Goal: Task Accomplishment & Management: Use online tool/utility

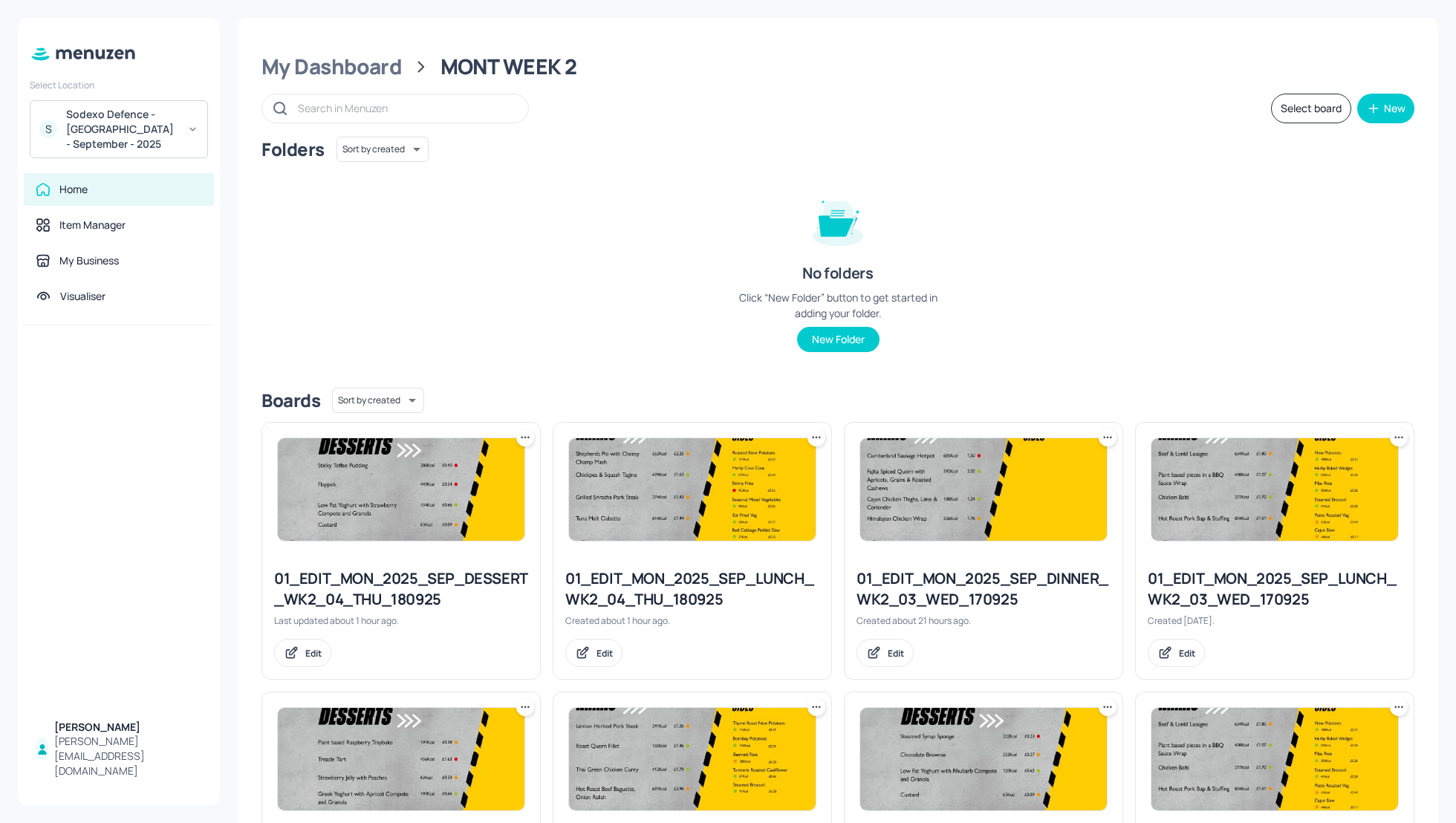
click at [1155, 290] on div "Folders Sort by created id ​ No folders Click “New Folder” button to get starte…" at bounding box center [838, 256] width 1153 height 239
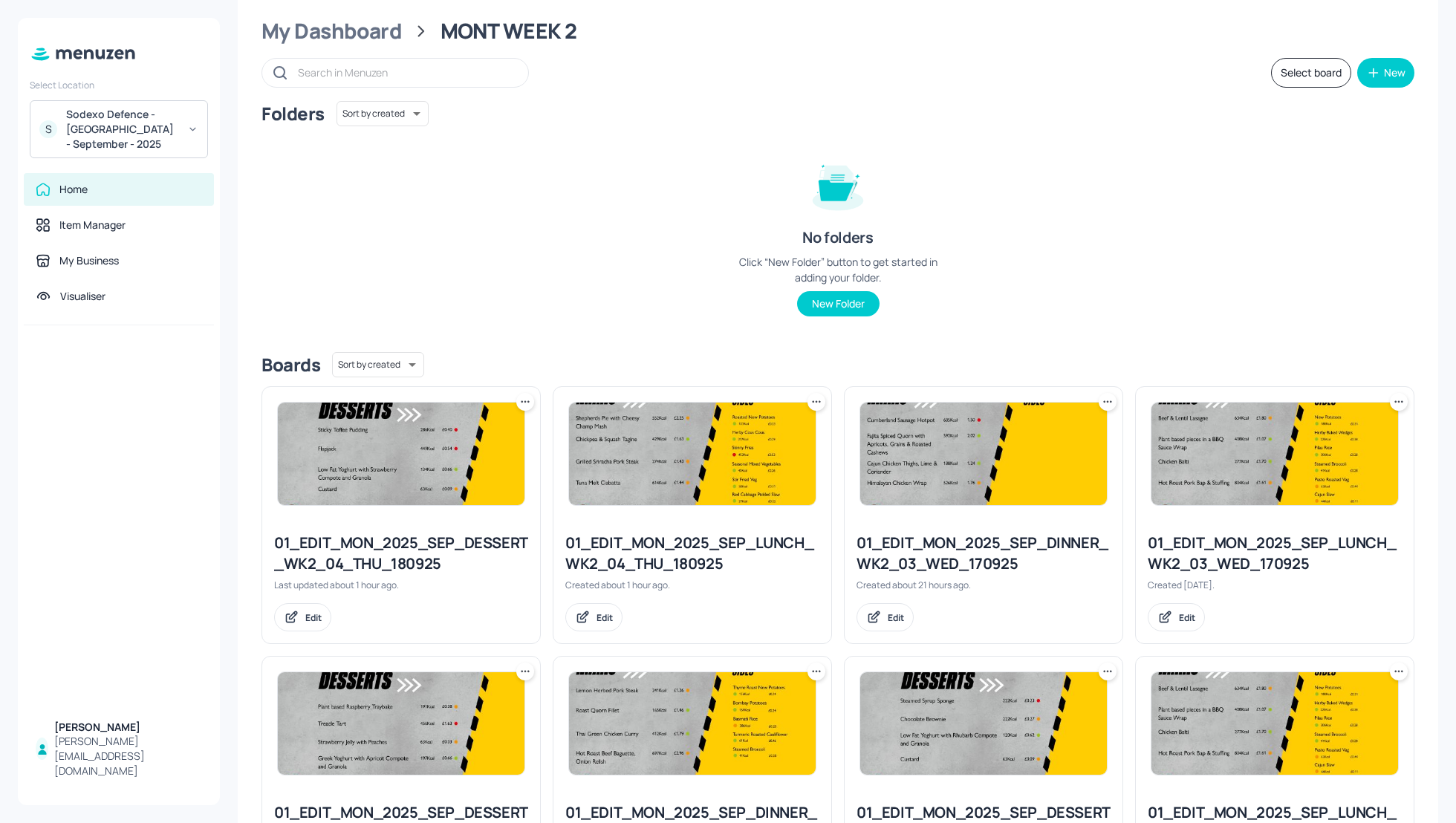
scroll to position [39, 0]
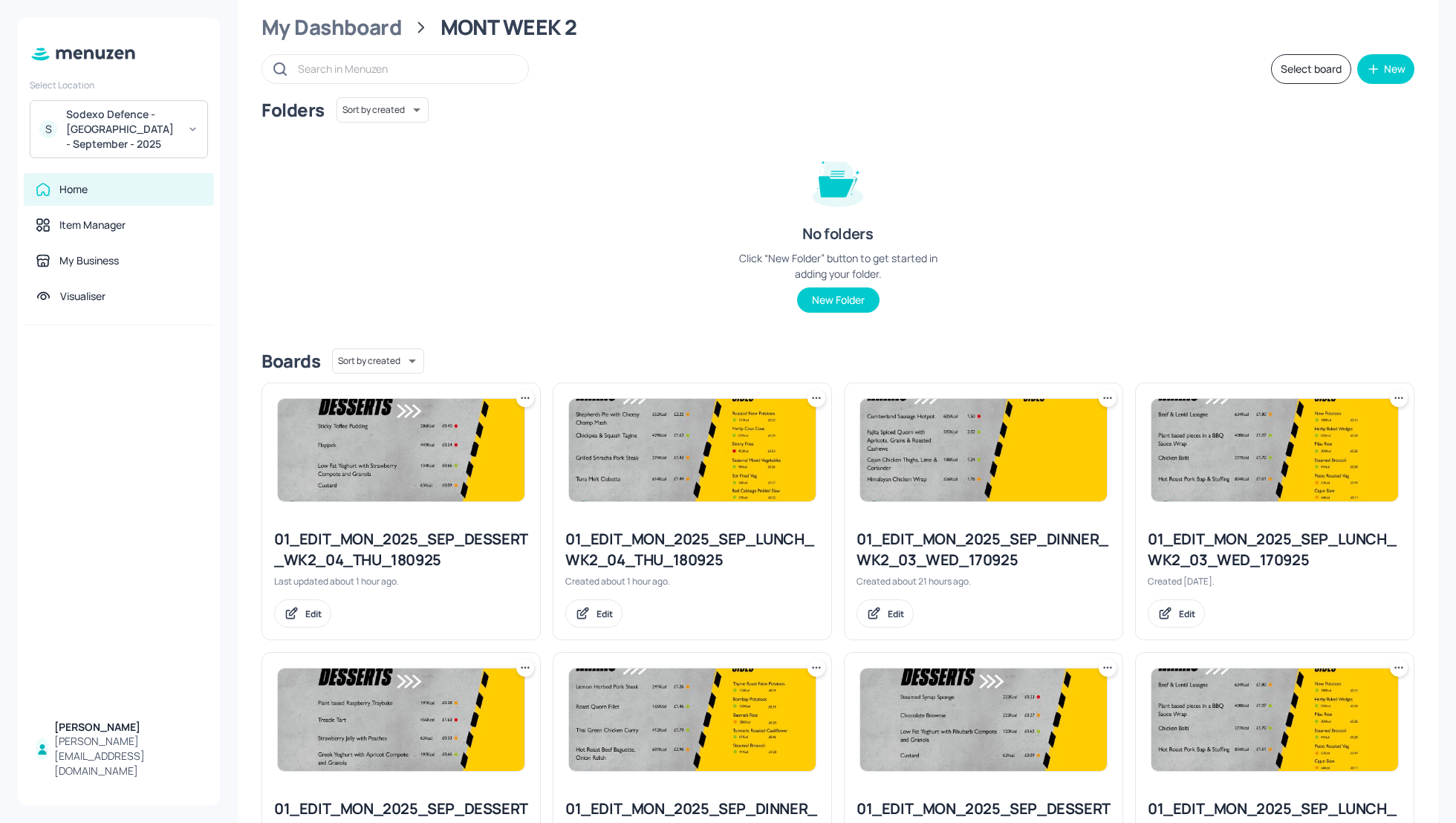
click at [36, 125] on div "S Sodexo Defence - [GEOGRAPHIC_DATA] - September - 2025" at bounding box center [118, 129] width 179 height 58
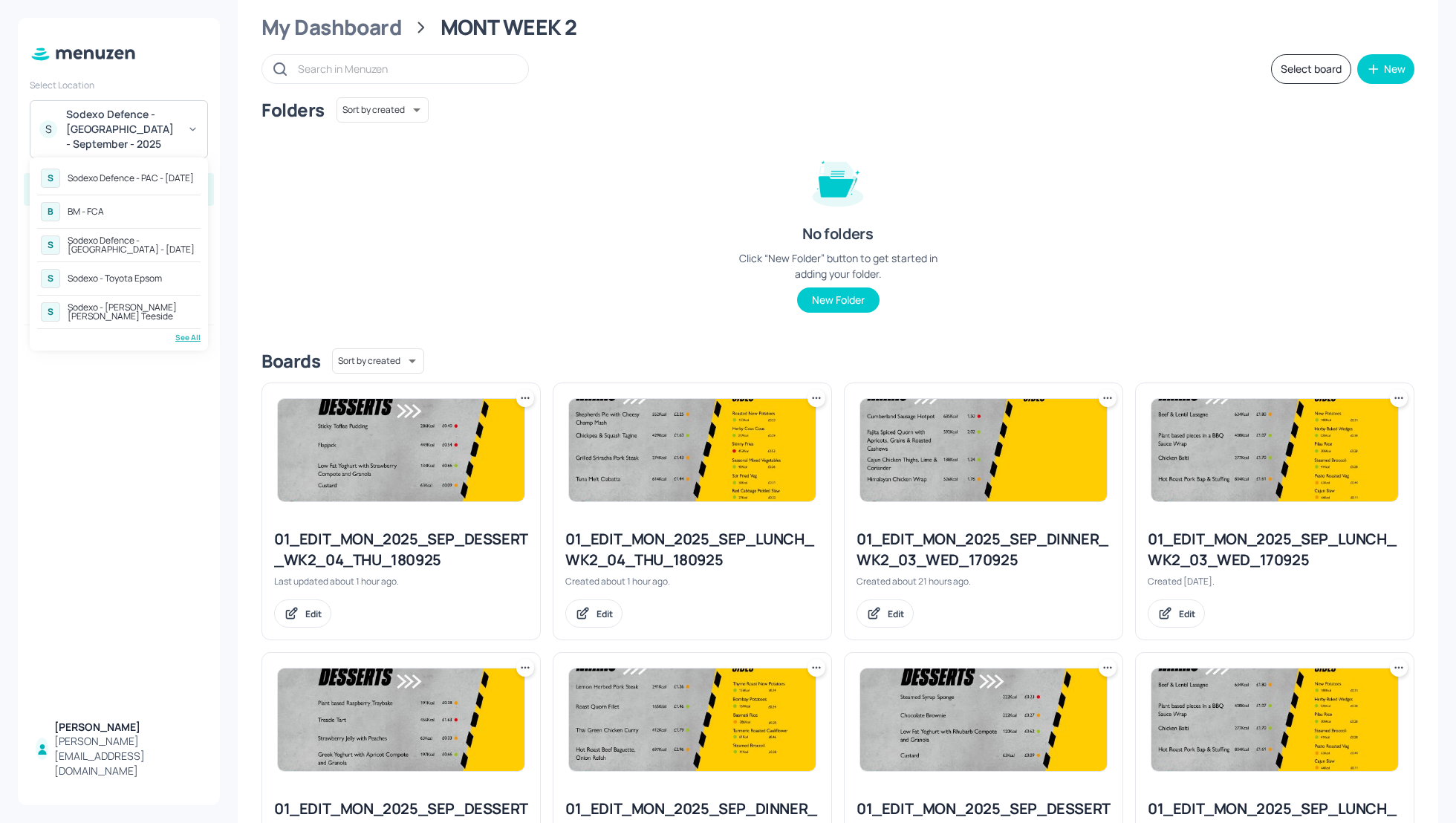
click at [122, 277] on div "Sodexo - Toyota Epsom" at bounding box center [114, 278] width 95 height 9
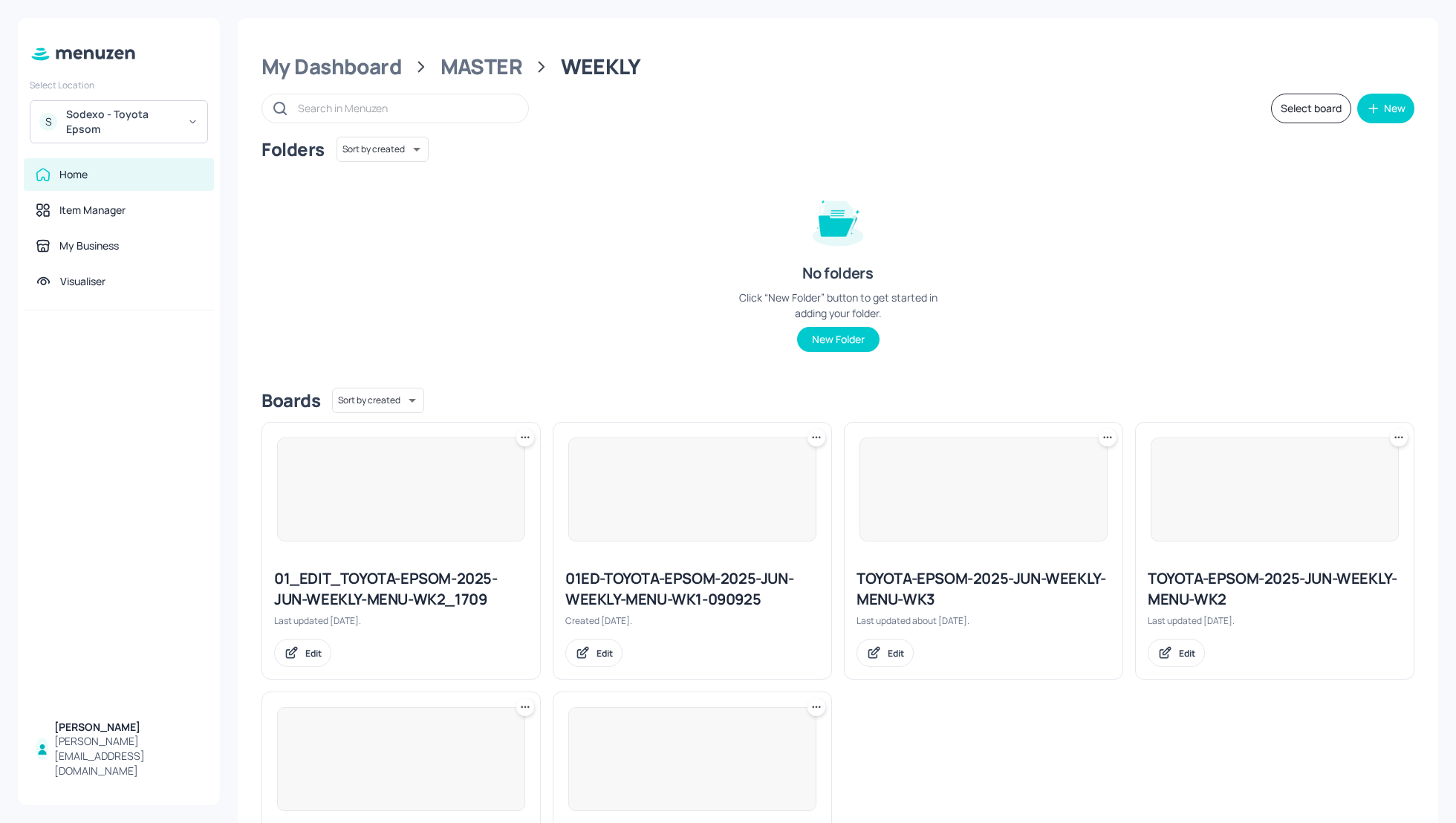
click at [1080, 257] on div "Folders Sort by created id ​ No folders Click “New Folder” button to get starte…" at bounding box center [838, 256] width 1153 height 239
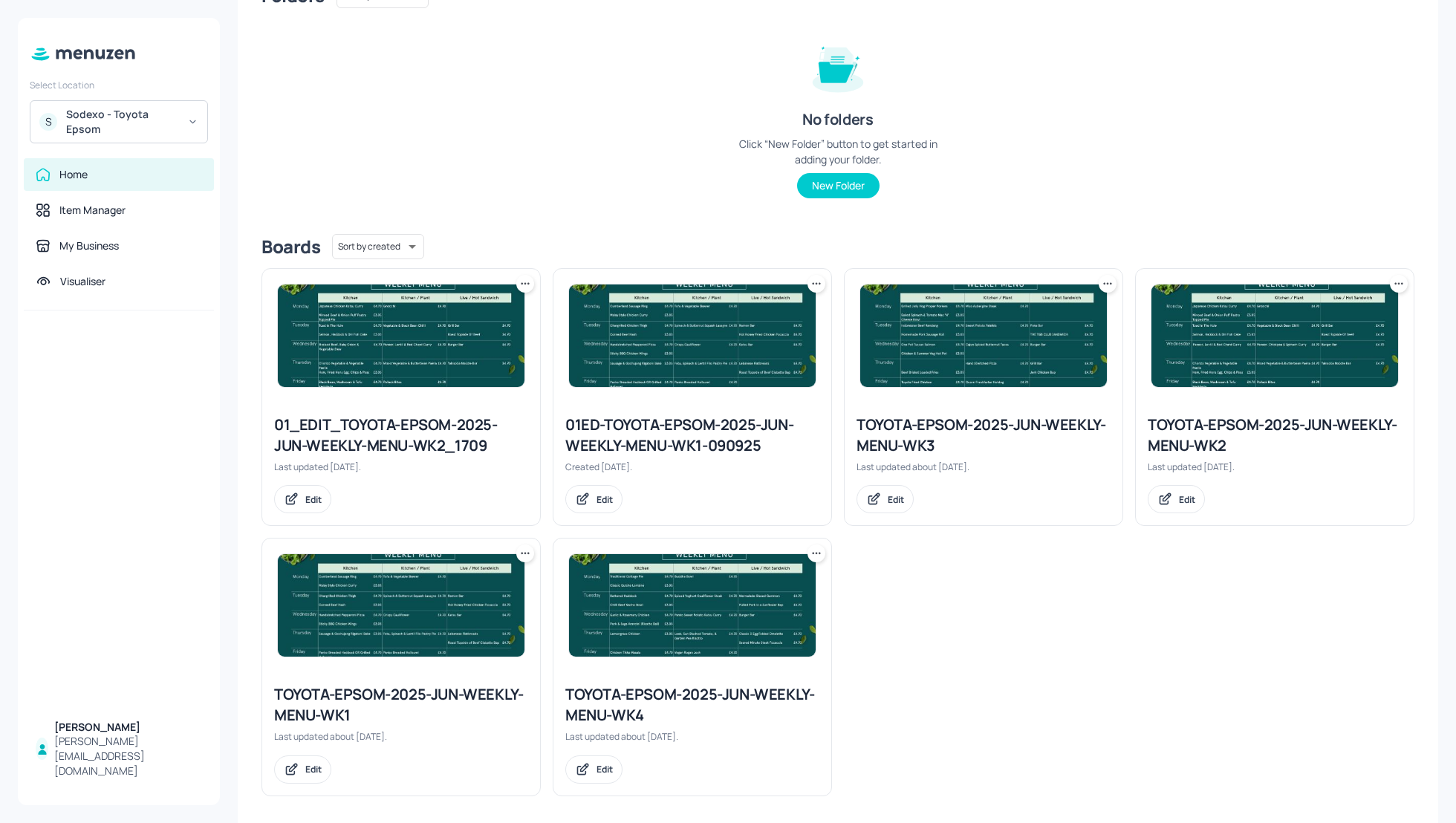
scroll to position [158, 0]
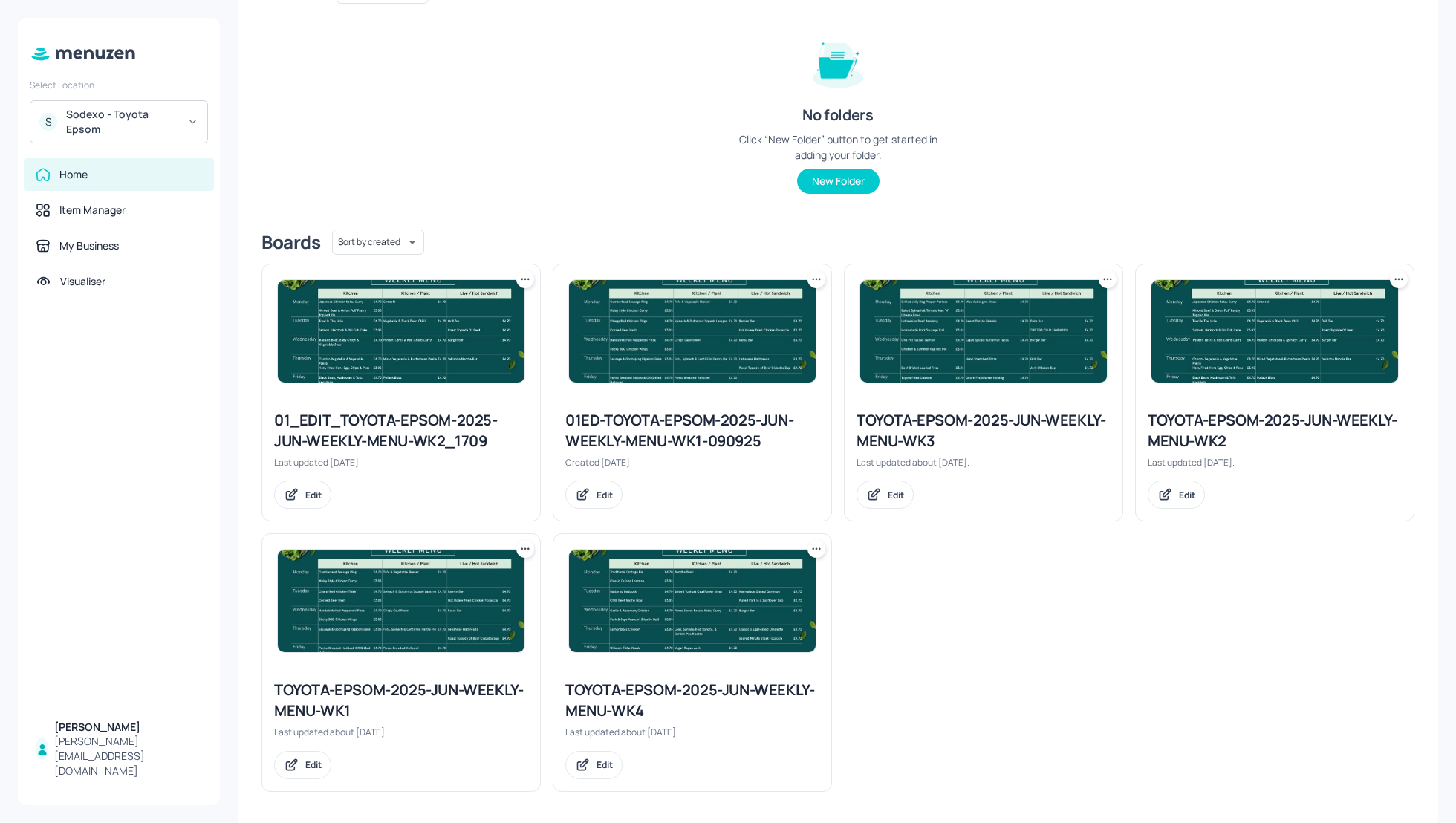
click at [1392, 280] on icon at bounding box center [1399, 280] width 15 height 15
click at [1305, 311] on p "Rename" at bounding box center [1318, 309] width 35 height 13
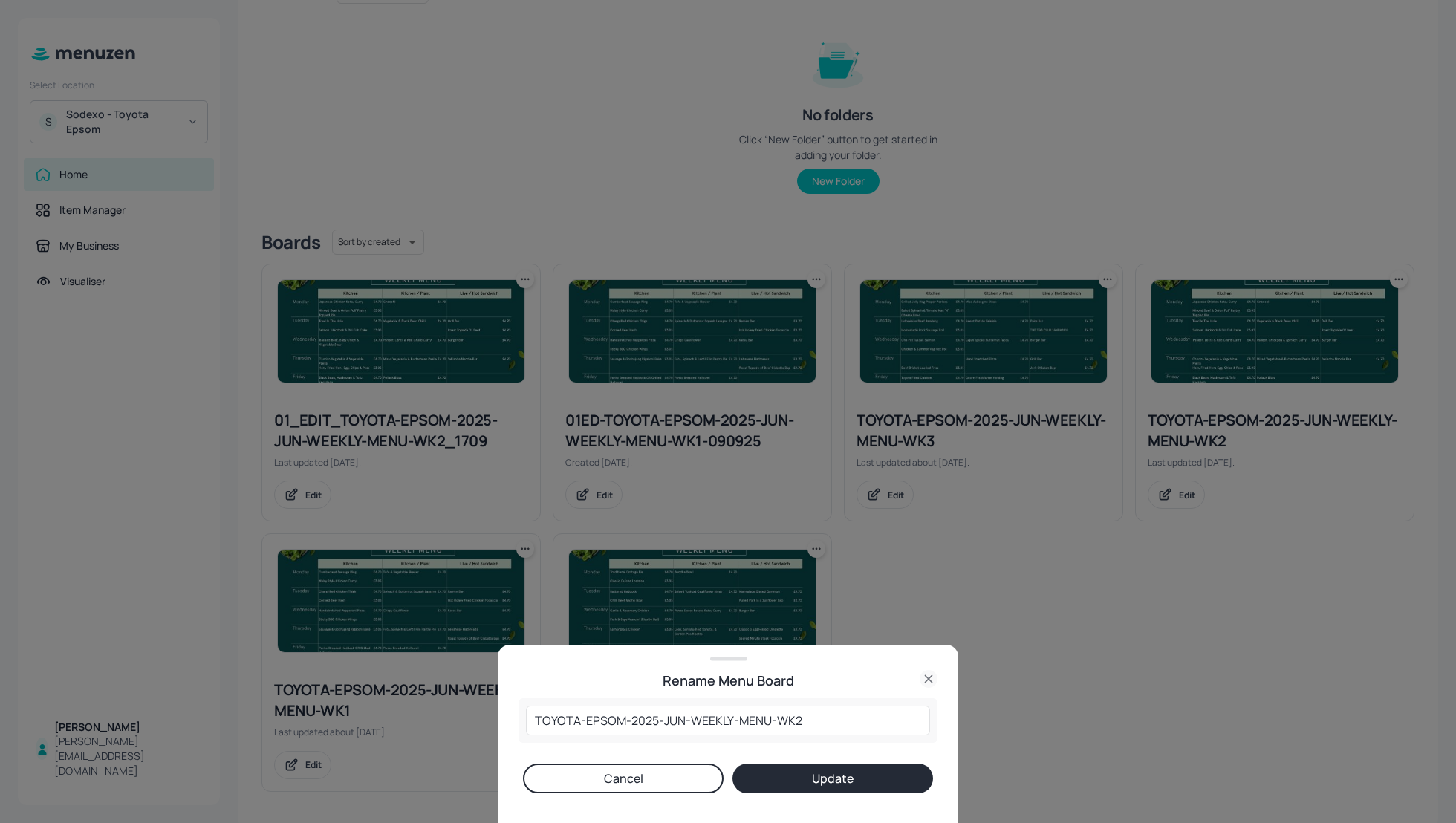
click at [938, 670] on div "Rename Menu Board" at bounding box center [728, 680] width 461 height 21
click at [925, 676] on icon at bounding box center [928, 678] width 7 height 7
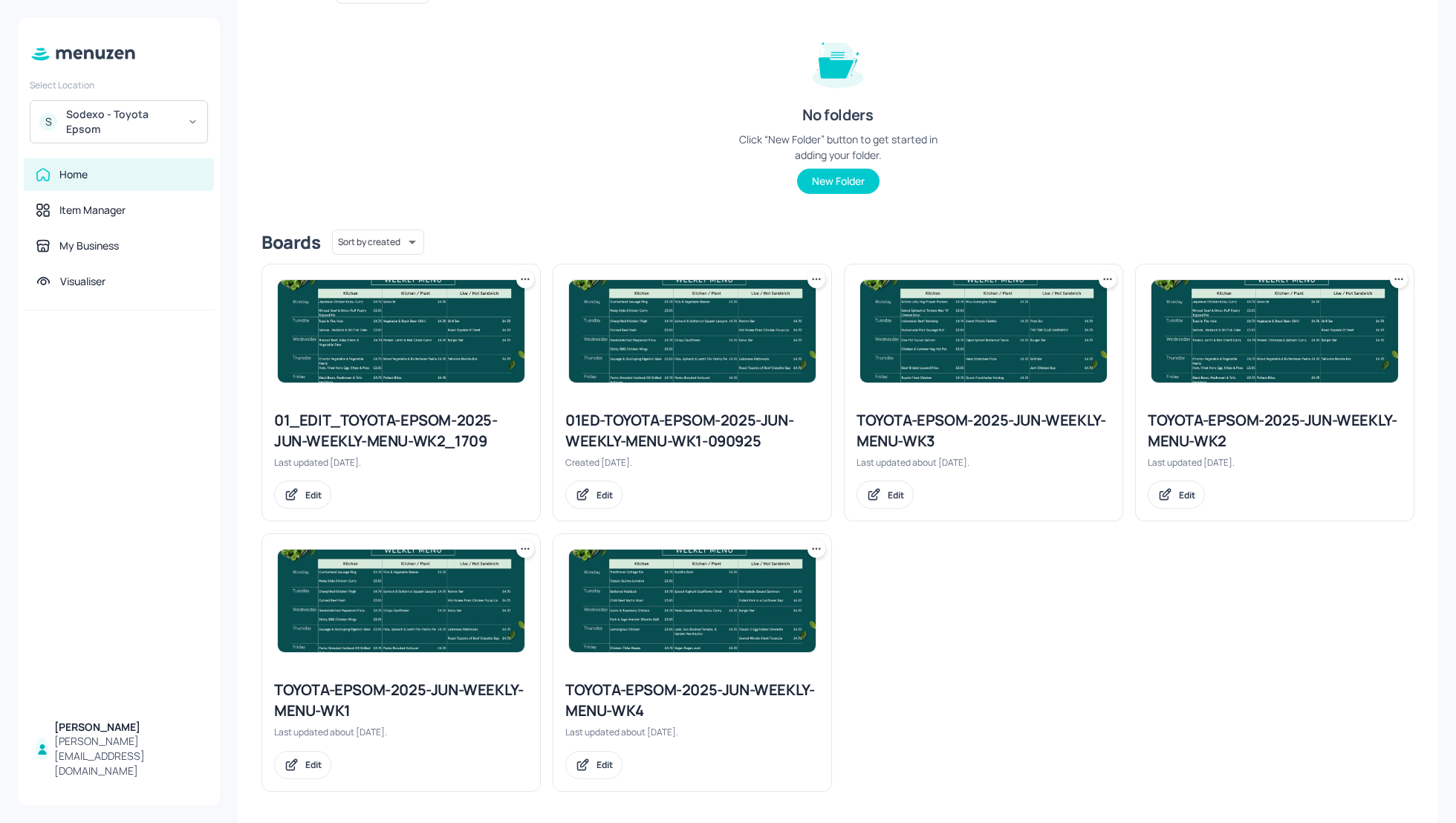
click at [1392, 279] on icon at bounding box center [1399, 280] width 15 height 15
click at [1331, 335] on p "Duplicate" at bounding box center [1320, 334] width 40 height 13
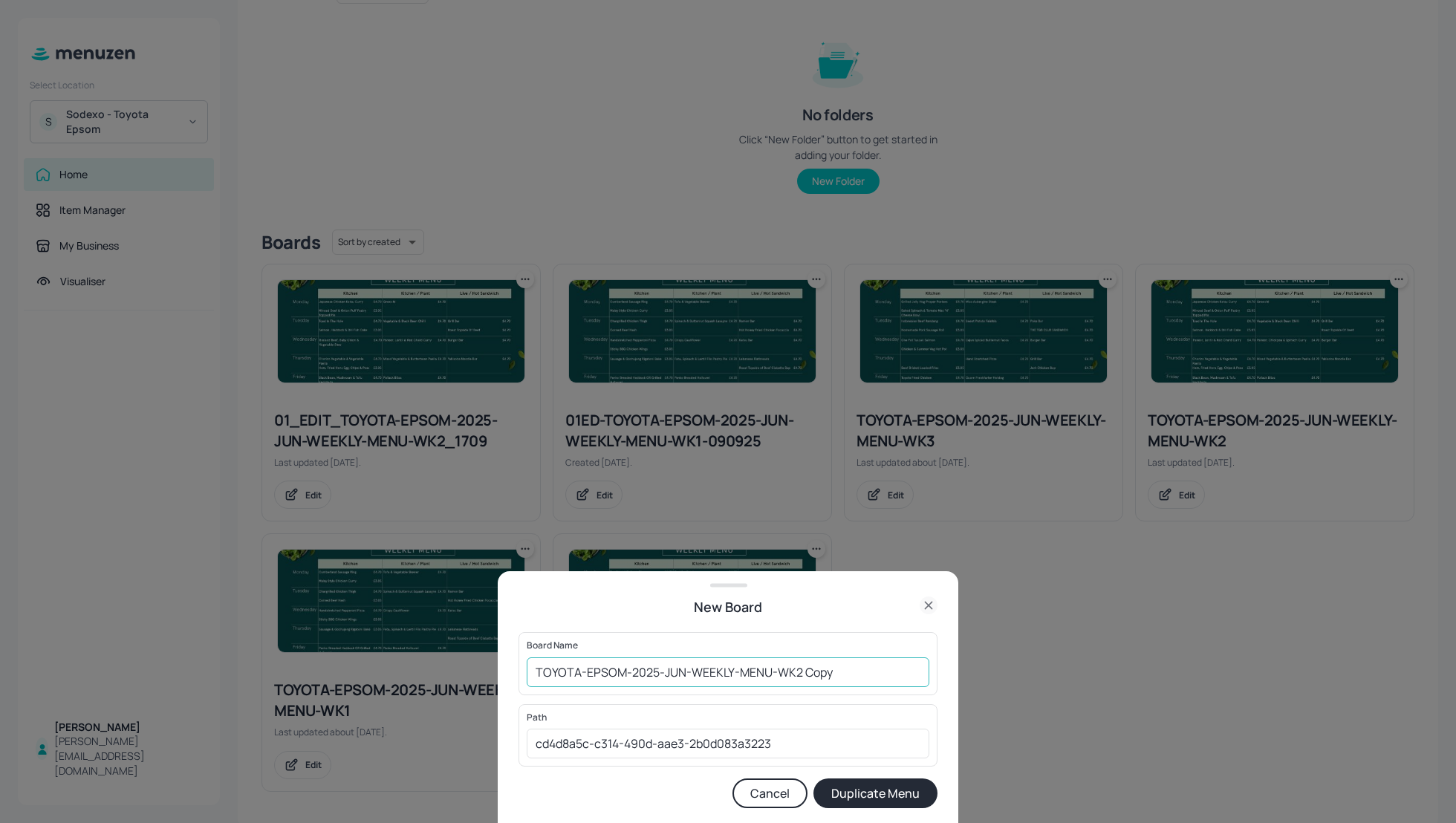
click at [531, 669] on input "TOYOTA-EPSOM-2025-JUN-WEEKLY-MENU-WK2 Copy" at bounding box center [728, 672] width 403 height 30
click at [899, 669] on input "01_EDIT_TOYOTA-EPSOM-2025-JUN-WEEKLY-MENU-WK2 Copy" at bounding box center [728, 672] width 403 height 30
type input "01_EDIT_TOYOTA-EPSOM-2025-JUN-WEEKLY-MENU-WK2_1809"
click at [912, 787] on button "Duplicate Menu" at bounding box center [875, 793] width 124 height 30
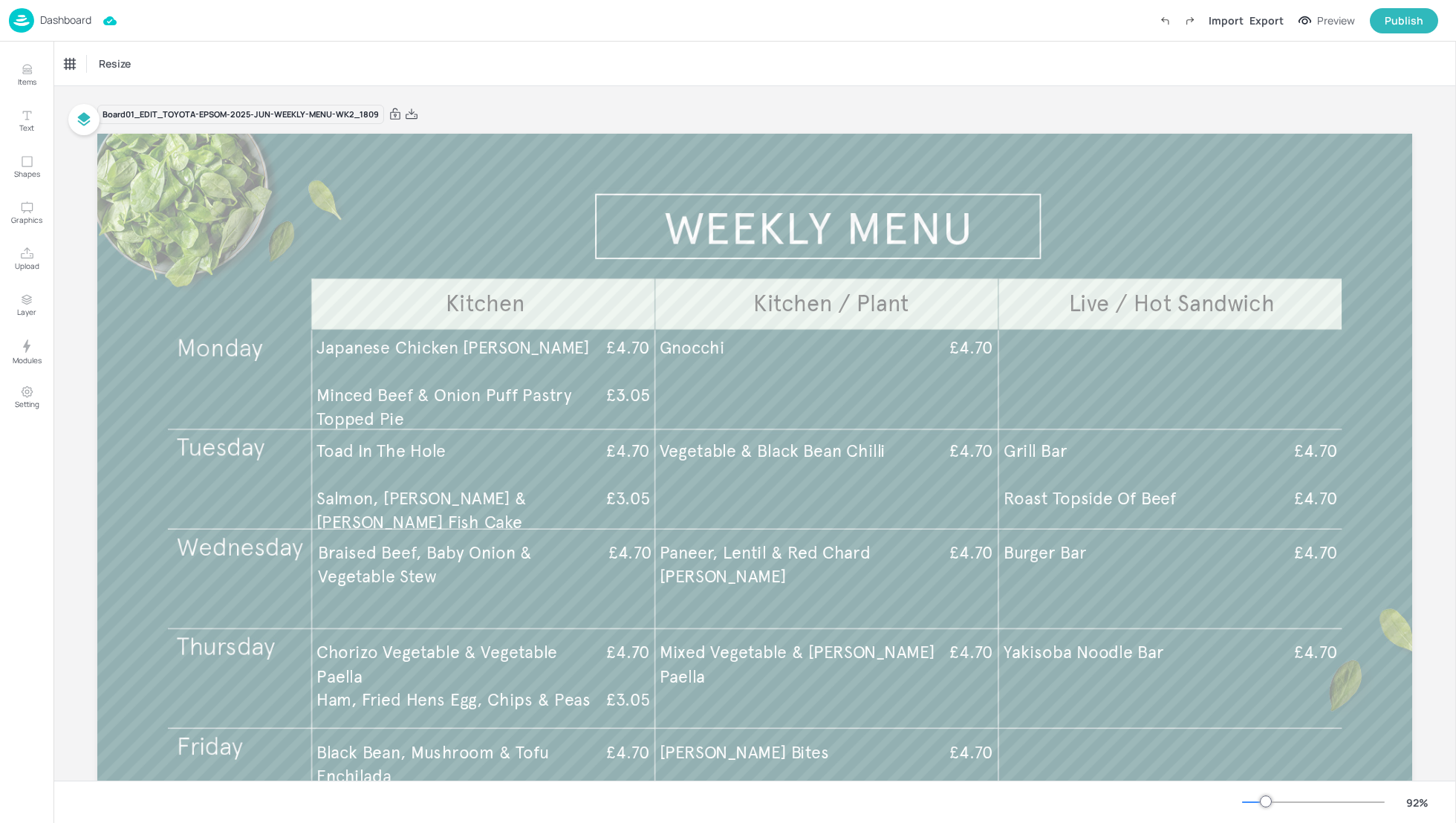
click at [68, 18] on p "Dashboard" at bounding box center [66, 20] width 51 height 11
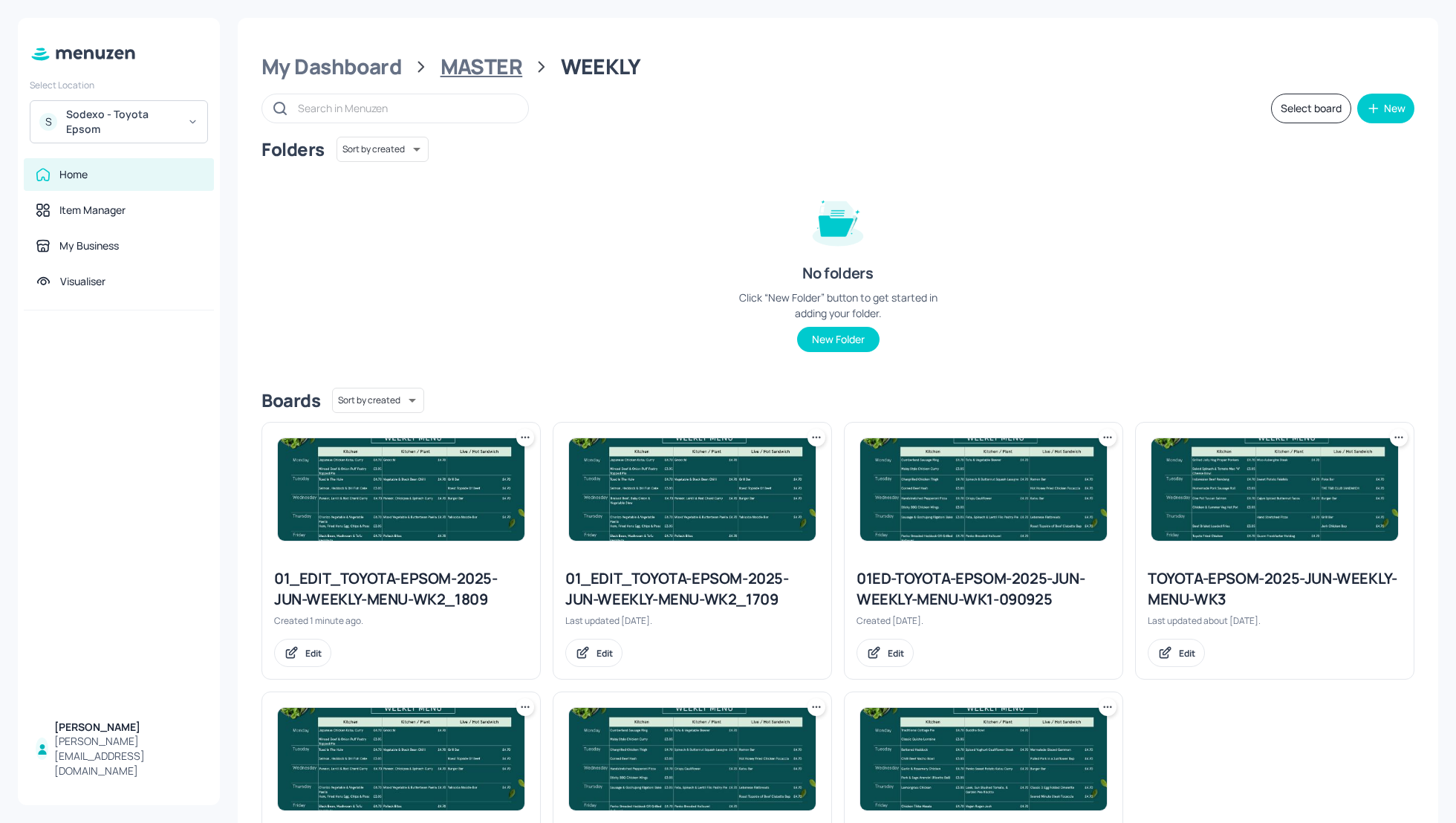
click at [494, 76] on div "MASTER" at bounding box center [482, 67] width 82 height 27
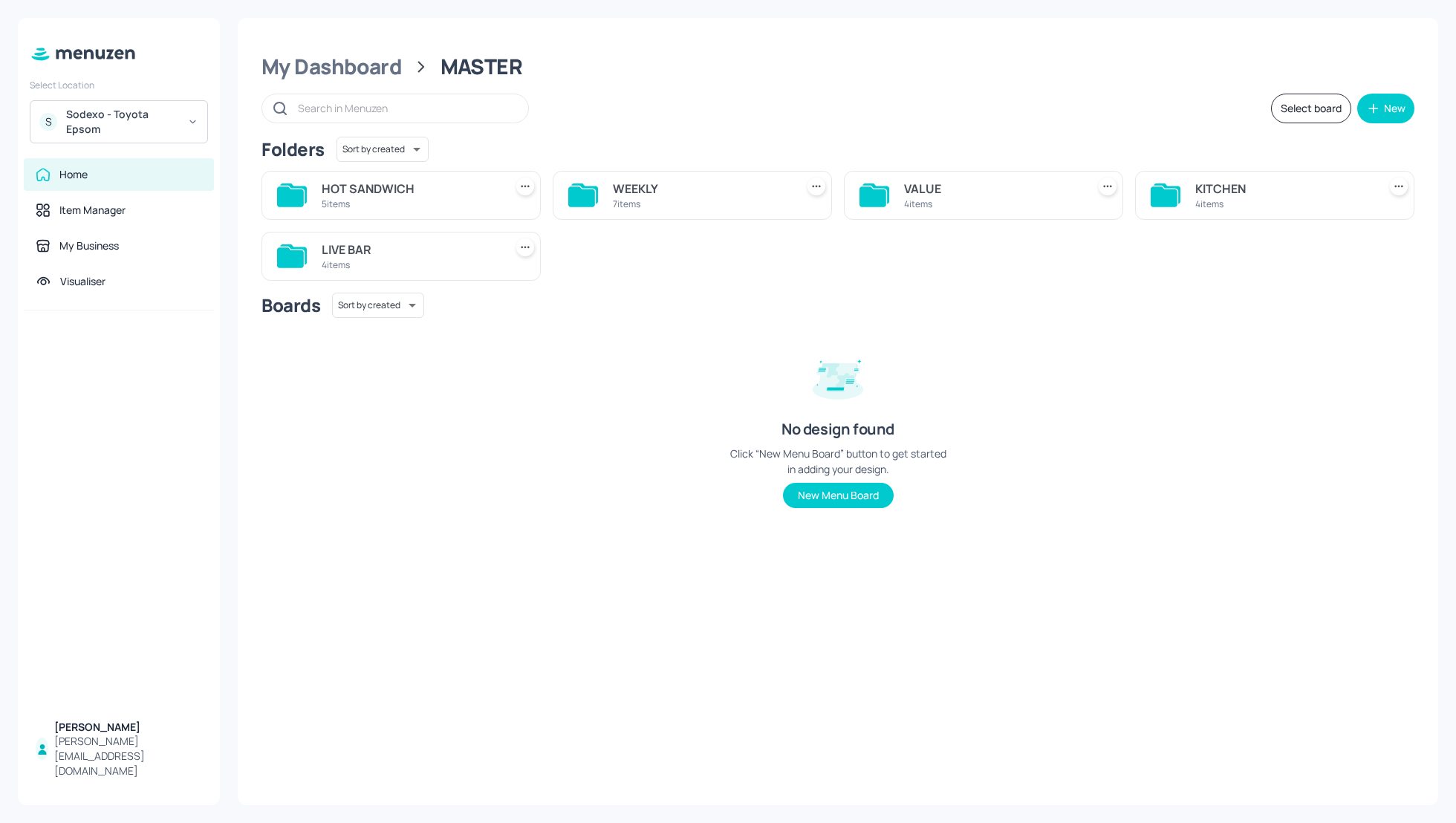
click at [910, 111] on div "Select board New" at bounding box center [838, 109] width 1153 height 30
click at [1203, 190] on div "KITCHEN" at bounding box center [1283, 189] width 177 height 18
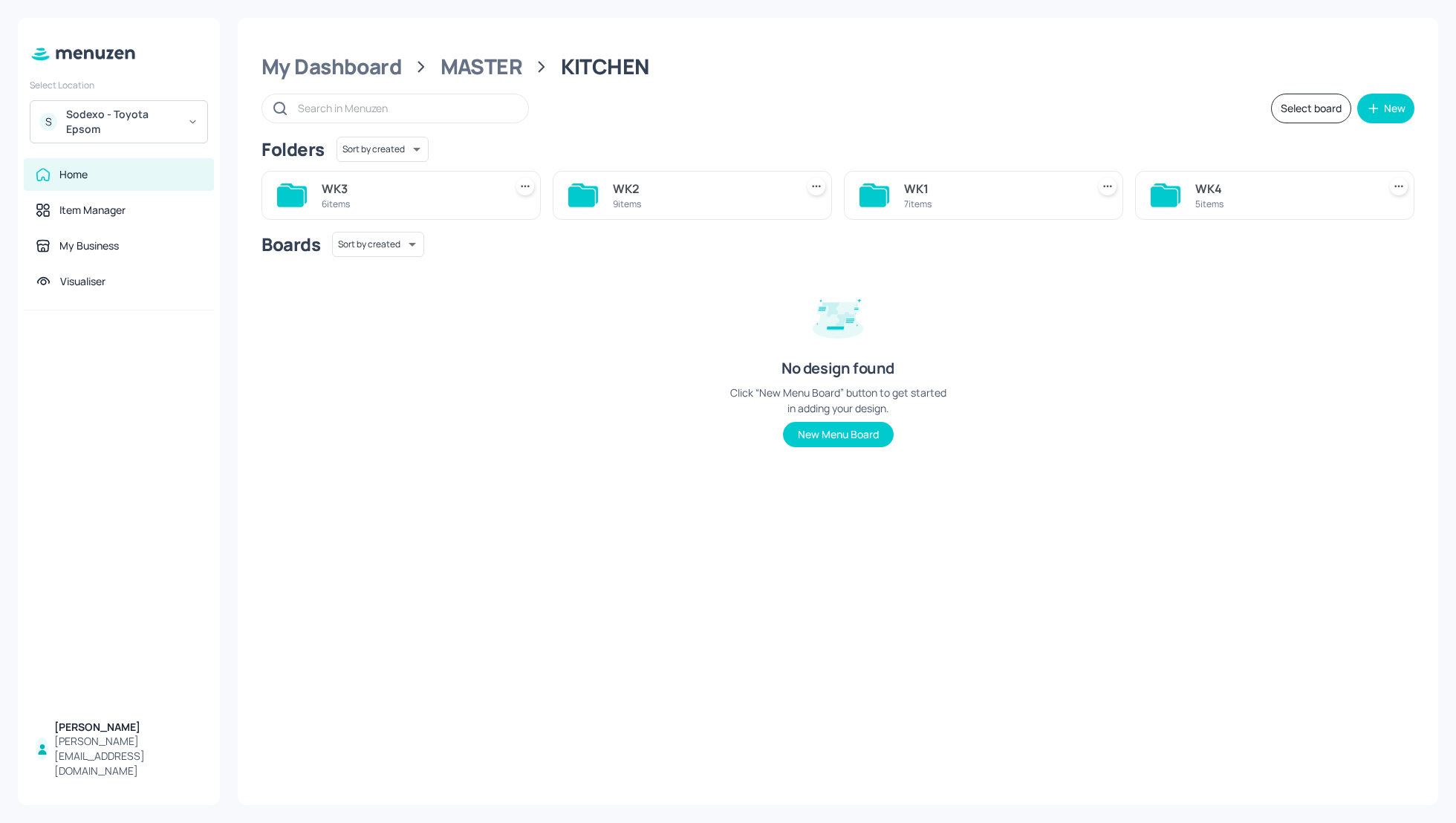
click at [638, 187] on div "WK2" at bounding box center [701, 189] width 177 height 18
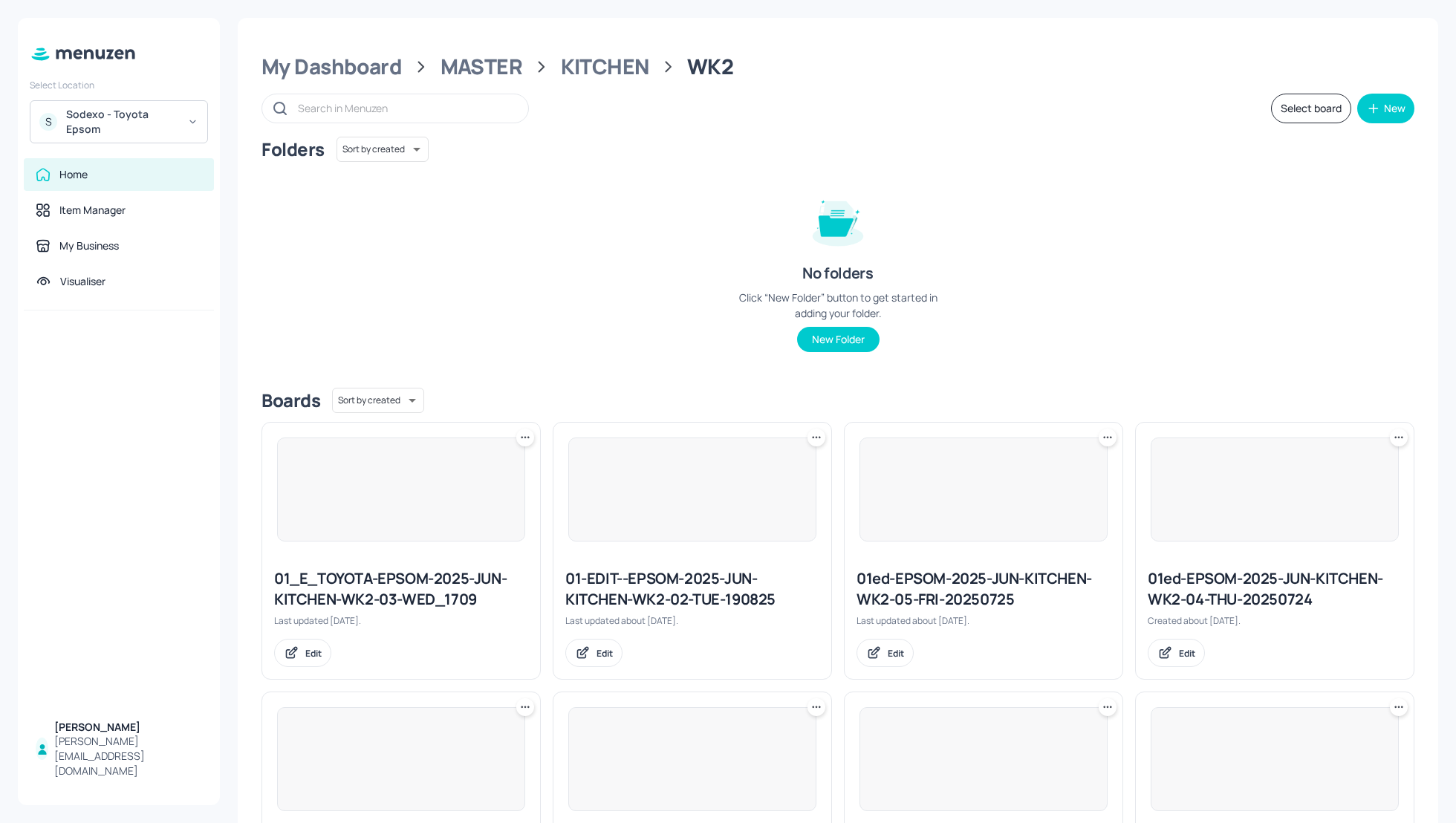
click at [1093, 265] on div "Folders Sort by created id ​ No folders Click “New Folder” button to get starte…" at bounding box center [838, 256] width 1153 height 239
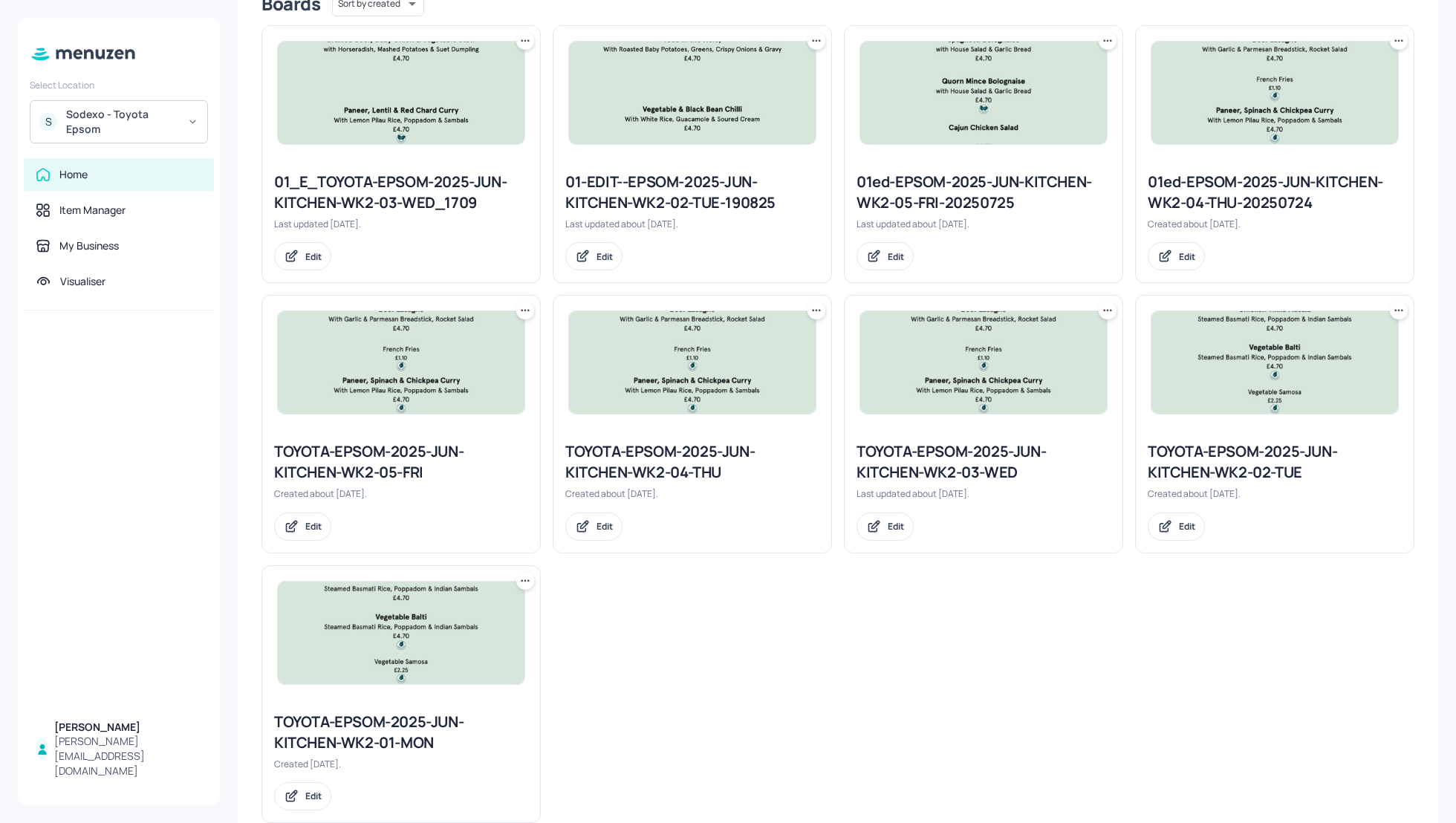
scroll to position [429, 0]
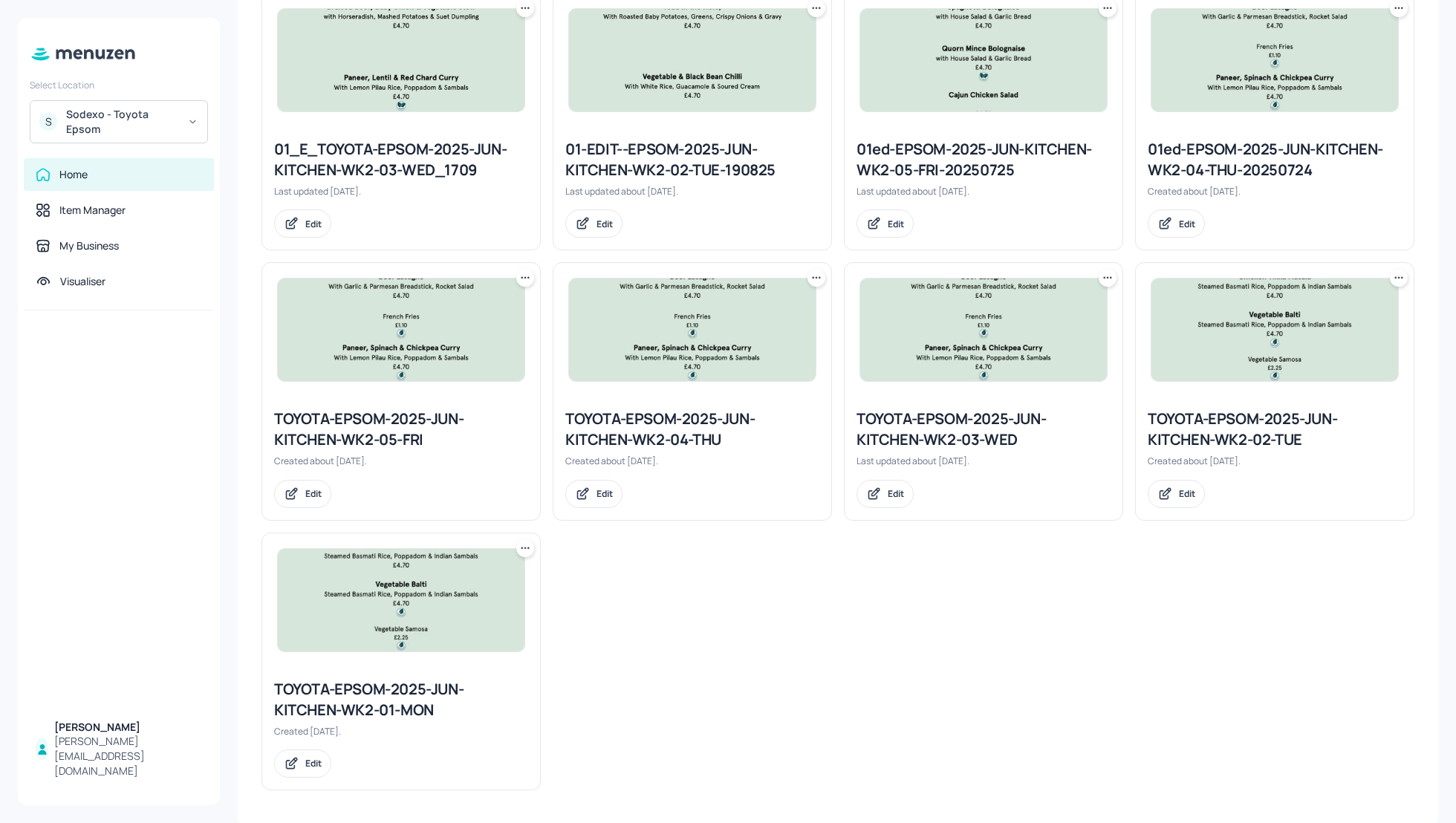
click at [628, 426] on div "TOYOTA-EPSOM-2025-JUN-KITCHEN-WK2-04-THU" at bounding box center [692, 429] width 254 height 42
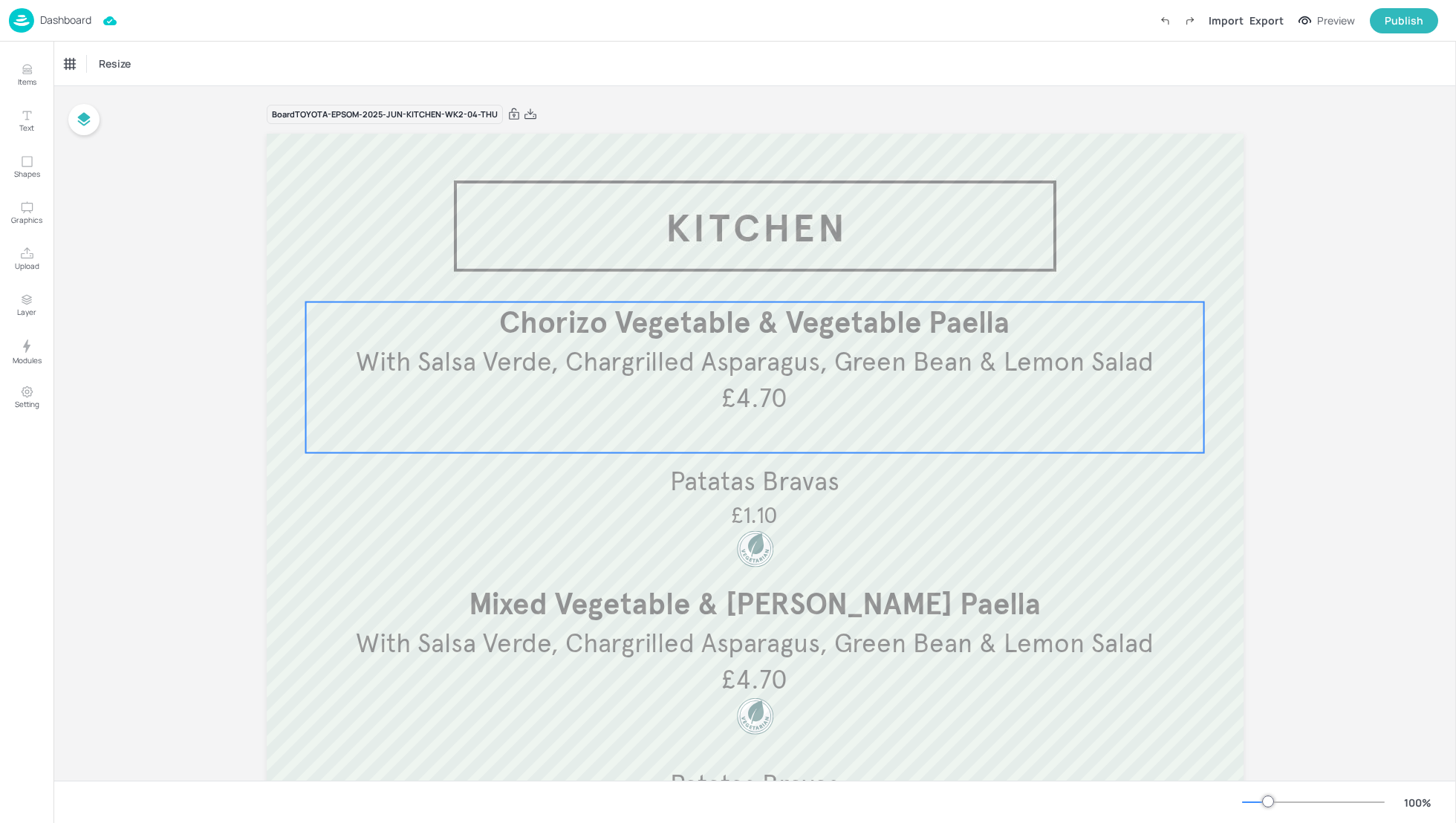
click at [652, 364] on span "With Salsa Verde, Chargrilled Asparagus, Green Bean & Lemon Salad" at bounding box center [755, 362] width 798 height 33
click at [740, 277] on icon "Edit Item" at bounding box center [744, 277] width 12 height 12
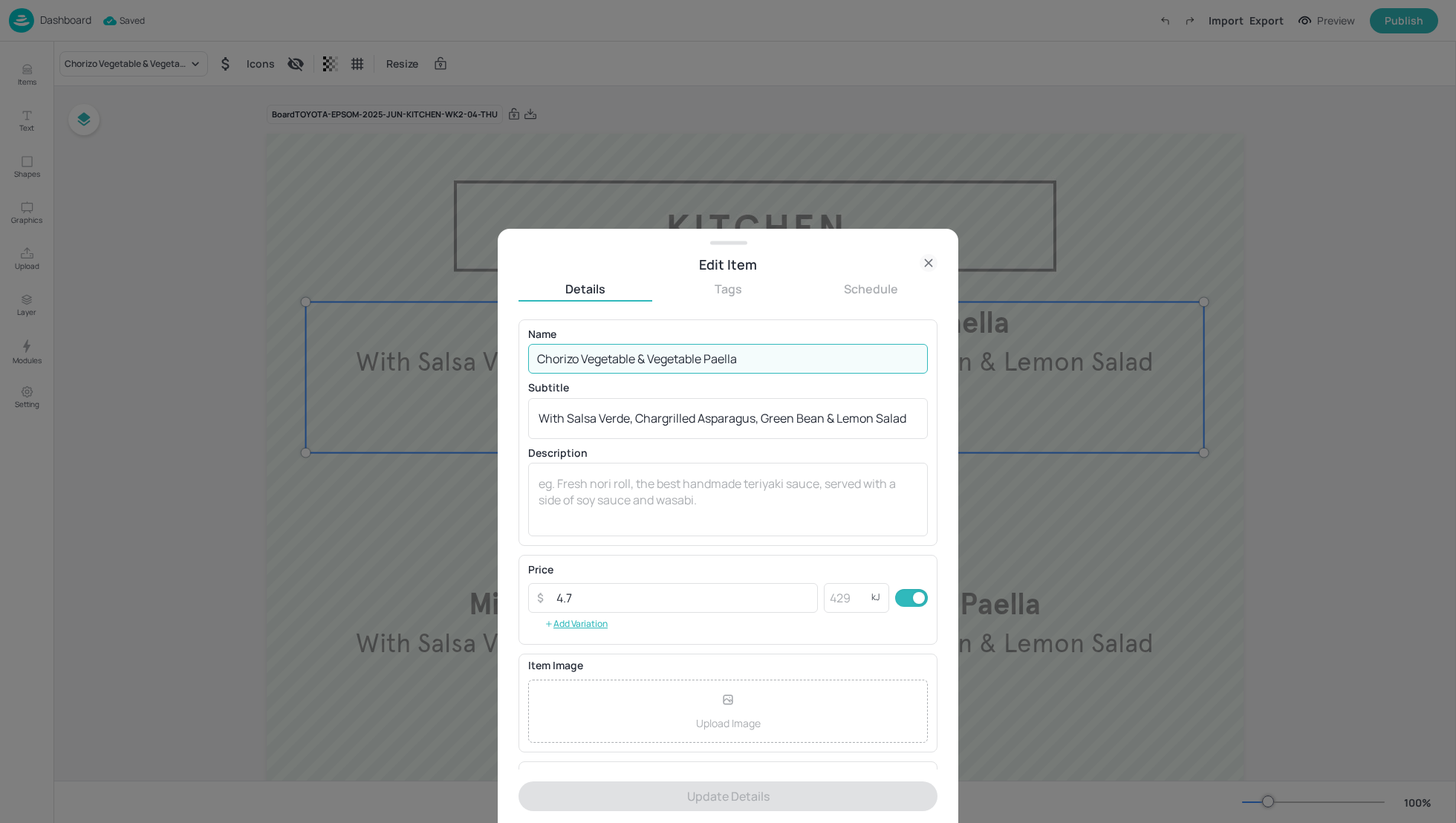
drag, startPoint x: 637, startPoint y: 357, endPoint x: 583, endPoint y: 354, distance: 54.1
click at [583, 354] on input "Chorizo Vegetable & Vegetable Paella" at bounding box center [728, 358] width 400 height 30
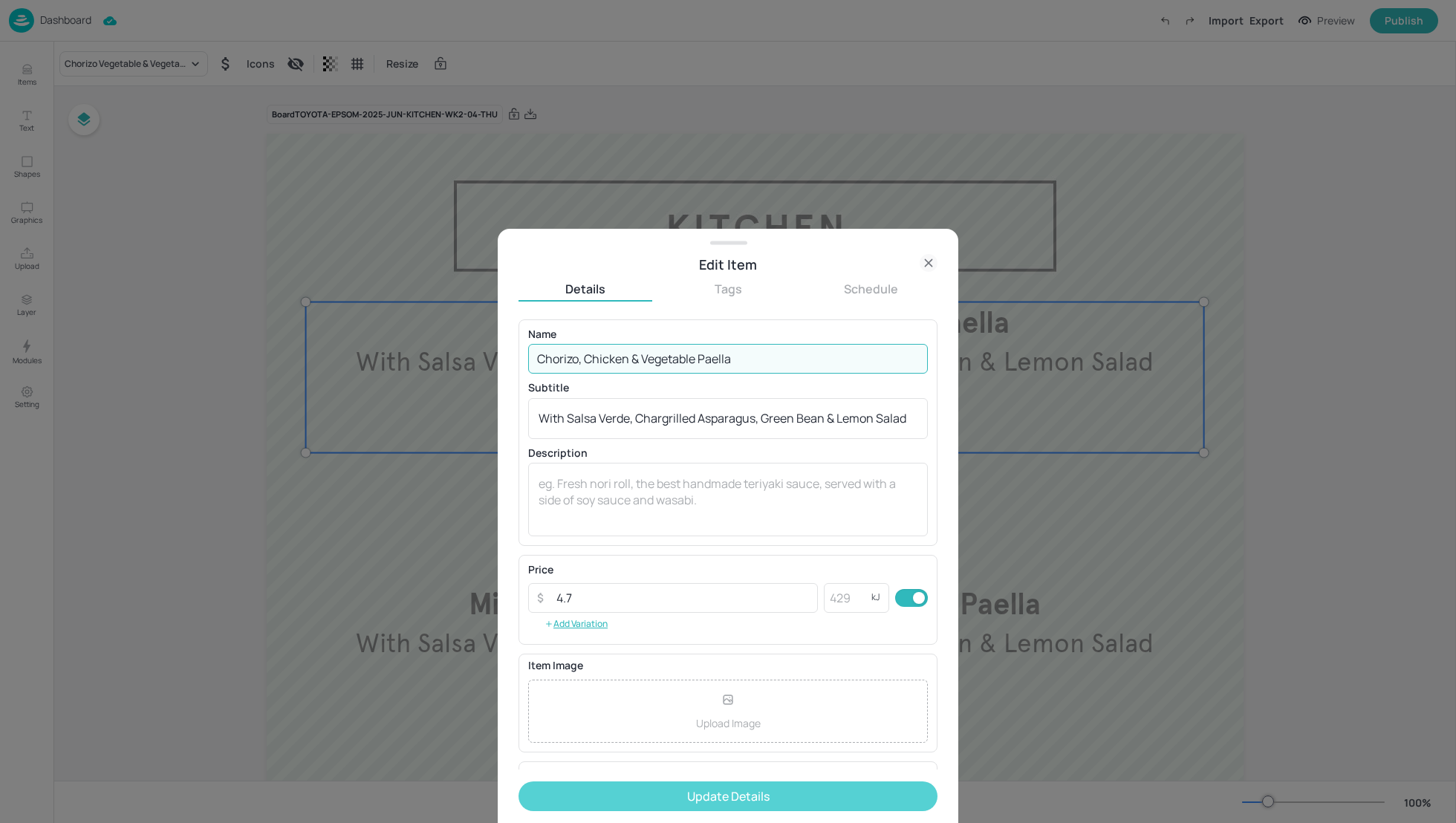
type input "Chorizo, Chicken & Vegetable Paella"
click at [763, 796] on button "Update Details" at bounding box center [727, 796] width 419 height 30
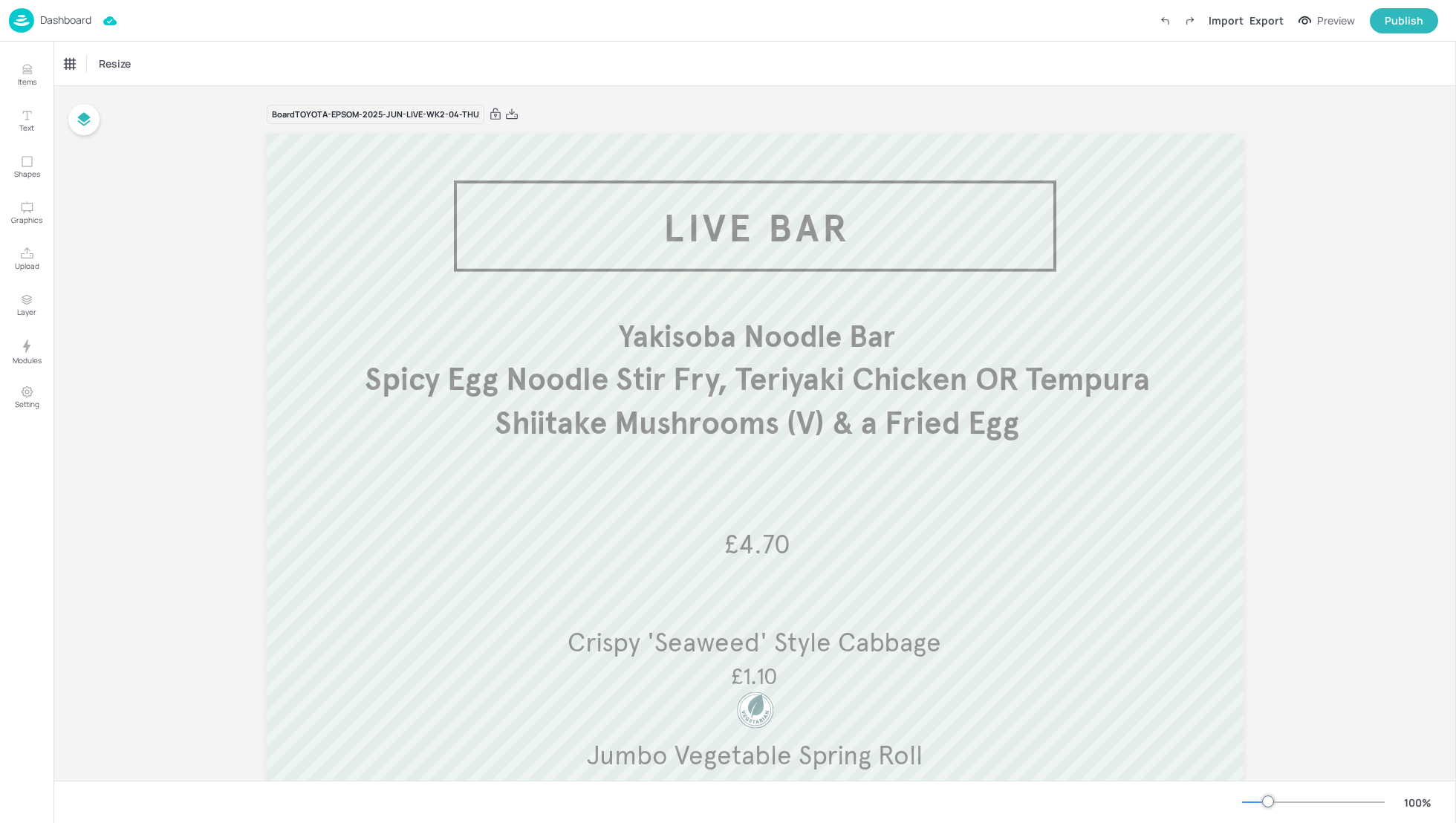
click at [77, 25] on p "Dashboard" at bounding box center [66, 20] width 51 height 11
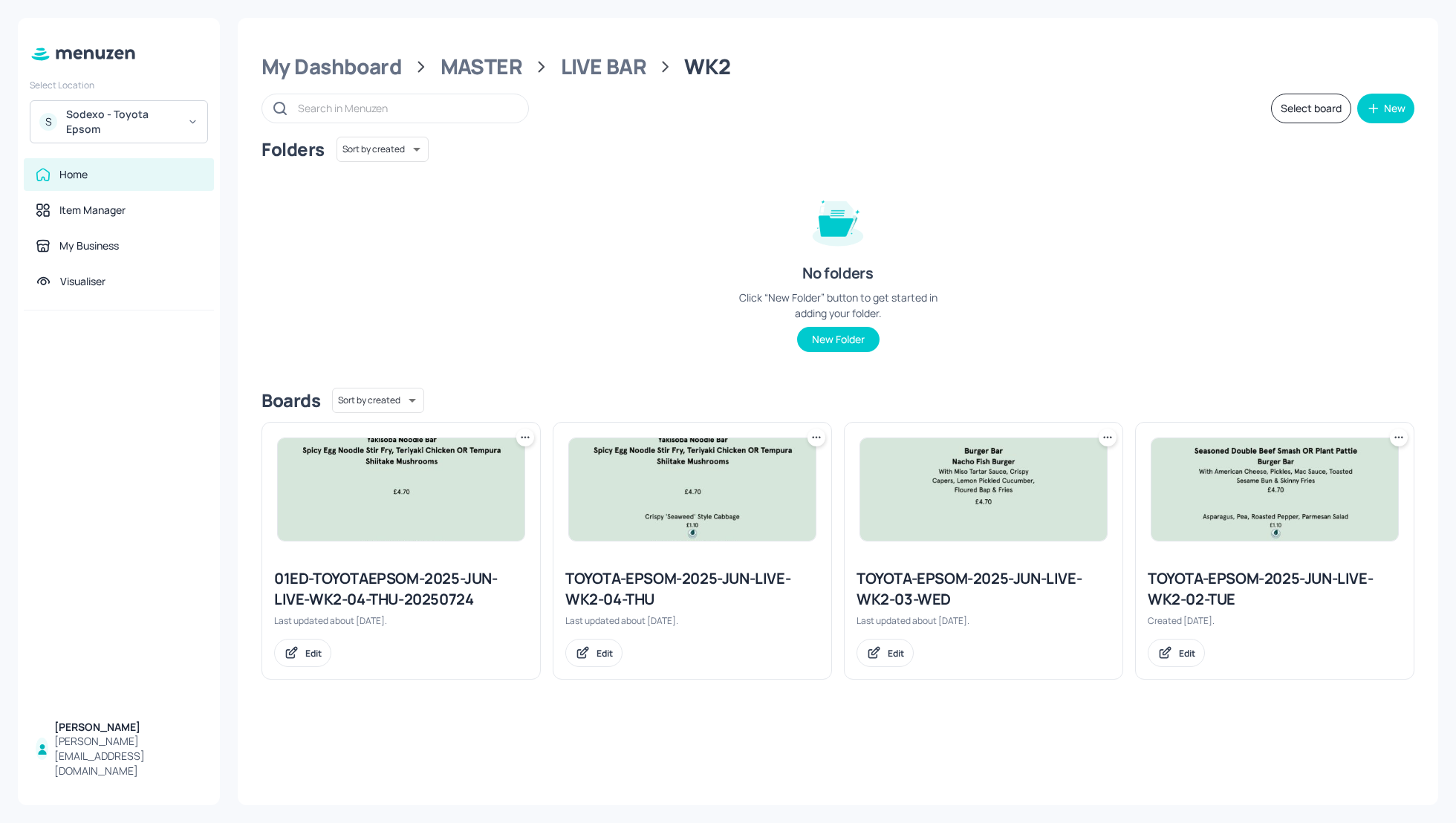
click at [818, 434] on icon at bounding box center [817, 437] width 15 height 15
click at [758, 491] on p "Duplicate" at bounding box center [743, 493] width 40 height 13
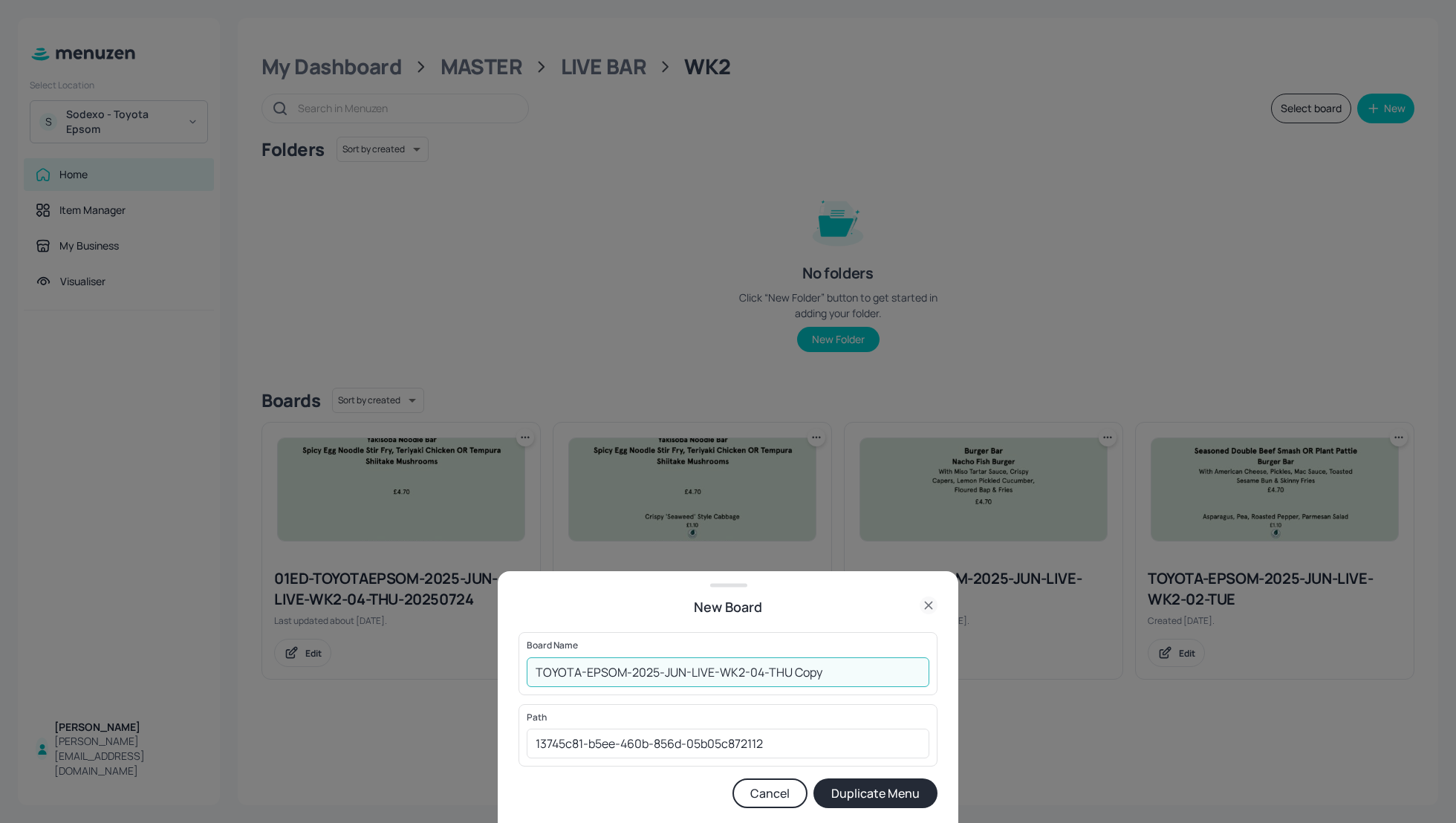
click at [526, 665] on input "TOYOTA-EPSOM-2025-JUN-LIVE-WK2-04-THU Copy" at bounding box center [728, 672] width 403 height 30
click at [893, 672] on input "01_EDIT_TOYOTA-EPSOM-2025-JUN-LIVE-WK2-04-THU Copy" at bounding box center [728, 672] width 403 height 30
type input "01_EDIT_TOYOTA-EPSOM-2025-JUN-LIVE-WK2-04-THU_1809"
click at [869, 798] on button "Duplicate Menu" at bounding box center [875, 793] width 124 height 30
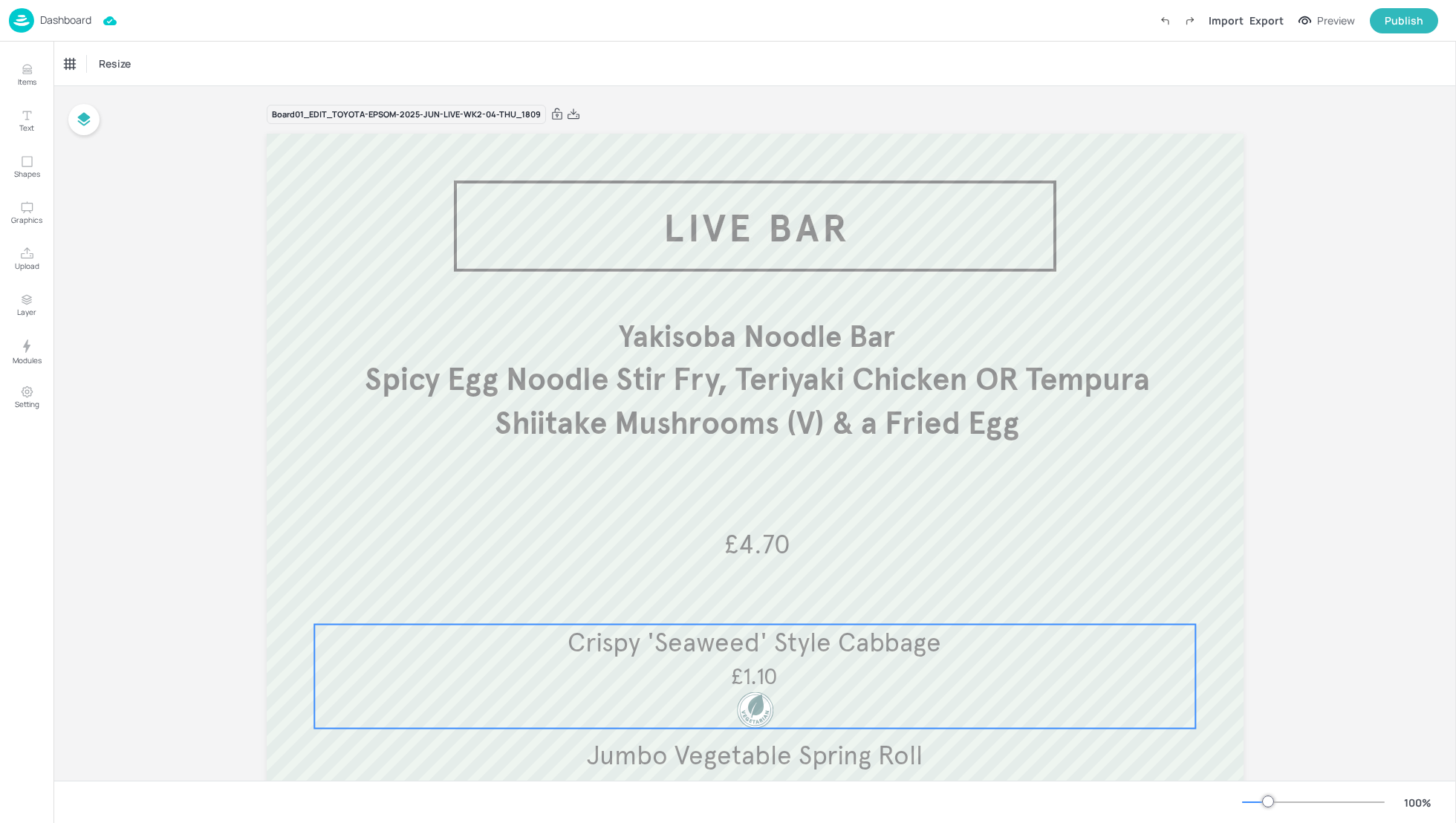
click at [790, 639] on span "Crispy 'Seaweed' Style Cabbage" at bounding box center [754, 642] width 373 height 33
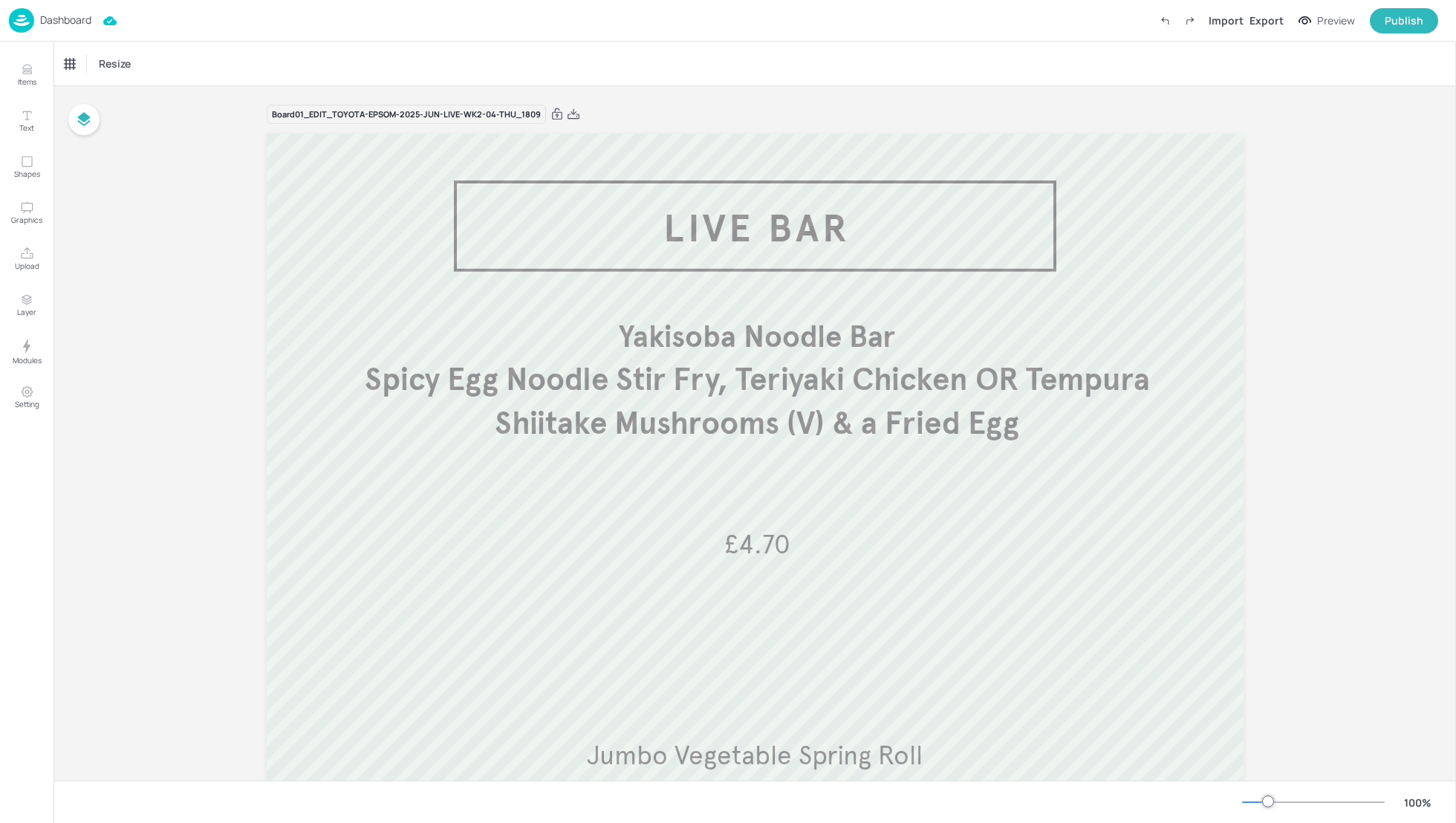
click at [1373, 568] on div "Board 01_EDIT_TOYOTA-EPSOM-2025-JUN-LIVE-WK2-04-THU_1809 £4.70 Yakisoba Noodle …" at bounding box center [754, 529] width 1403 height 886
click at [1451, 534] on div "Board 01_EDIT_TOYOTA-EPSOM-2025-JUN-LIVE-WK2-04-THU_1809 £4.70 Yakisoba Noodle …" at bounding box center [754, 529] width 1403 height 886
click at [953, 756] on p "Jumbo Vegetable Spring Roll" at bounding box center [754, 756] width 881 height 36
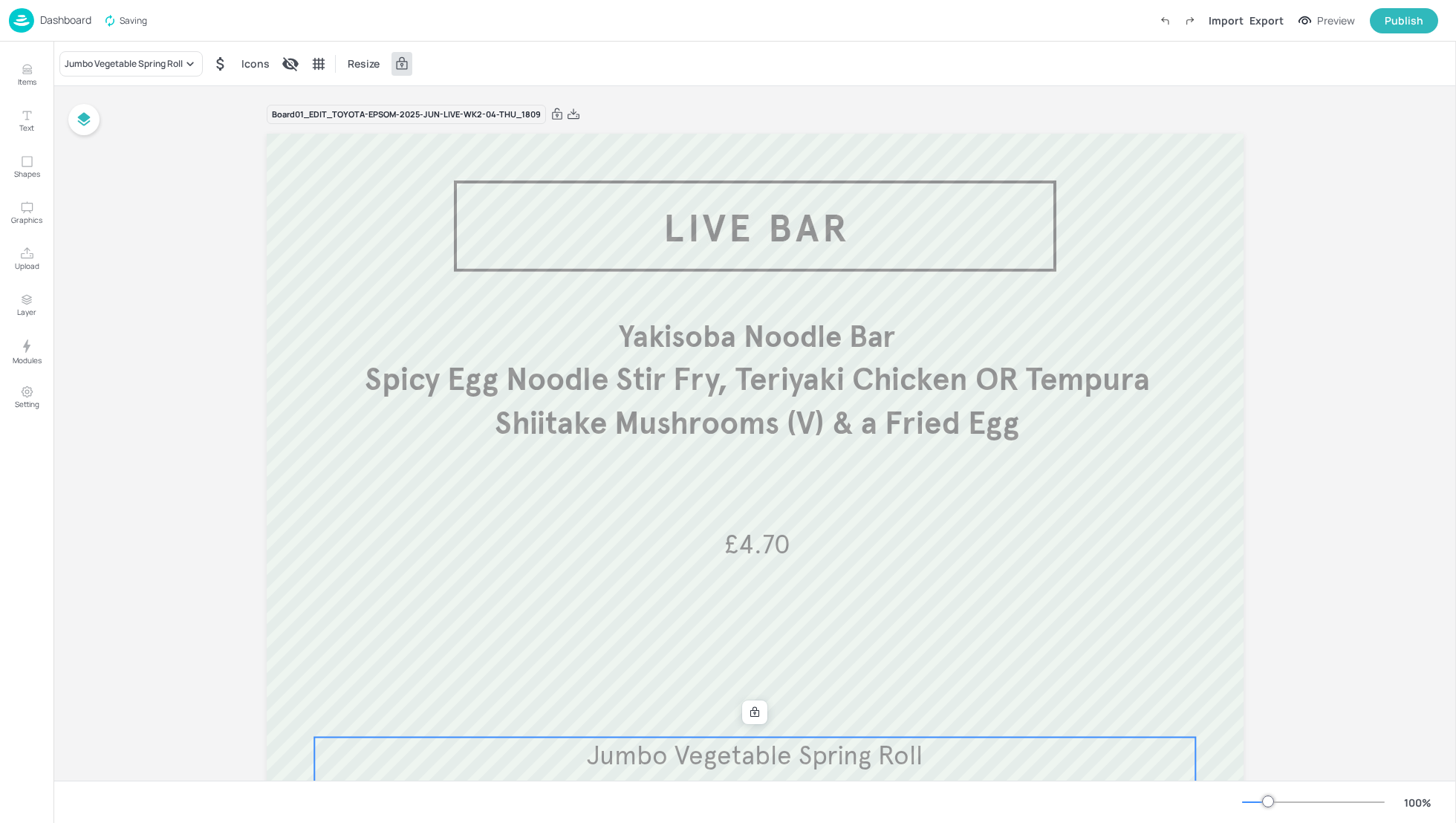
drag, startPoint x: 930, startPoint y: 754, endPoint x: 925, endPoint y: 706, distance: 48.3
click at [925, 134] on div "£4.70 Yakisoba Noodle Bar Spicy Egg Noodle Stir Fry, Teriyaki Chicken OR Tempur…" at bounding box center [755, 134] width 977 height 0
click at [746, 715] on div at bounding box center [754, 711] width 19 height 19
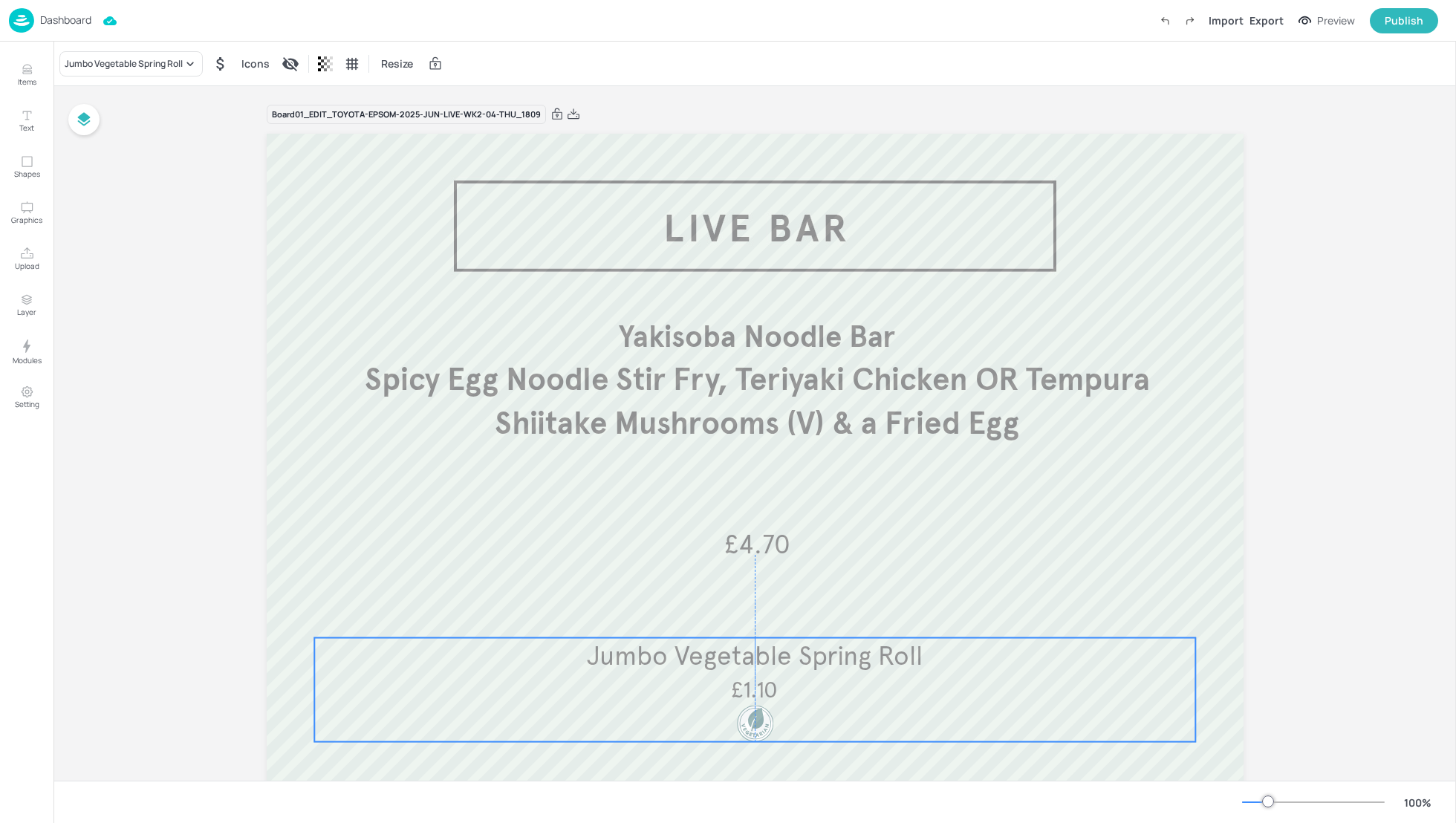
drag, startPoint x: 839, startPoint y: 751, endPoint x: 837, endPoint y: 652, distance: 99.0
click at [837, 652] on span "Jumbo Vegetable Spring Roll" at bounding box center [754, 656] width 336 height 33
click at [1254, 642] on div "Board 01_EDIT_TOYOTA-EPSOM-2025-JUN-LIVE-WK2-04-THU_1809 £4.70 Yakisoba Noodle …" at bounding box center [755, 529] width 1060 height 886
click at [1306, 650] on div "Board 01_EDIT_TOYOTA-EPSOM-2025-JUN-LIVE-WK2-04-THU_1809 £4.70 Yakisoba Noodle …" at bounding box center [754, 529] width 1403 height 886
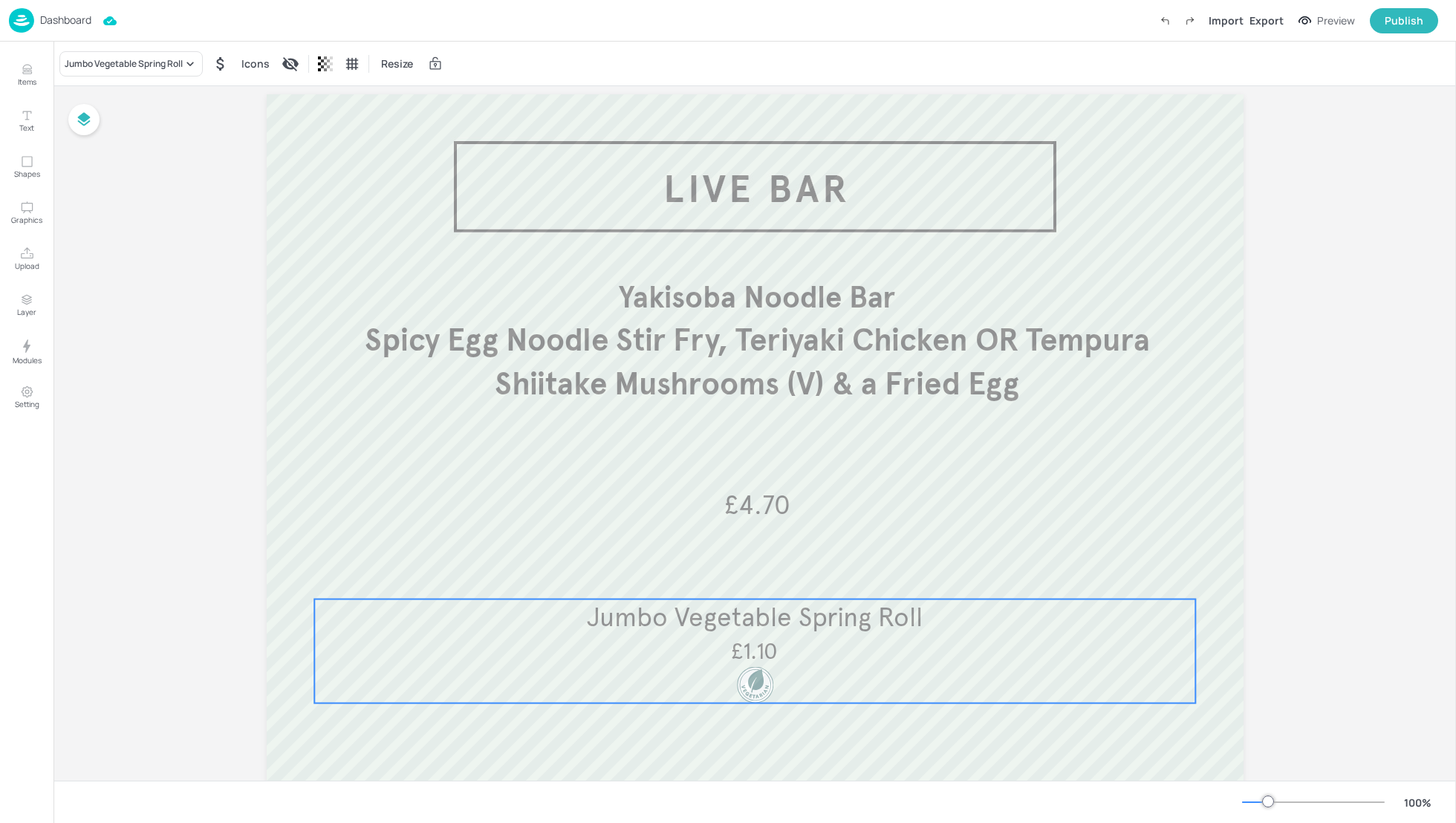
click at [1332, 694] on div "Board 01_EDIT_TOYOTA-EPSOM-2025-JUN-LIVE-WK2-04-THU_1809 £4.70 Yakisoba Noodle …" at bounding box center [754, 490] width 1403 height 886
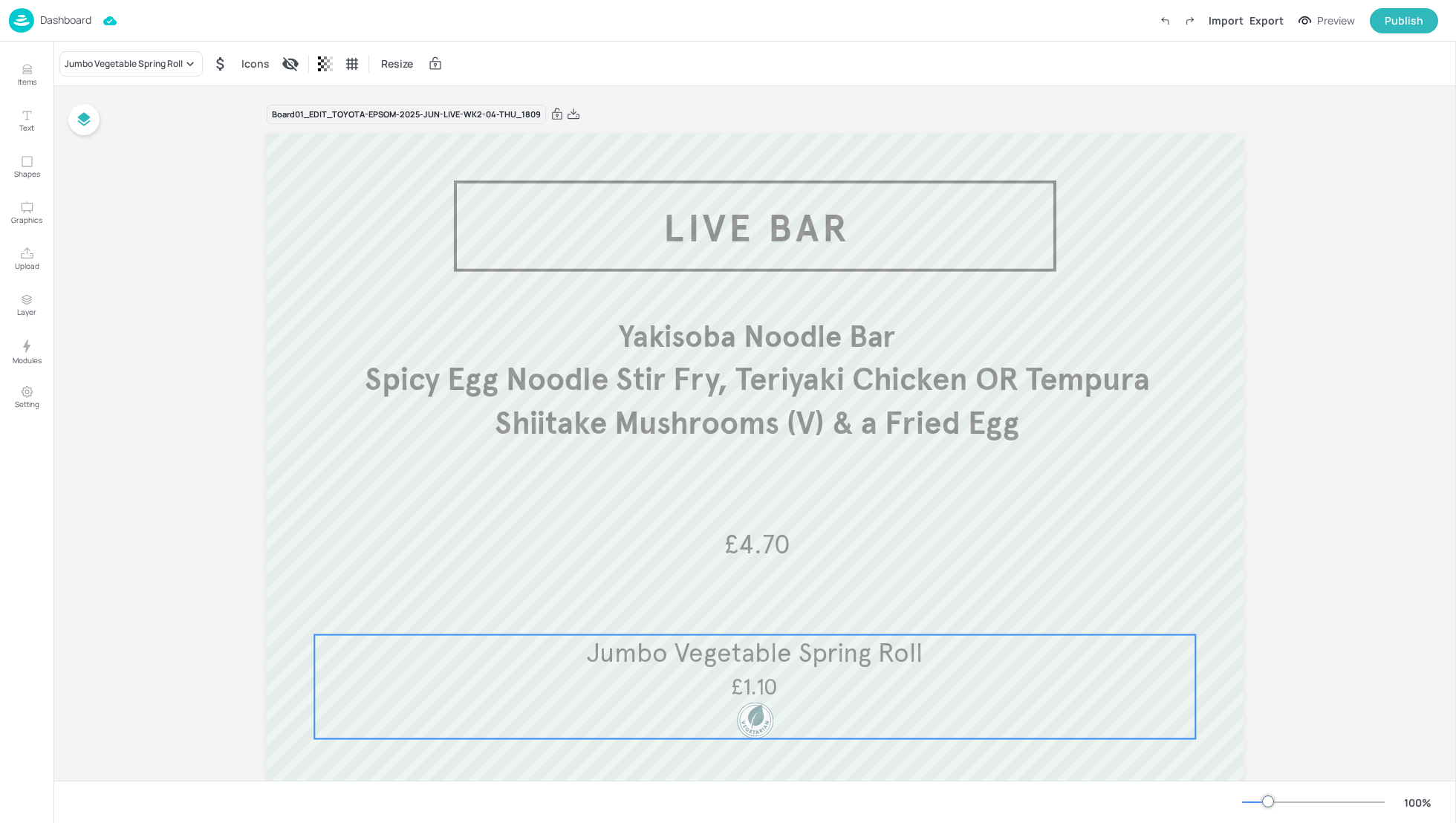
click at [213, 132] on div "Board 01_EDIT_TOYOTA-EPSOM-2025-JUN-LIVE-WK2-04-THU_1809 £4.70 Yakisoba Noodle …" at bounding box center [754, 529] width 1403 height 886
click at [568, 113] on icon at bounding box center [573, 114] width 13 height 15
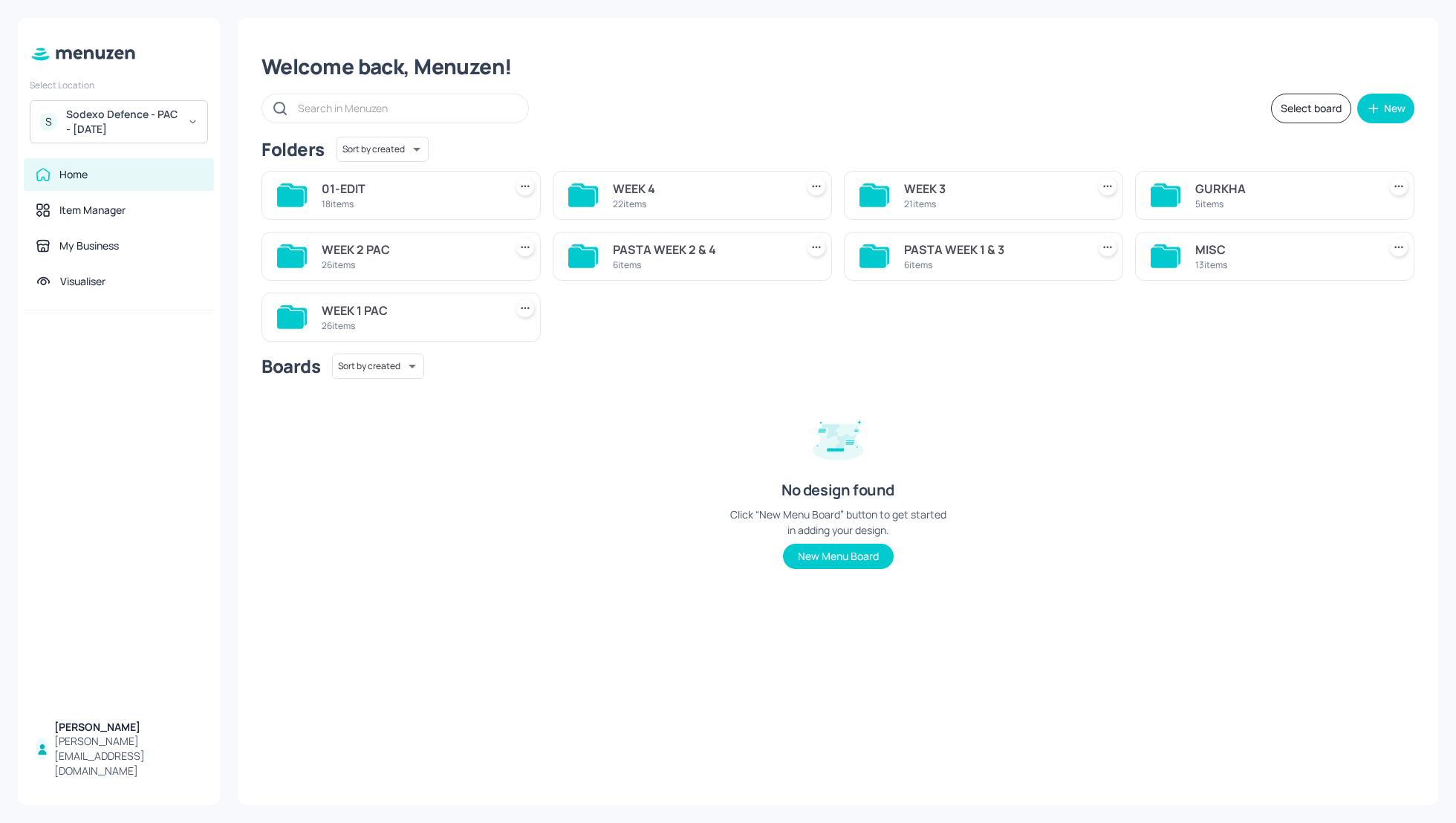
click at [989, 89] on div "Welcome back, Menuzen! Select board New Folders Sort by created id ​ 01-EDIT 18…" at bounding box center [838, 411] width 1201 height 787
click at [917, 192] on div "WEEK 3" at bounding box center [992, 189] width 177 height 18
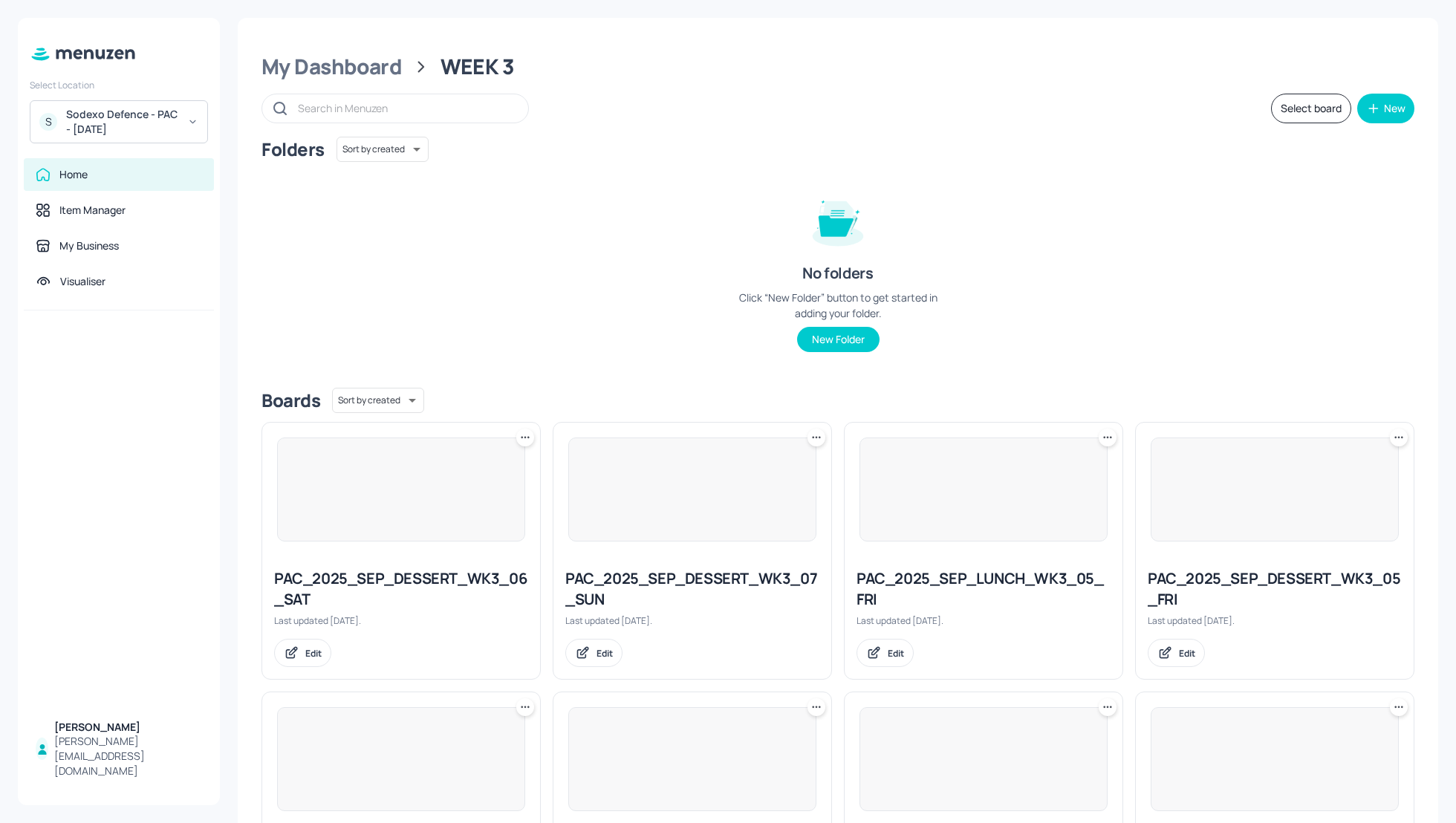
click at [1140, 173] on div "Folders Sort by created id ​ No folders Click “New Folder” button to get starte…" at bounding box center [838, 256] width 1153 height 239
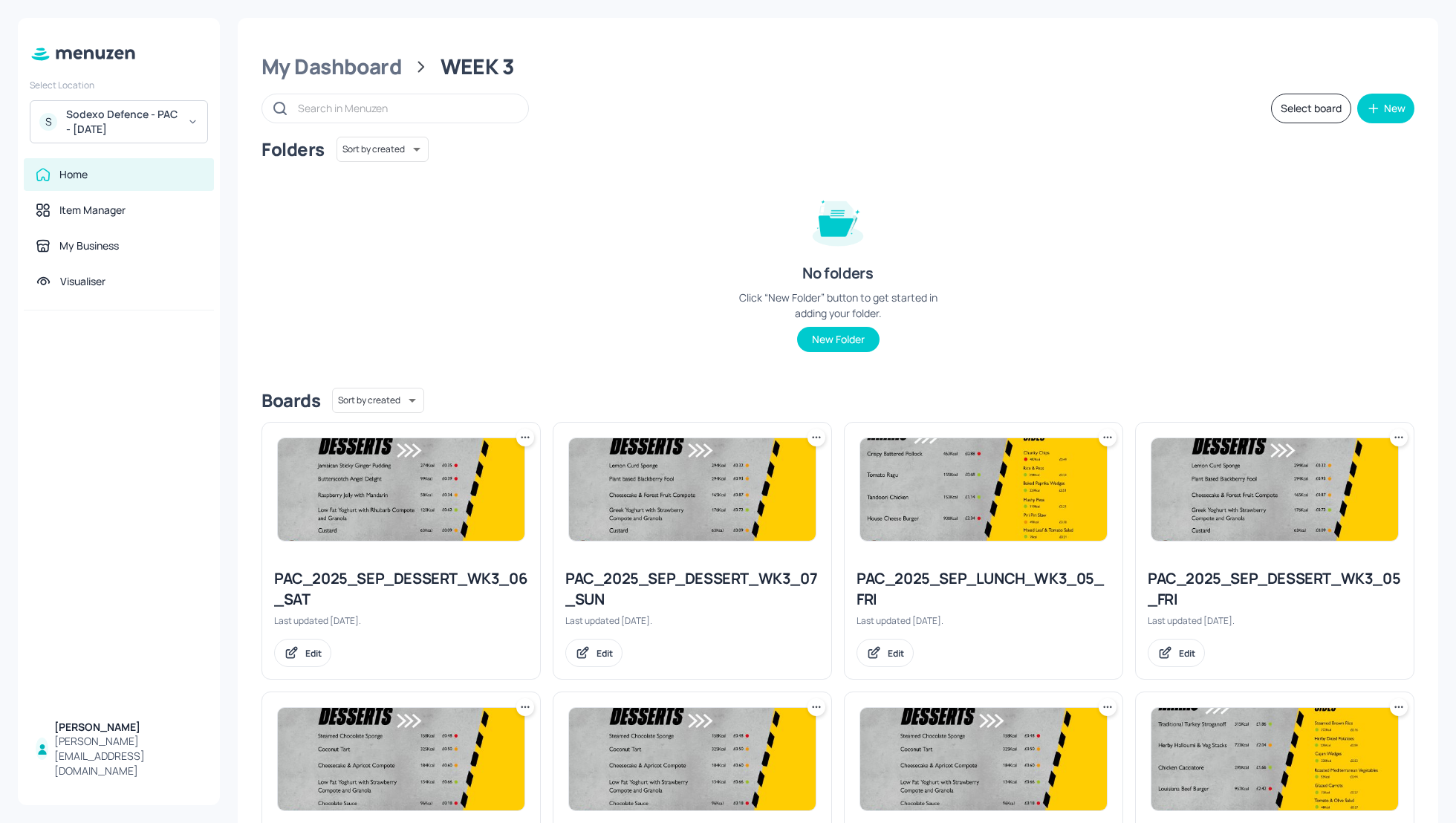
click at [1315, 107] on button "Select board" at bounding box center [1311, 109] width 81 height 30
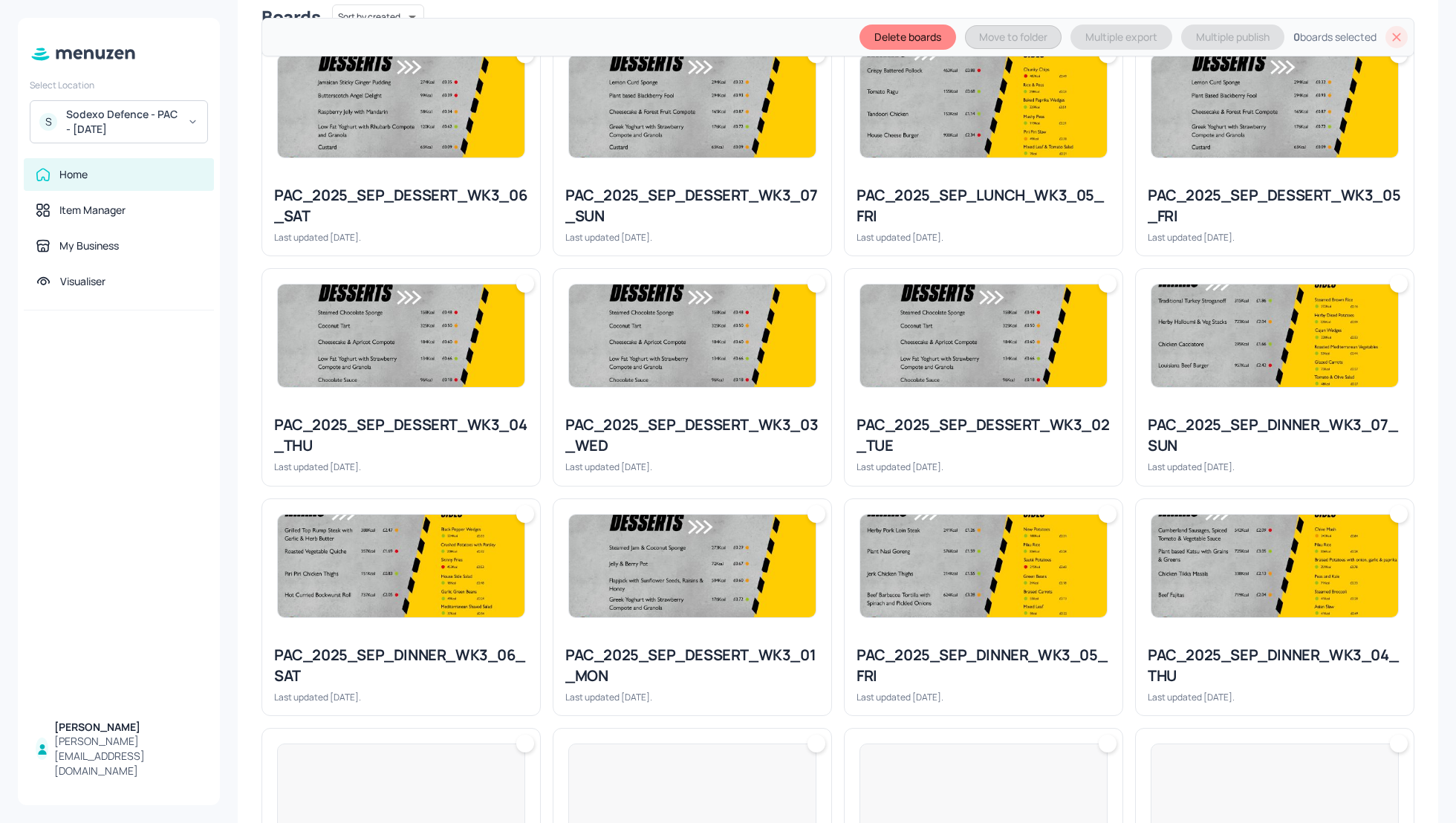
click at [393, 426] on div "PAC_2025_SEP_DESSERT_WK3_04_THU" at bounding box center [401, 435] width 254 height 42
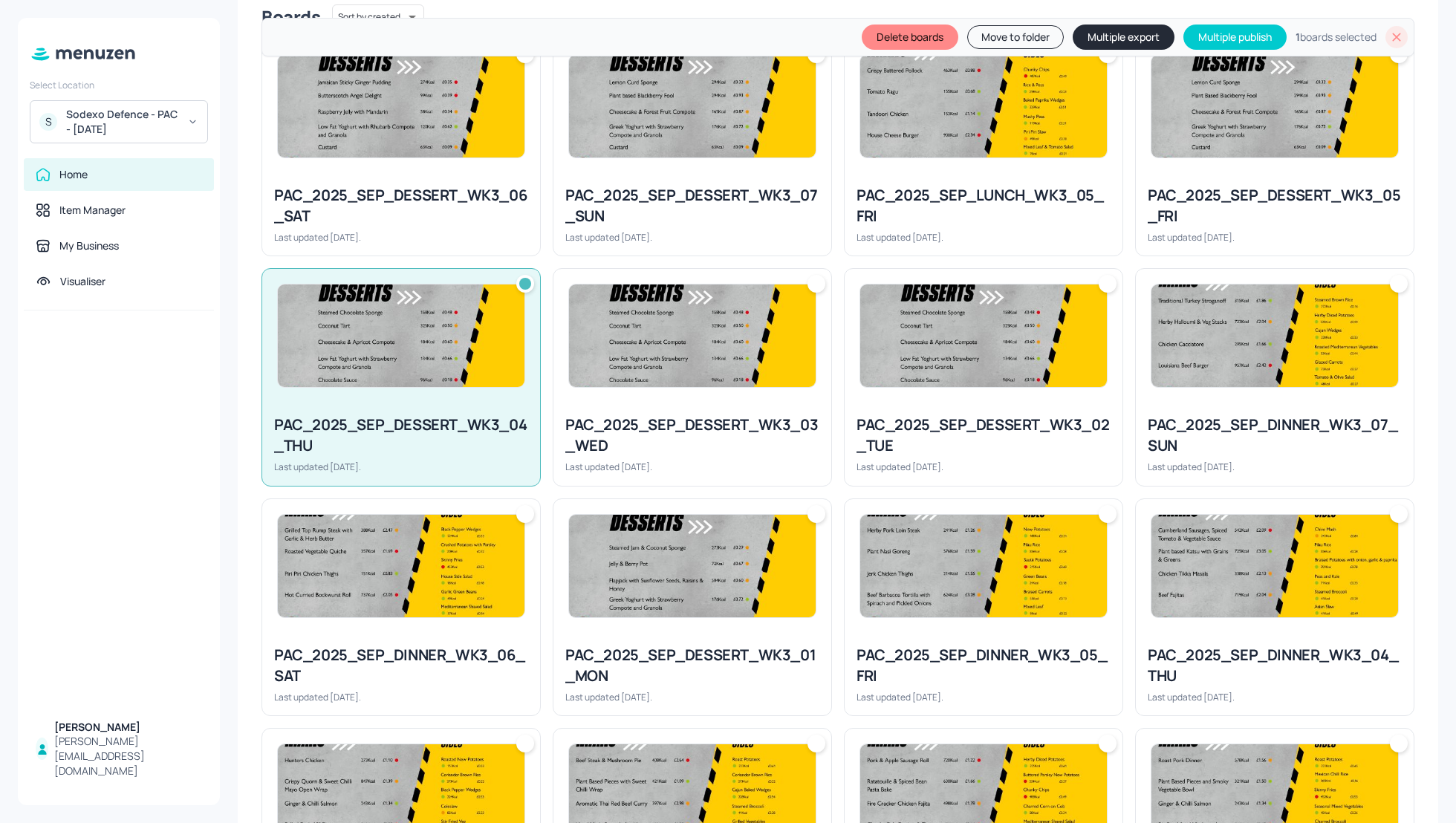
click at [735, 403] on div "PAC_2025_SEP_DESSERT_WK3_03_WED Last updated 2 days ago." at bounding box center [693, 444] width 278 height 82
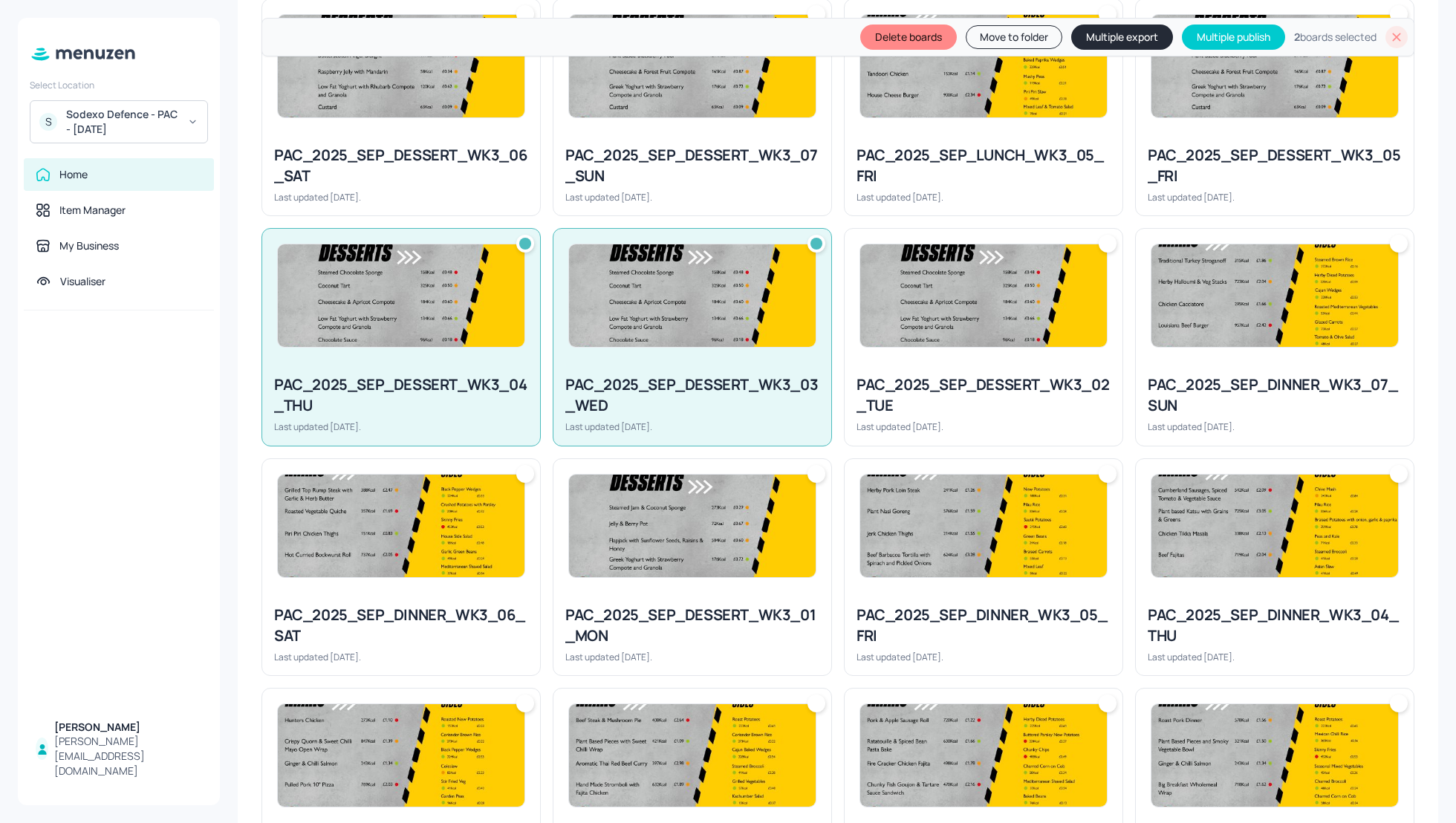
click at [1001, 377] on div "PAC_2025_SEP_DESSERT_WK3_02_TUE" at bounding box center [983, 395] width 254 height 42
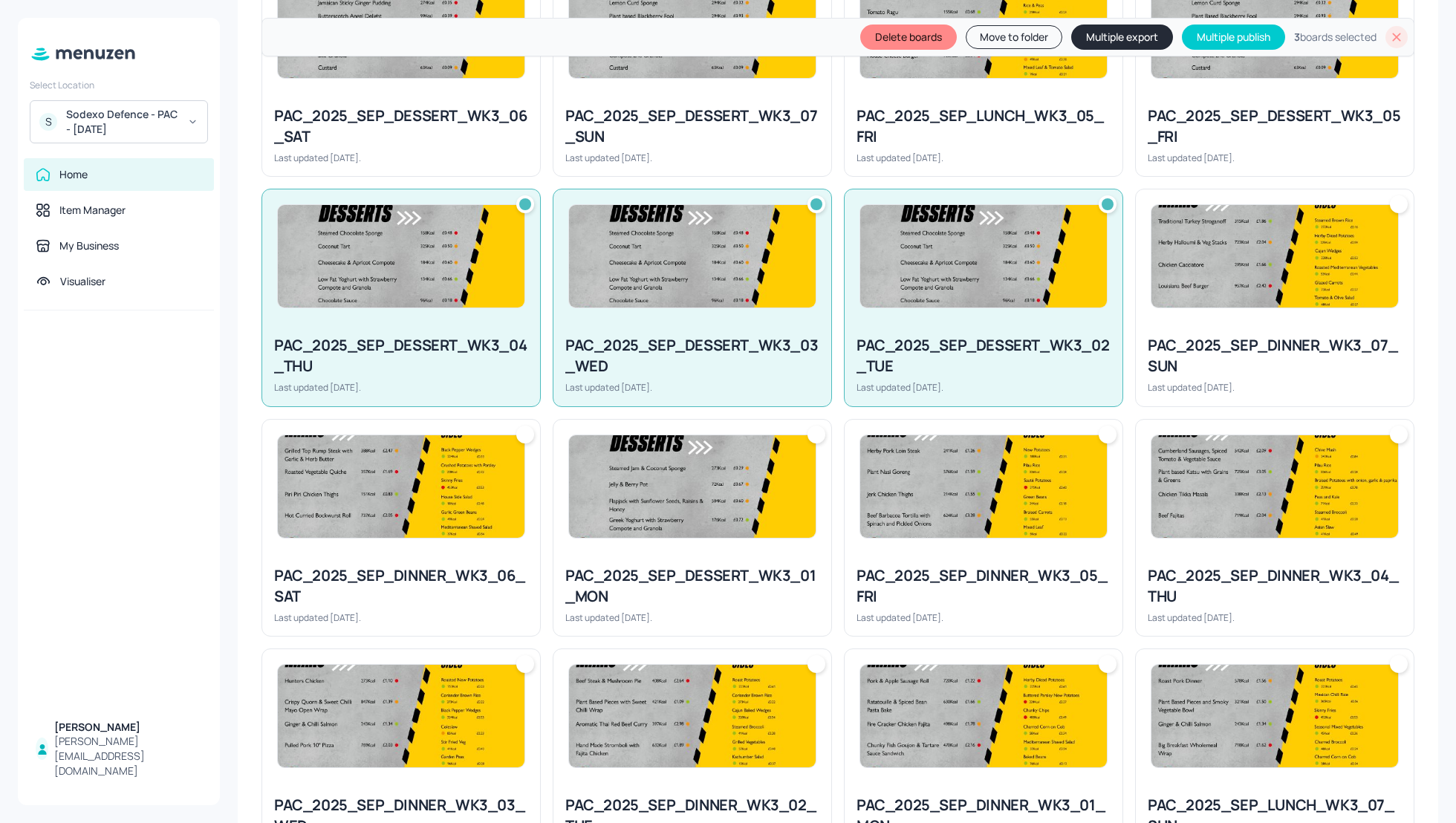
click at [1284, 350] on div "PAC_2025_SEP_DINNER_WK3_07_SUN" at bounding box center [1274, 355] width 254 height 42
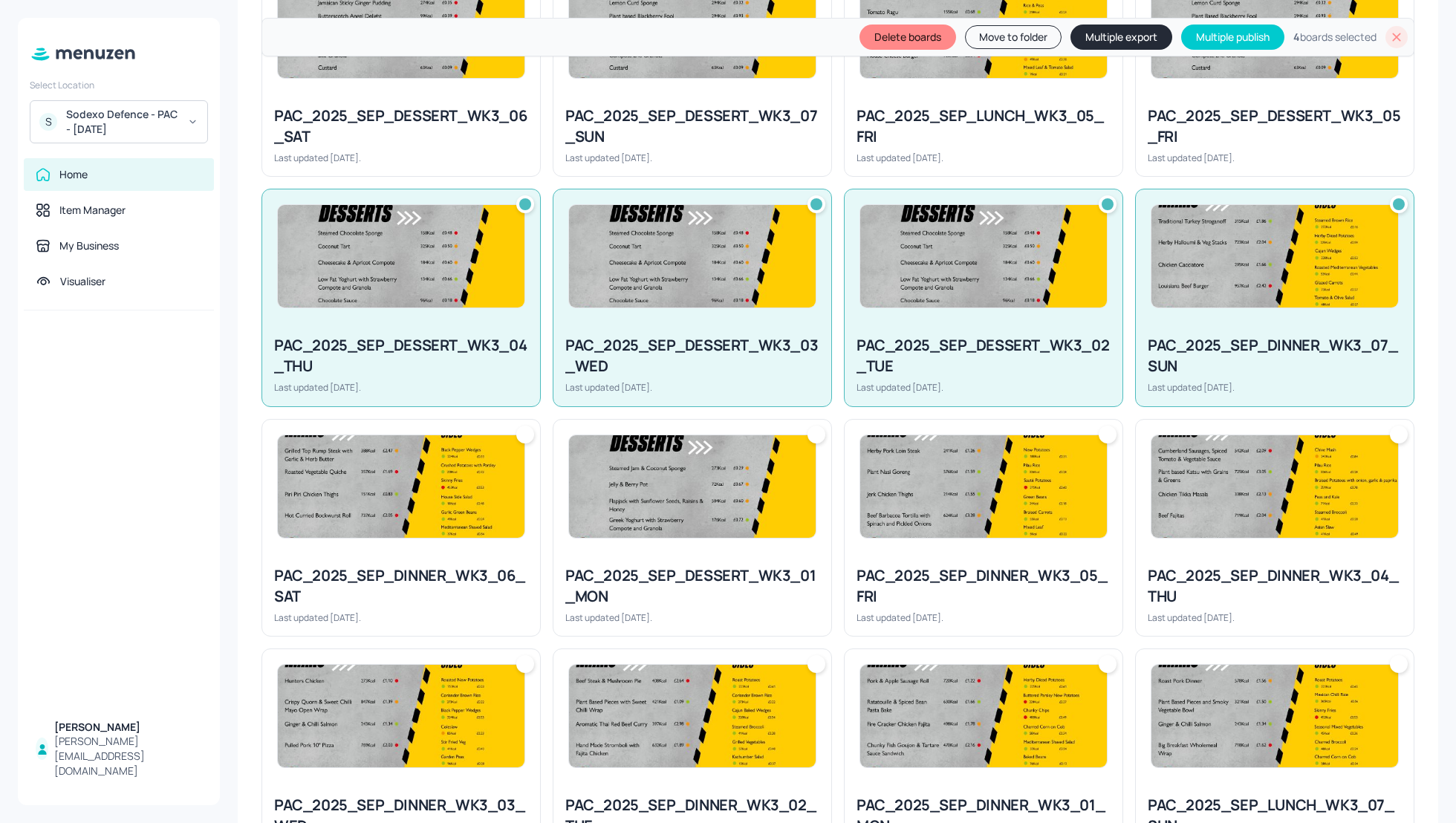
click at [1279, 346] on div "PAC_2025_SEP_DINNER_WK3_07_SUN" at bounding box center [1274, 355] width 254 height 42
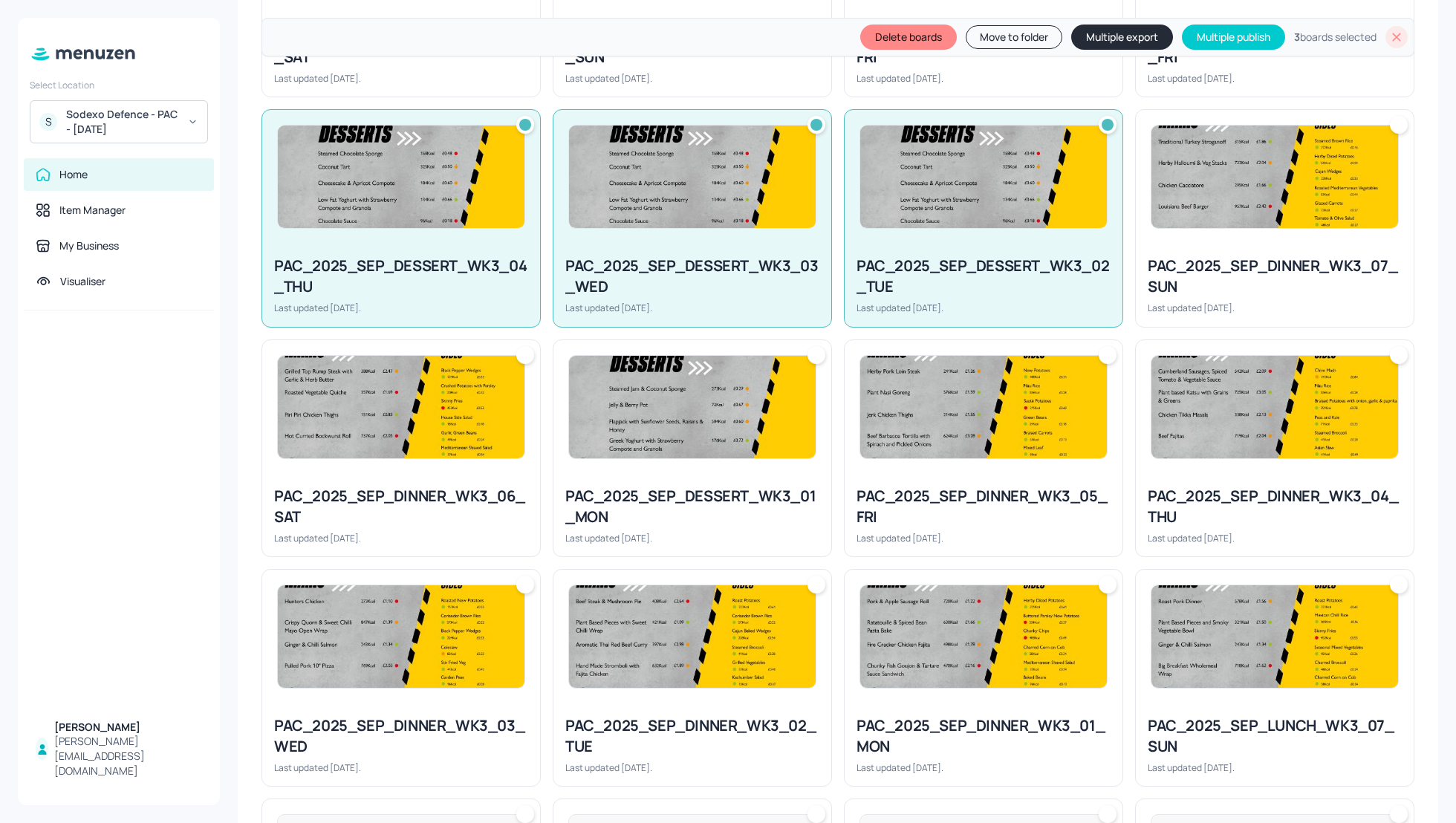
click at [717, 456] on img at bounding box center [693, 407] width 247 height 103
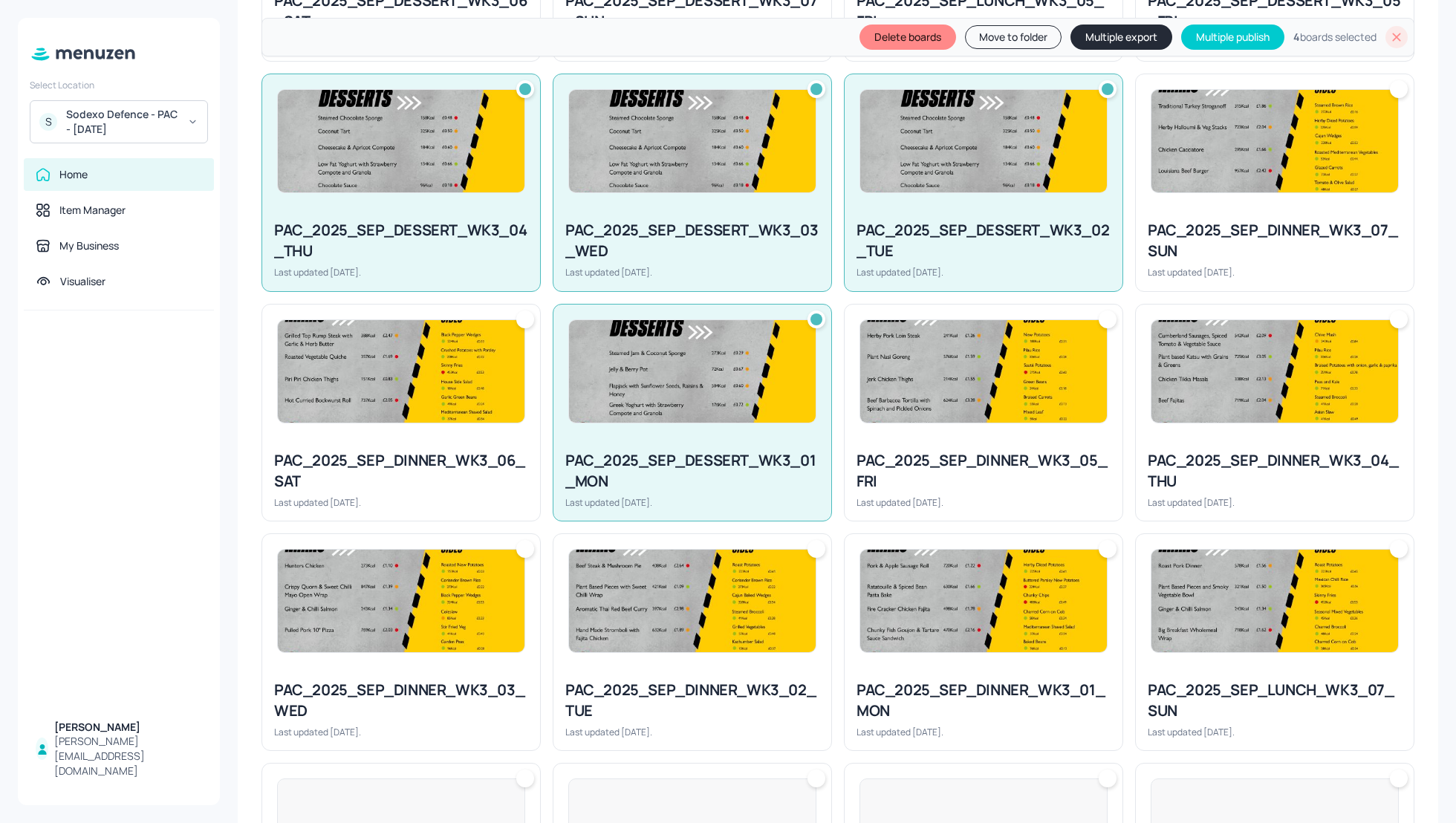
scroll to position [633, 0]
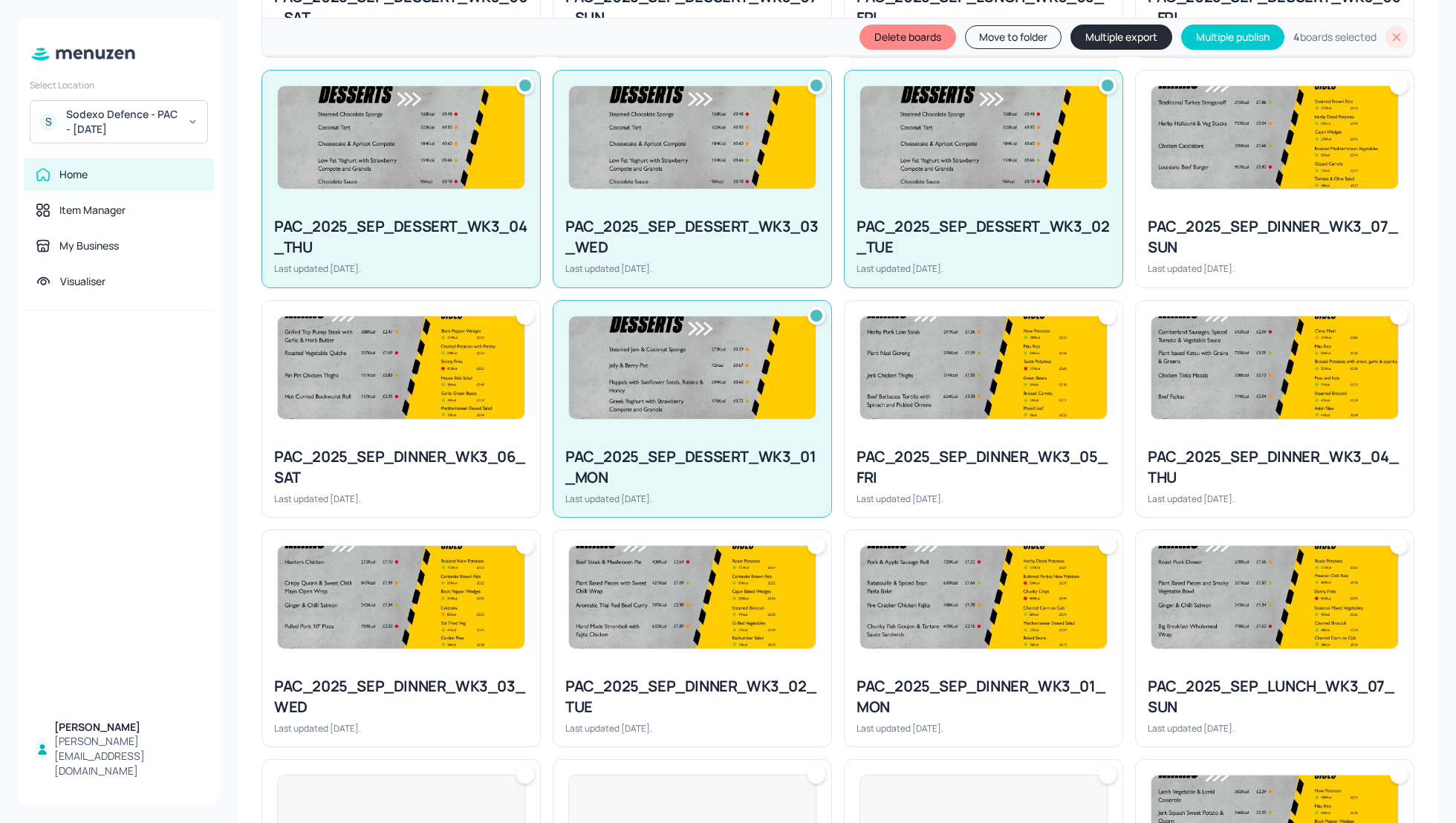
click at [1031, 437] on div "PAC_2025_SEP_DINNER_WK3_05_FRI Last updated 30 days ago." at bounding box center [984, 475] width 278 height 82
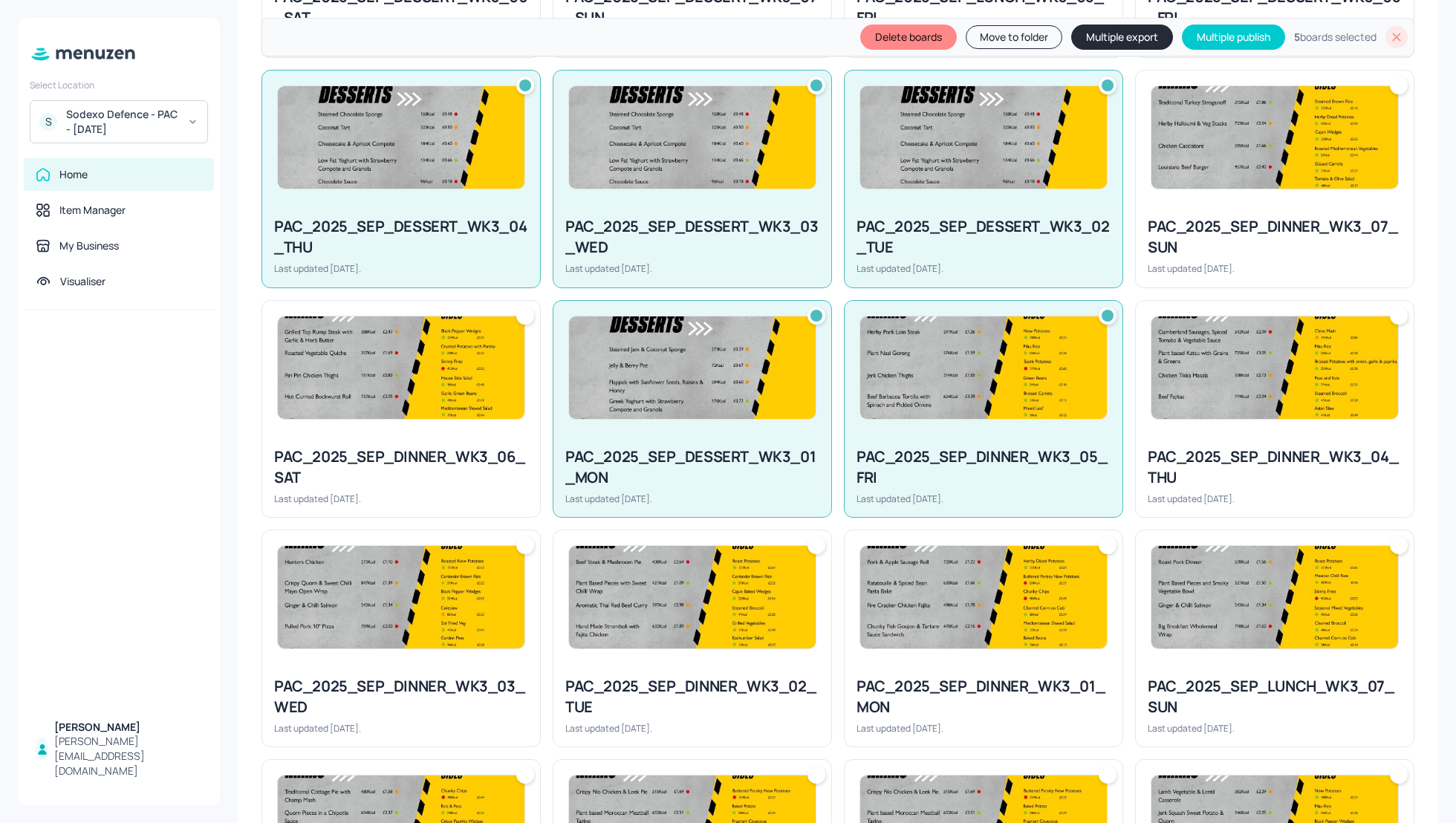
click at [982, 422] on div at bounding box center [984, 368] width 278 height 134
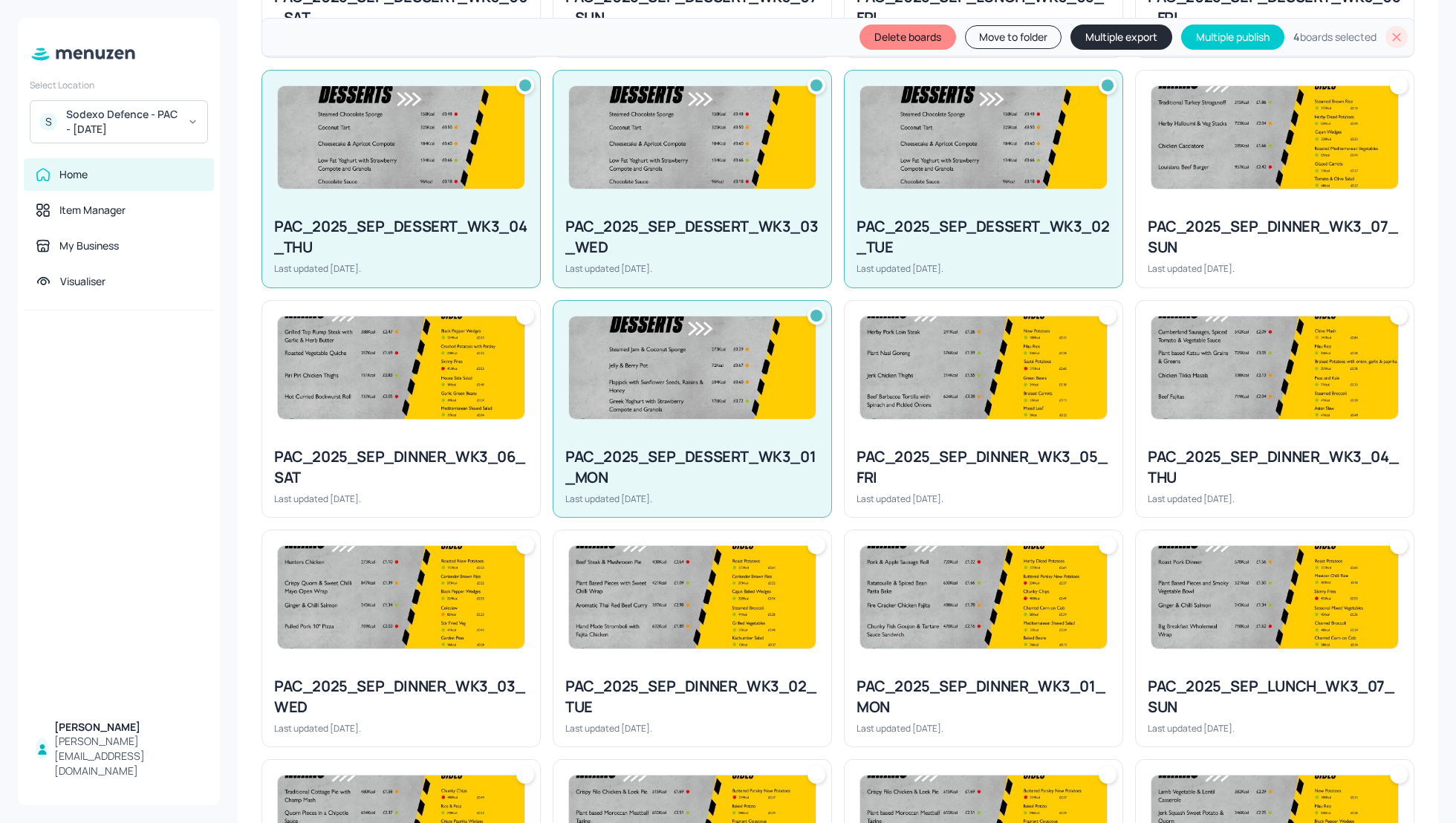
click at [1180, 434] on div "PAC_2025_SEP_DINNER_WK3_04_THU Last updated 2 days ago." at bounding box center [1275, 475] width 278 height 82
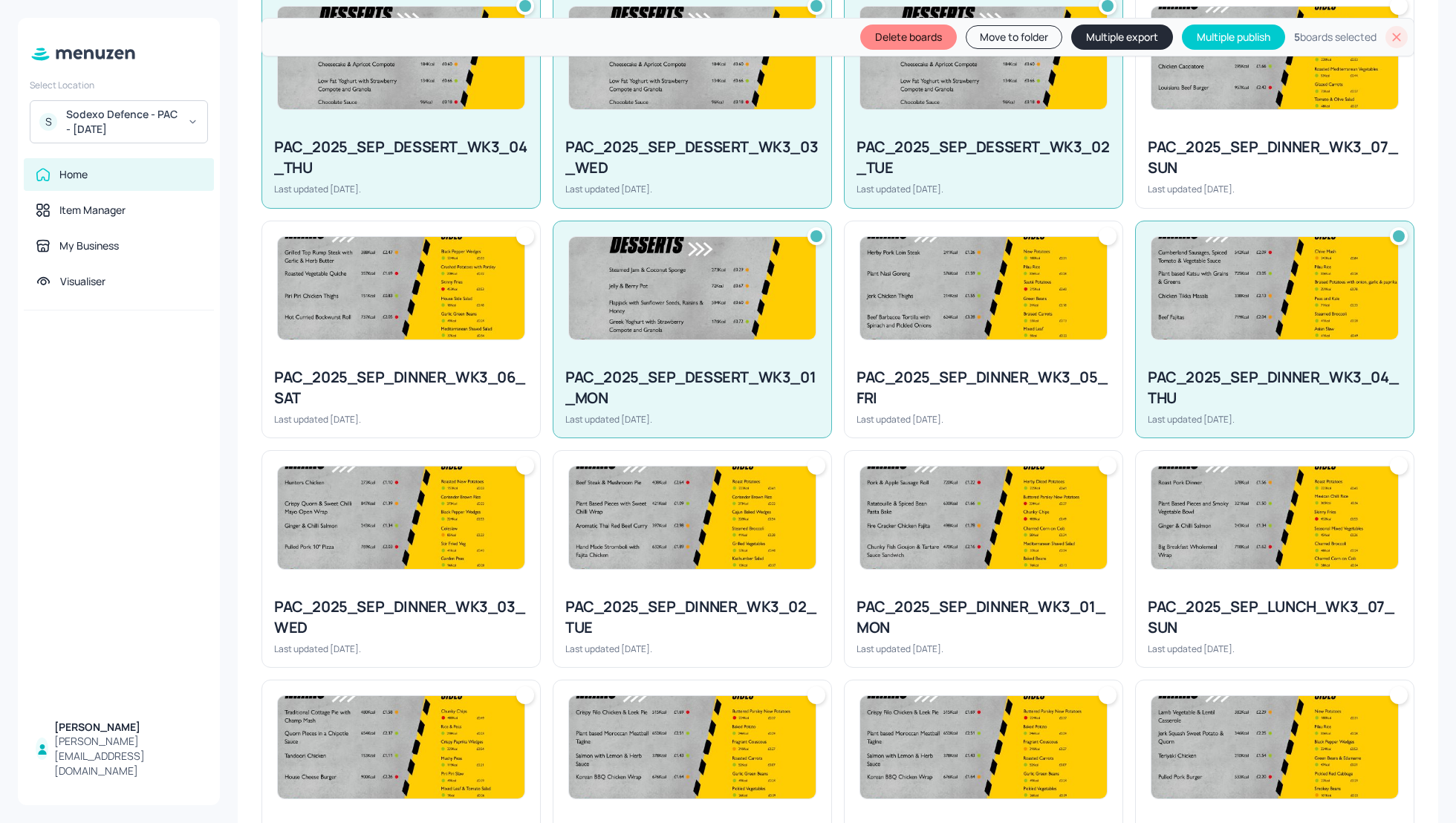
click at [303, 579] on div at bounding box center [401, 517] width 278 height 134
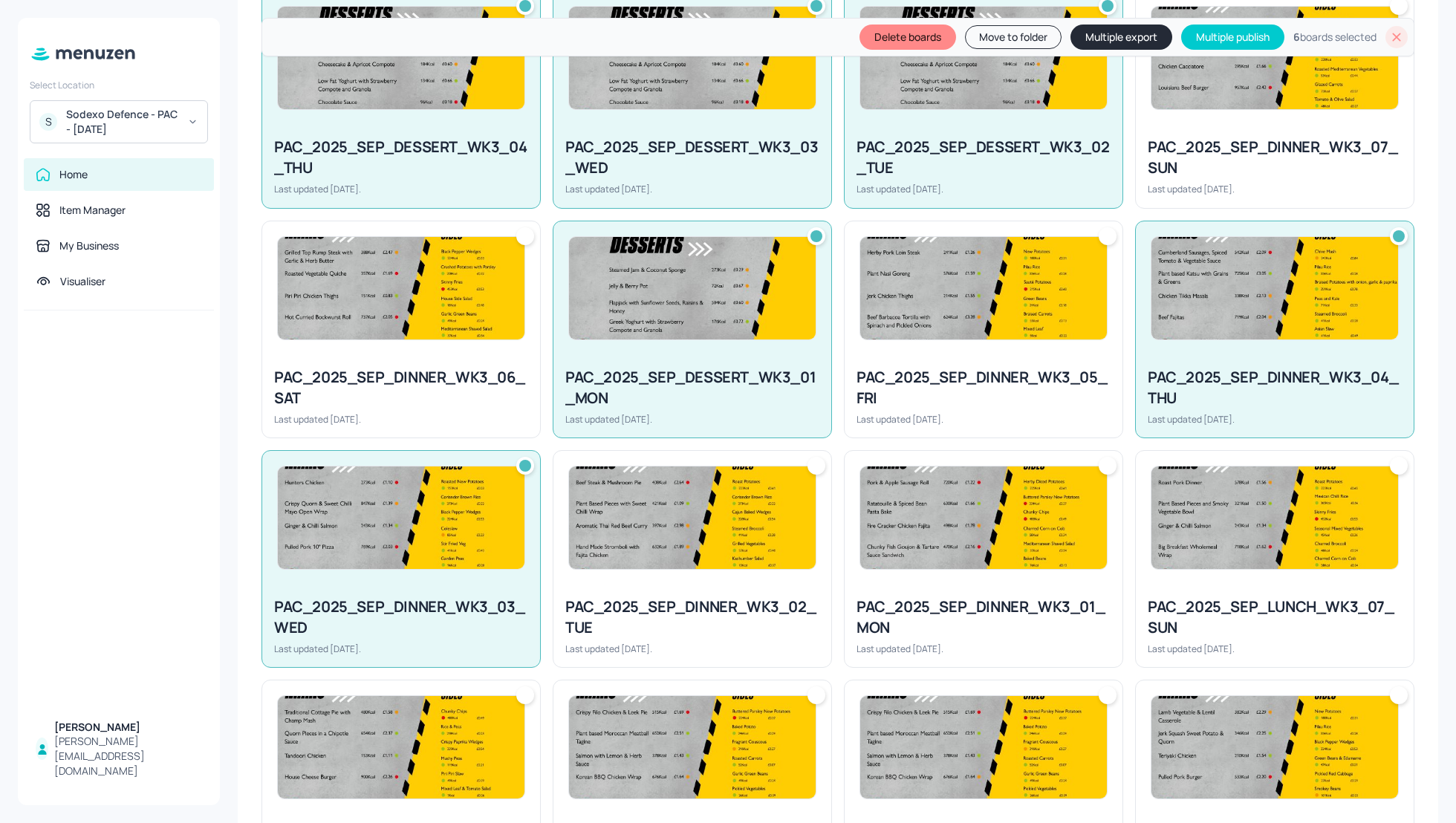
click at [826, 592] on div "PAC_2025_SEP_DINNER_WK3_02_TUE Last updated 2 days ago." at bounding box center [693, 626] width 278 height 82
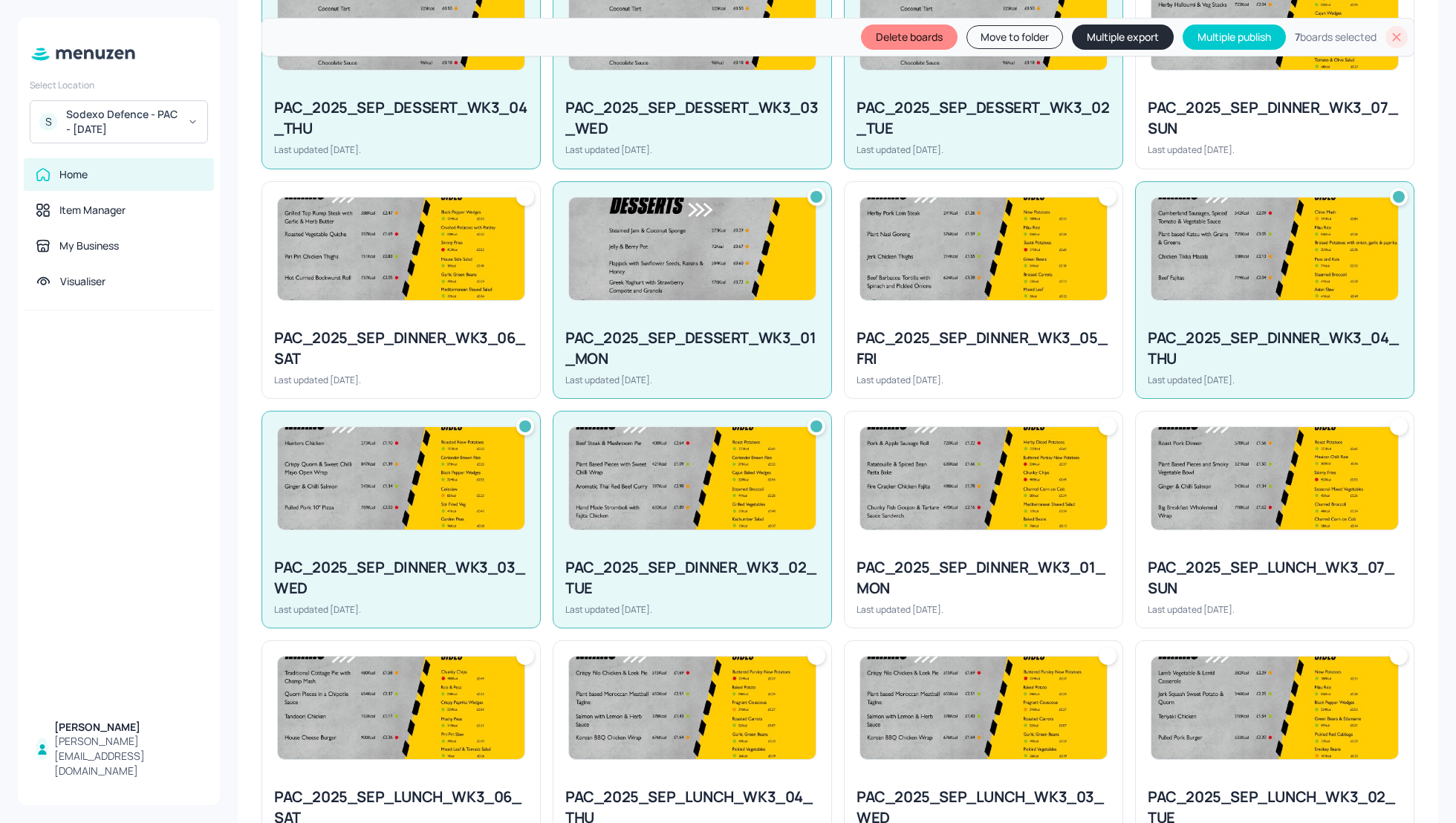
click at [1079, 570] on div "PAC_2025_SEP_DINNER_WK3_01_MON" at bounding box center [983, 577] width 254 height 42
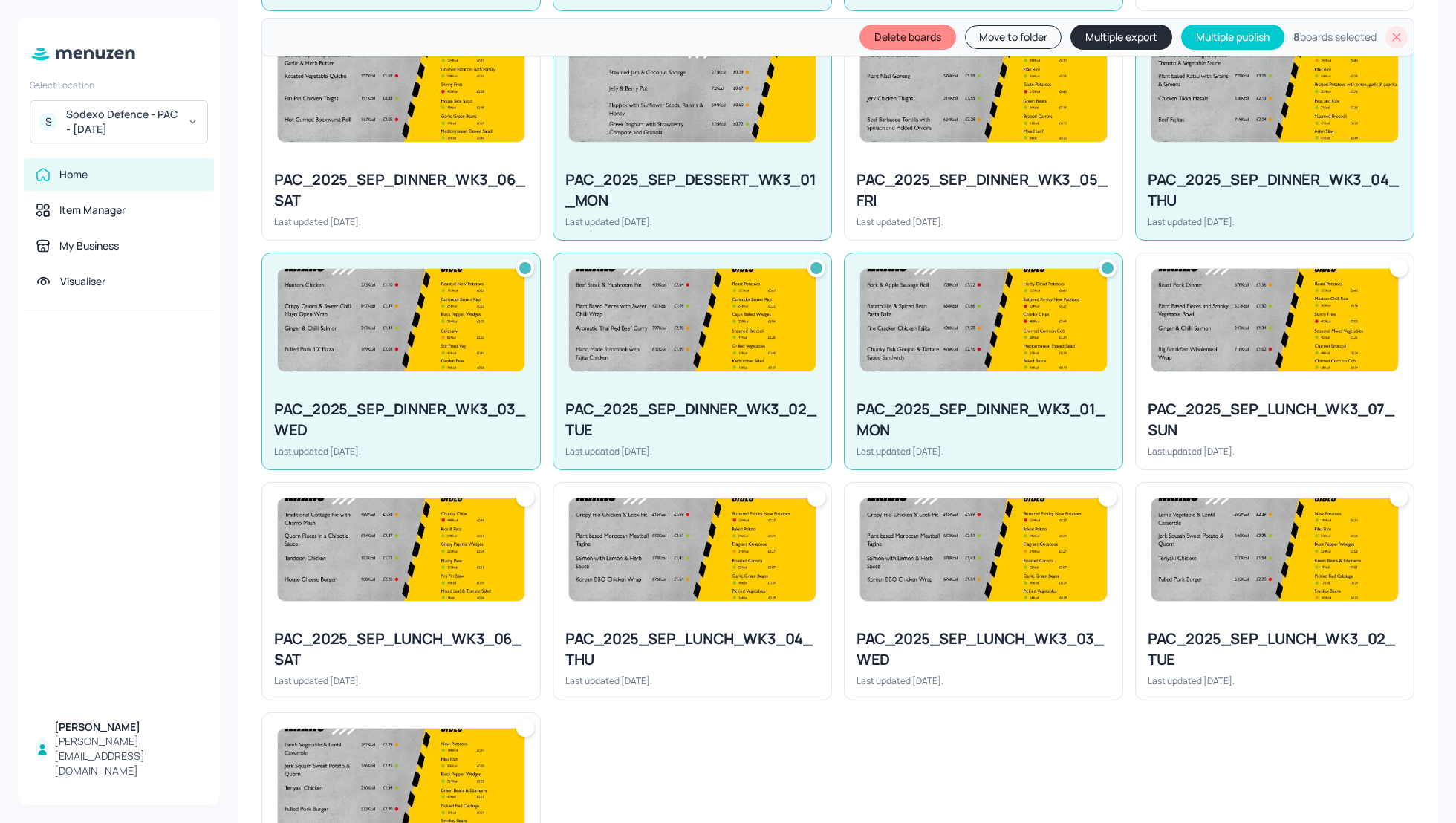
click at [686, 591] on img at bounding box center [693, 549] width 247 height 103
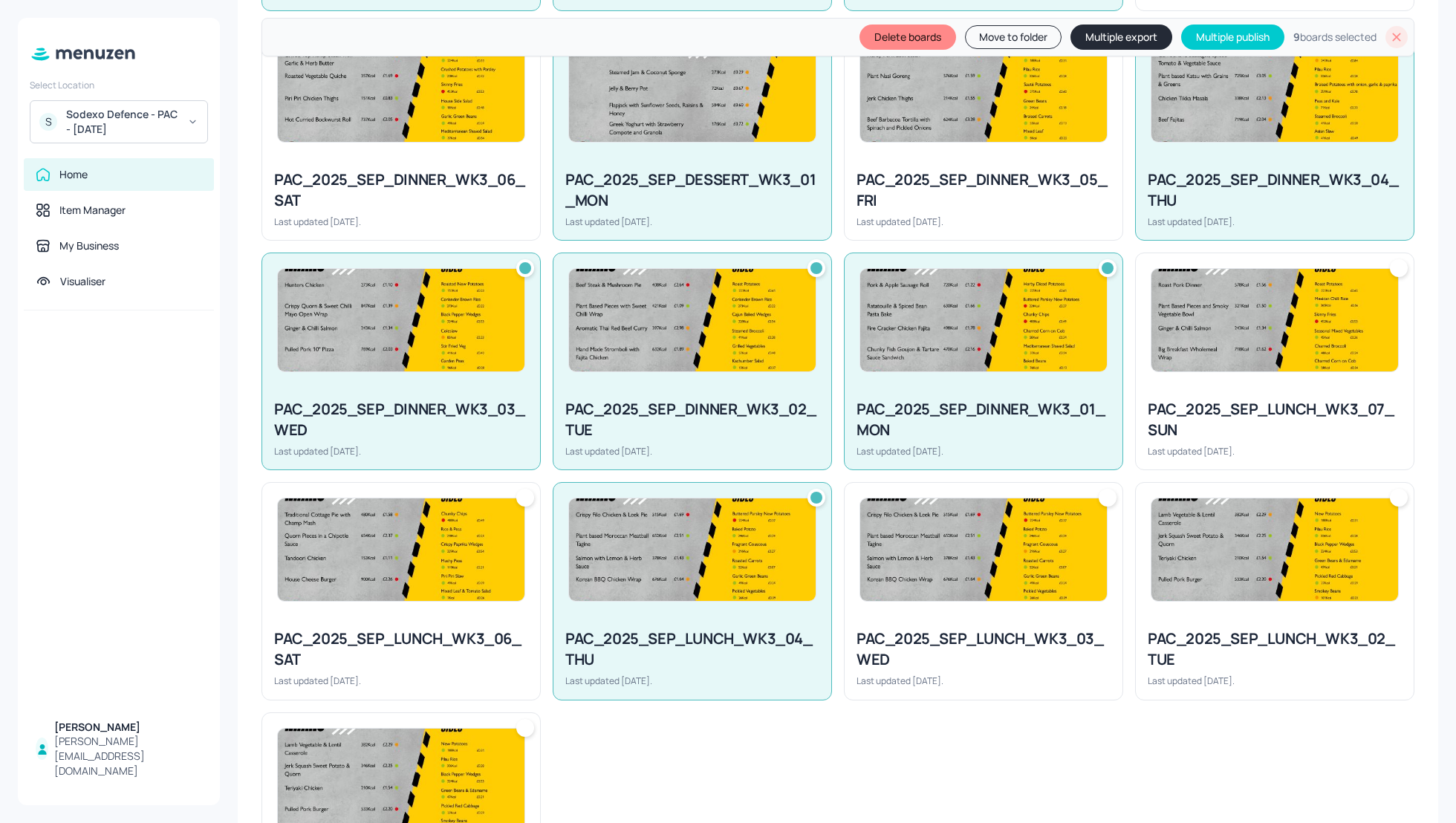
click at [1035, 602] on div at bounding box center [984, 549] width 278 height 134
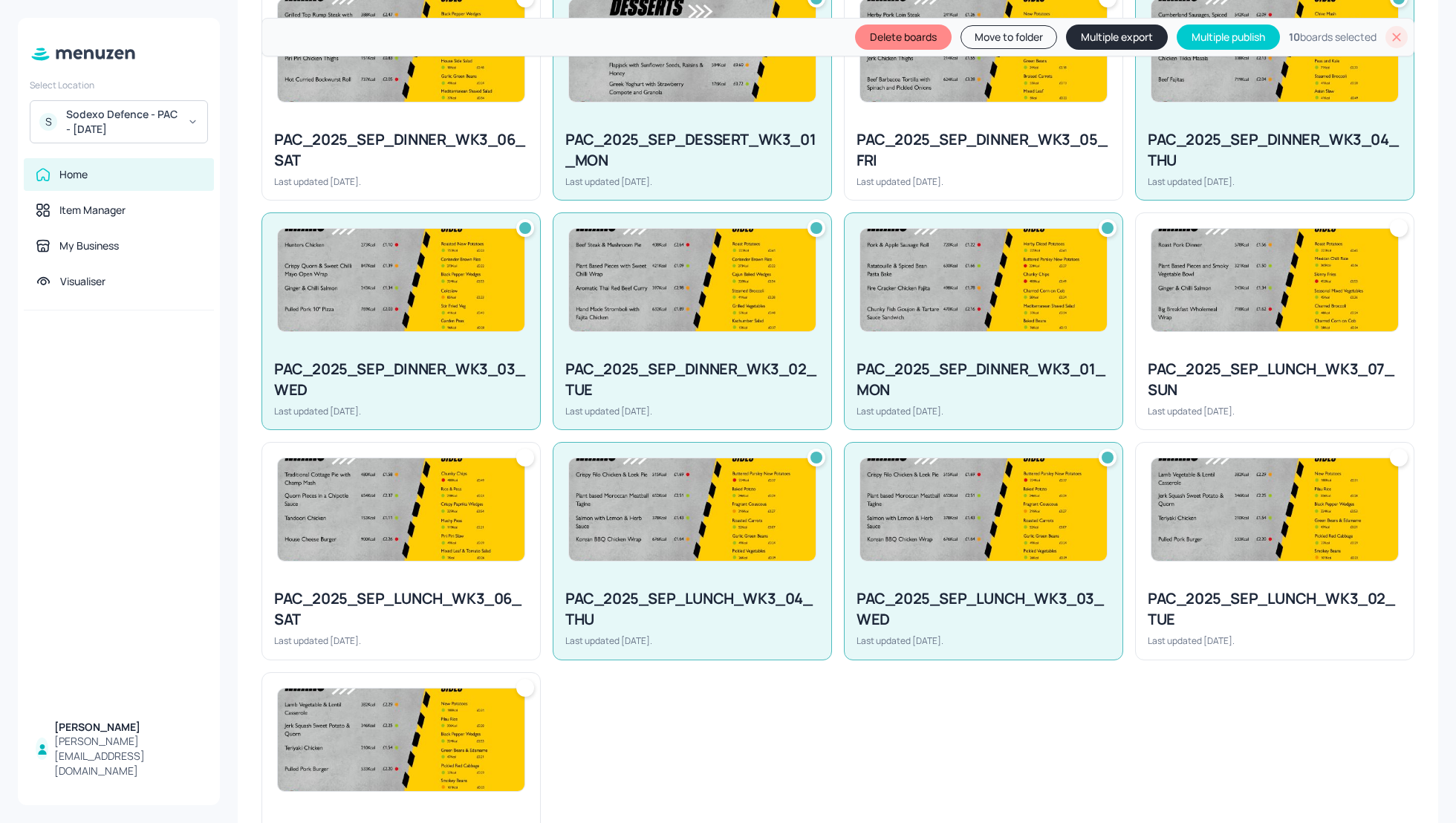
click at [1291, 594] on div "PAC_2025_SEP_LUNCH_WK3_02_TUE" at bounding box center [1274, 608] width 254 height 42
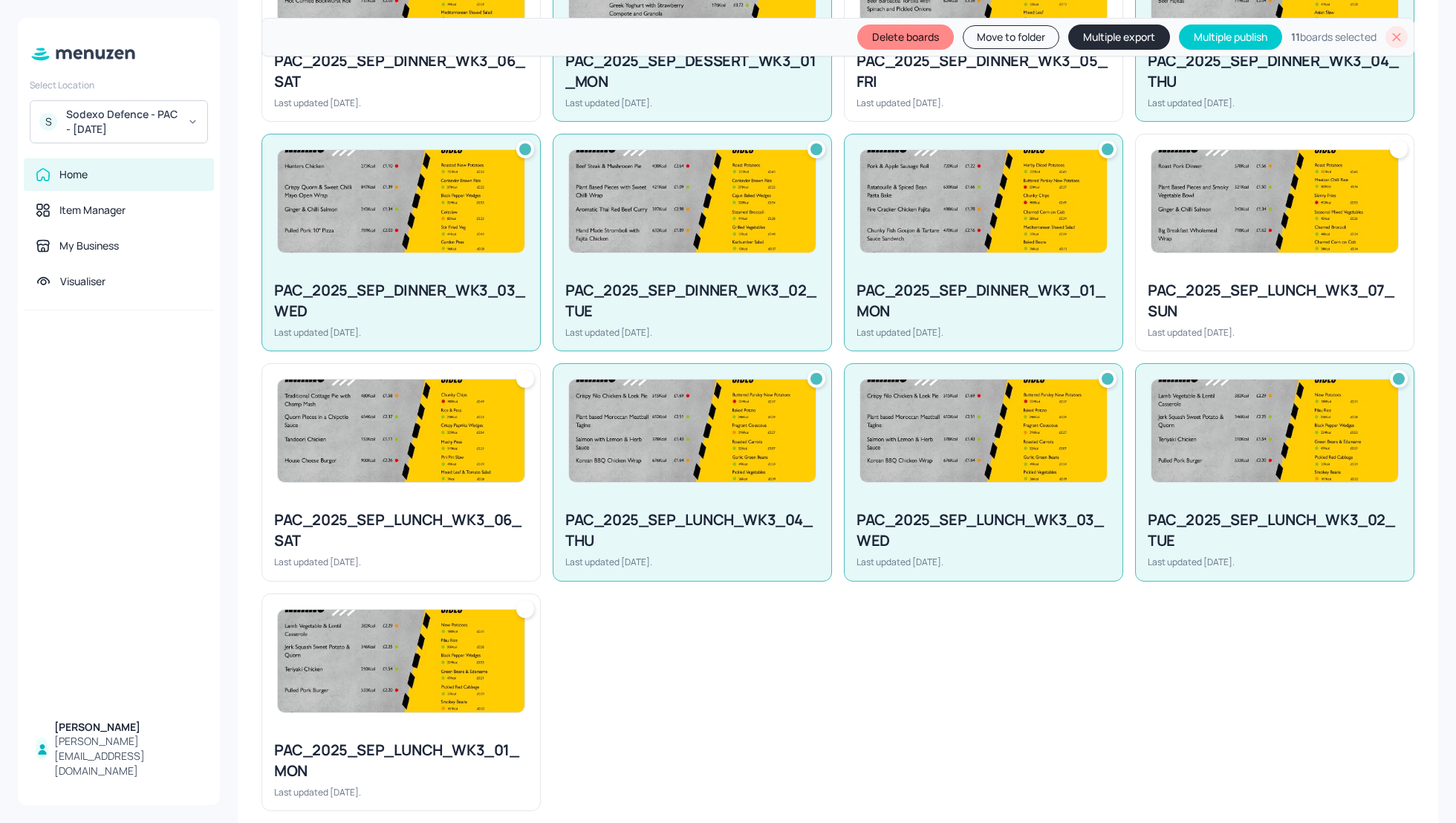
click at [421, 728] on div "PAC_2025_SEP_LUNCH_WK3_01_MON Last updated 2 days ago." at bounding box center [401, 769] width 278 height 82
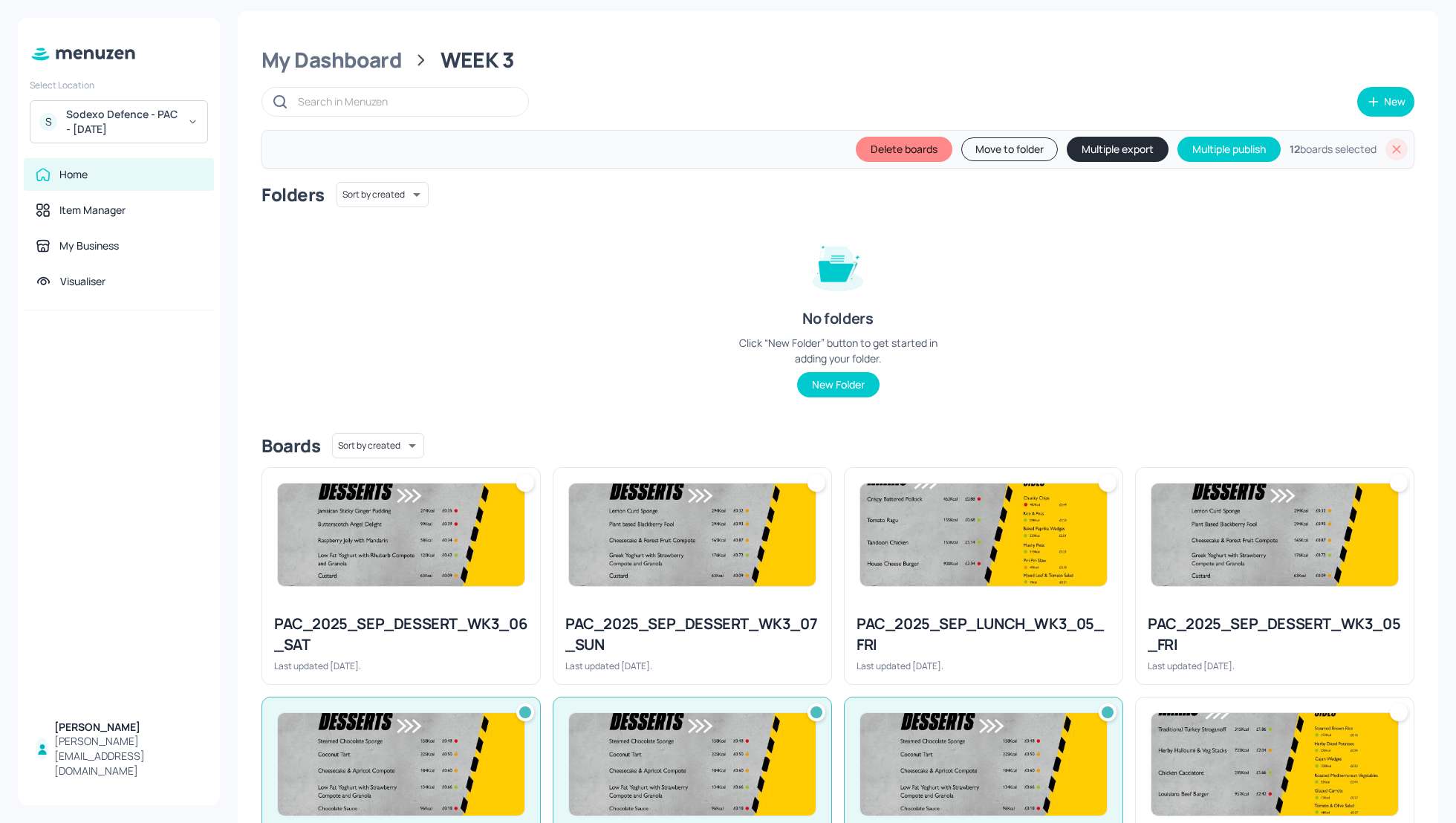
scroll to position [0, 0]
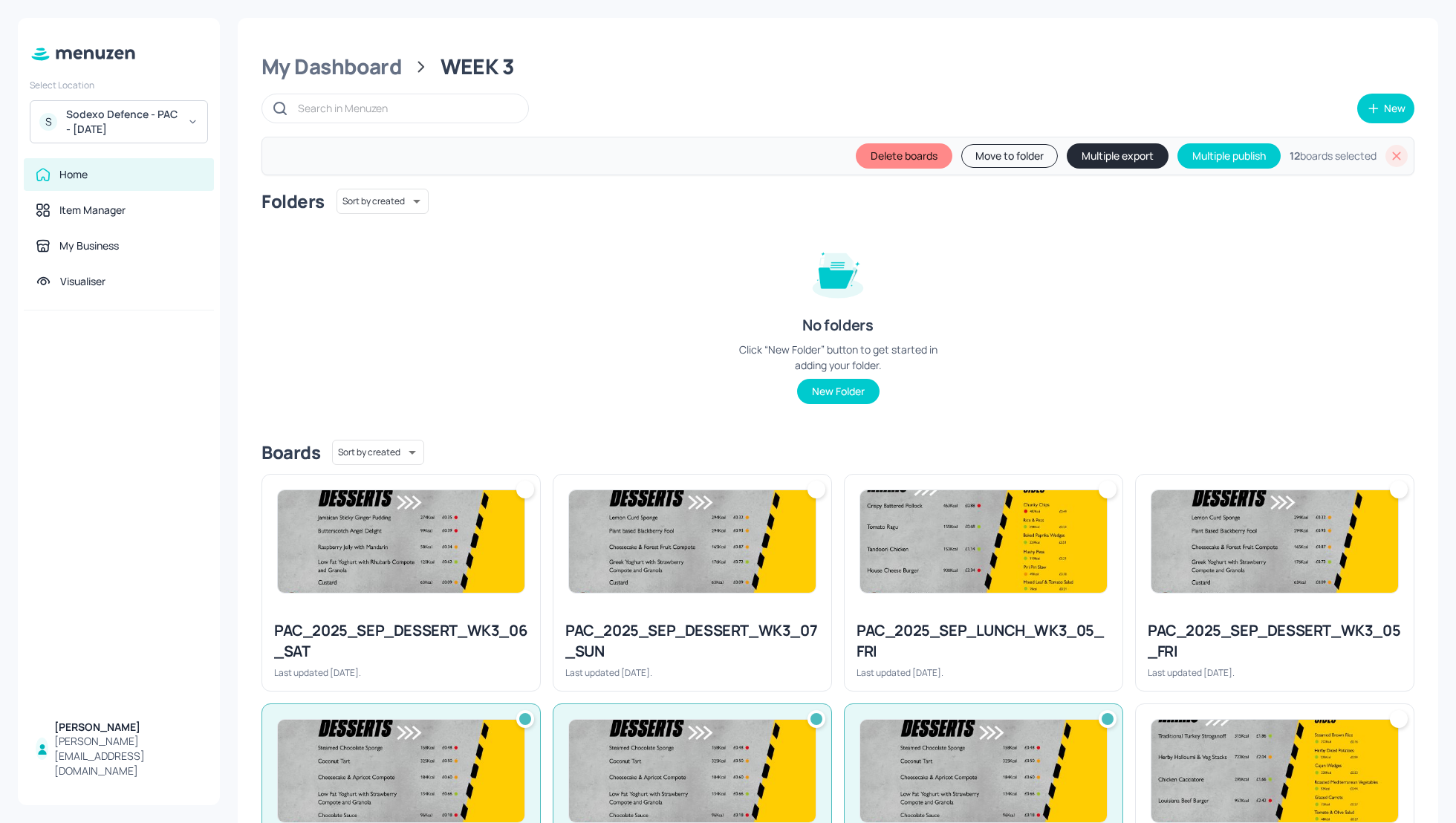
click at [1094, 156] on button "Multiple export" at bounding box center [1118, 155] width 102 height 25
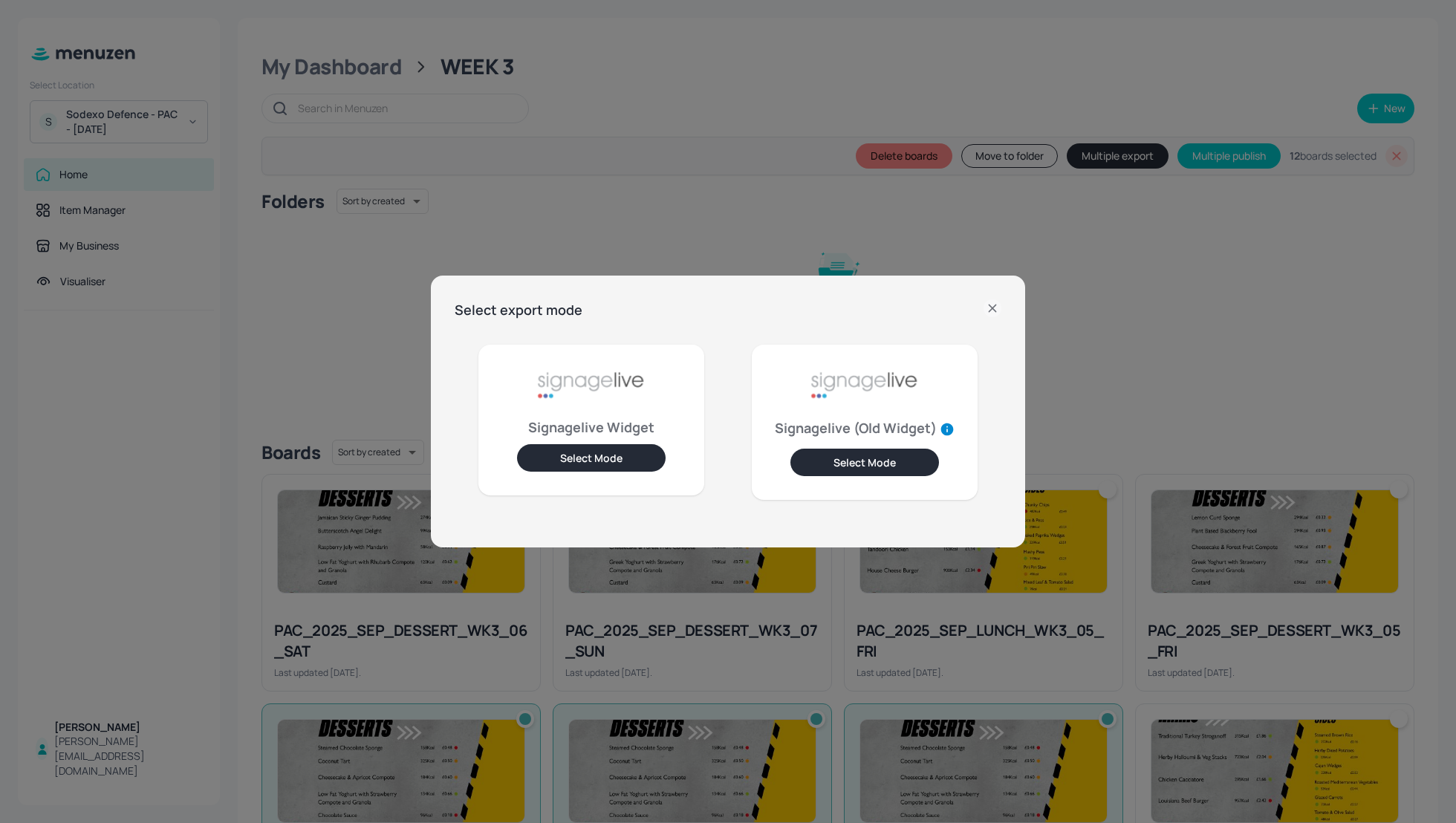
click at [602, 455] on button "Select Mode" at bounding box center [591, 457] width 149 height 27
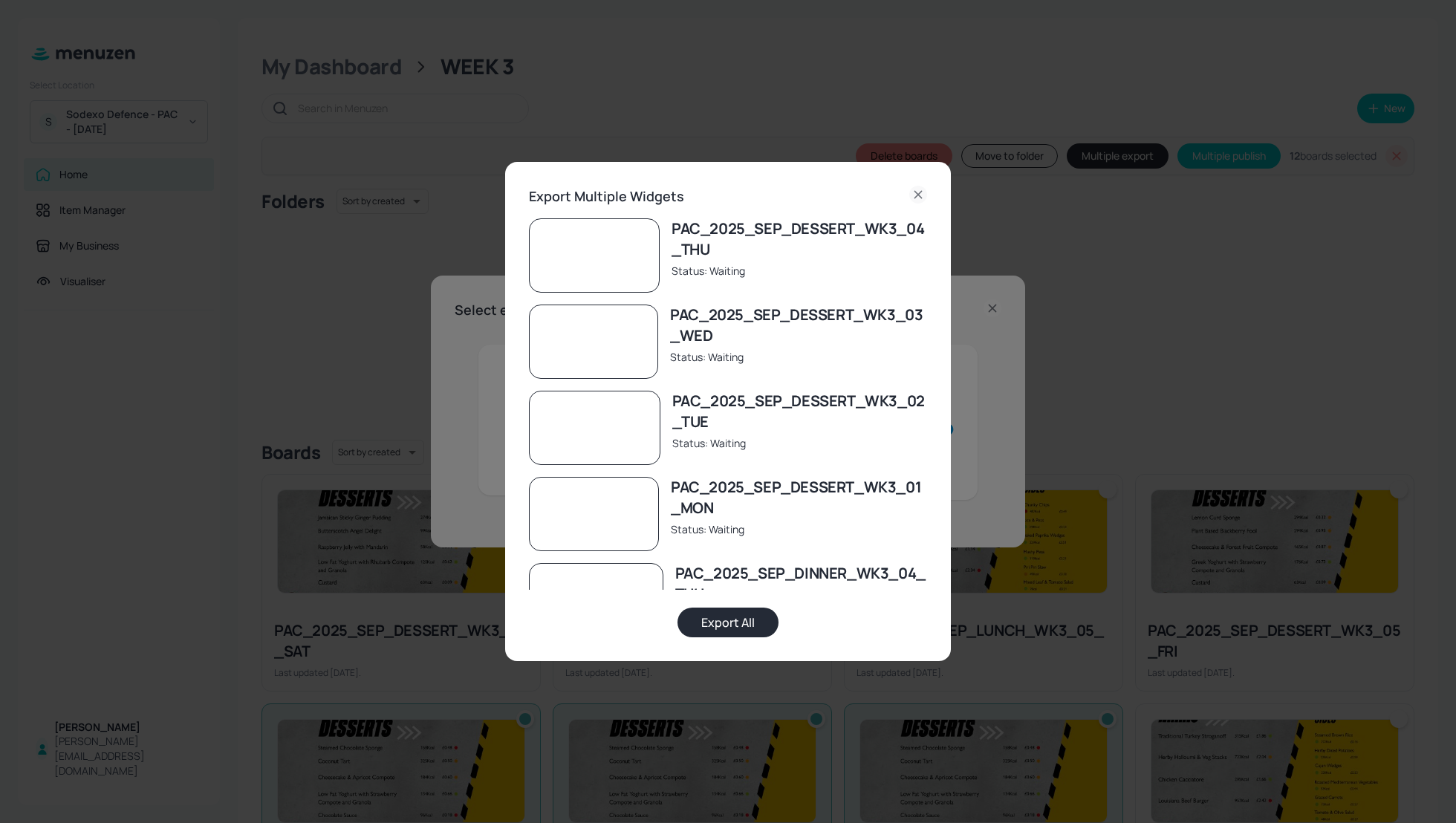
click at [735, 625] on button "Export All" at bounding box center [728, 622] width 101 height 30
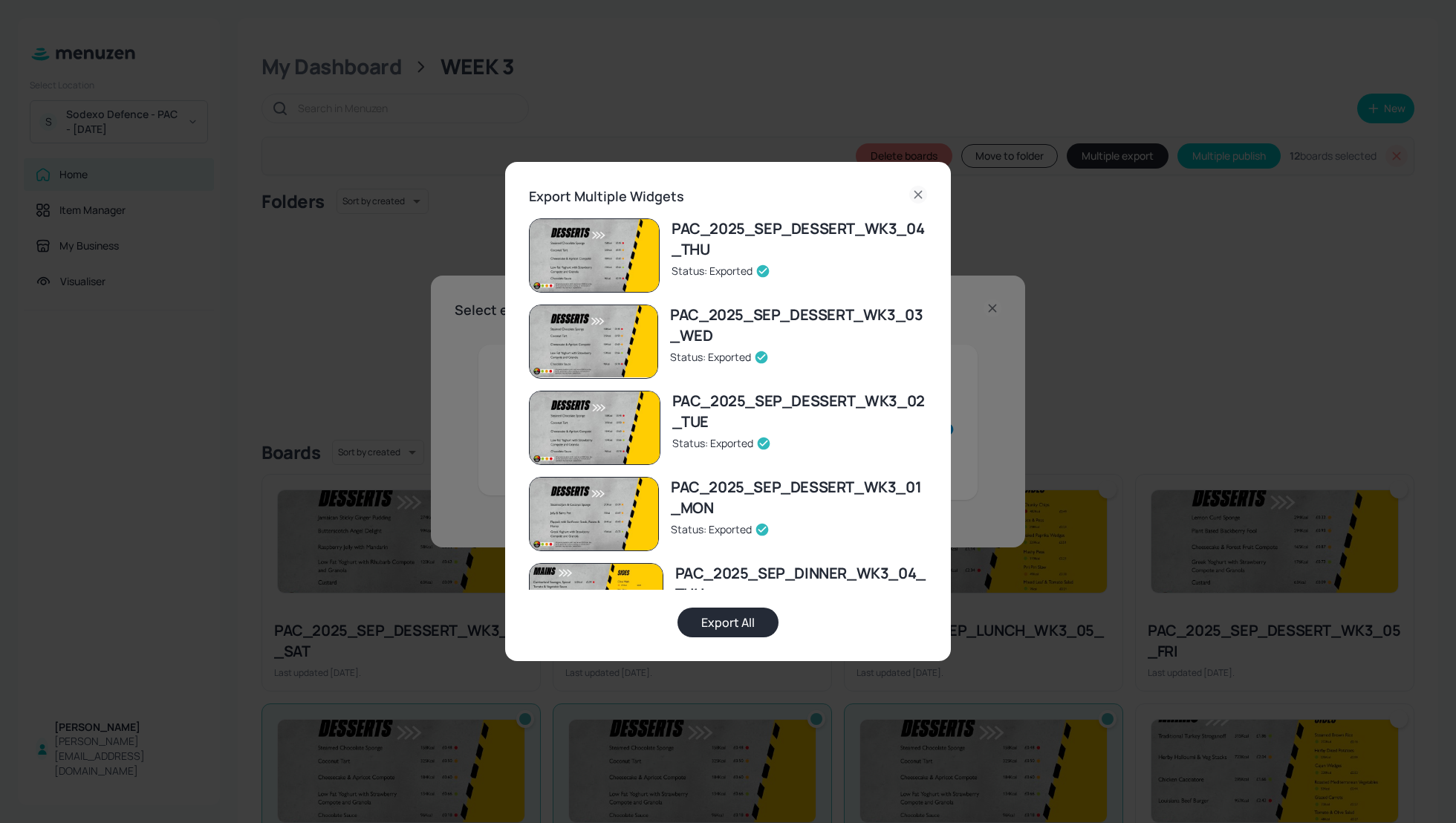
click at [919, 193] on icon at bounding box center [918, 194] width 7 height 7
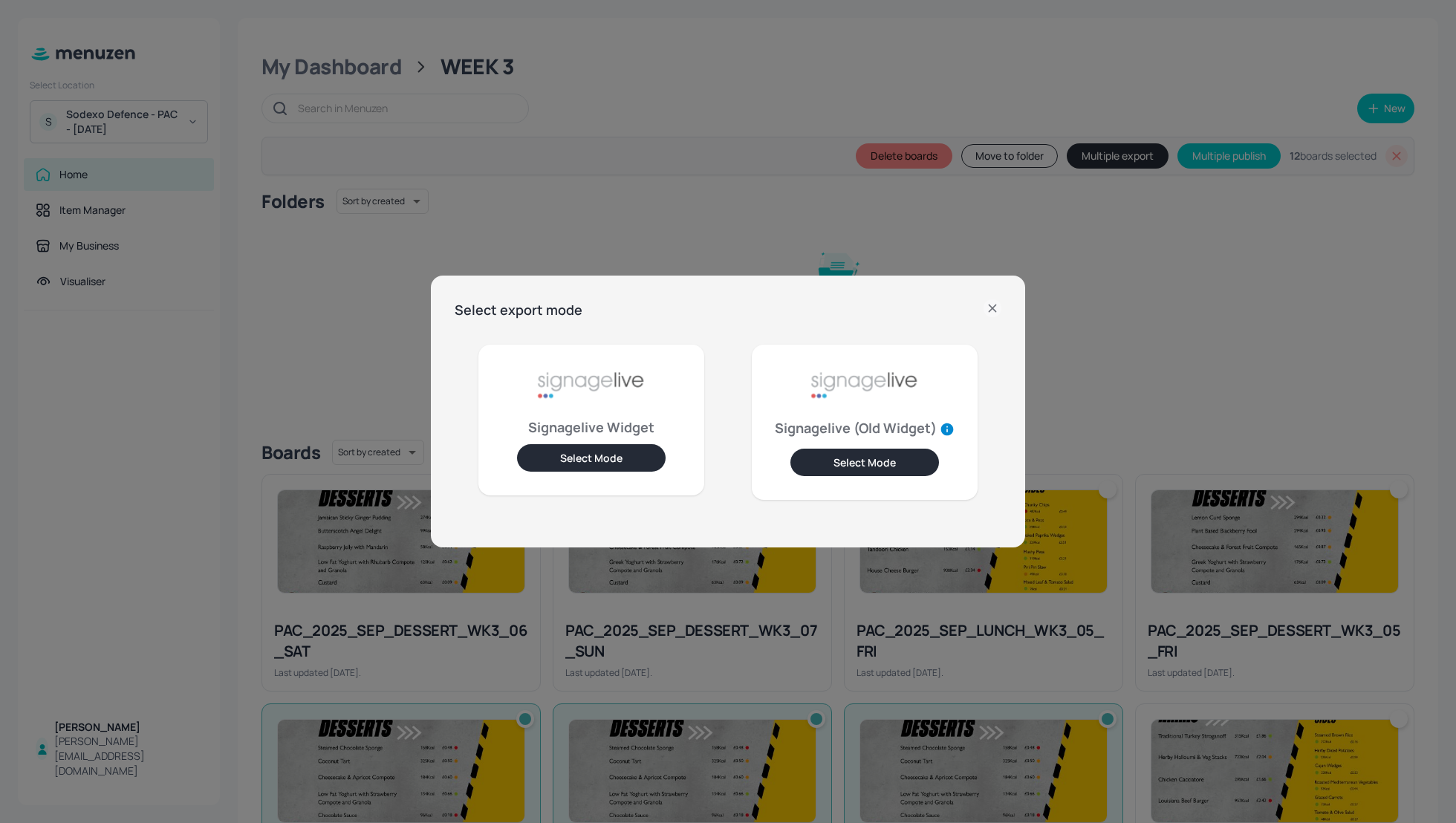
click at [997, 304] on icon at bounding box center [993, 308] width 18 height 18
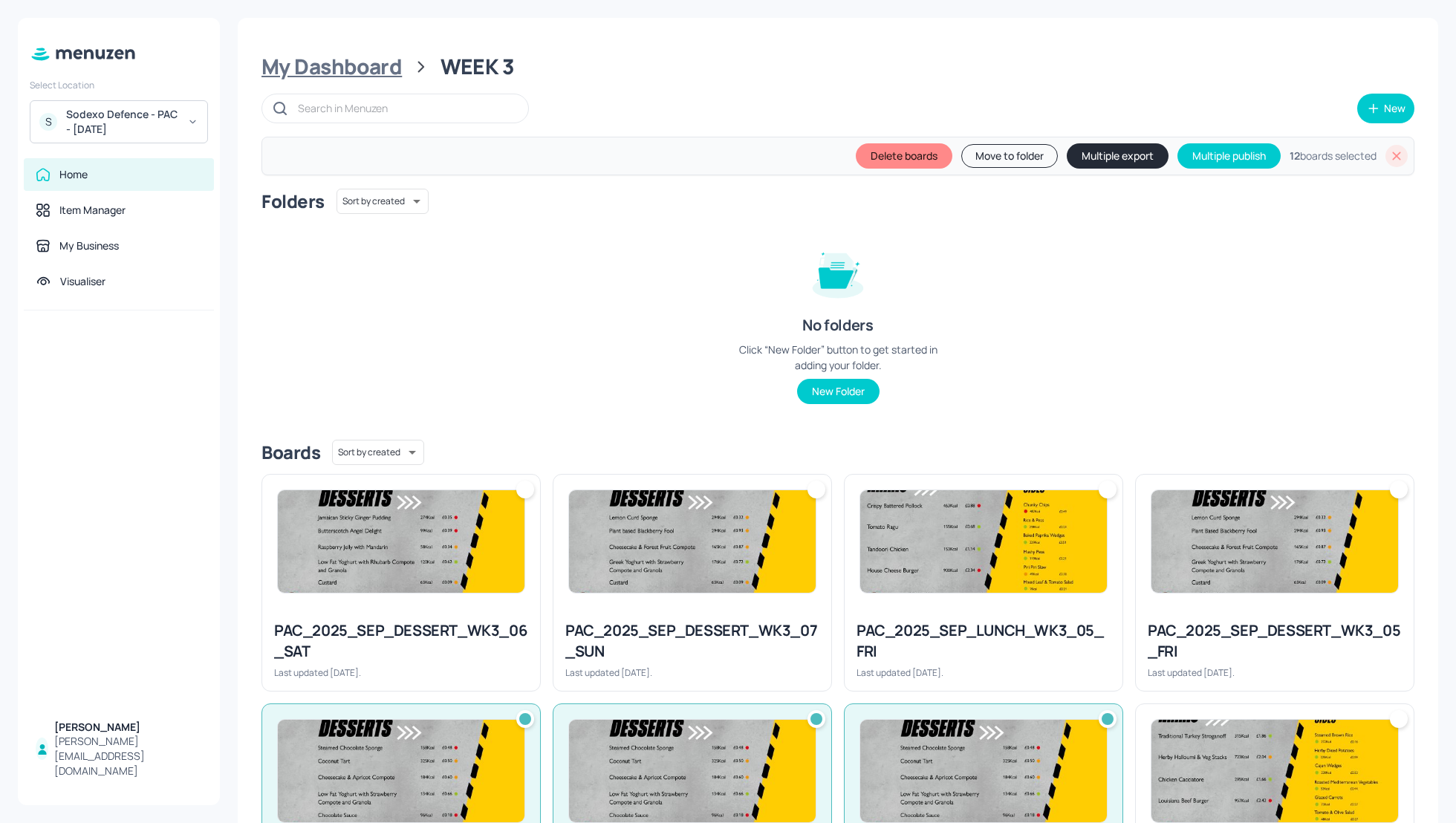
click at [313, 72] on div "My Dashboard" at bounding box center [332, 67] width 141 height 27
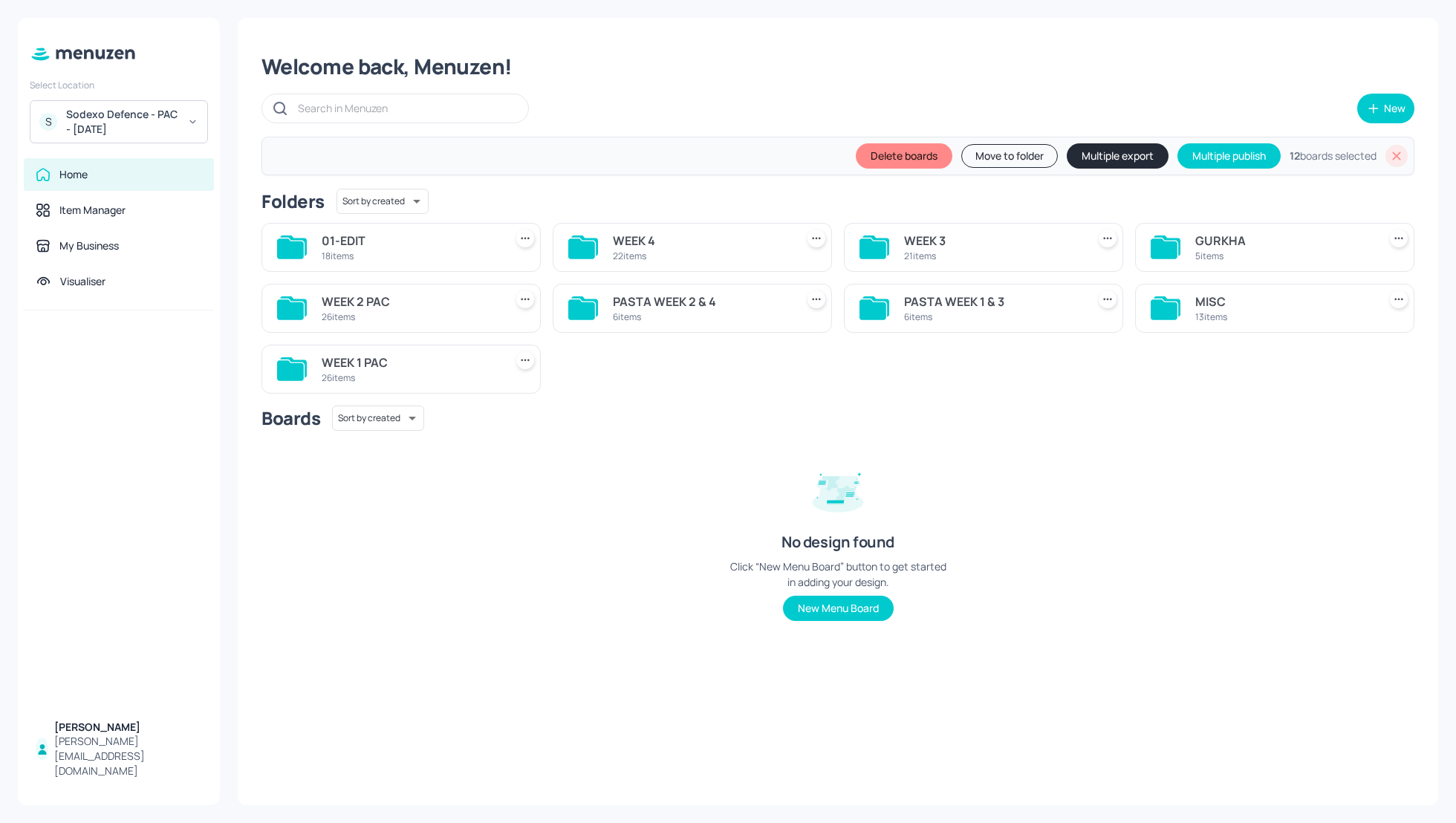
click at [142, 114] on div "Sodexo Defence - PAC - September 2025" at bounding box center [122, 122] width 112 height 30
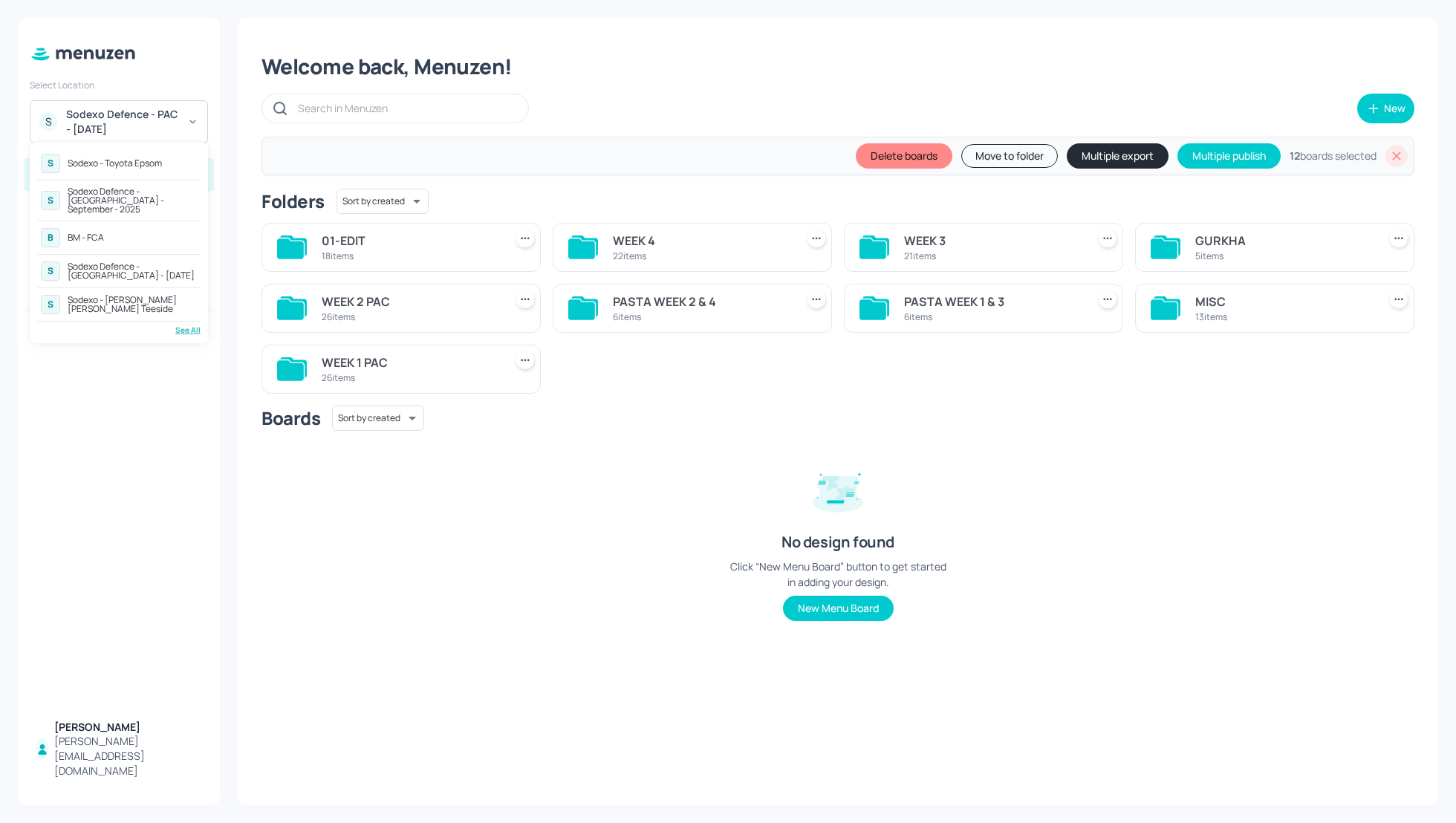
click at [144, 262] on div "Sodexo Defence - Swinton - September 2025" at bounding box center [132, 271] width 129 height 18
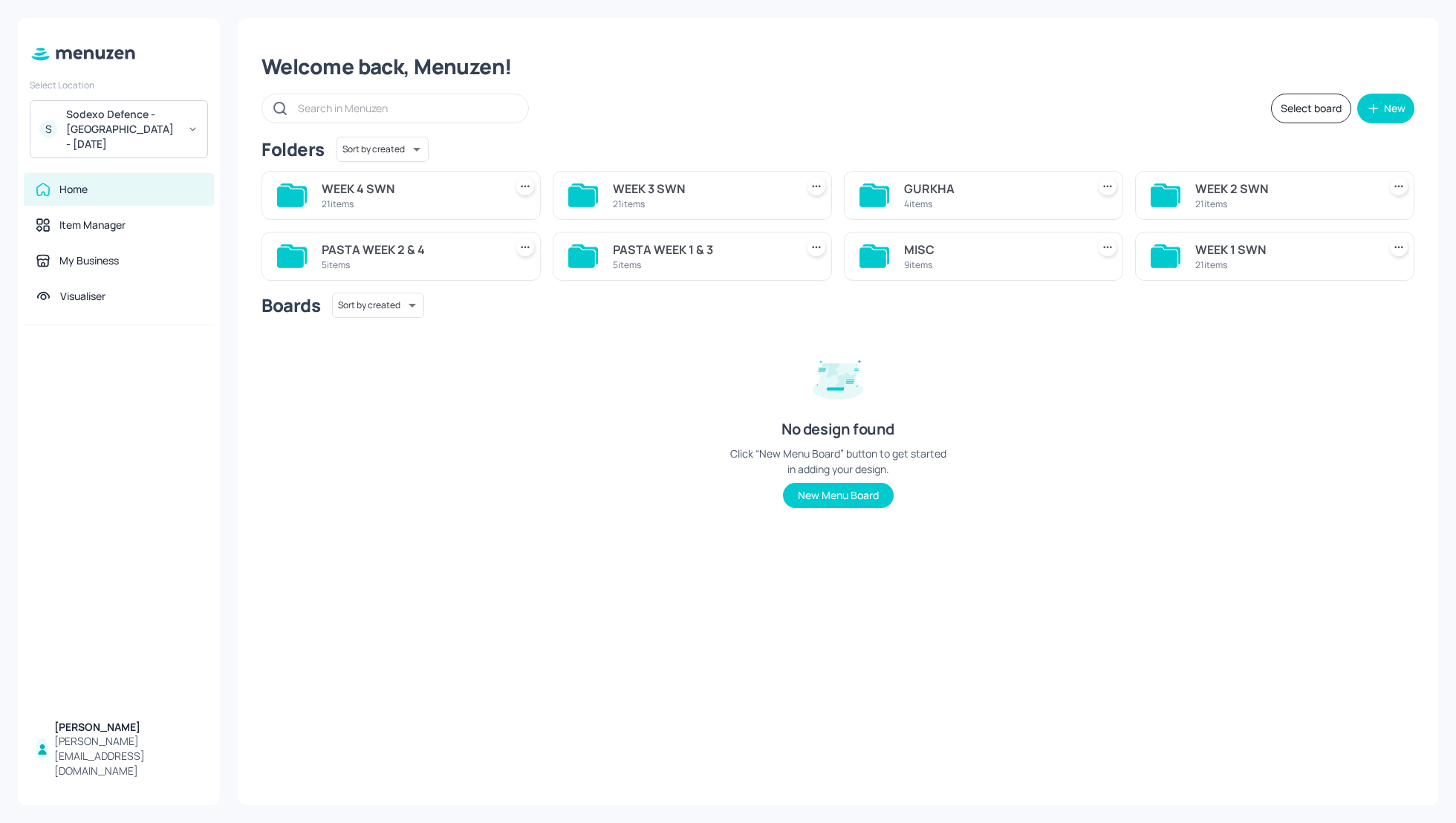
click at [652, 192] on div "WEEK 3 SWN" at bounding box center [701, 189] width 177 height 18
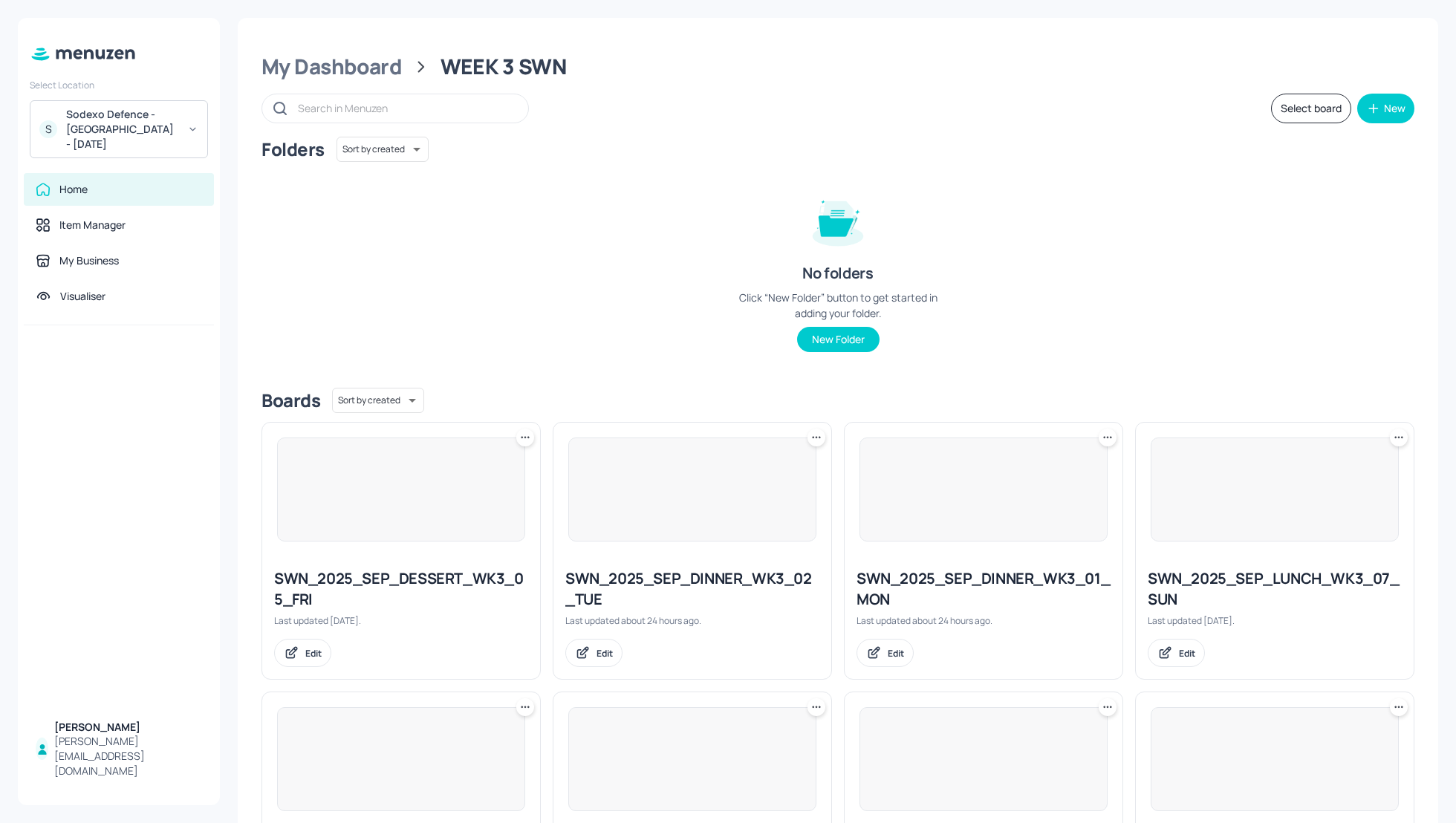
click at [1171, 212] on div "Folders Sort by created id ​ No folders Click “New Folder” button to get starte…" at bounding box center [838, 256] width 1153 height 239
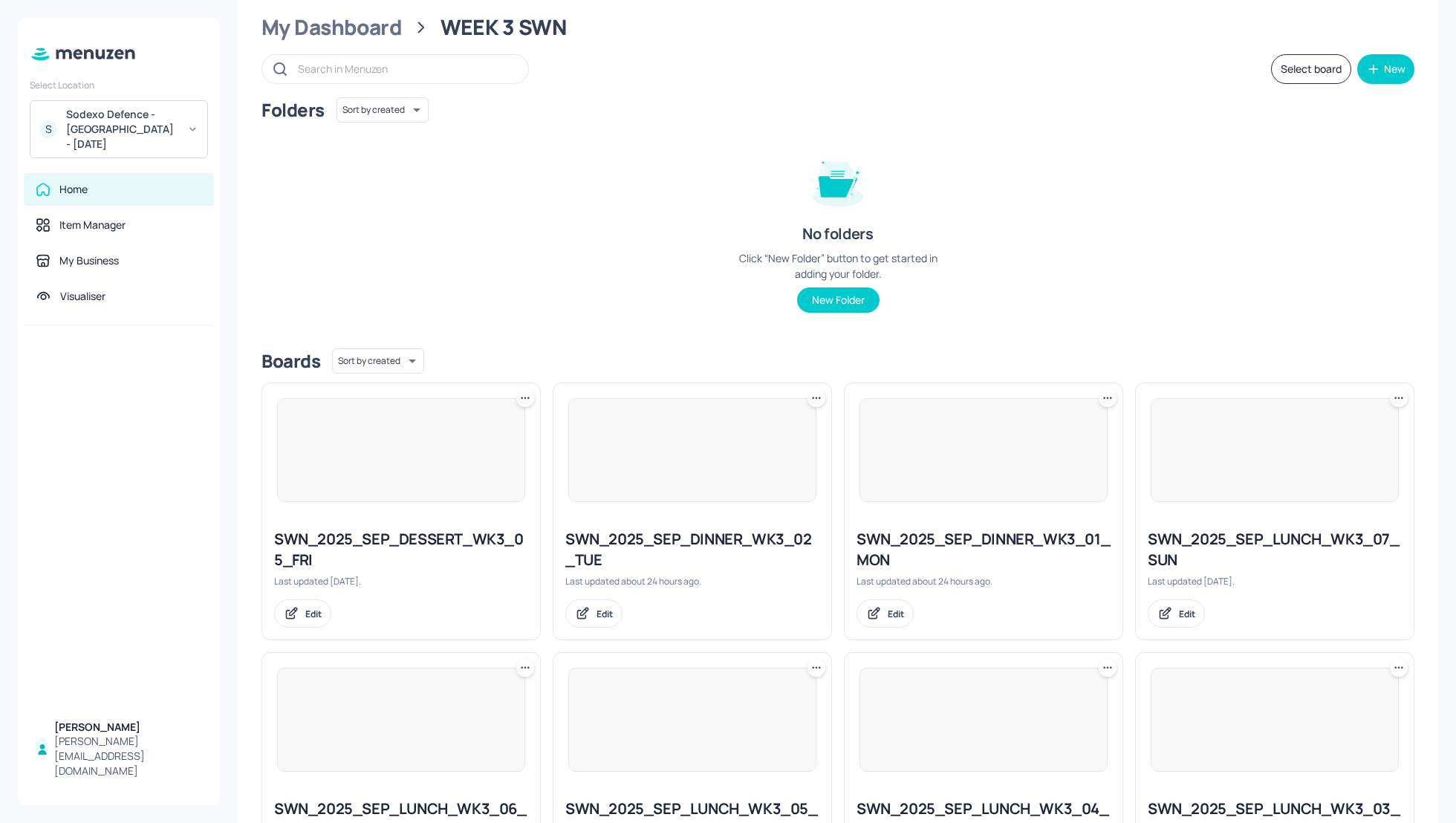
click at [1294, 67] on button "Select board" at bounding box center [1311, 69] width 81 height 30
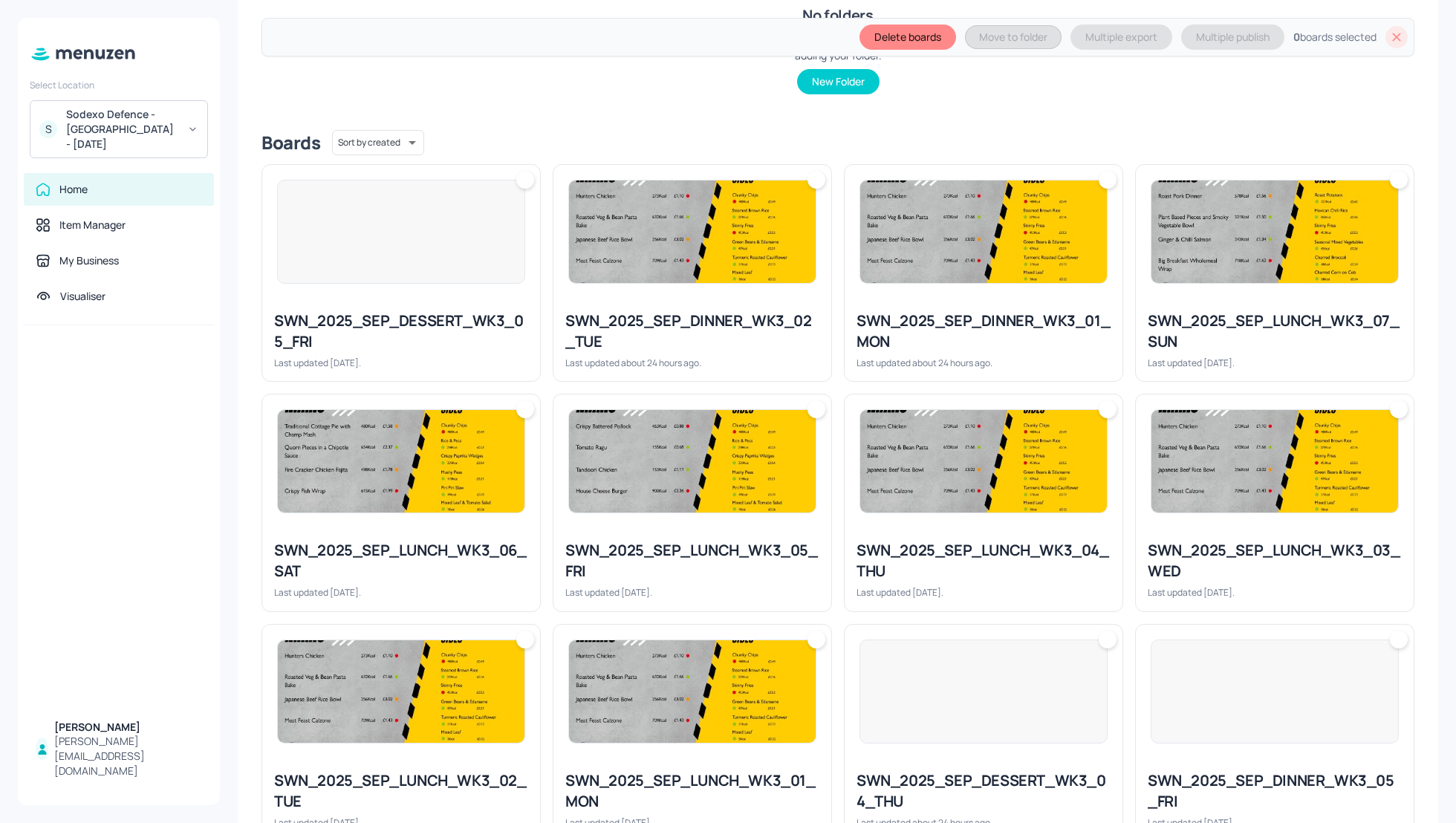
scroll to position [317, 0]
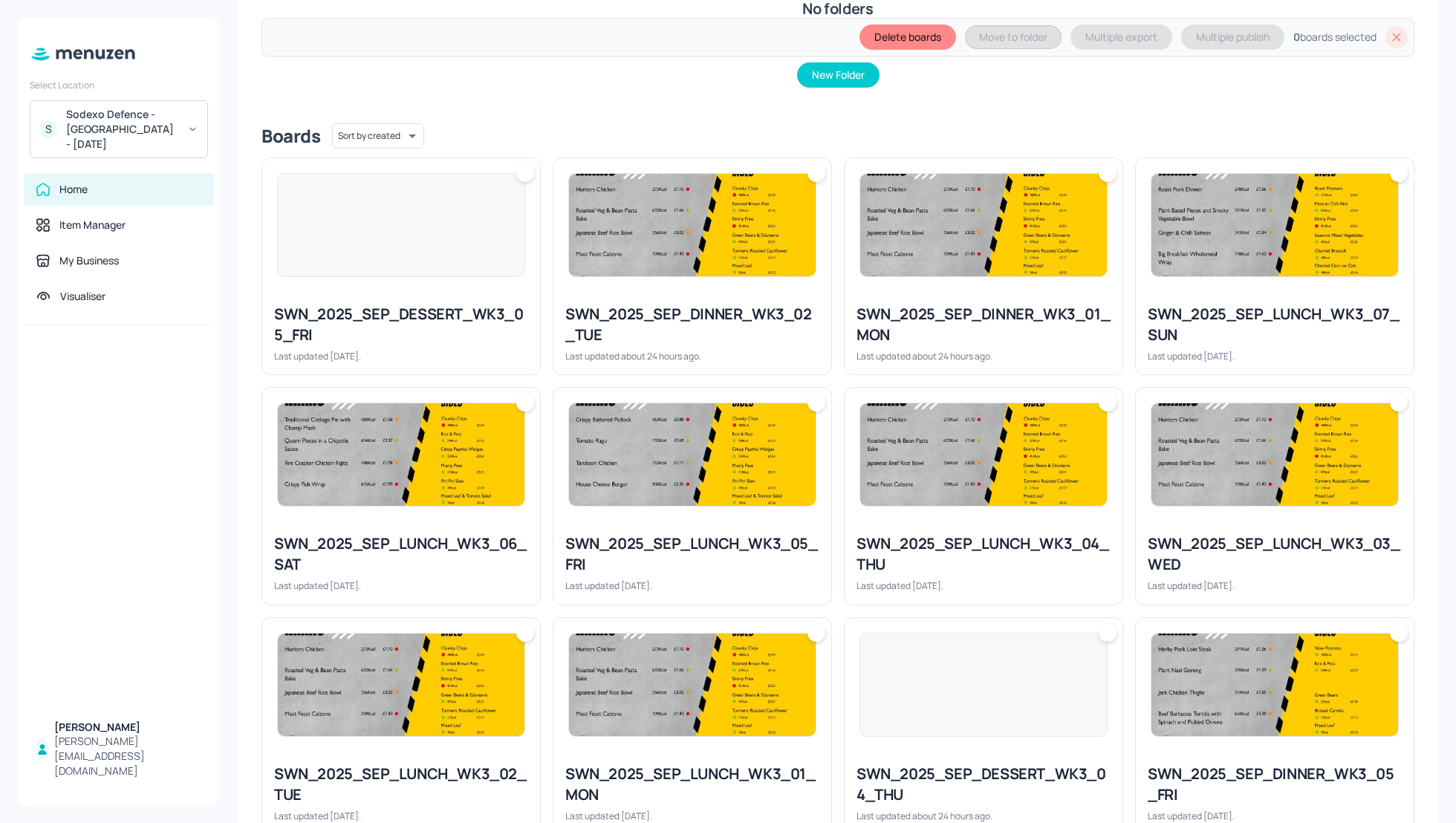
click at [694, 328] on div "SWN_2025_SEP_DINNER_WK3_02_TUE" at bounding box center [692, 324] width 254 height 42
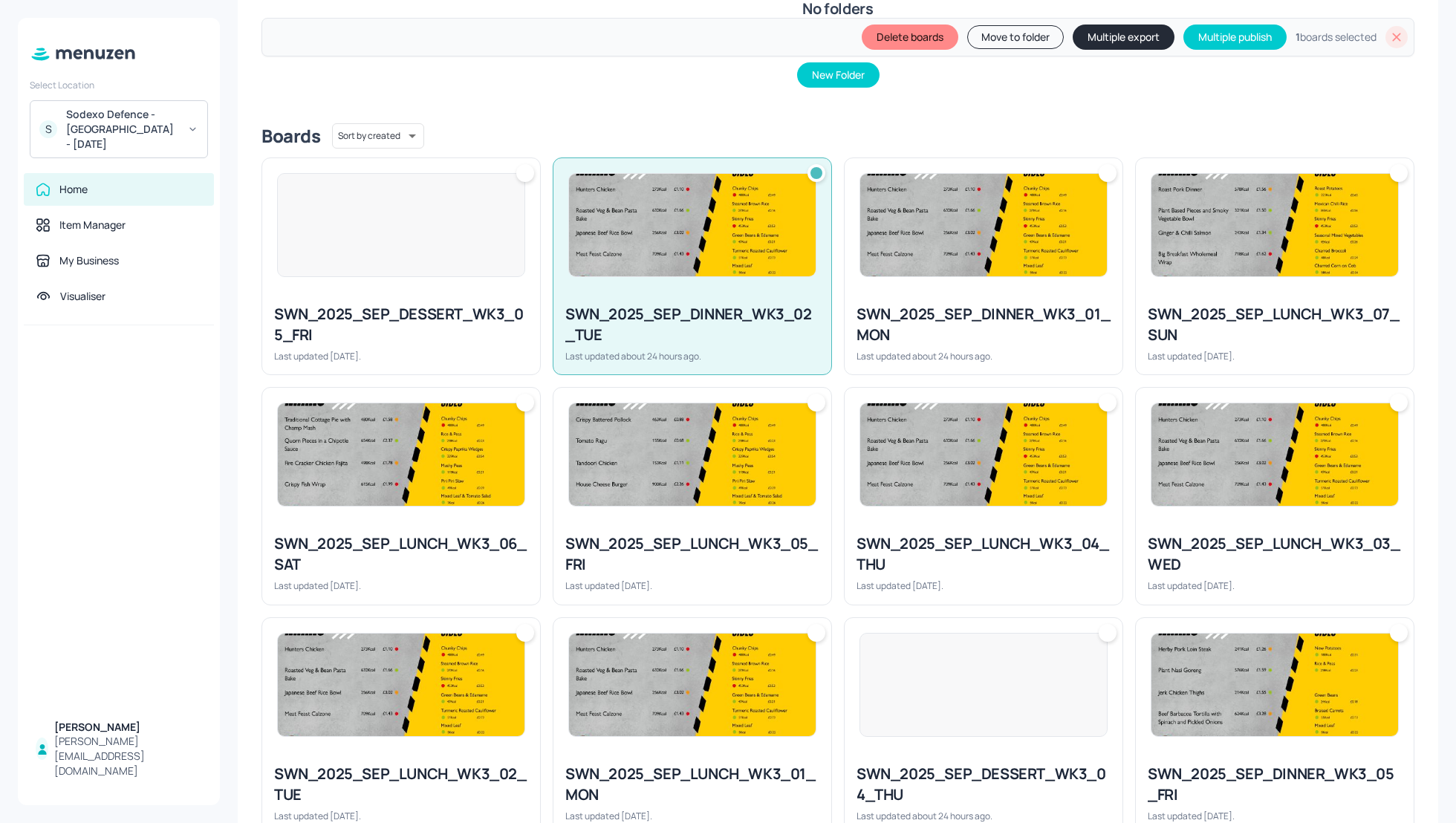
click at [951, 324] on div "SWN_2025_SEP_DINNER_WK3_01_MON" at bounding box center [983, 324] width 254 height 42
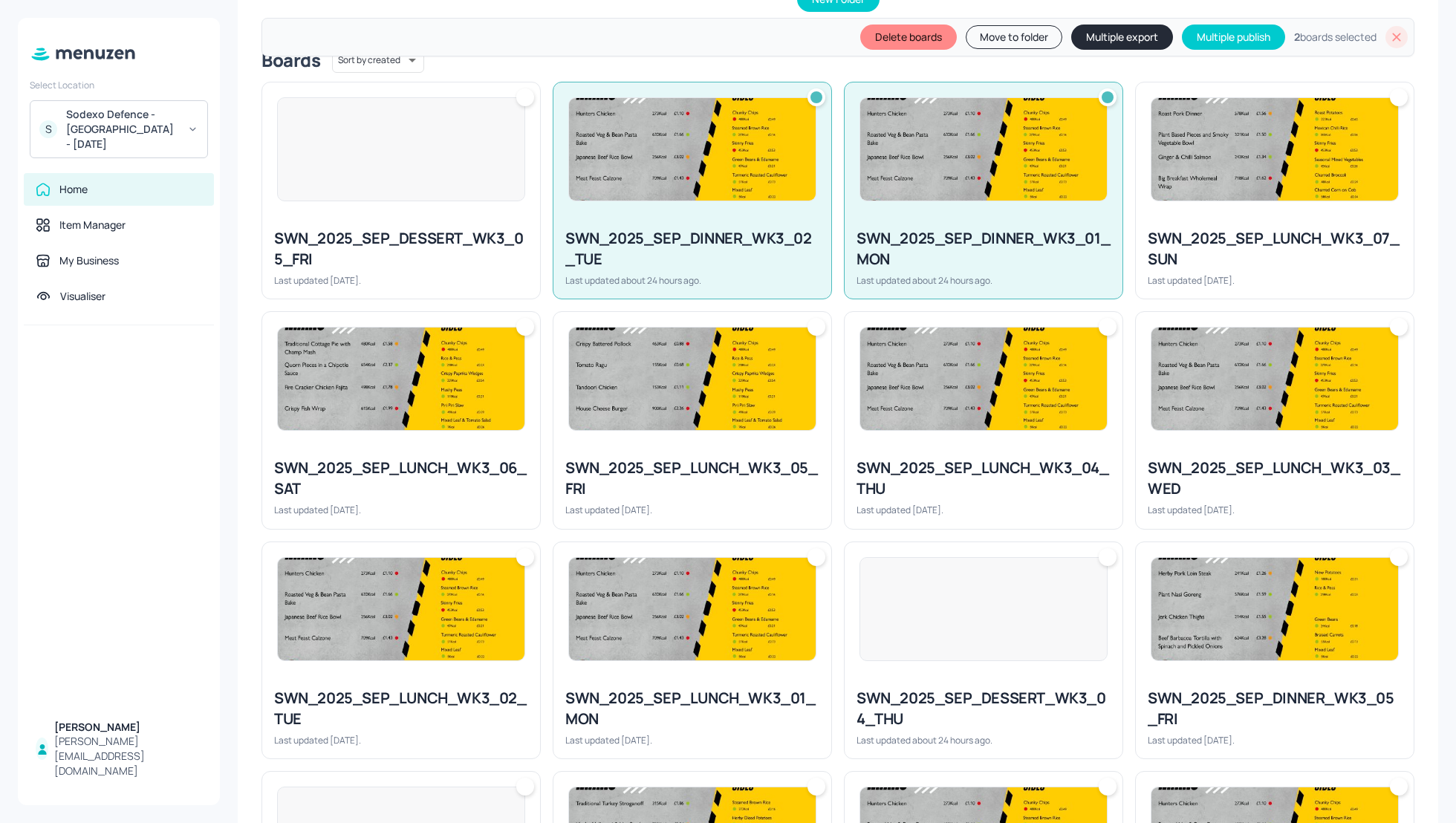
scroll to position [395, 0]
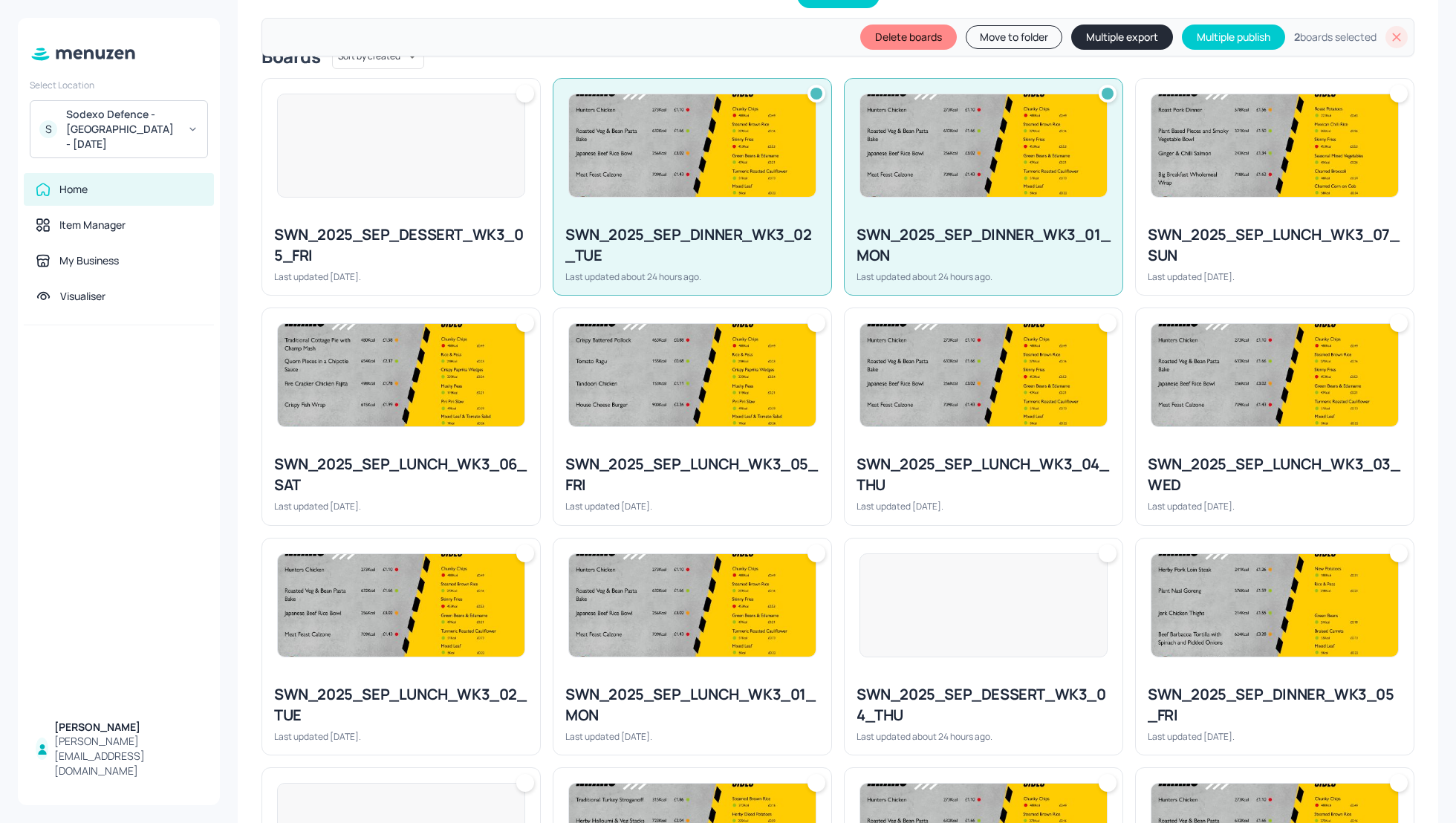
click at [959, 436] on div at bounding box center [984, 375] width 278 height 134
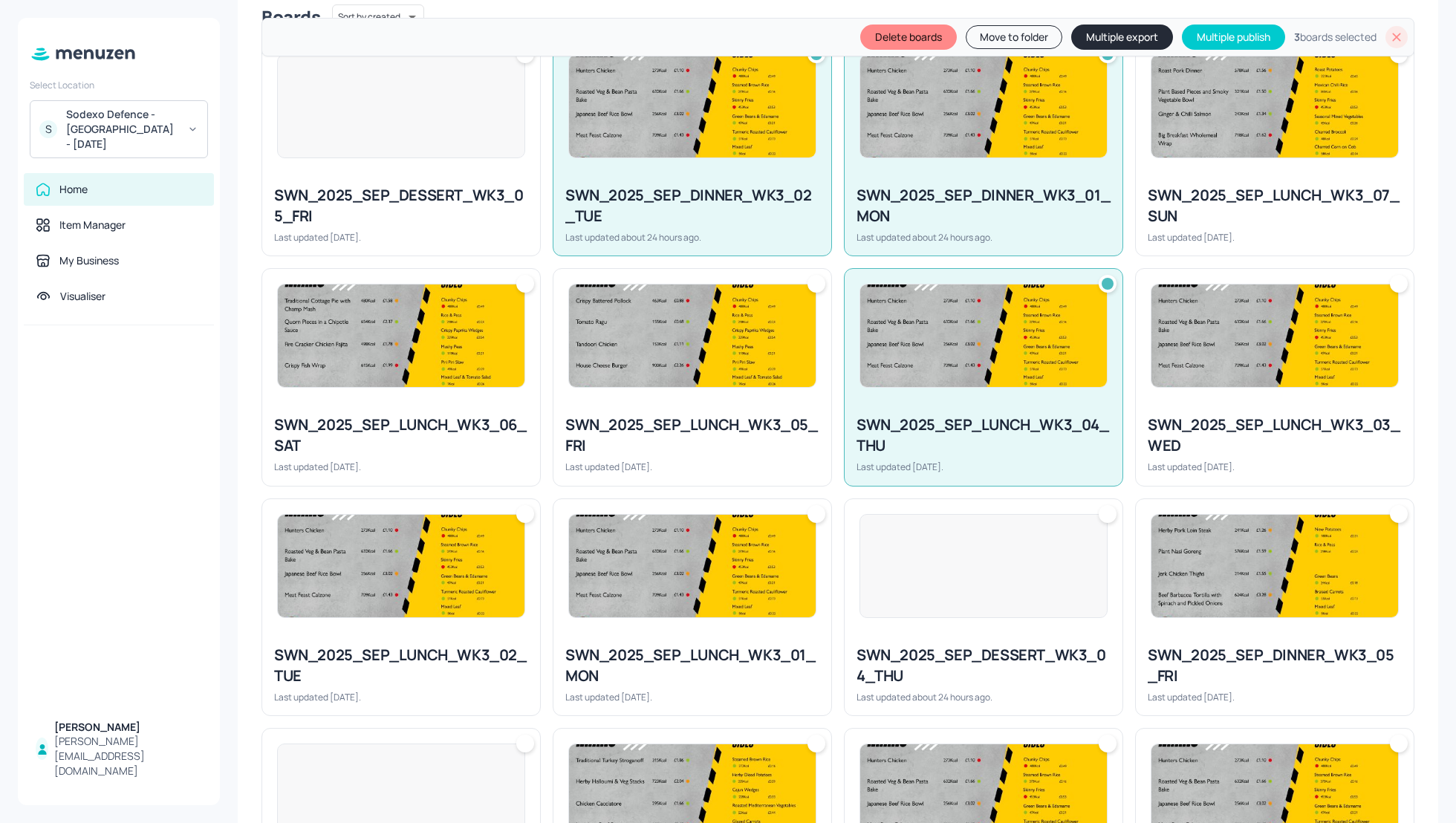
click at [1242, 397] on div at bounding box center [1275, 335] width 278 height 134
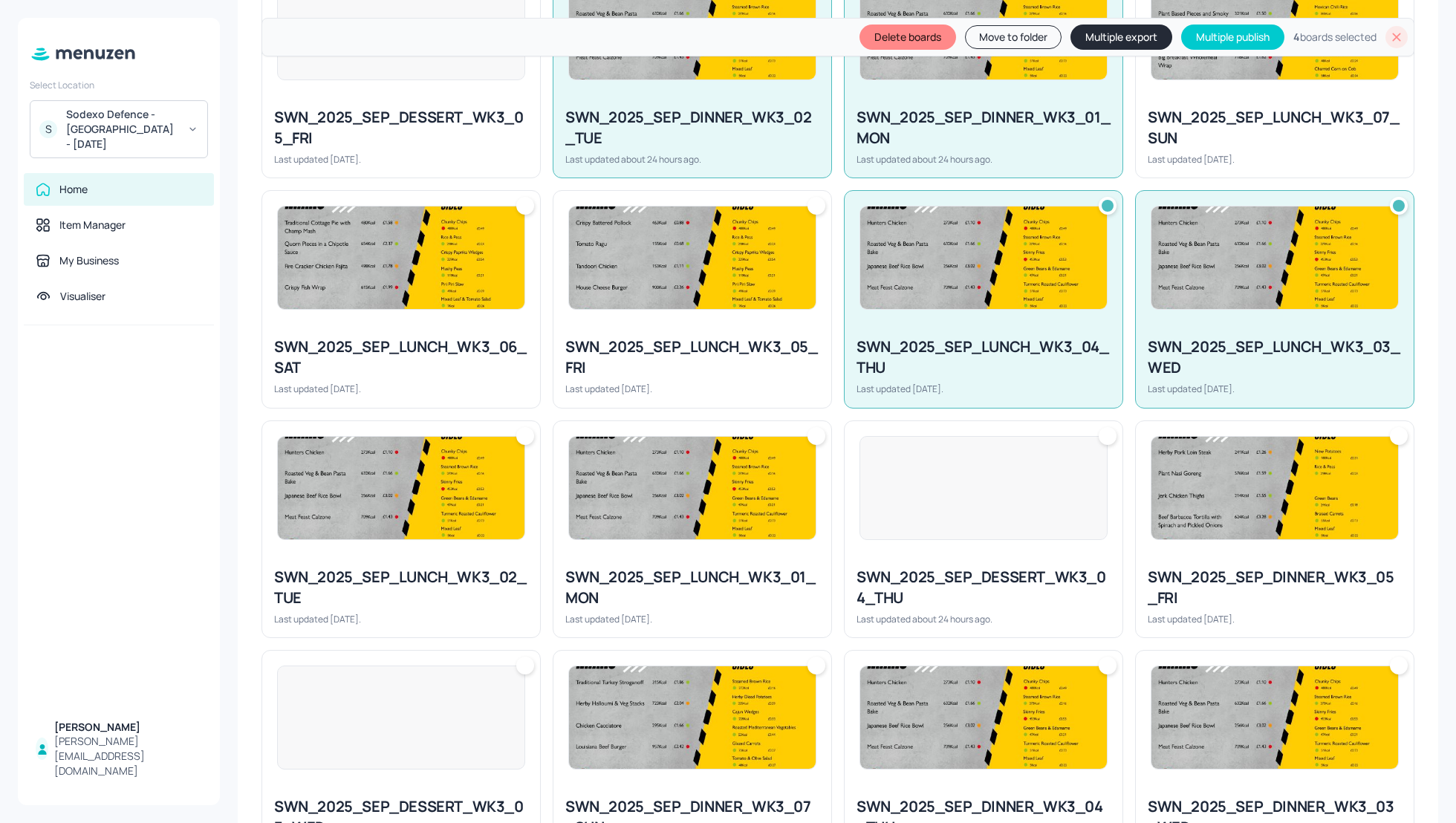
scroll to position [515, 0]
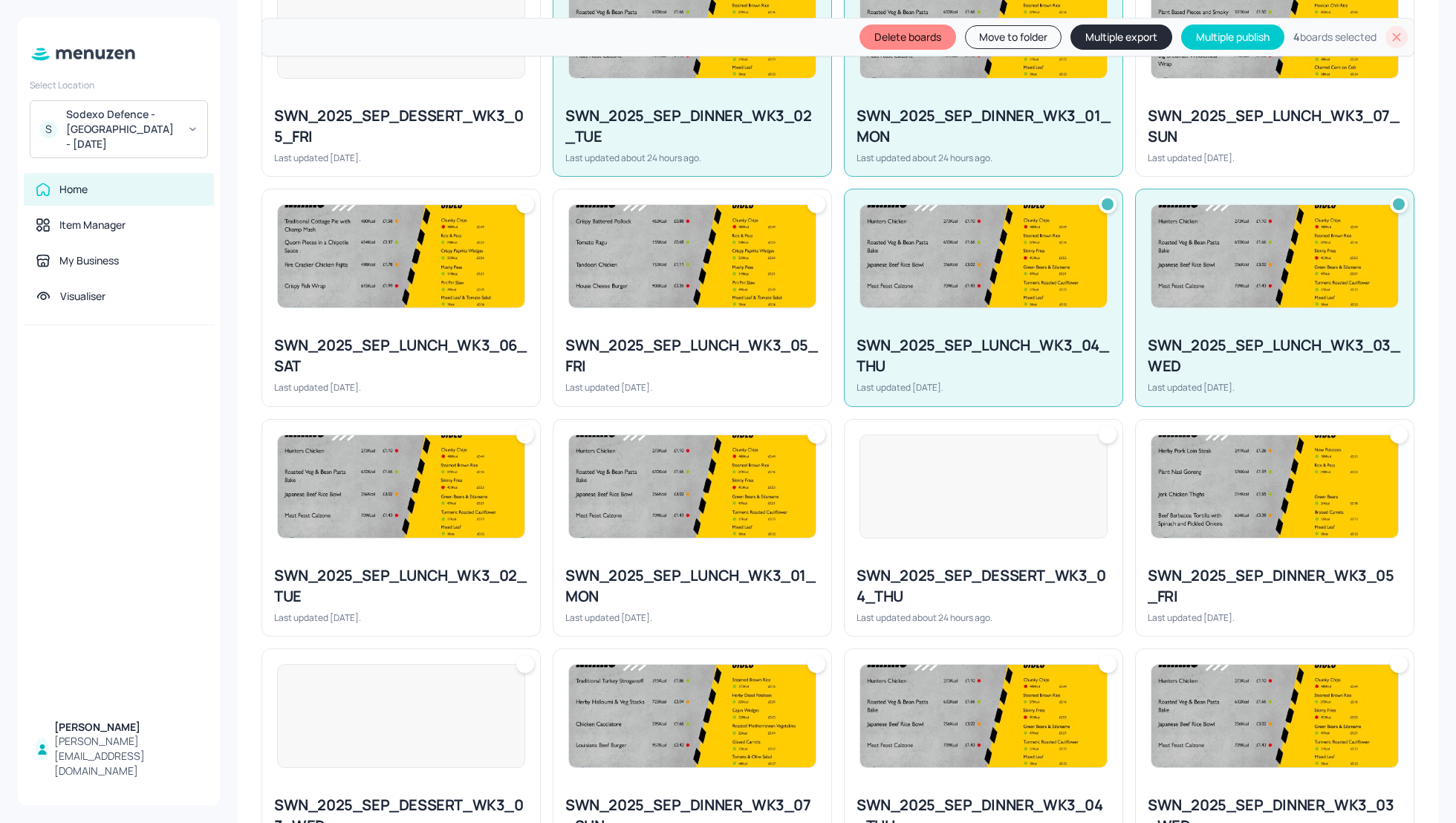
click at [614, 553] on div "SWN_2025_SEP_LUNCH_WK3_01_MON Last updated [DATE]." at bounding box center [693, 594] width 278 height 82
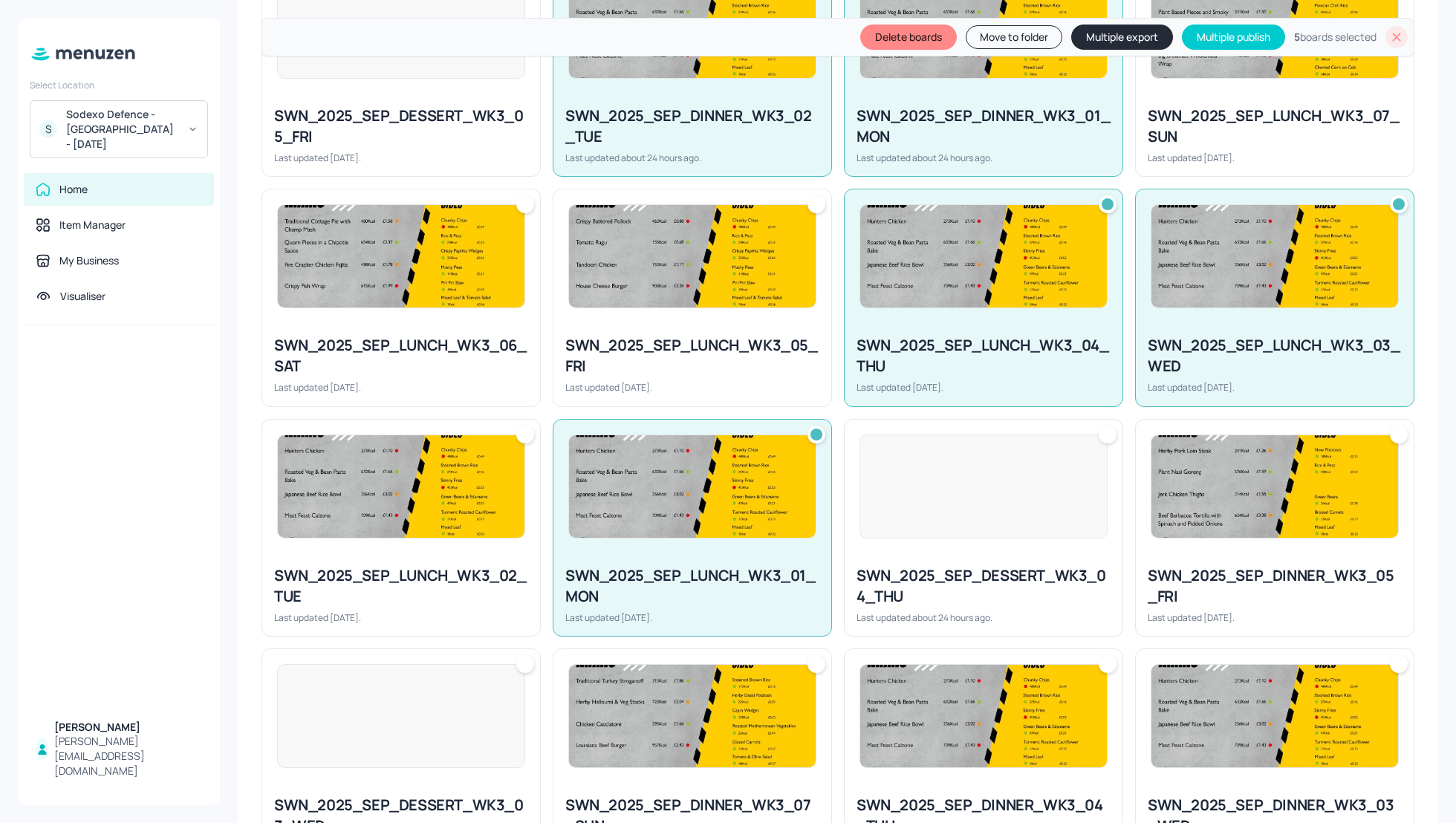
click at [426, 553] on div "SWN_2025_SEP_LUNCH_WK3_02_TUE Last updated [DATE]." at bounding box center [401, 594] width 278 height 82
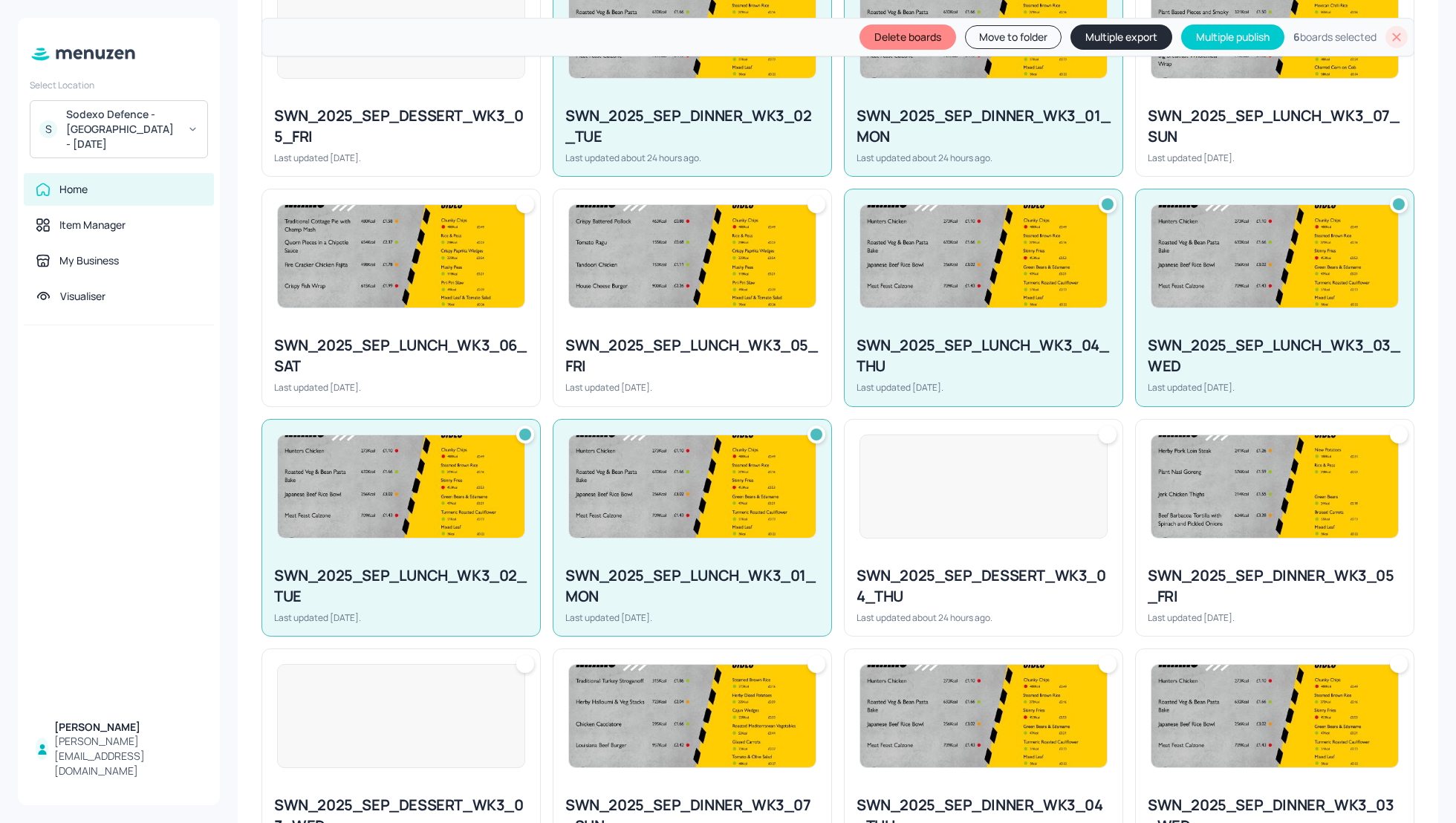
click at [933, 548] on div at bounding box center [984, 486] width 278 height 134
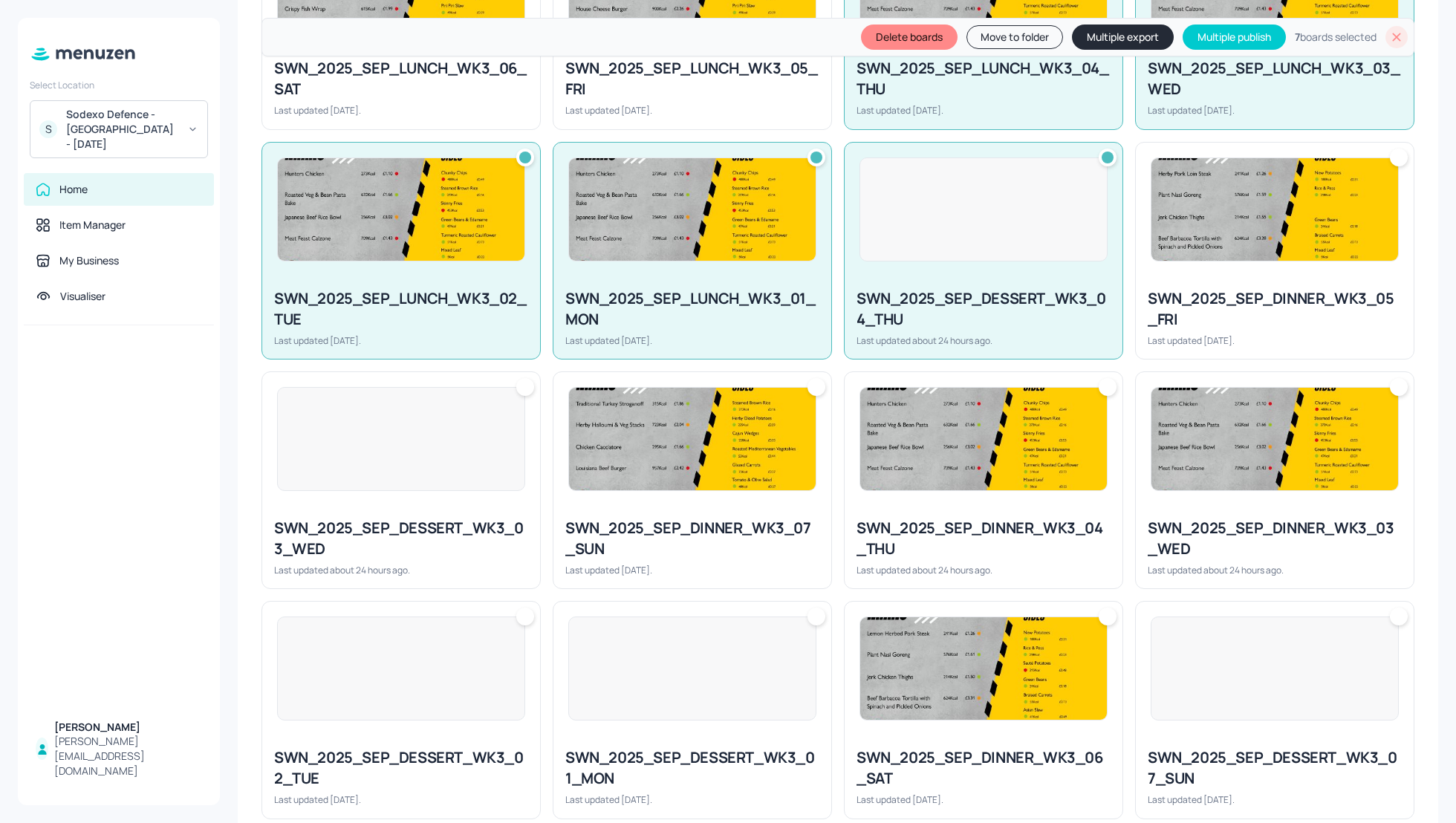
click at [387, 510] on div "SWN_2025_SEP_DESSERT_WK3_03_WED Last updated about 24 hours ago." at bounding box center [401, 547] width 278 height 82
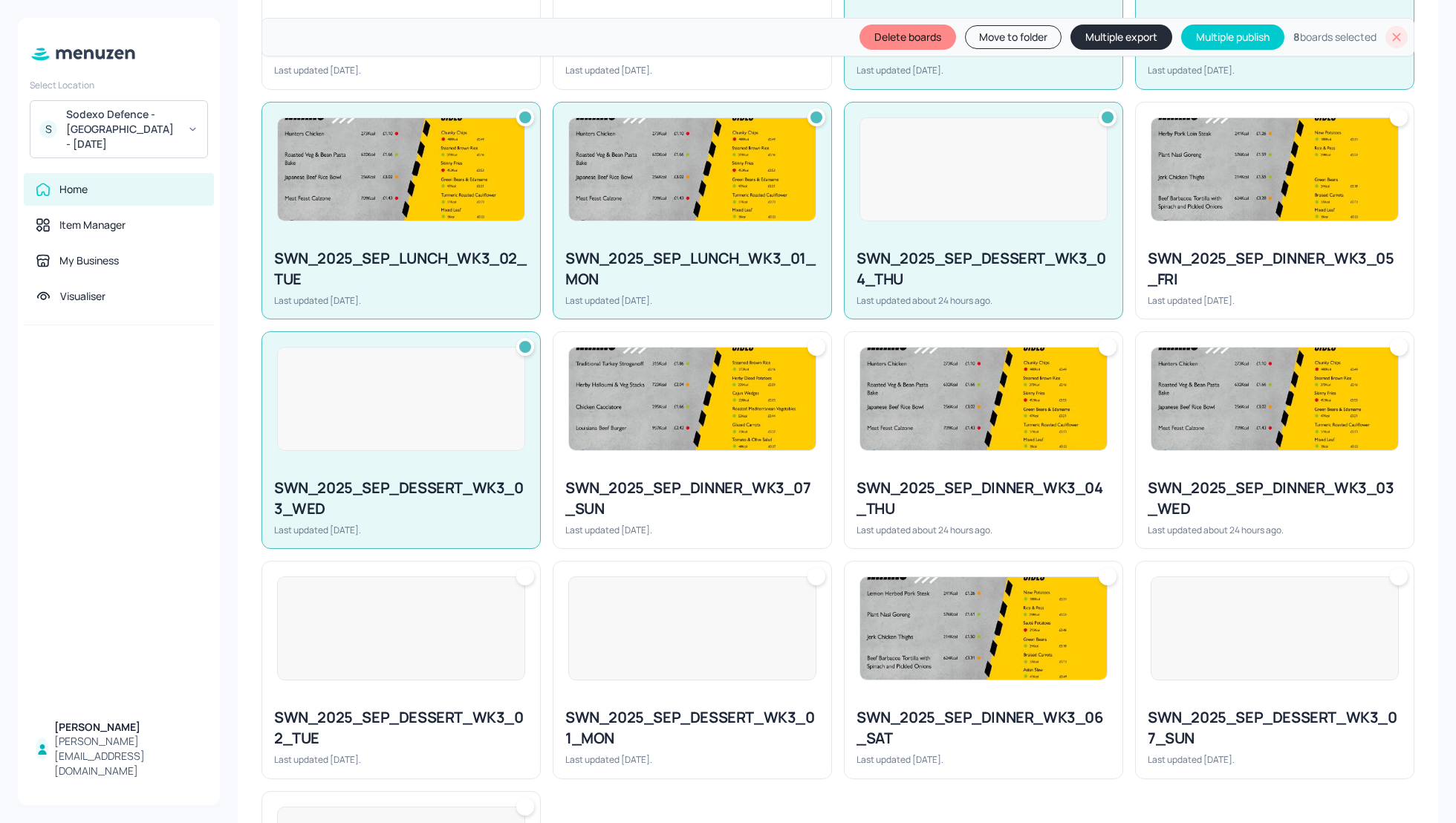
click at [911, 482] on div "SWN_2025_SEP_DINNER_WK3_04_THU" at bounding box center [983, 498] width 254 height 42
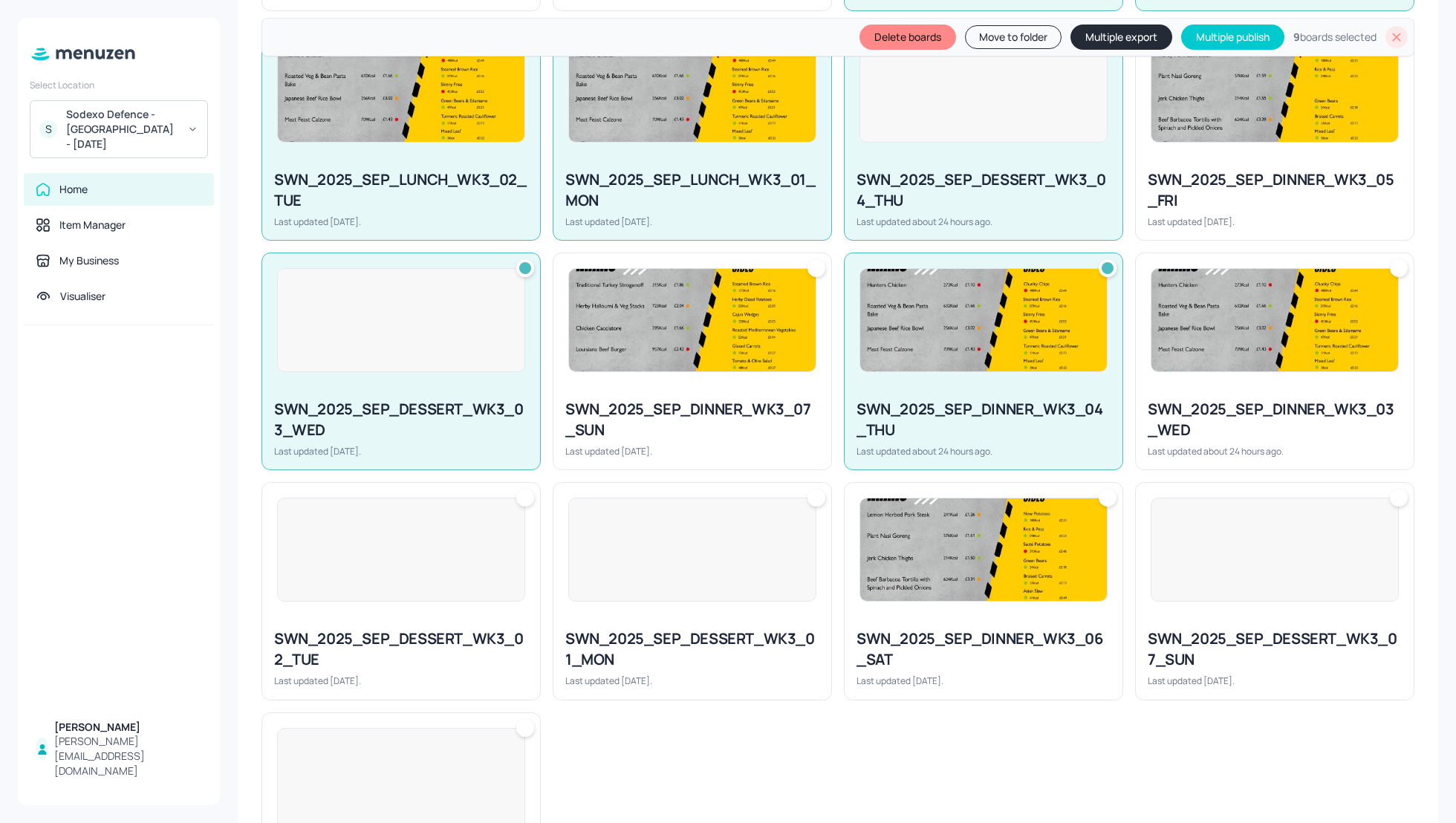
click at [1214, 432] on div "SWN_2025_SEP_DINNER_WK3_03_WED" at bounding box center [1274, 419] width 254 height 42
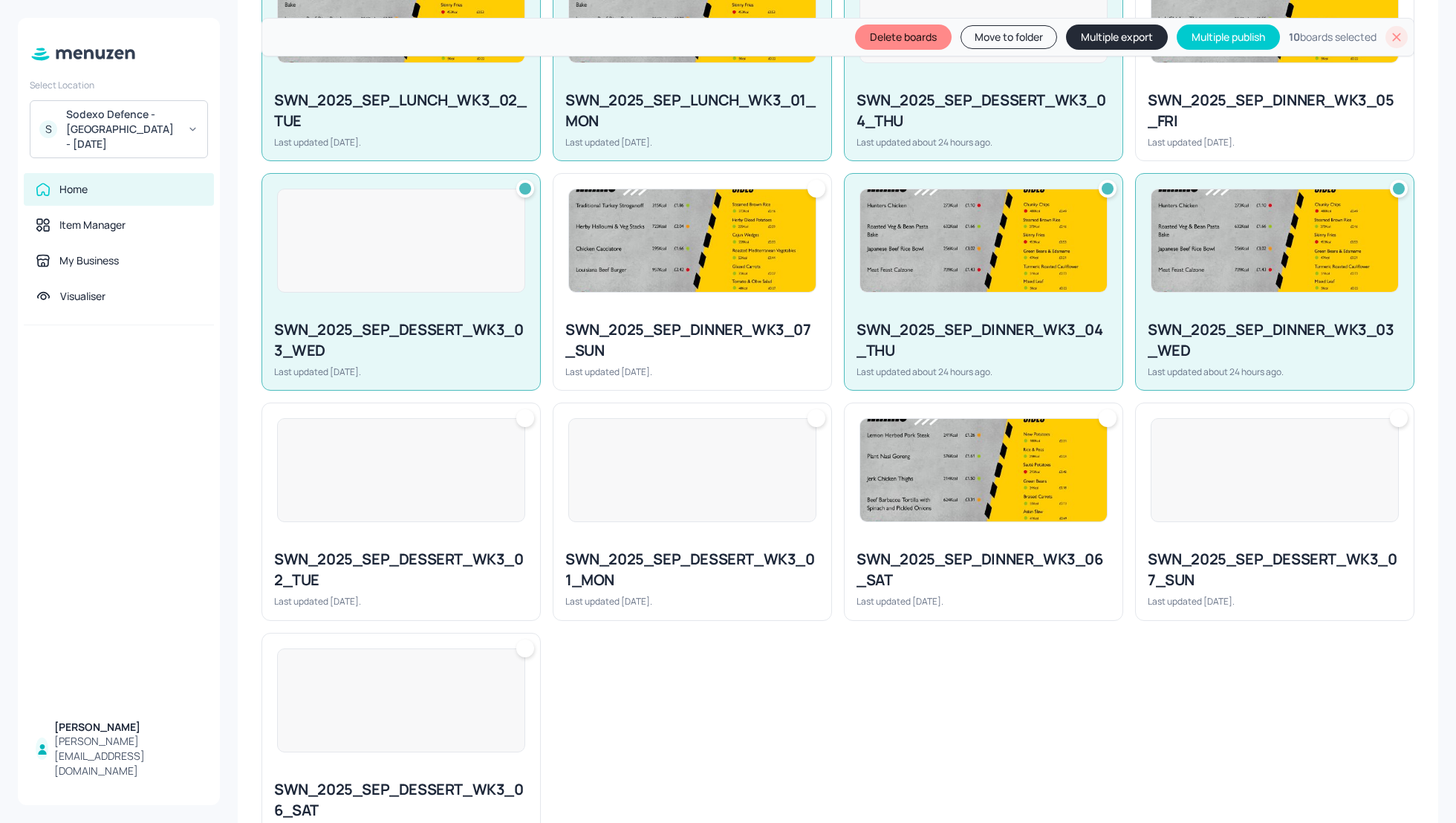
click at [471, 533] on div at bounding box center [401, 469] width 278 height 134
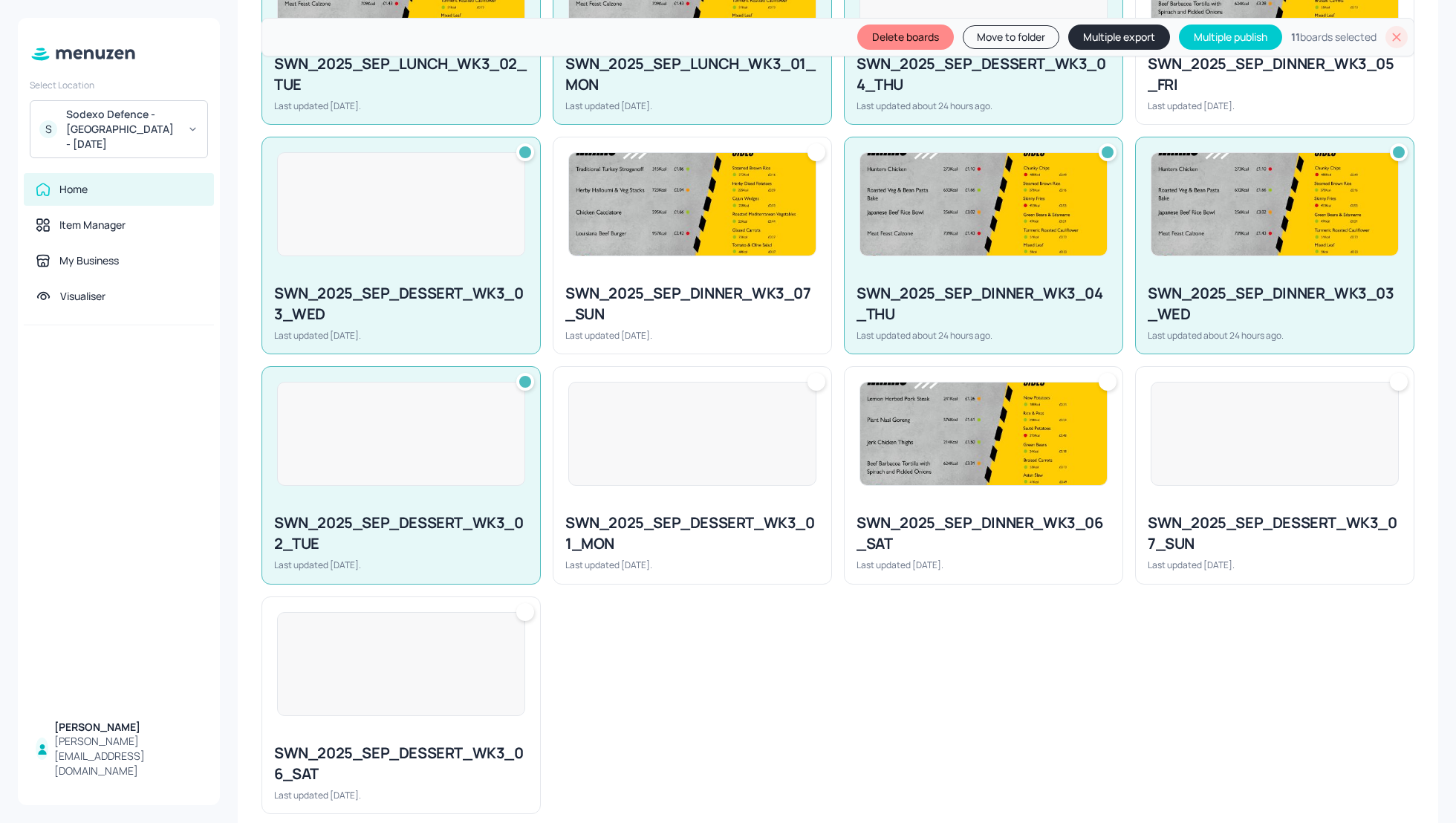
scroll to position [1029, 0]
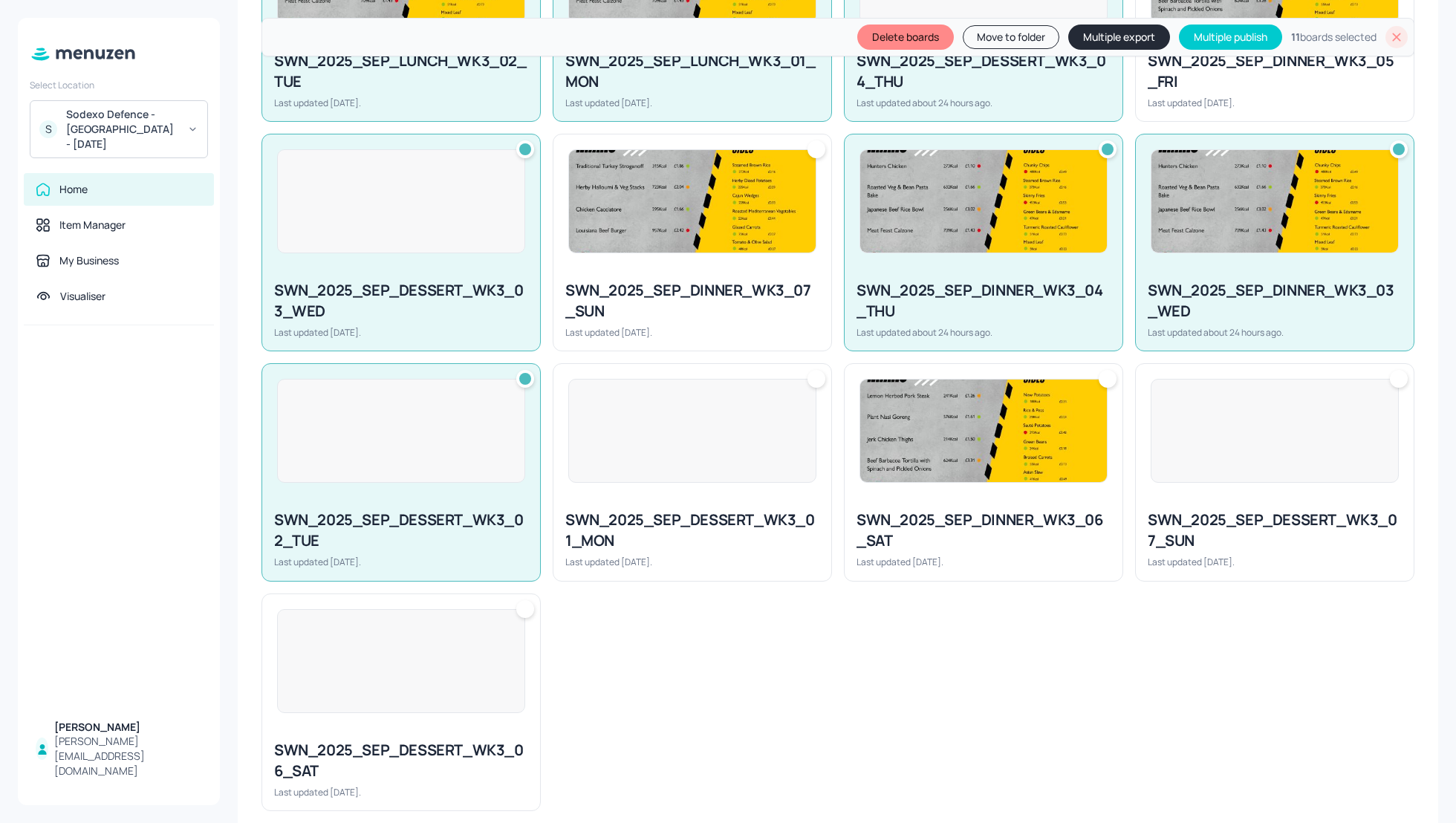
click at [684, 540] on div "SWN_2025_SEP_DESSERT_WK3_01_MON" at bounding box center [692, 530] width 254 height 42
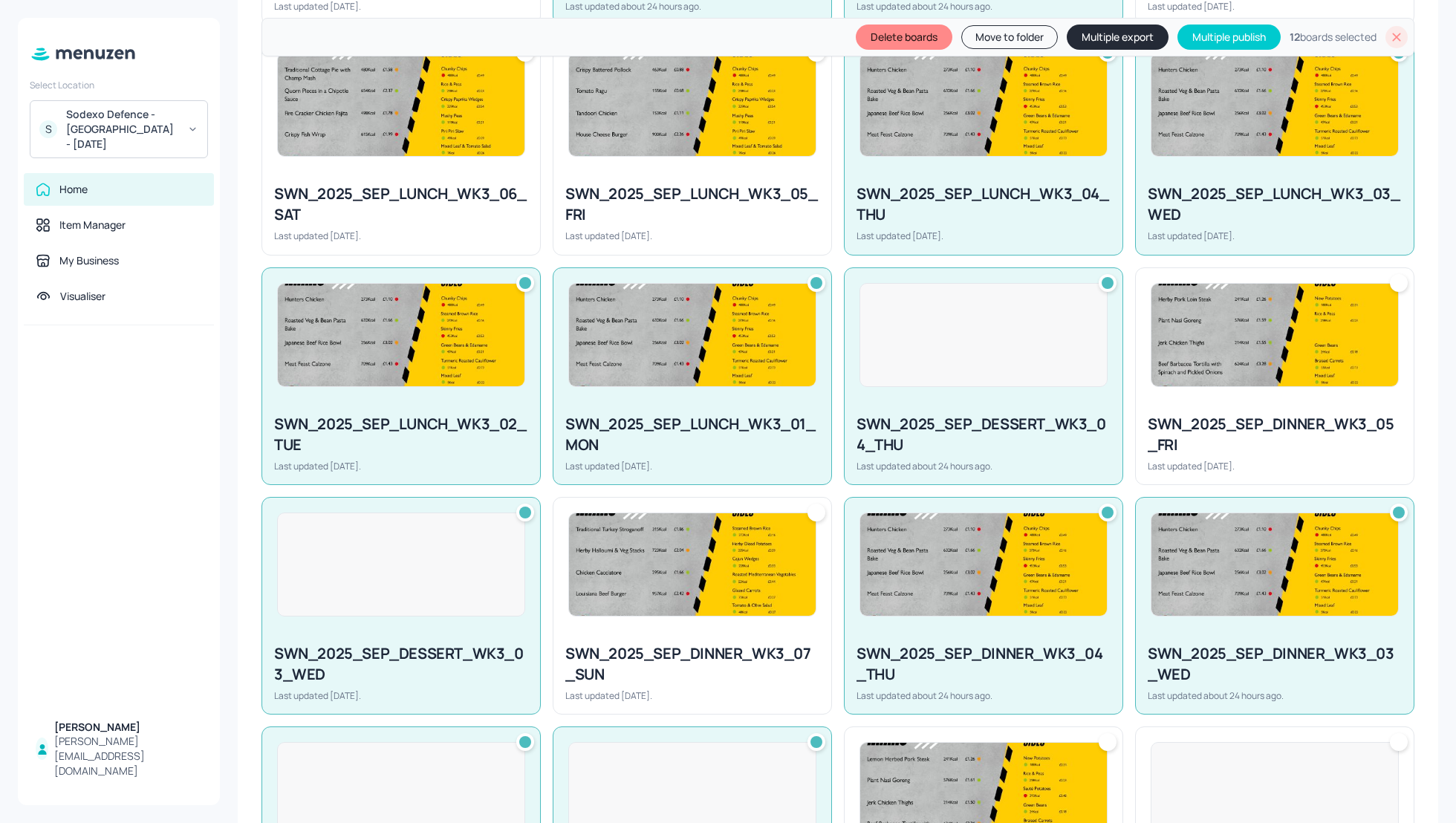
scroll to position [613, 0]
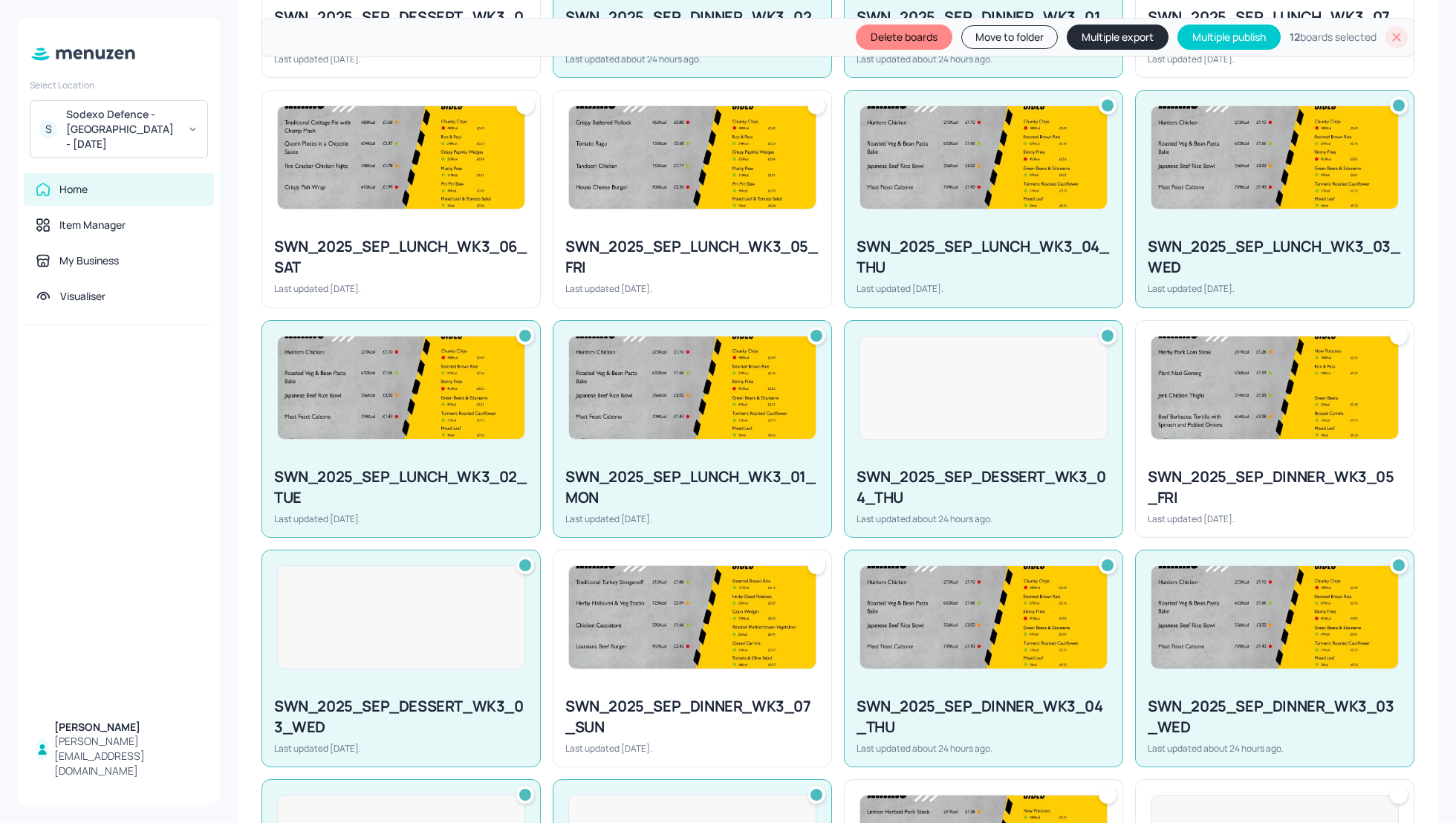
click at [1115, 34] on button "Multiple export" at bounding box center [1118, 37] width 102 height 25
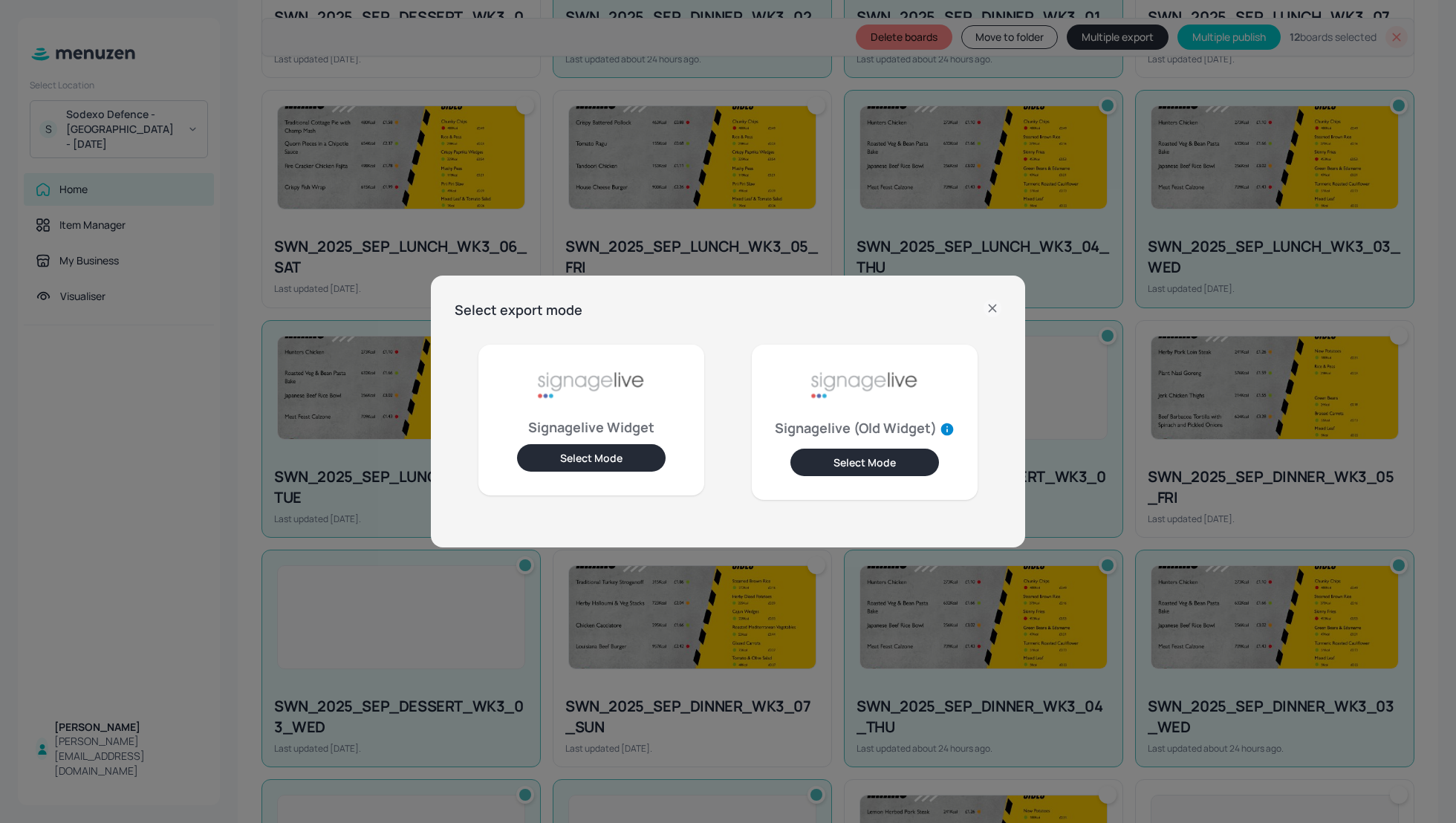
click at [611, 442] on div "Signagelive Widget Select Mode" at bounding box center [591, 419] width 226 height 150
click at [611, 457] on button "Select Mode" at bounding box center [591, 457] width 149 height 27
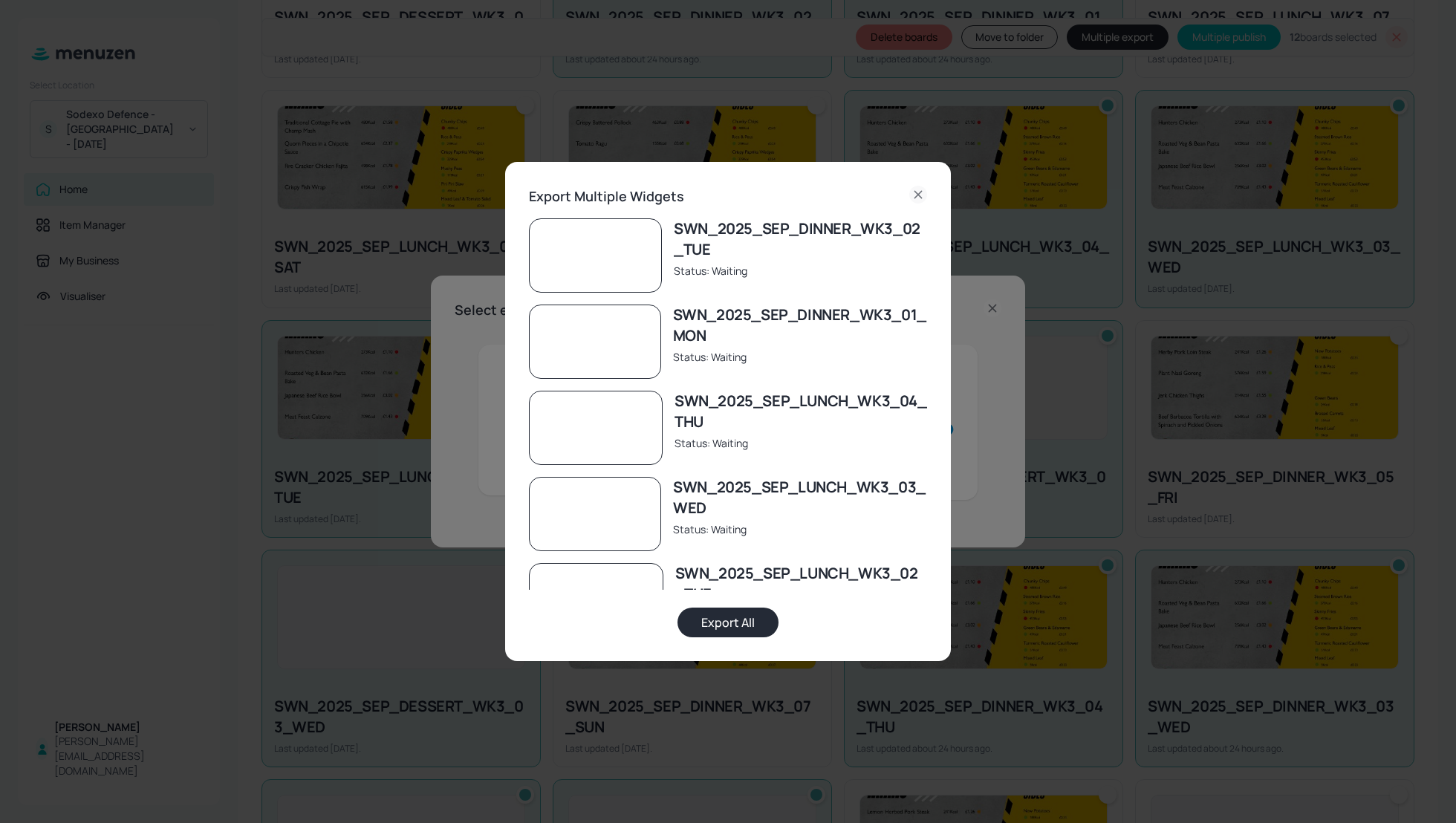
click at [722, 628] on button "Export All" at bounding box center [728, 622] width 101 height 30
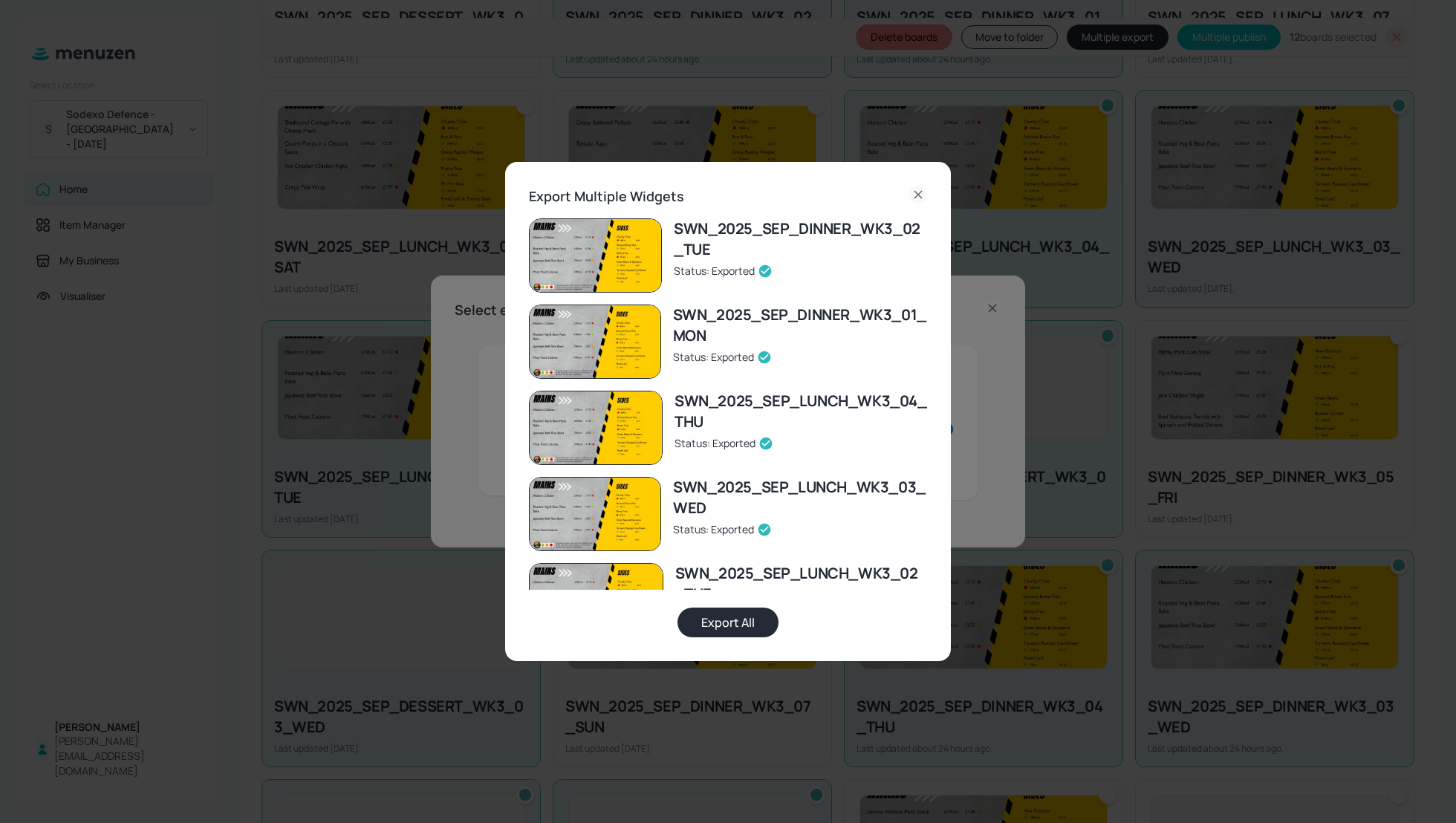
click at [918, 192] on icon at bounding box center [918, 195] width 18 height 18
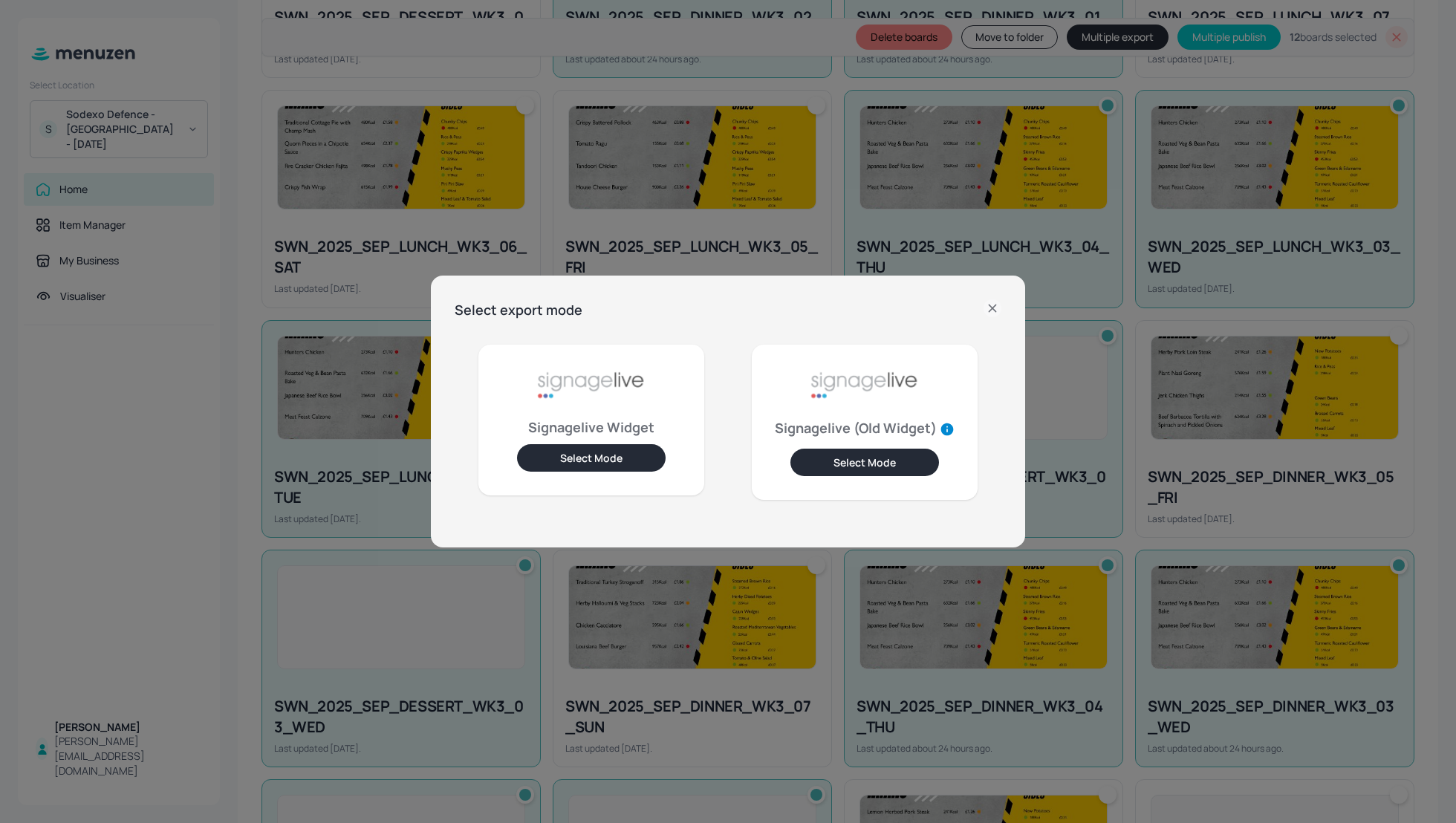
click at [991, 310] on icon at bounding box center [992, 307] width 7 height 7
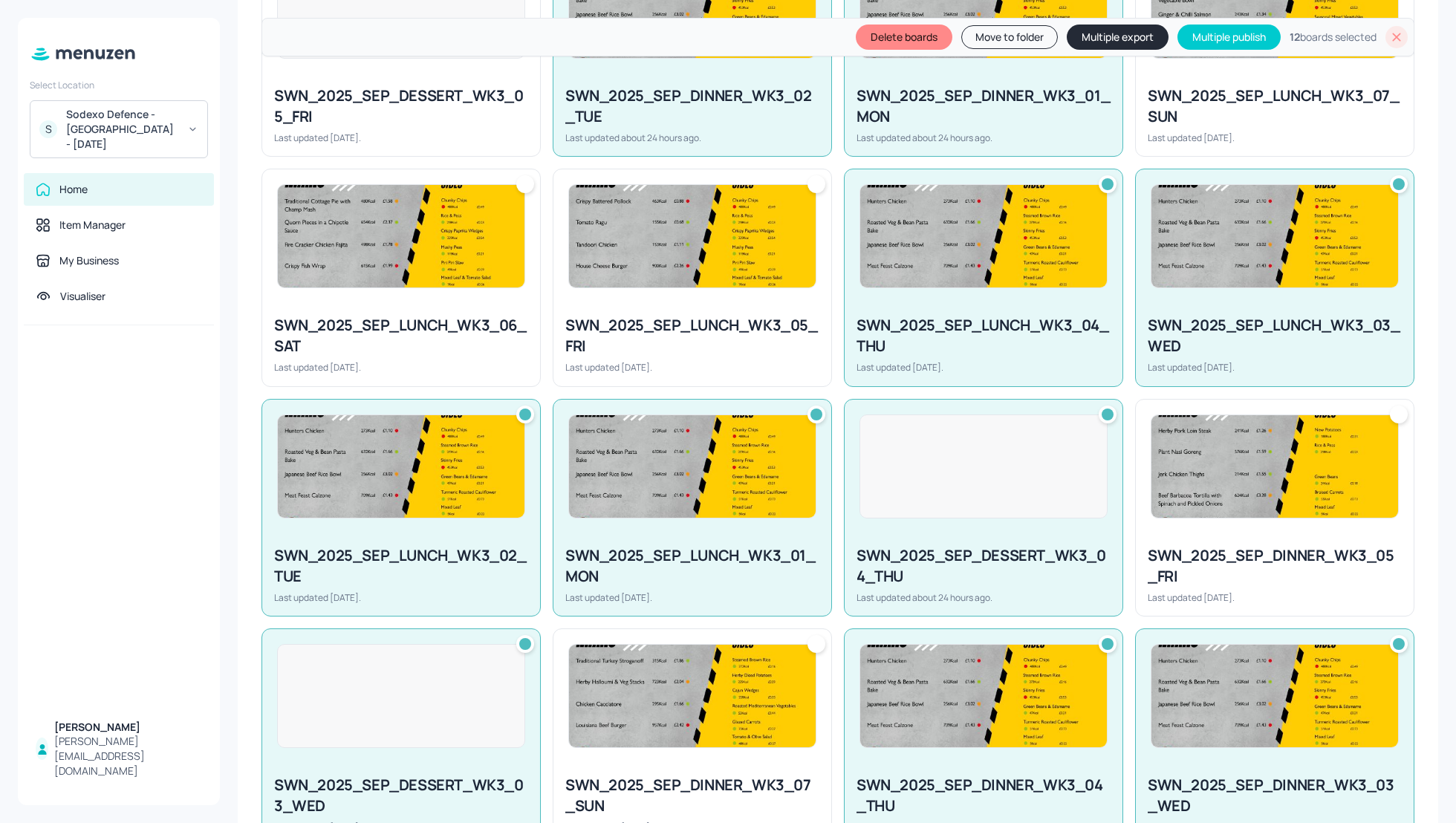
click at [1394, 41] on icon at bounding box center [1397, 37] width 15 height 15
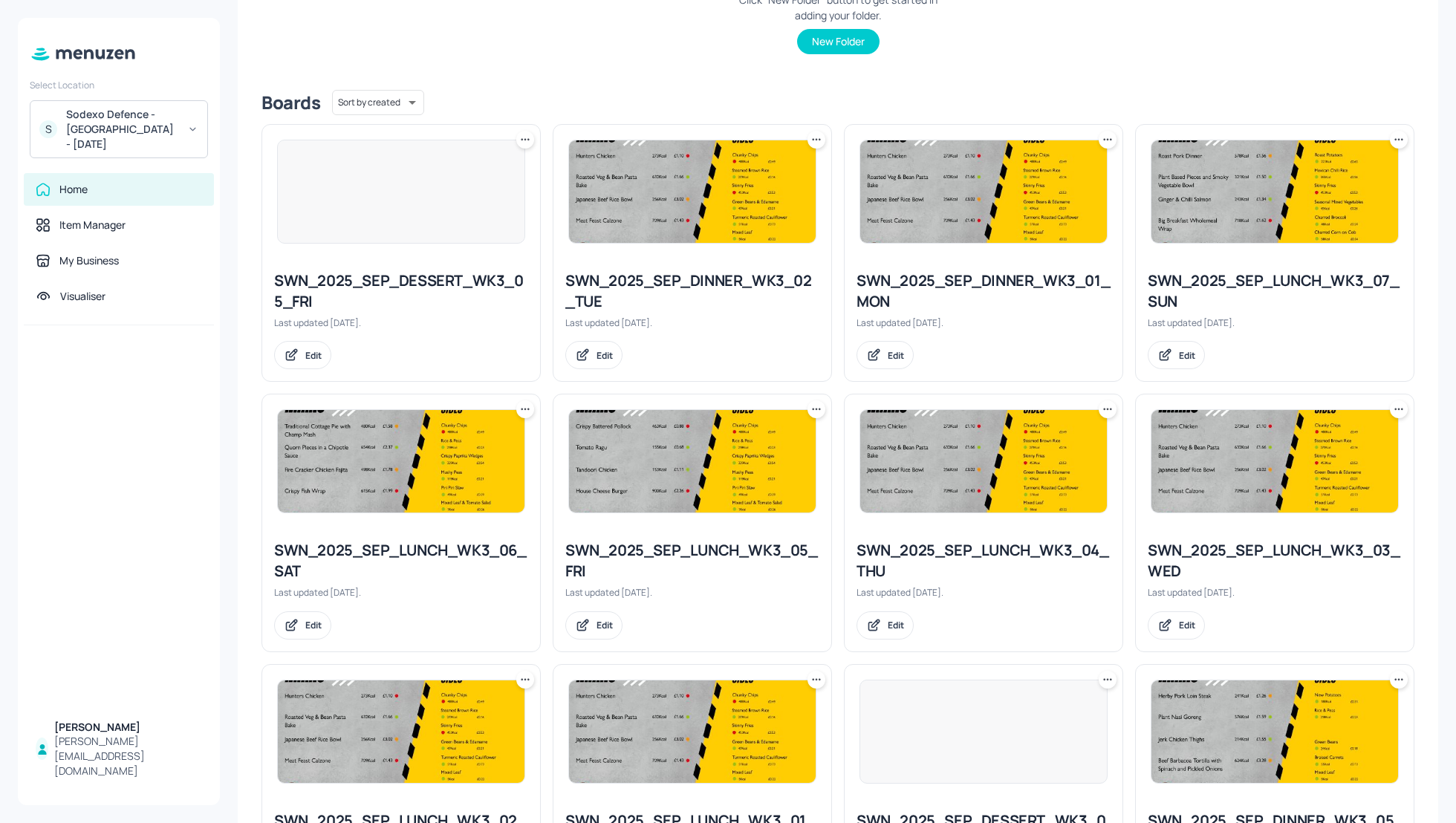
scroll to position [285, 0]
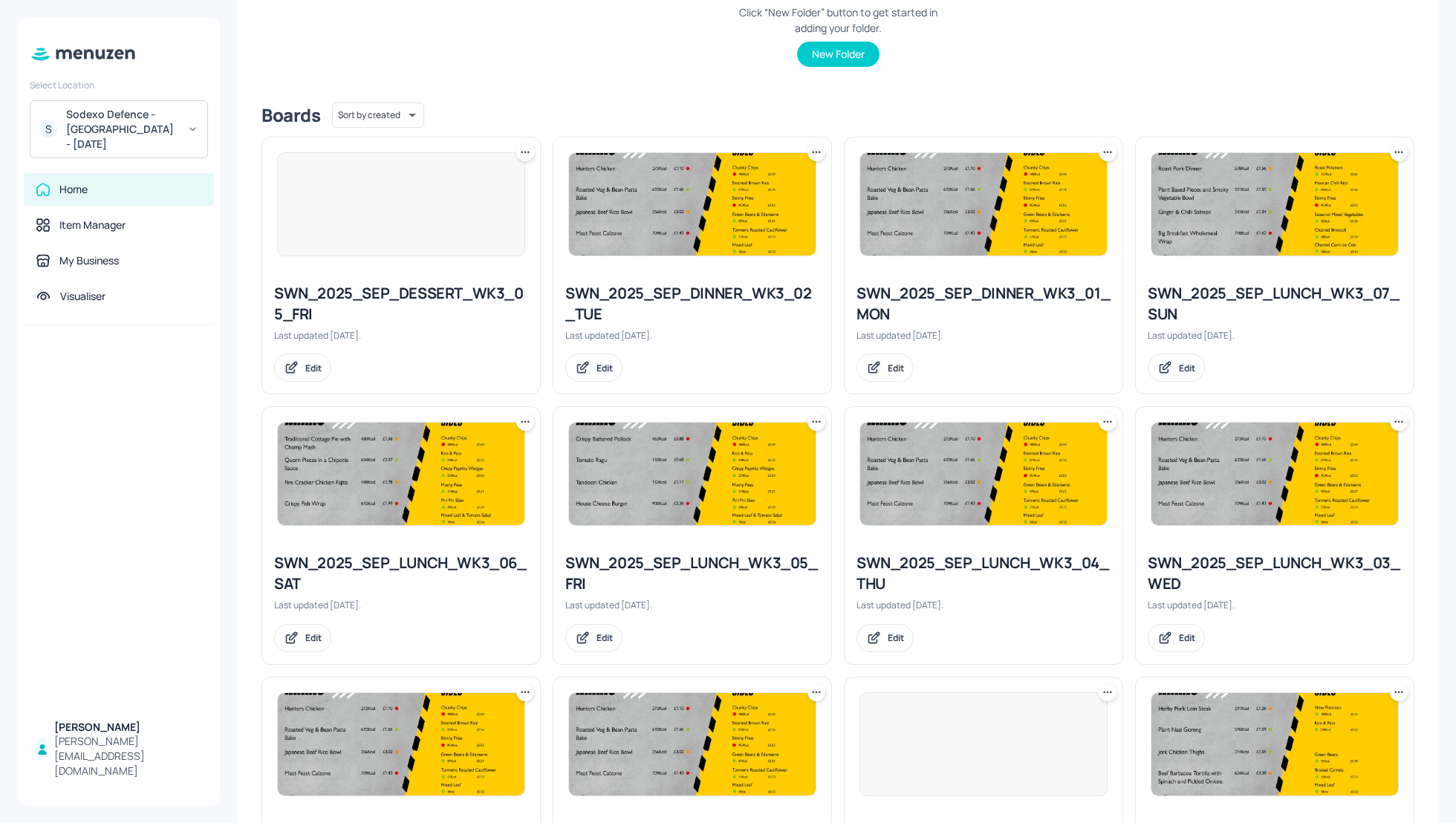
click at [124, 143] on div "Sodexo Defence - [GEOGRAPHIC_DATA] - [DATE]" at bounding box center [122, 129] width 112 height 44
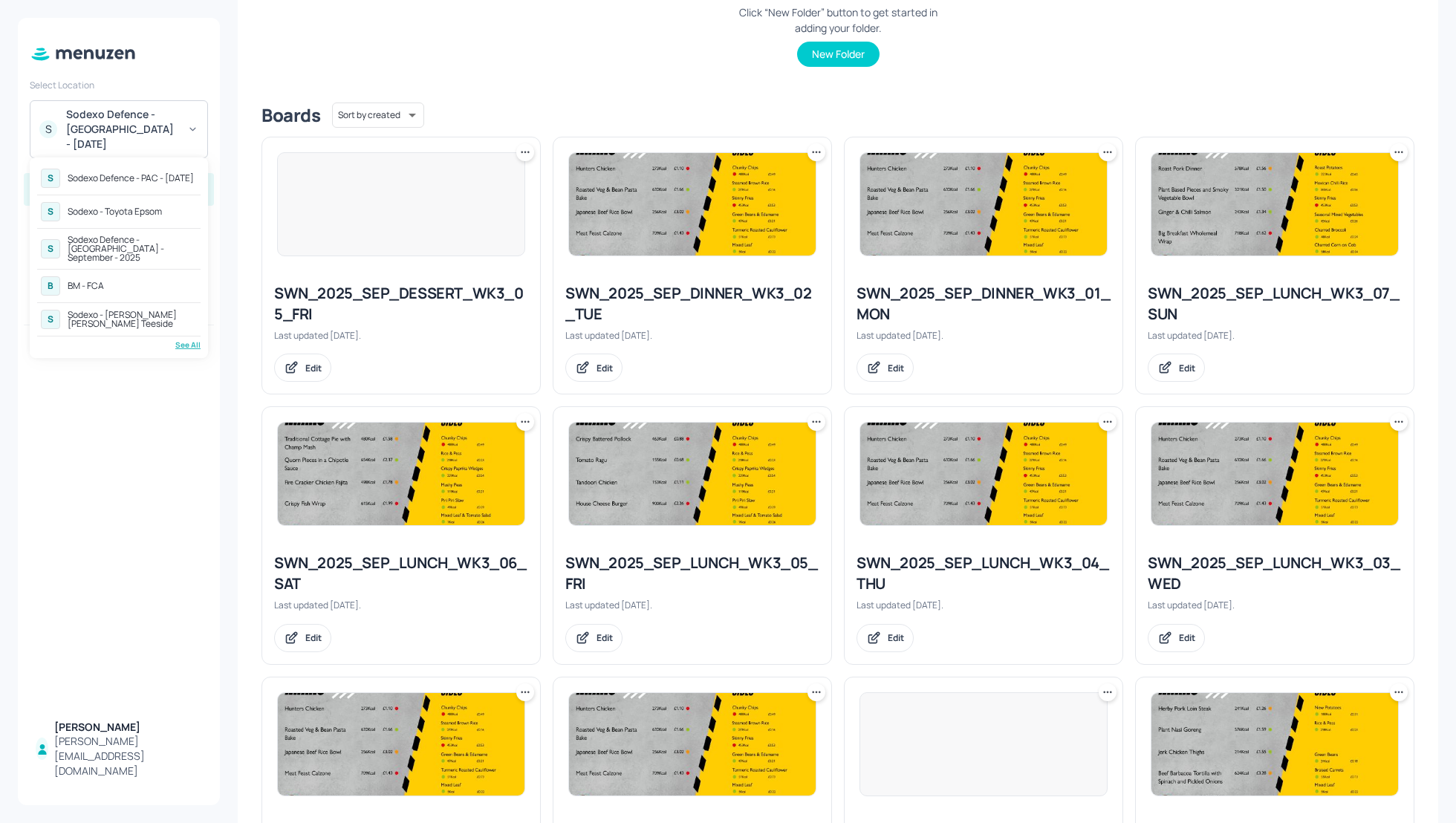
click at [142, 242] on div "Sodexo Defence - [GEOGRAPHIC_DATA] - September - 2025" at bounding box center [132, 248] width 129 height 27
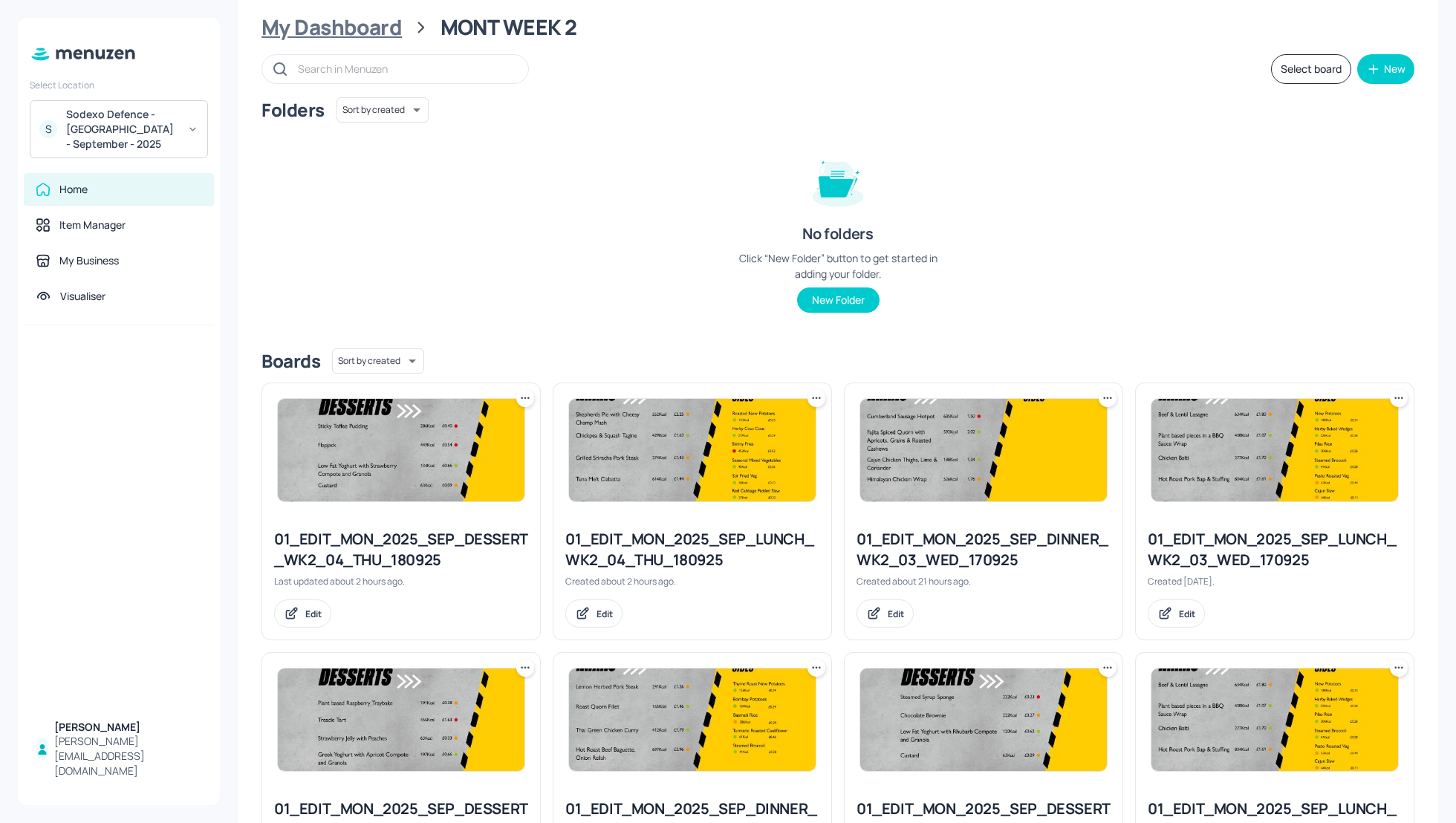
click at [350, 31] on div "My Dashboard" at bounding box center [332, 27] width 141 height 27
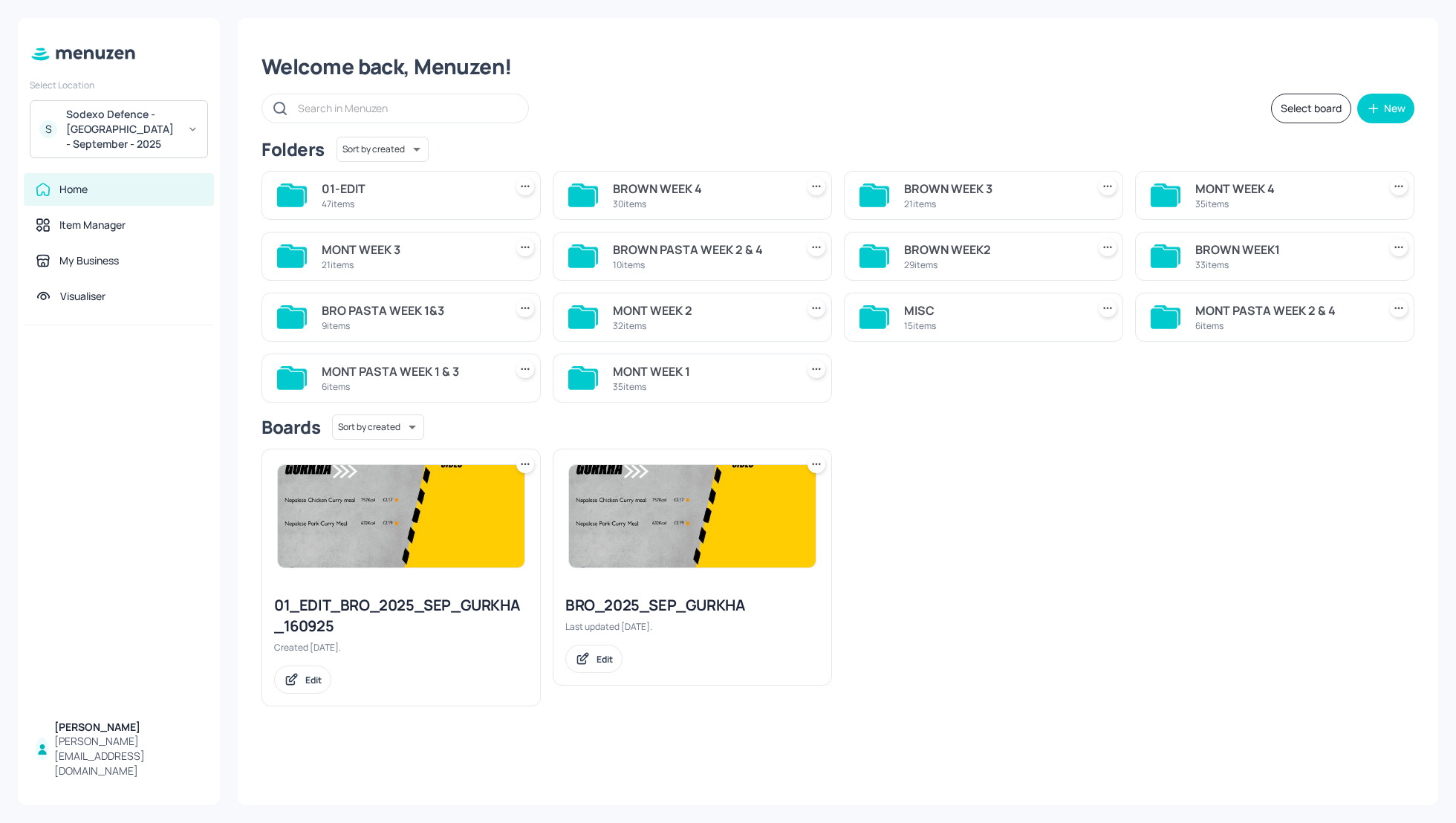
scroll to position [0, 0]
click at [1016, 92] on div "Welcome back, Menuzen! Select board New Folders Sort by created id ​ 01-EDIT 47…" at bounding box center [838, 411] width 1201 height 787
click at [954, 186] on div "BROWN WEEK 3" at bounding box center [992, 189] width 177 height 18
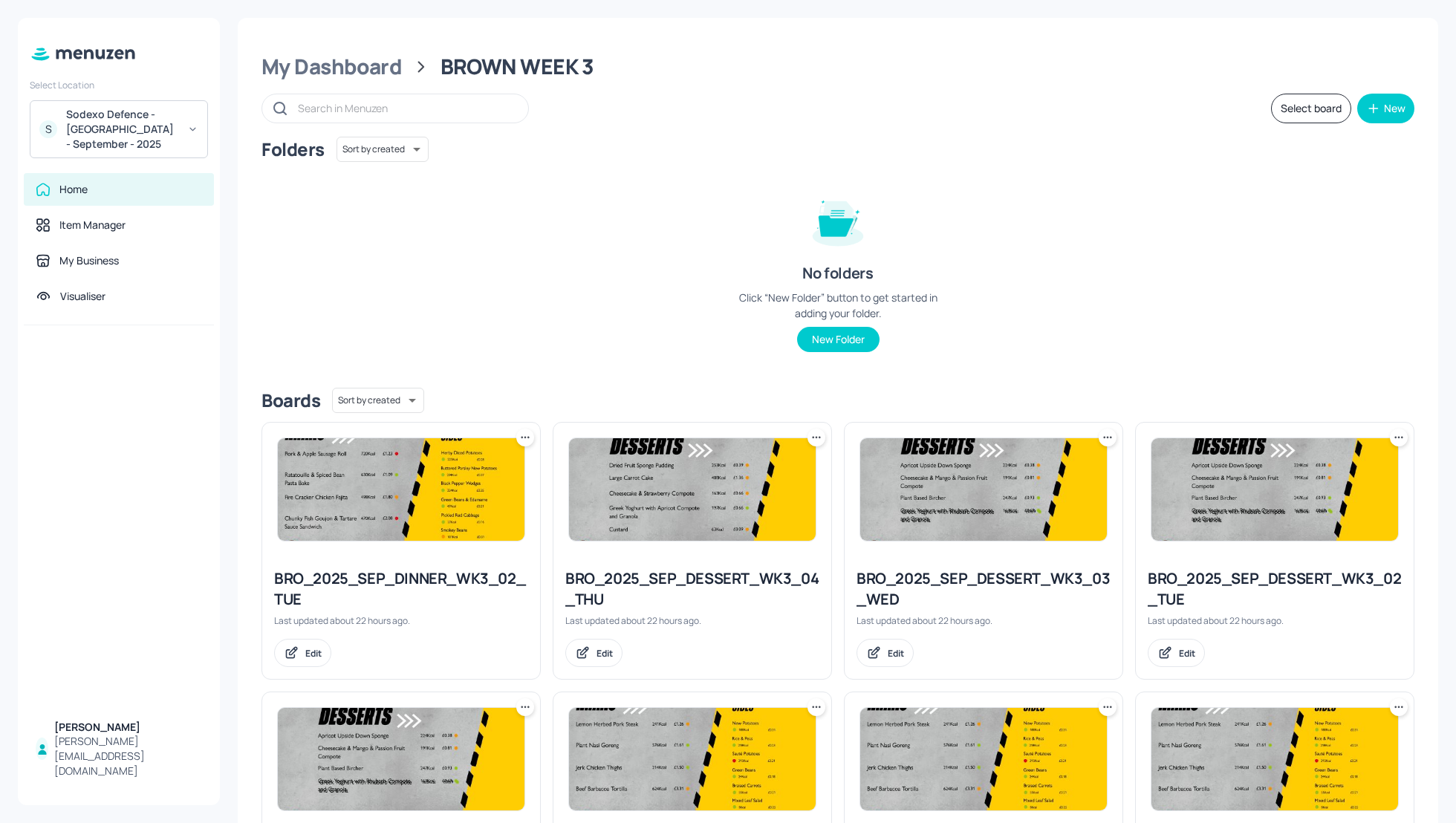
click at [1245, 210] on div "Folders Sort by created id ​ No folders Click “New Folder” button to get starte…" at bounding box center [838, 256] width 1153 height 239
click at [1073, 238] on div "Folders Sort by created id ​ No folders Click “New Folder” button to get starte…" at bounding box center [838, 256] width 1153 height 239
click at [1313, 104] on button "Select board" at bounding box center [1311, 109] width 81 height 30
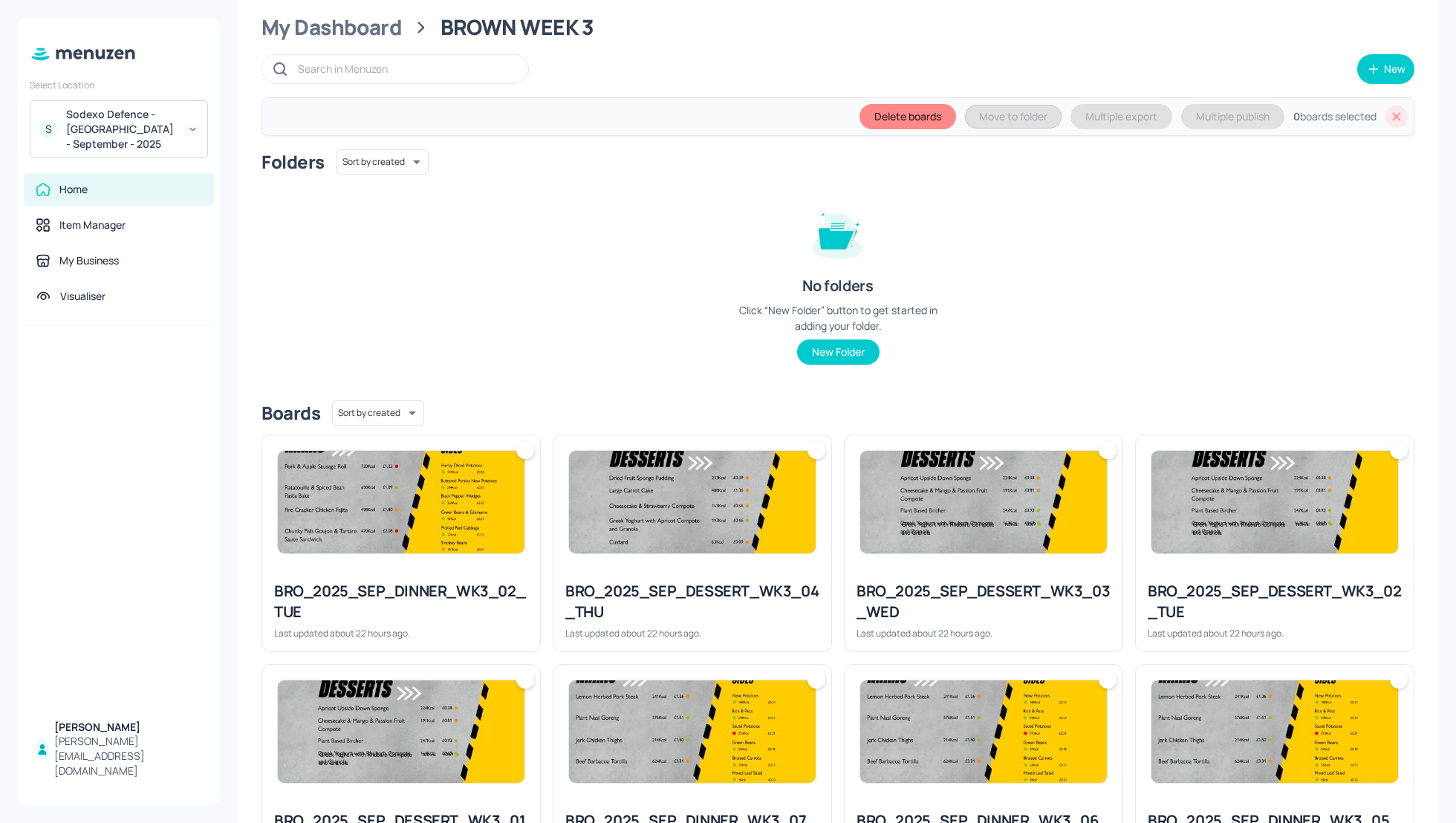
click at [415, 547] on img at bounding box center [401, 502] width 247 height 103
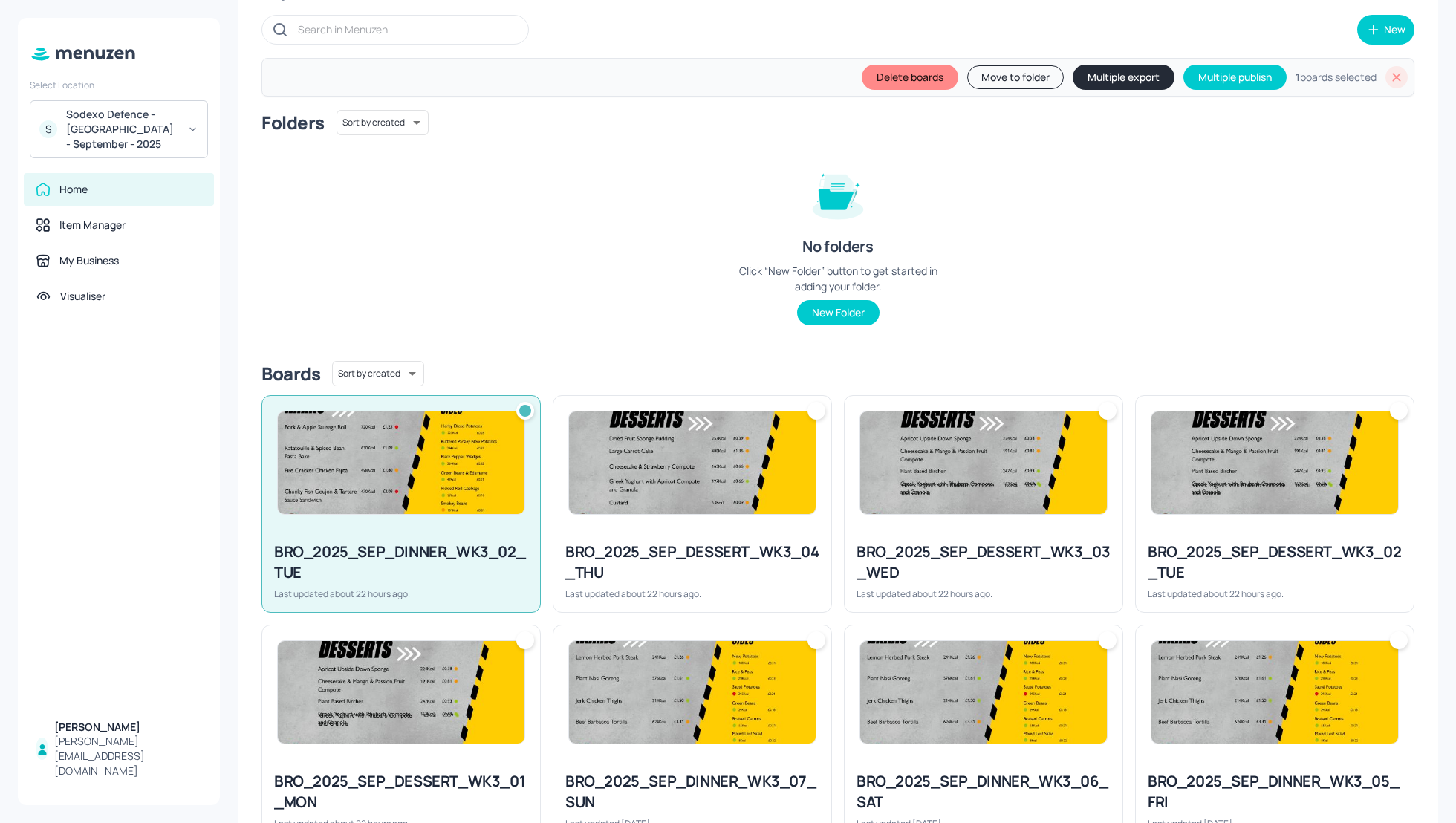
click at [748, 541] on div "BRO_2025_SEP_DESSERT_WK3_04_THU" at bounding box center [692, 562] width 254 height 42
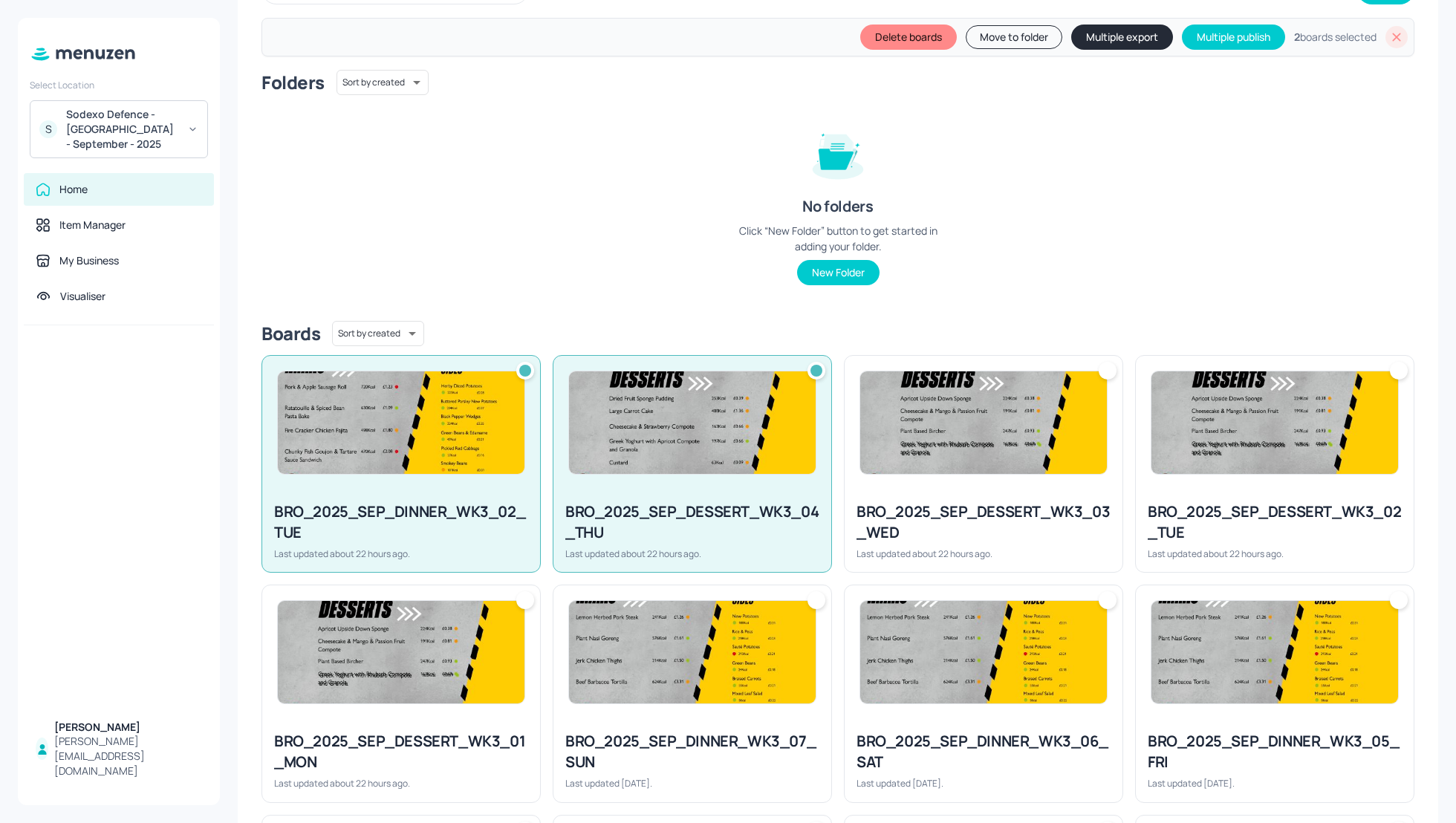
click at [1069, 497] on div "BRO_2025_SEP_DESSERT_WK3_03_WED Last updated about 22 hours ago." at bounding box center [984, 530] width 278 height 82
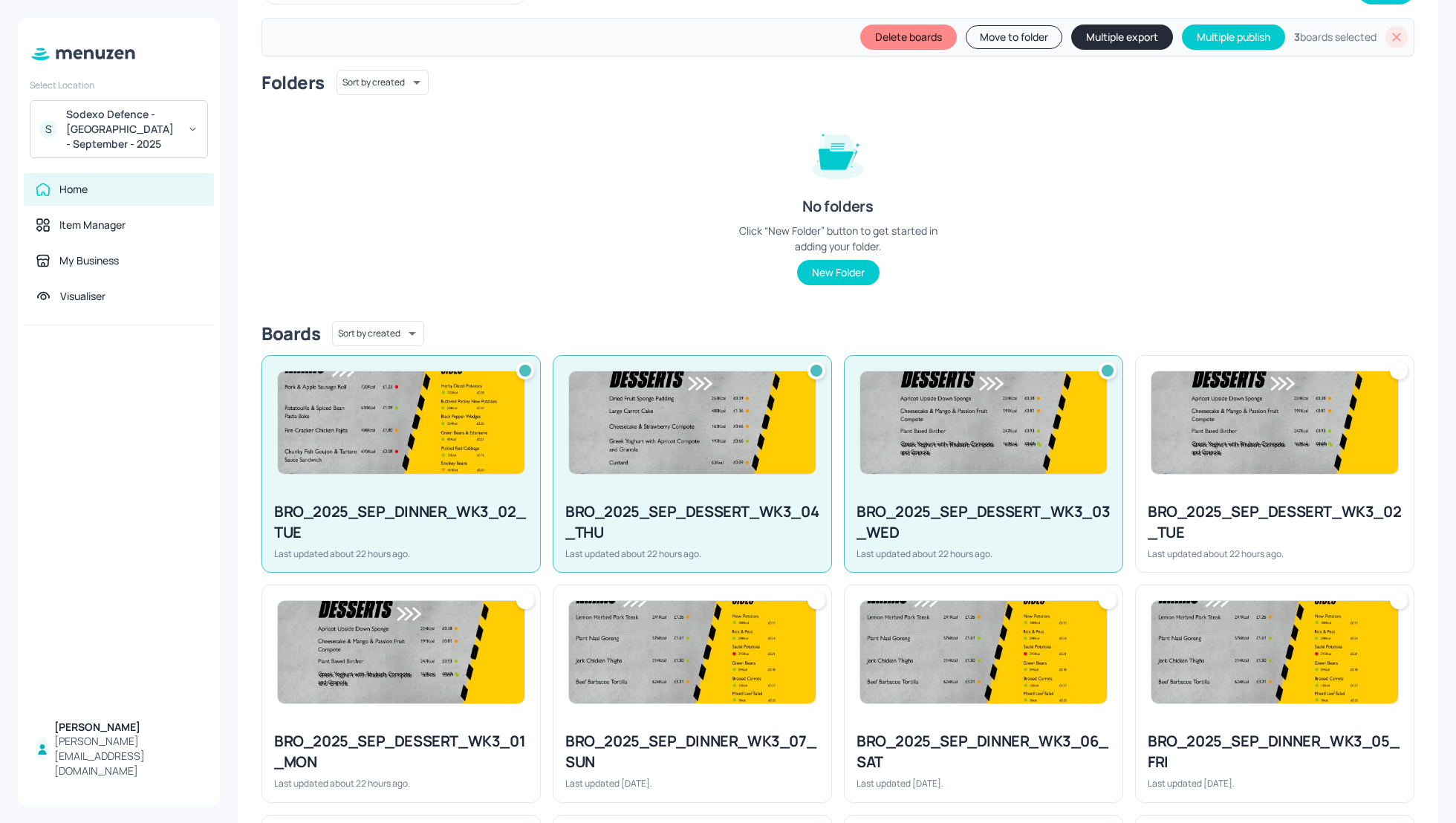
click at [1217, 489] on div "BRO_2025_SEP_DESSERT_WK3_02_TUE Last updated about 22 hours ago." at bounding box center [1275, 530] width 278 height 82
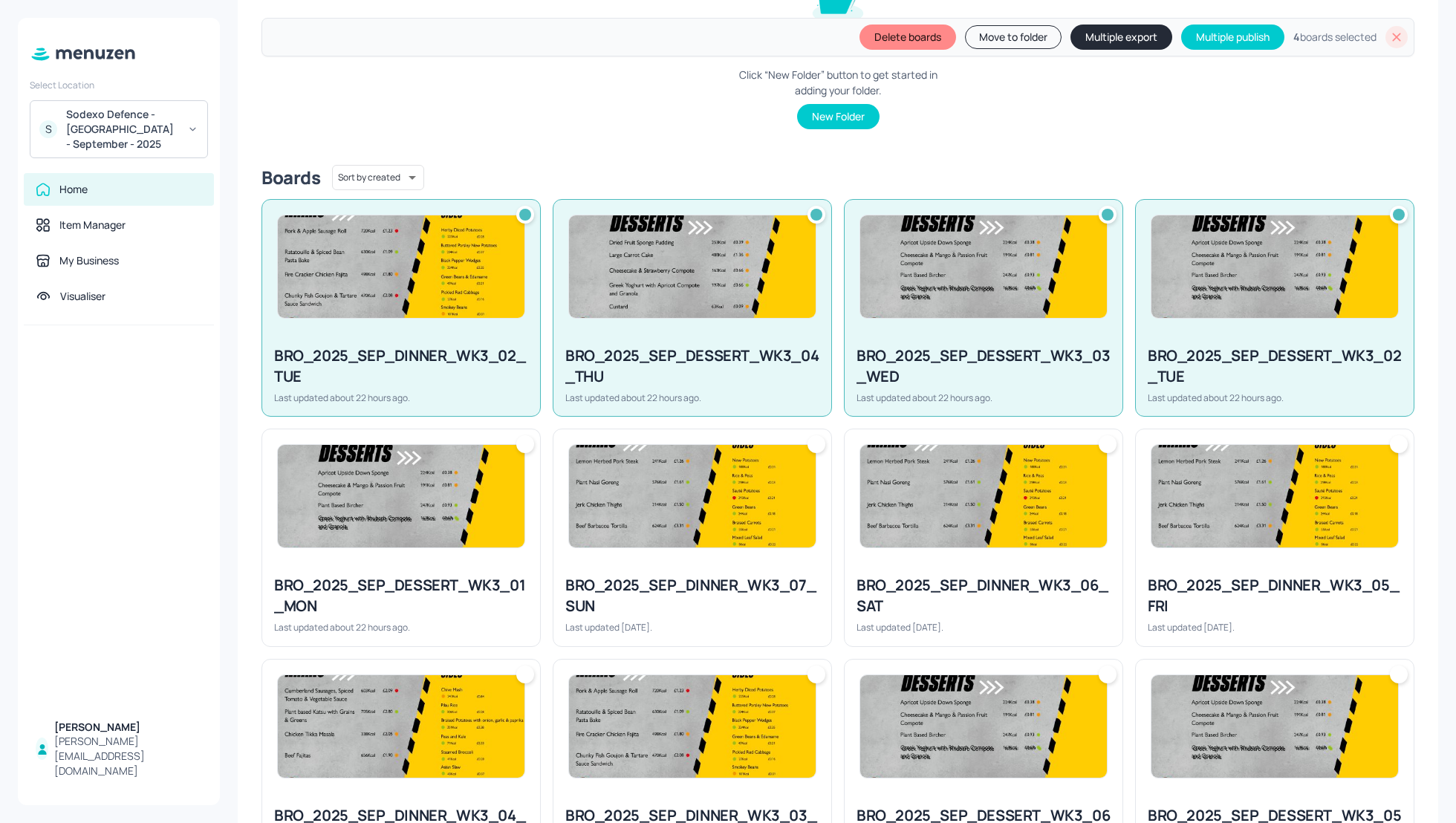
scroll to position [277, 0]
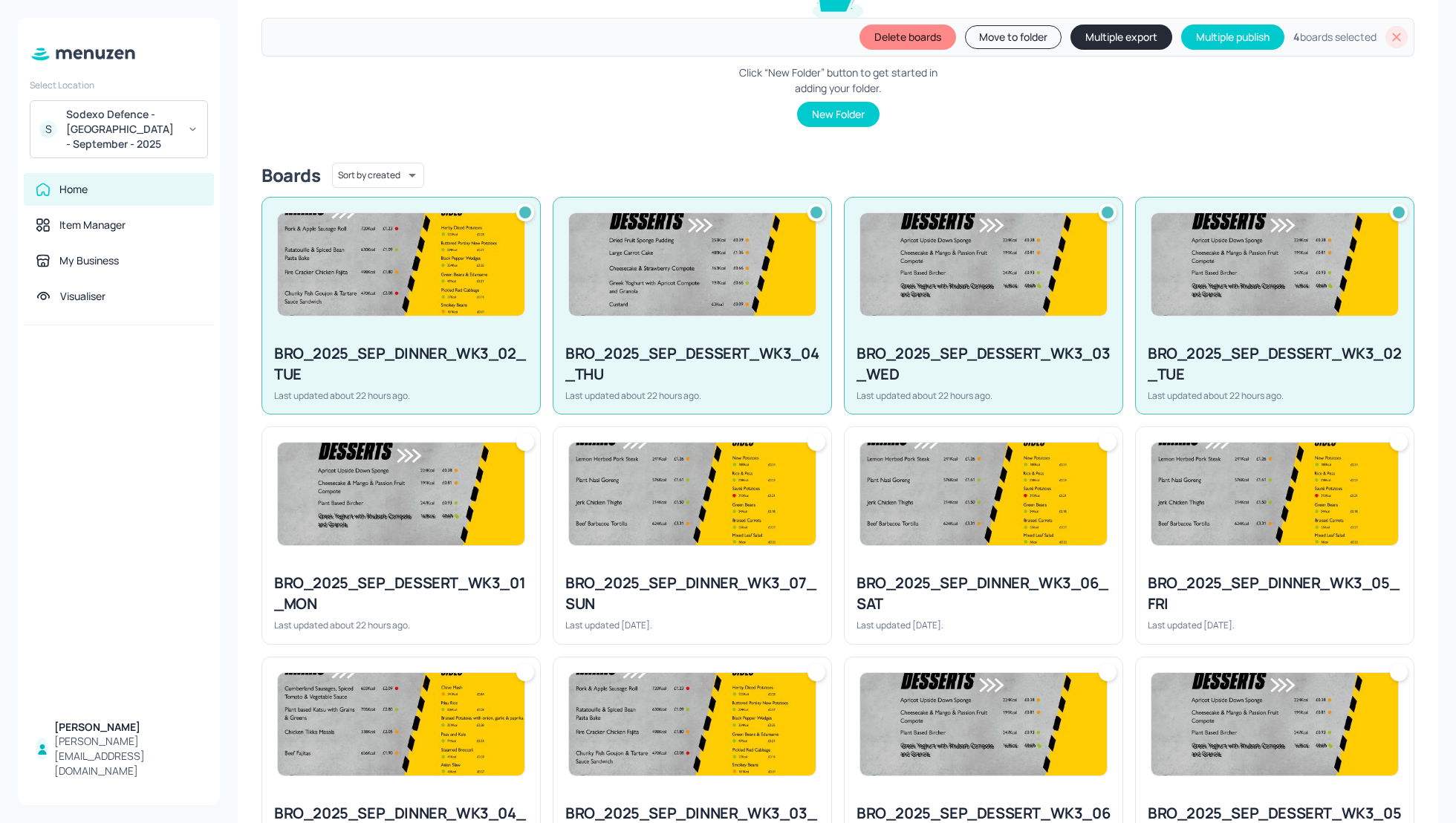
click at [415, 582] on div "BRO_2025_SEP_DESSERT_WK3_01_MON" at bounding box center [401, 593] width 254 height 42
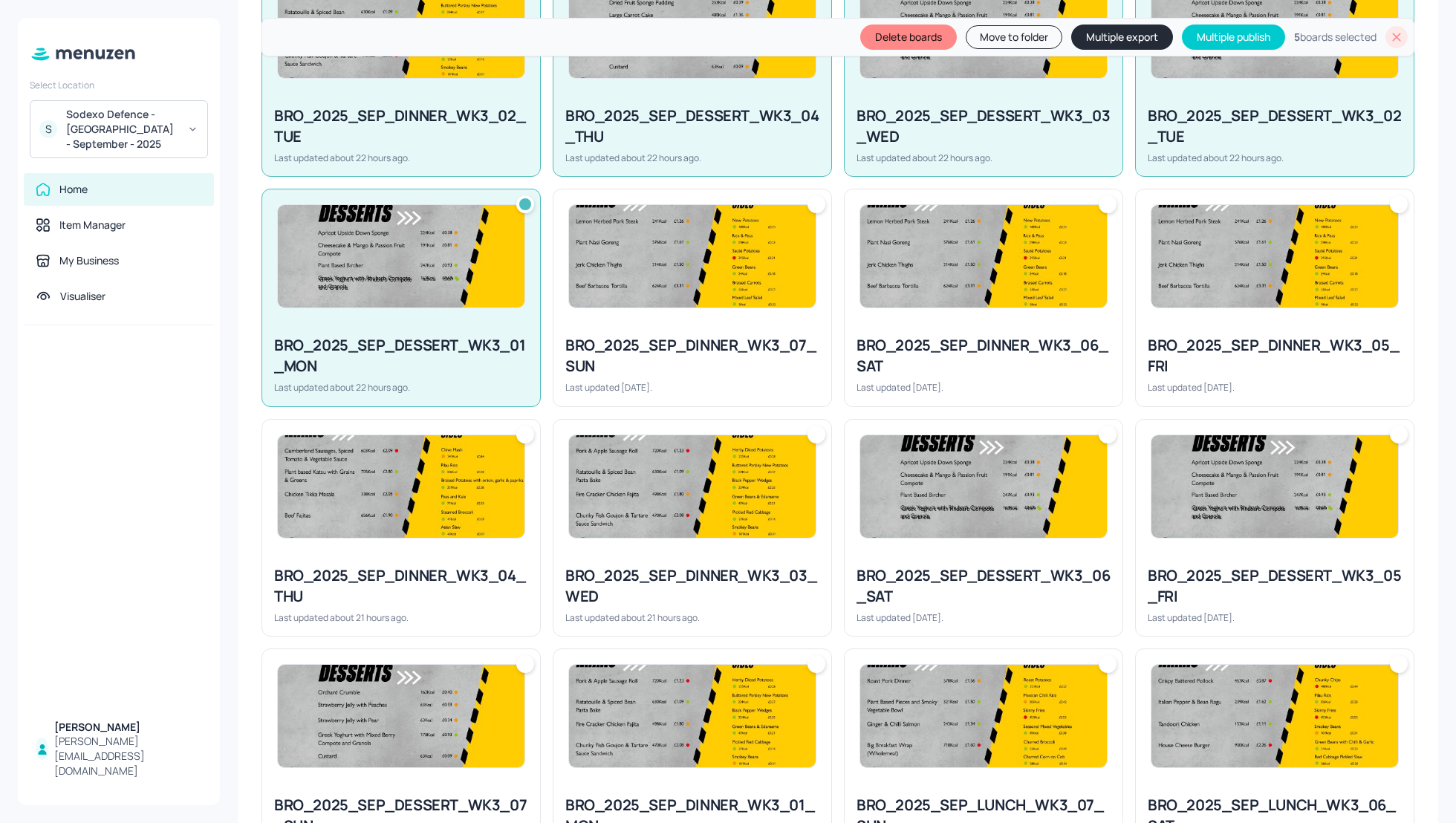
click at [391, 614] on div "Last updated about 21 hours ago." at bounding box center [401, 617] width 254 height 12
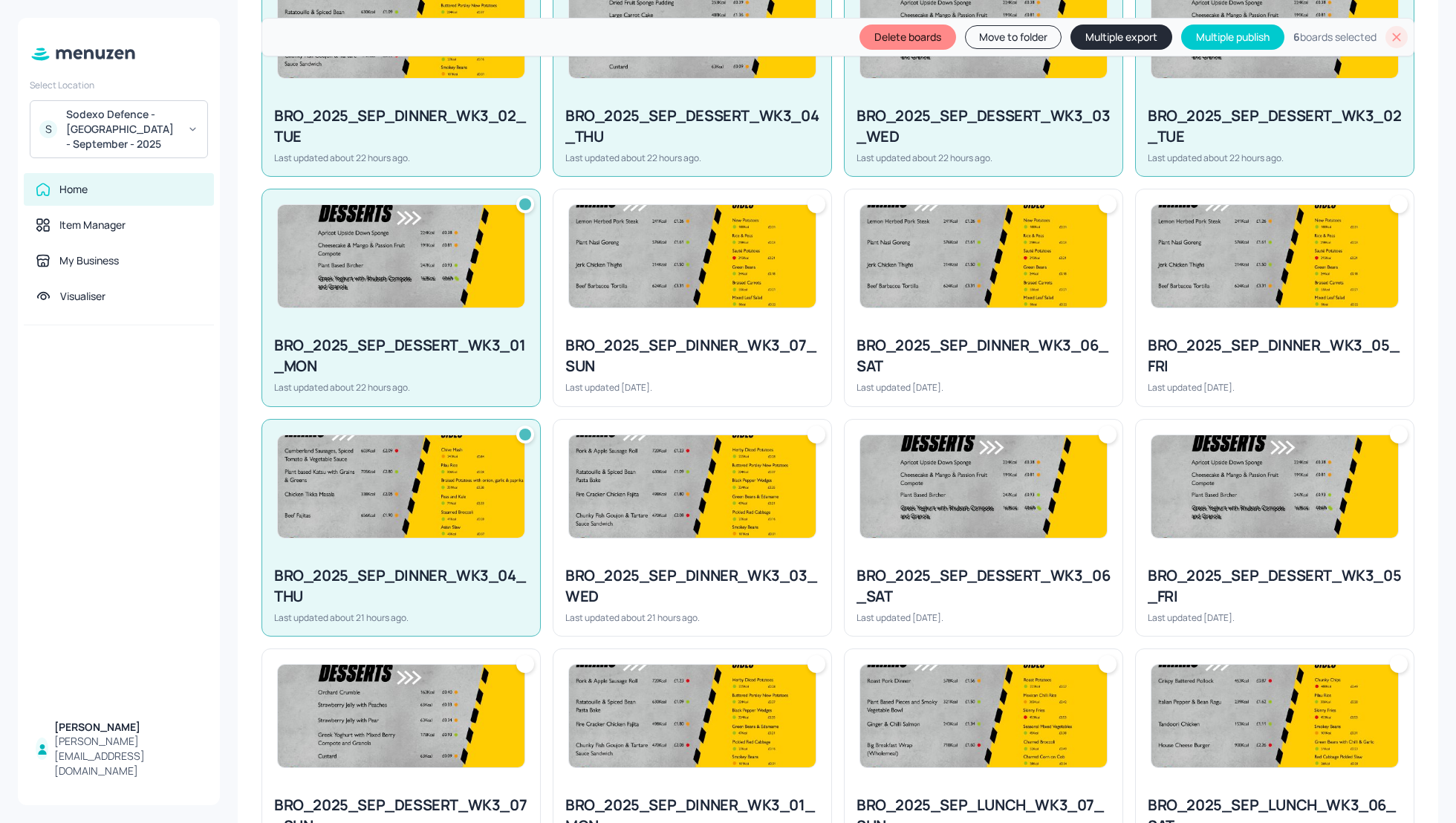
click at [697, 574] on div "BRO_2025_SEP_DINNER_WK3_03_WED" at bounding box center [692, 585] width 254 height 42
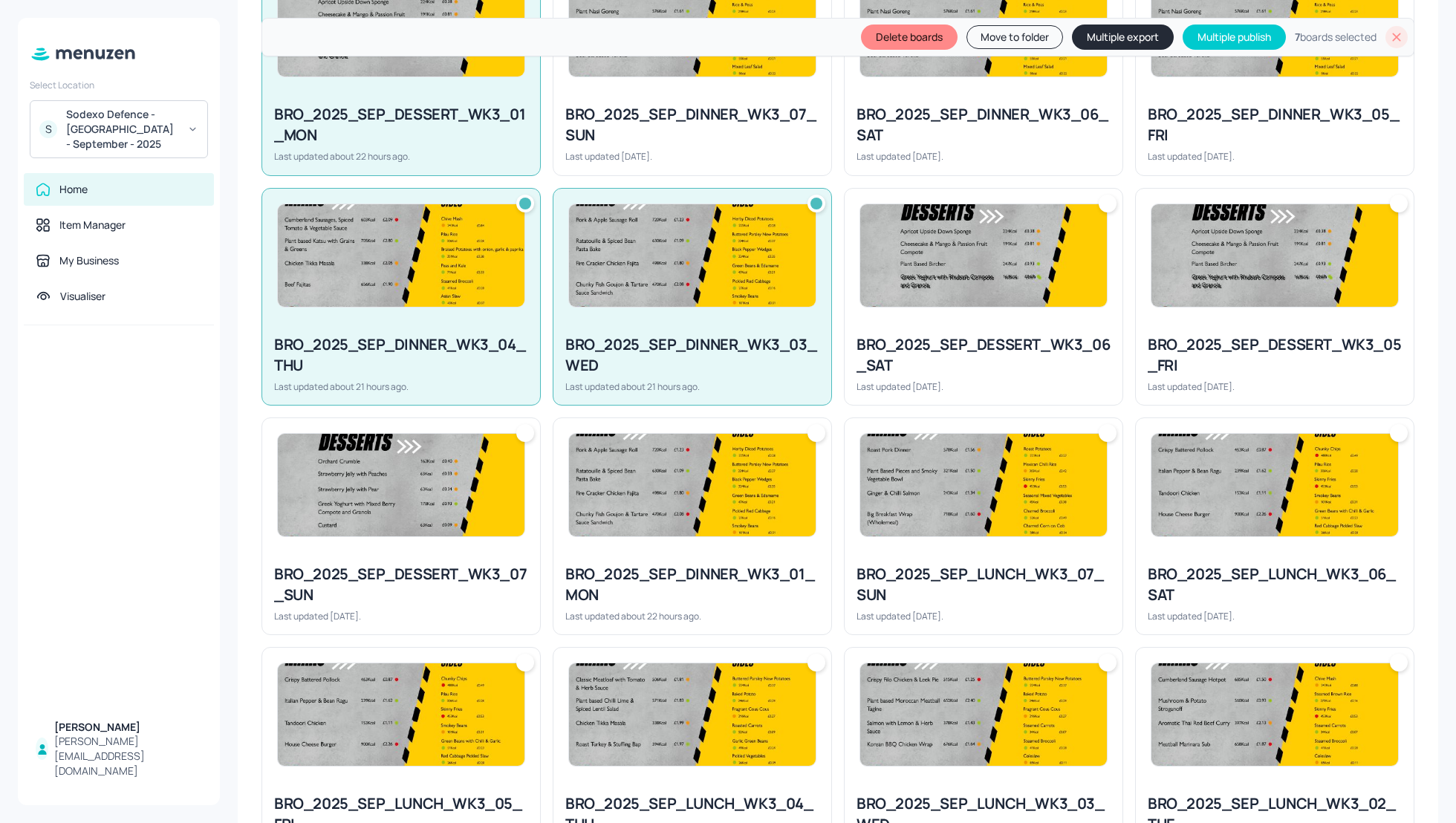
scroll to position [752, 0]
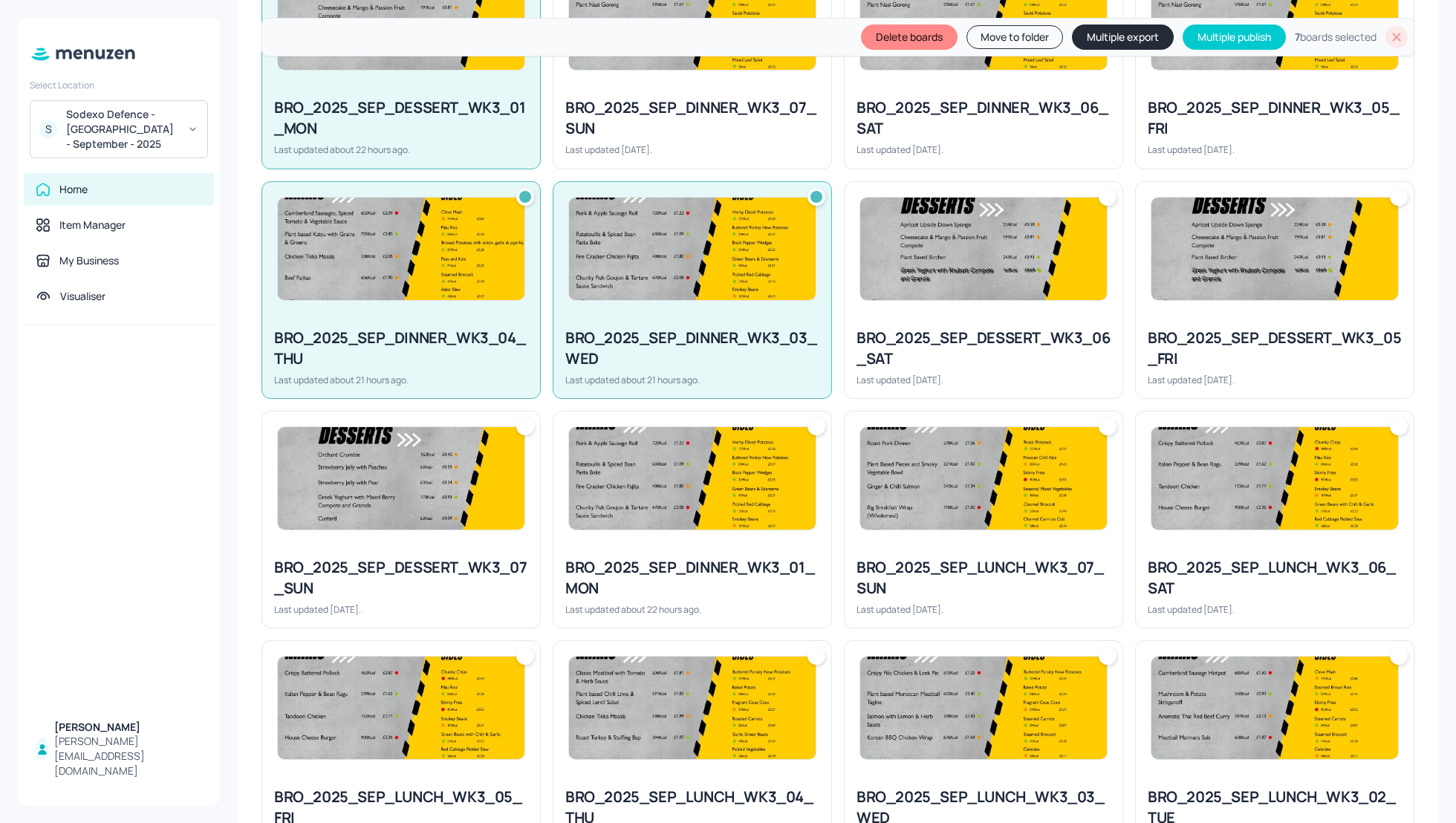
click at [719, 515] on img at bounding box center [693, 478] width 247 height 103
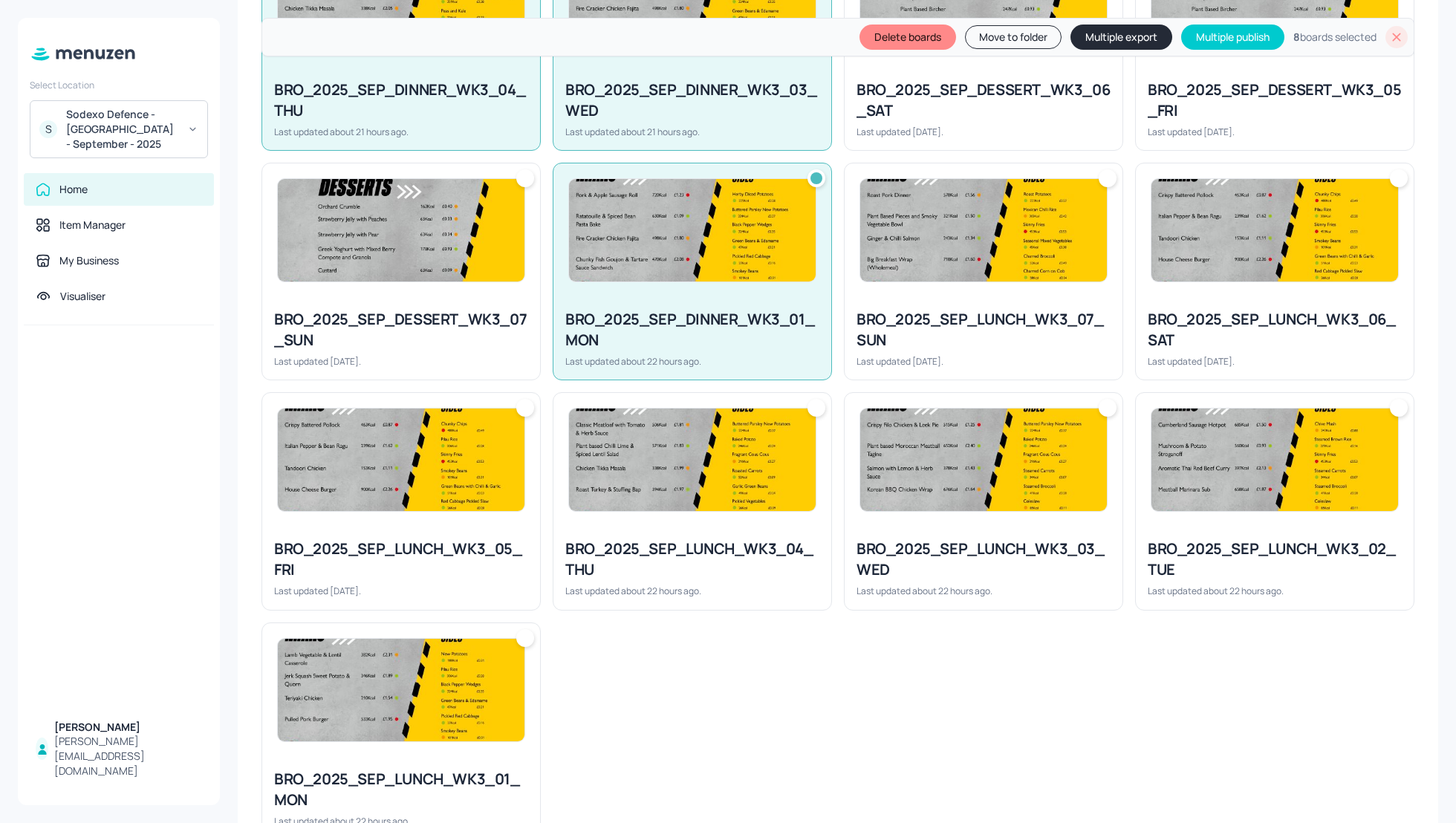
scroll to position [1029, 0]
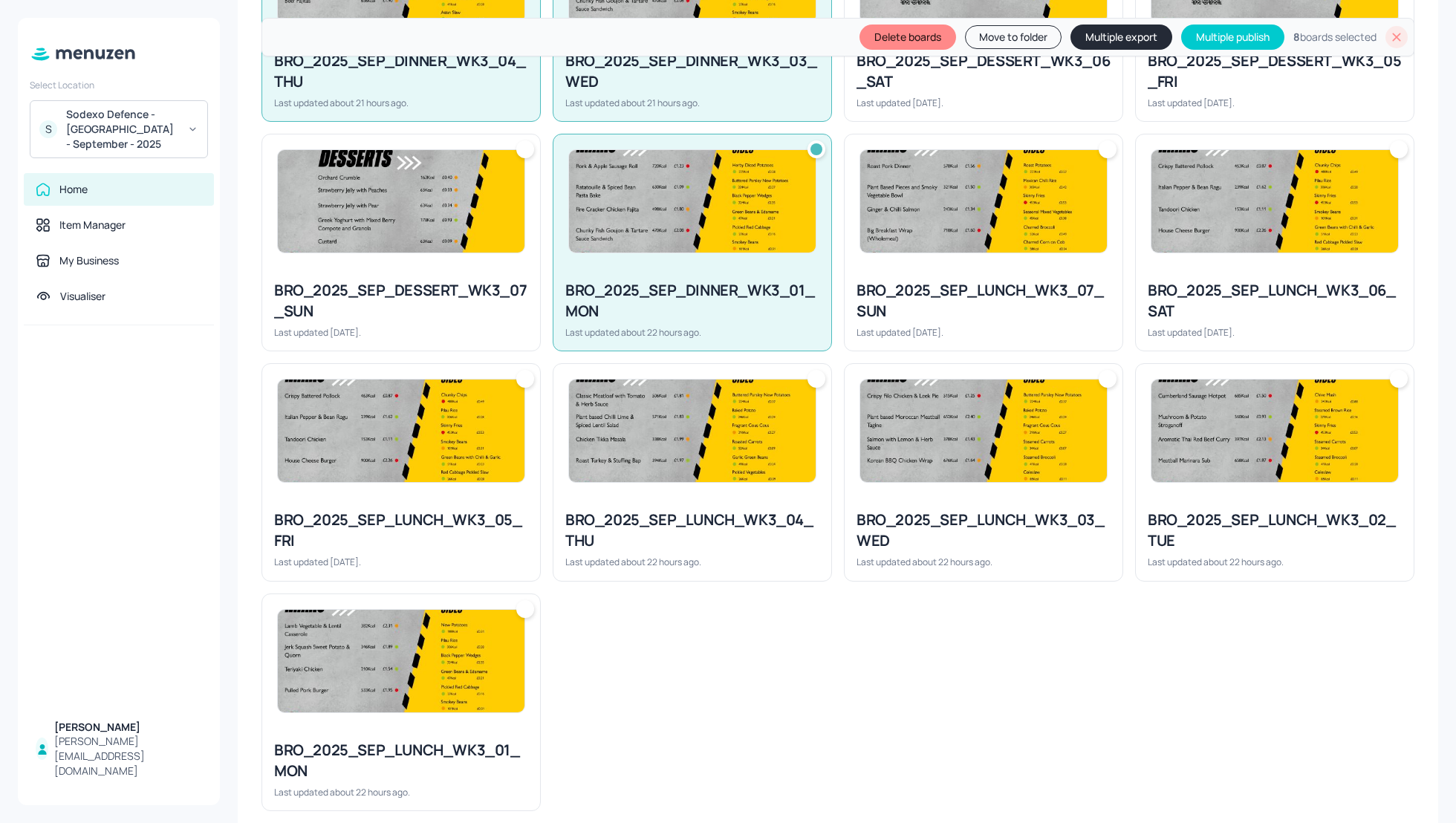
click at [640, 539] on div "BRO_2025_SEP_LUNCH_WK3_04_THU" at bounding box center [692, 530] width 254 height 42
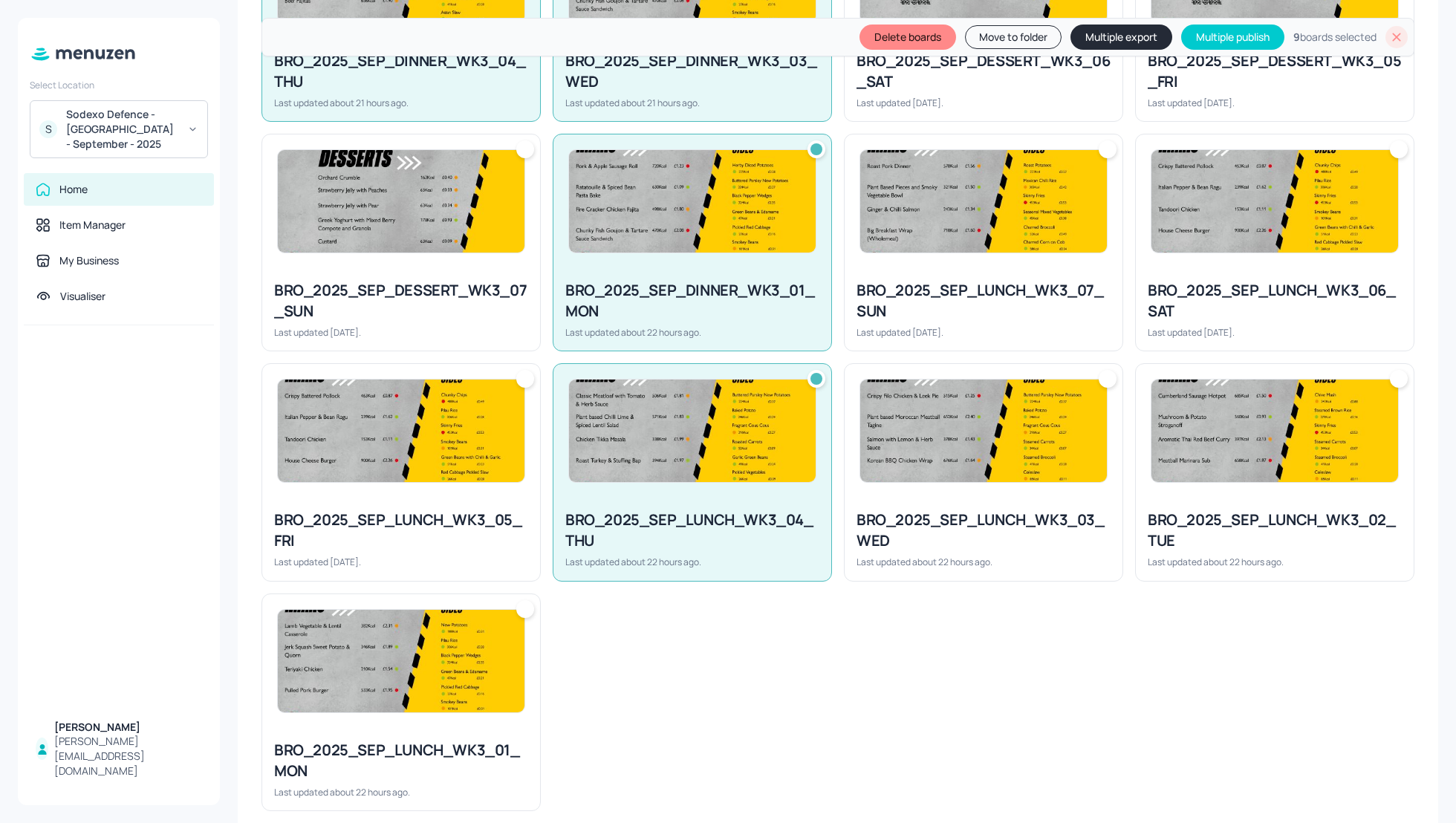
click at [914, 519] on div "BRO_2025_SEP_LUNCH_WK3_03_WED" at bounding box center [983, 530] width 254 height 42
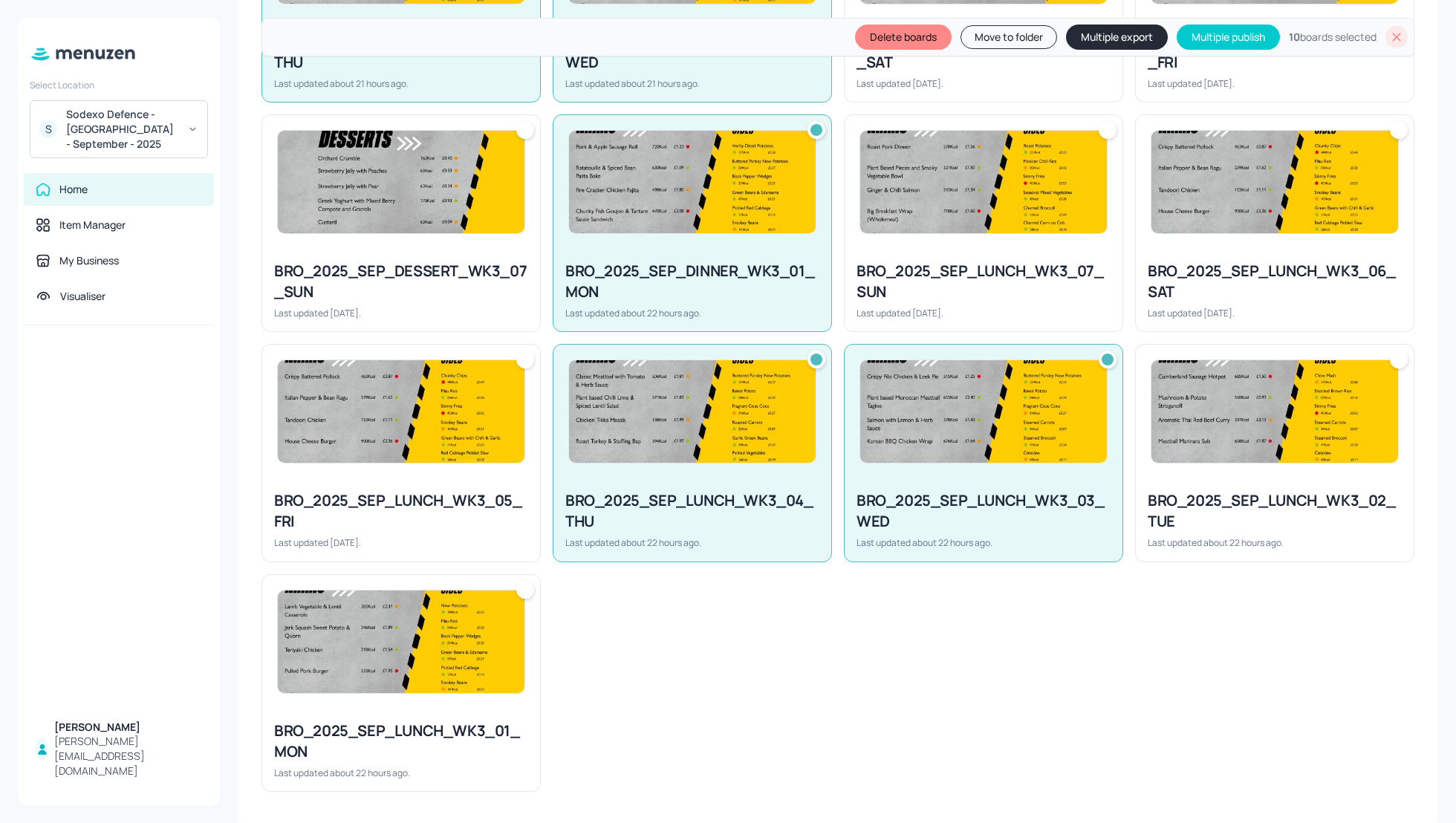
scroll to position [1049, 0]
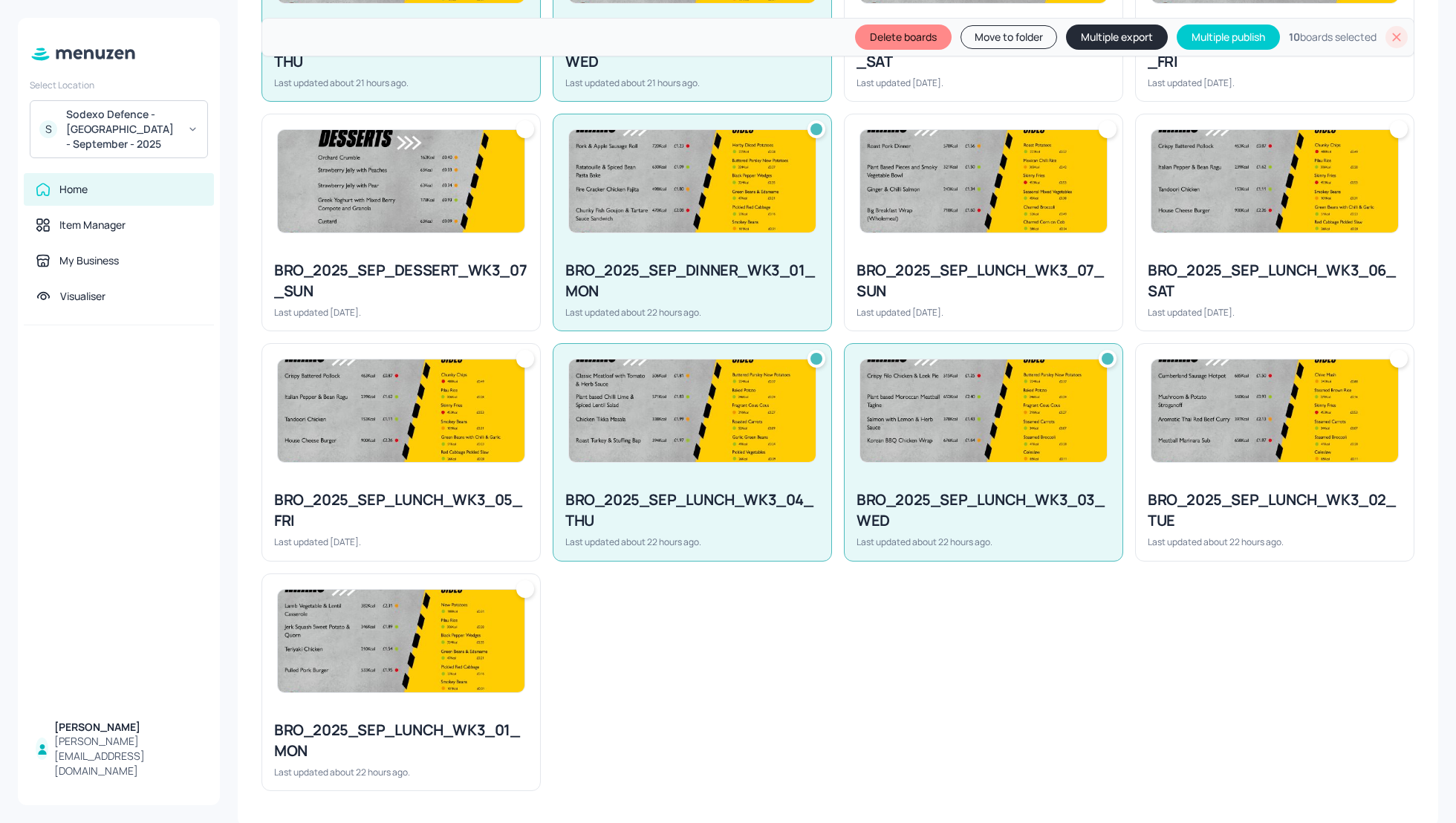
click at [1267, 527] on div "BRO_2025_SEP_LUNCH_WK3_02_TUE" at bounding box center [1274, 510] width 254 height 42
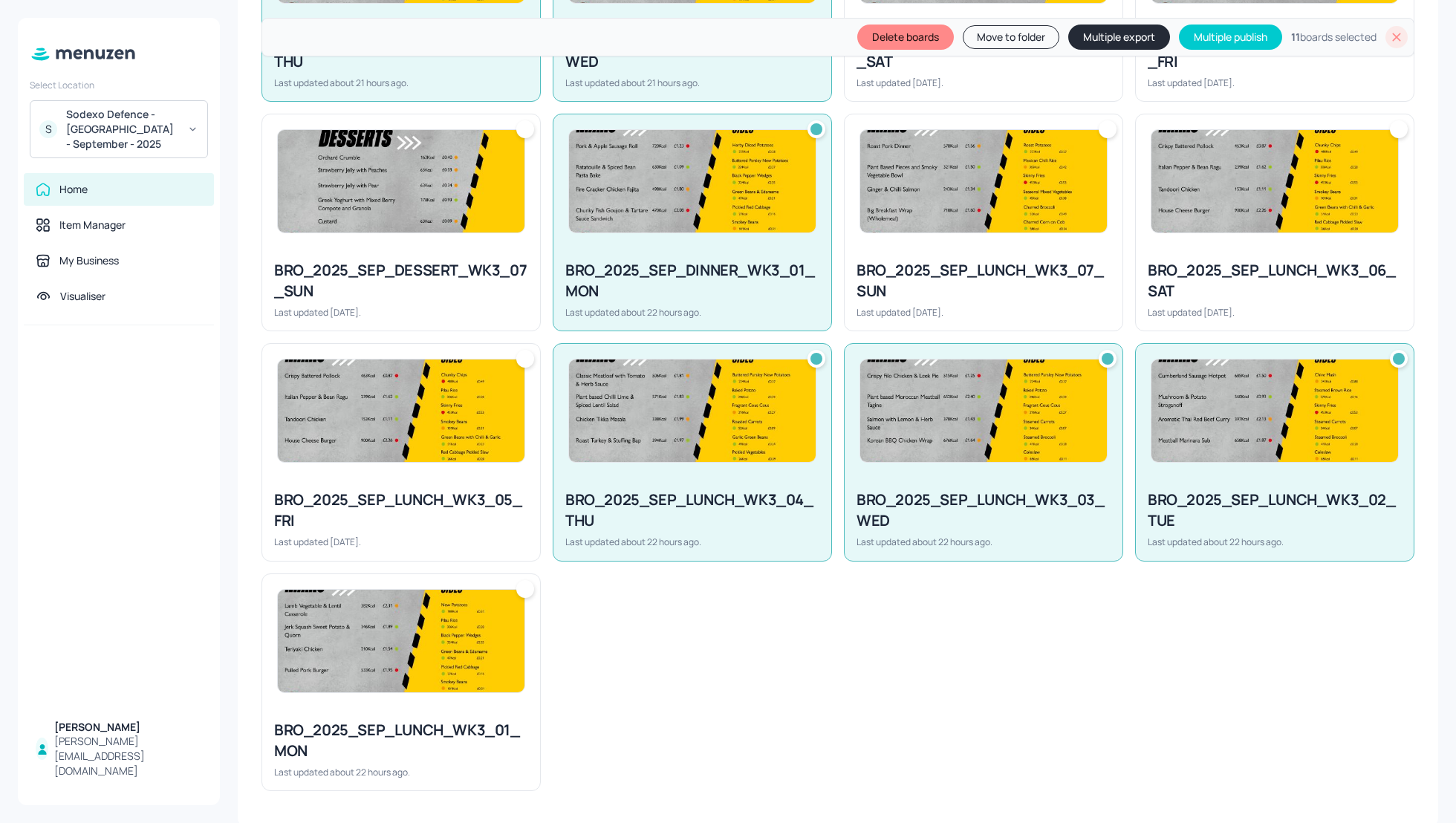
click at [430, 710] on div "BRO_2025_SEP_LUNCH_WK3_01_MON Last updated about 22 hours ago." at bounding box center [401, 749] width 278 height 82
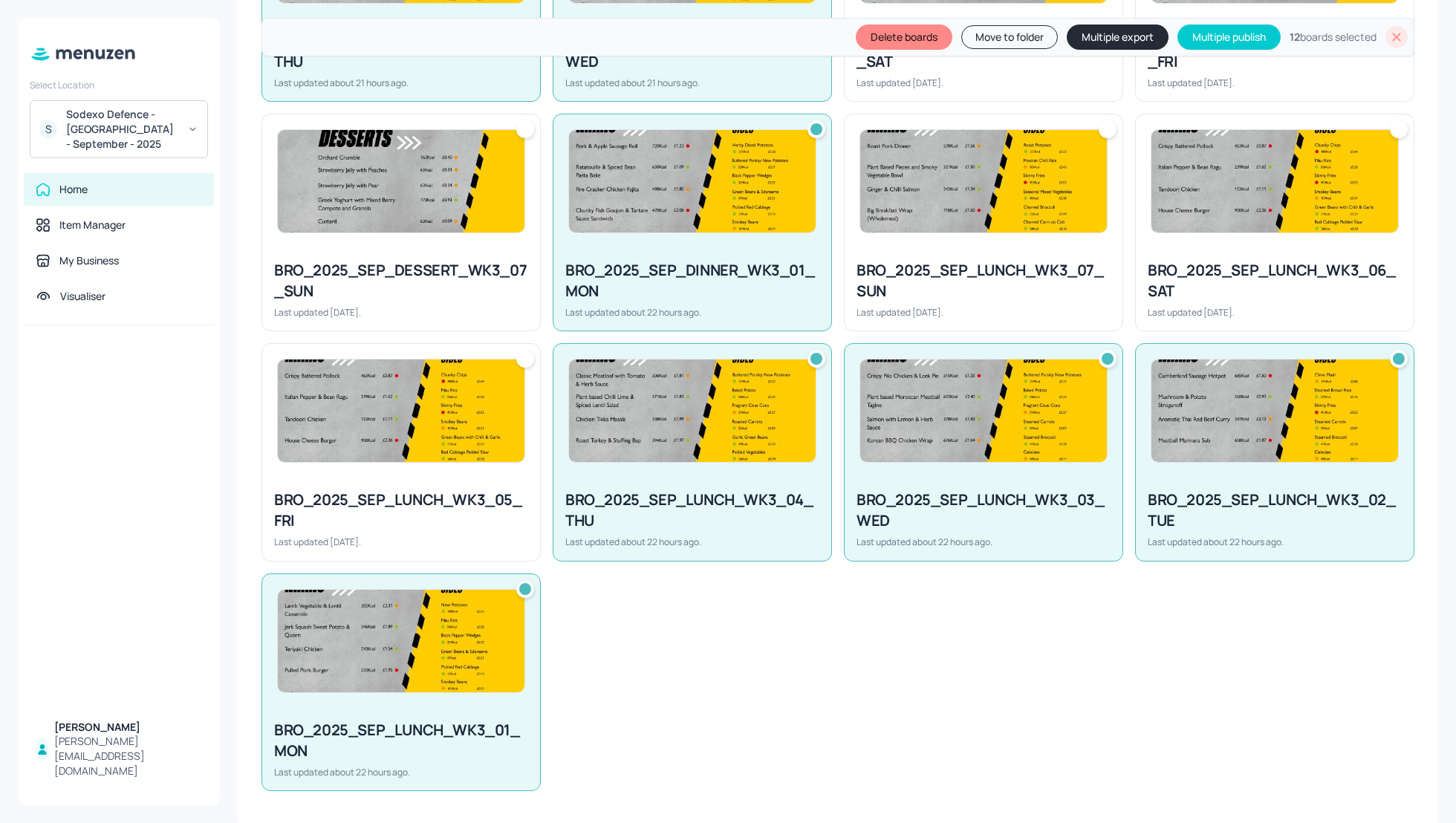
click at [1083, 39] on button "Multiple export" at bounding box center [1118, 37] width 102 height 25
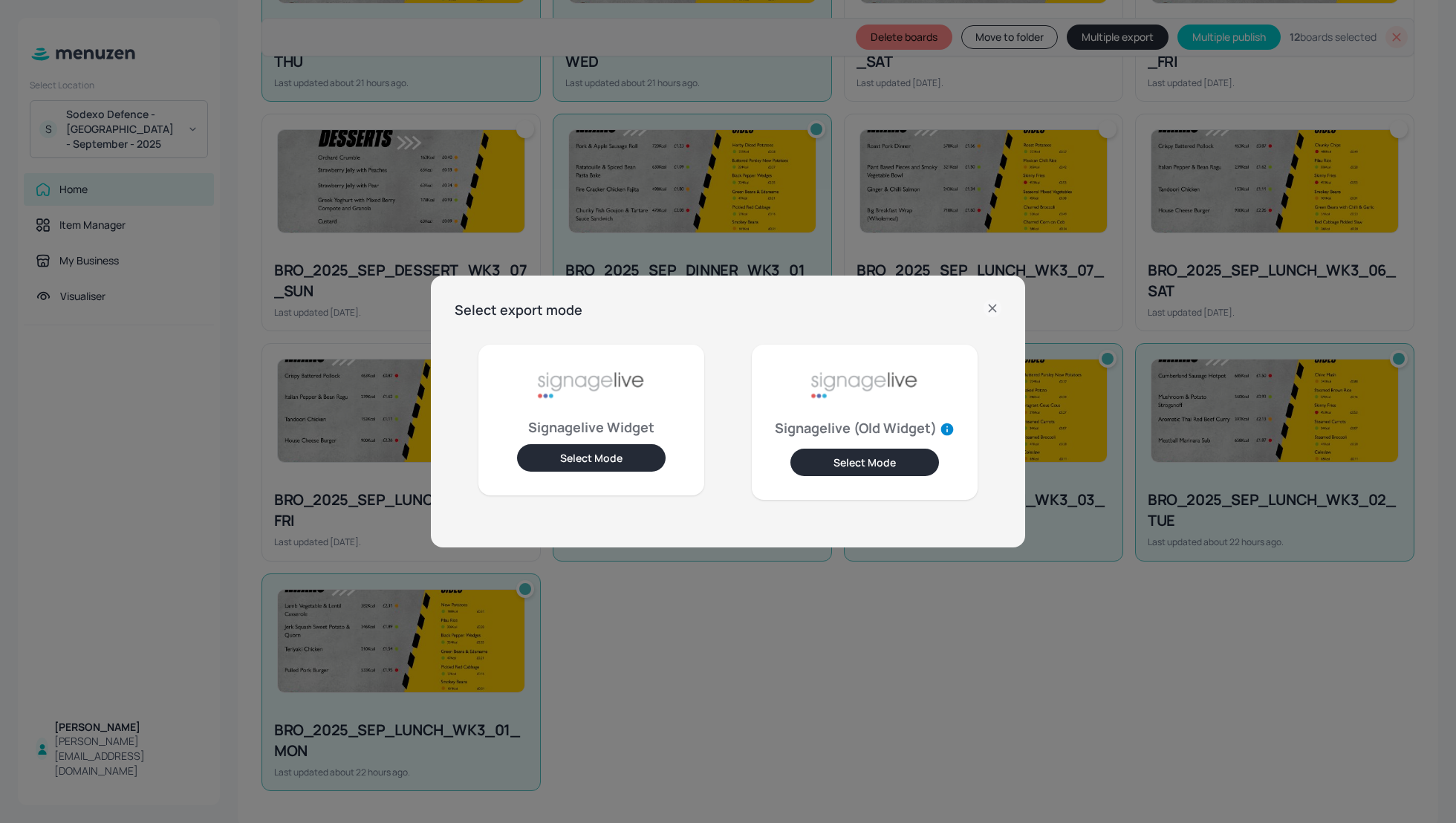
click at [582, 461] on button "Select Mode" at bounding box center [591, 457] width 149 height 27
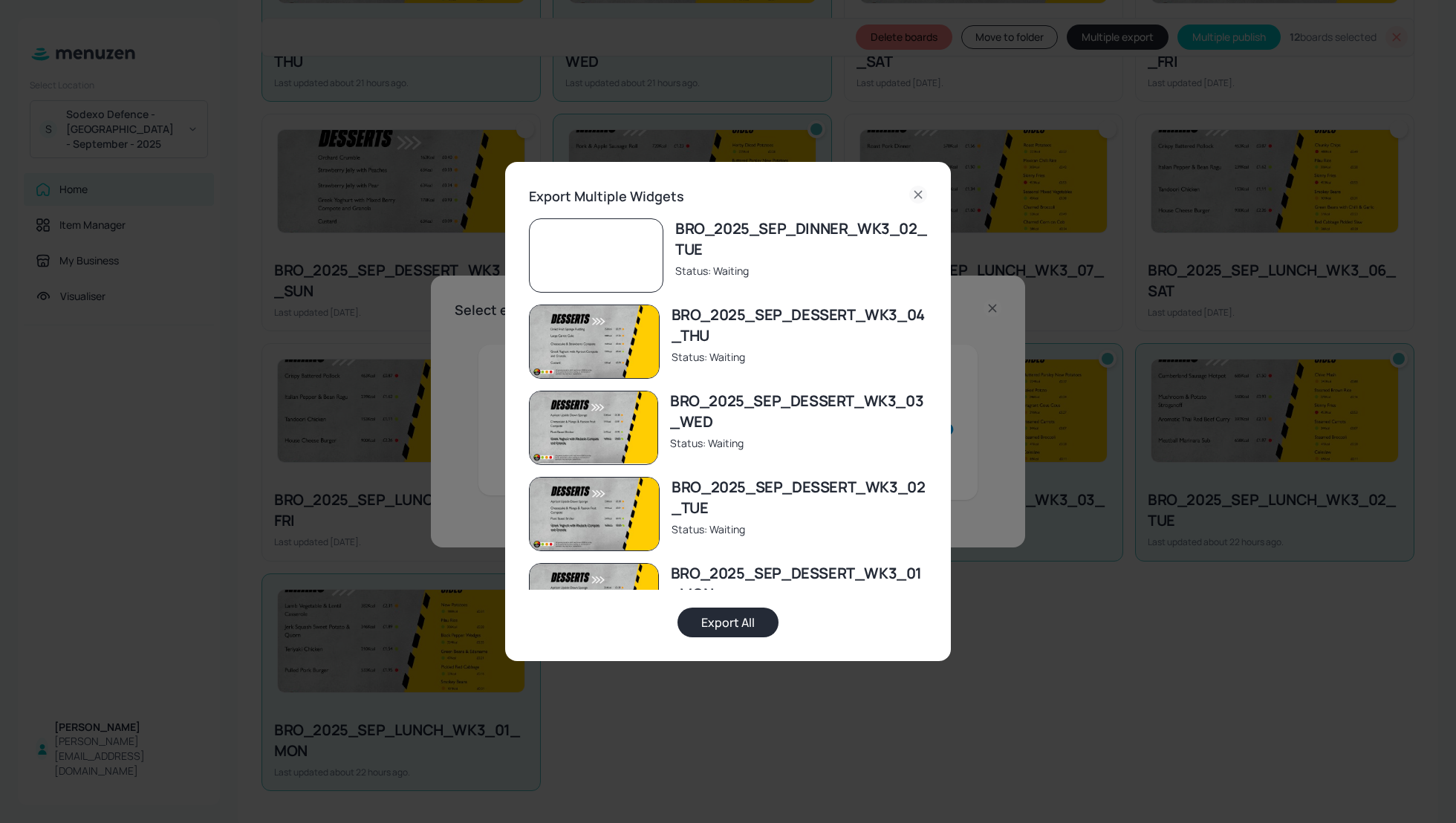
click at [735, 622] on button "Export All" at bounding box center [728, 622] width 101 height 30
click at [915, 192] on icon at bounding box center [918, 195] width 18 height 18
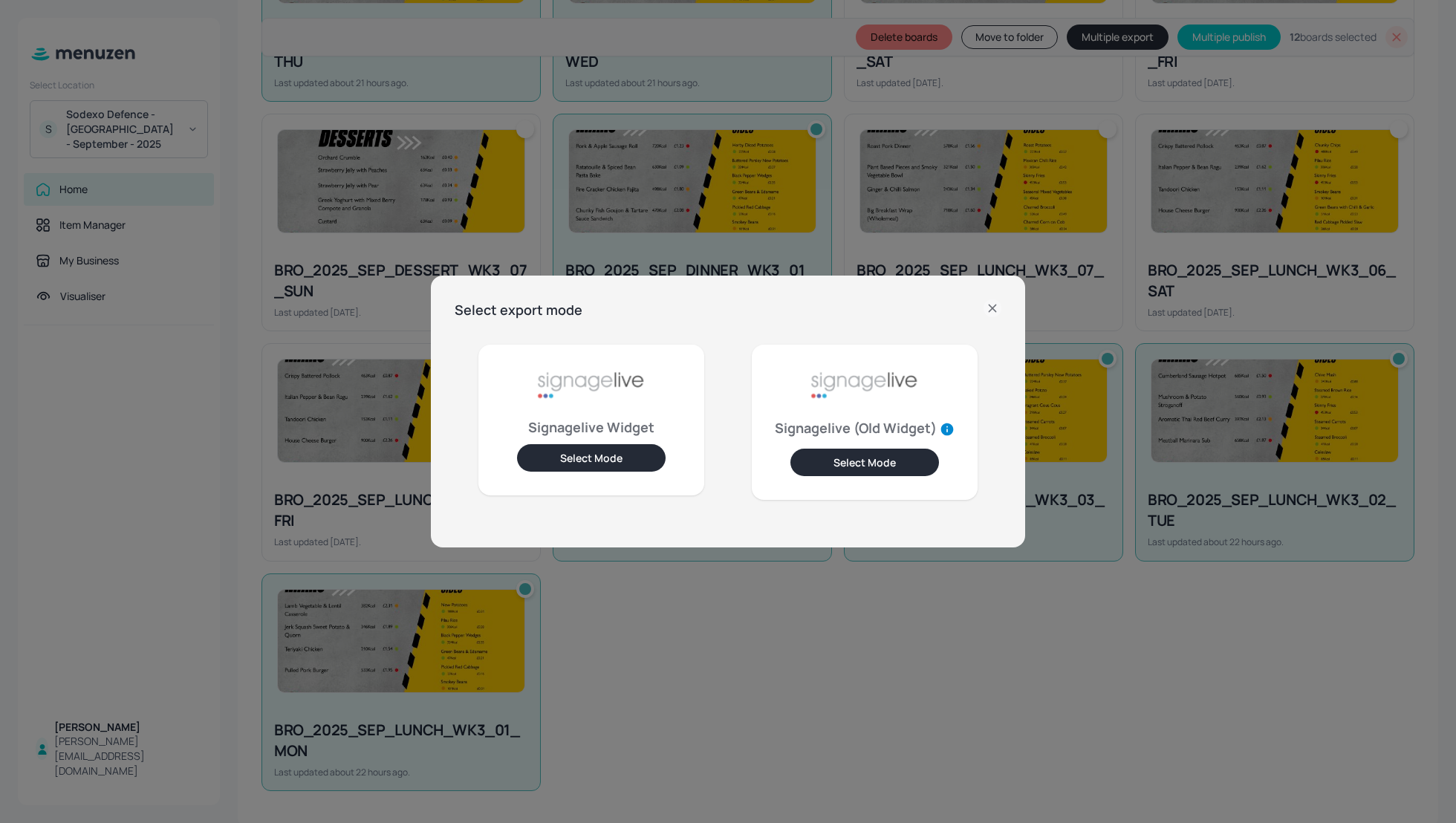
click at [994, 307] on icon at bounding box center [992, 307] width 7 height 7
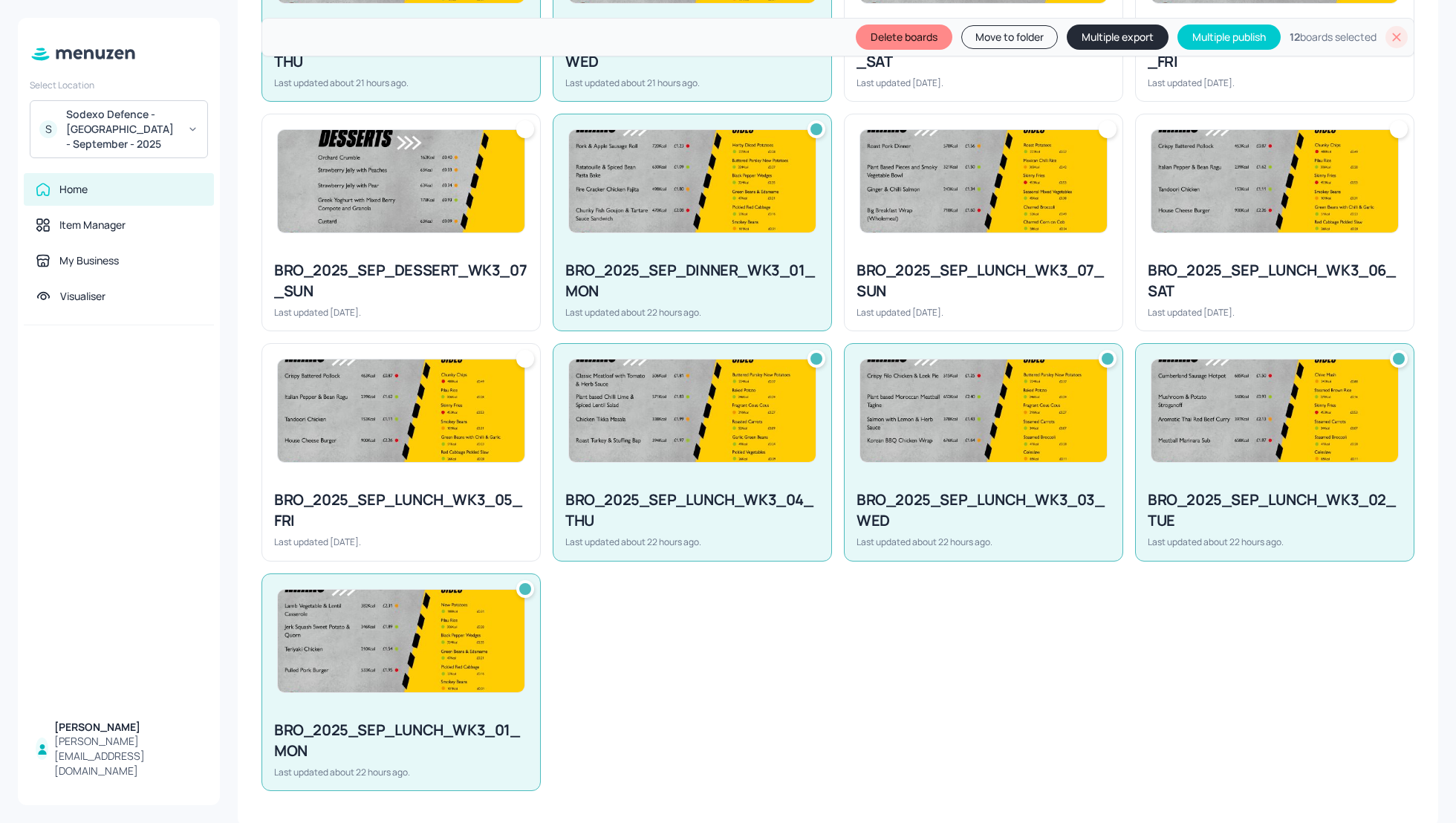
click at [1016, 747] on div "BRO_2025_SEP_DINNER_WK3_02_TUE Last updated about 22 hours ago. BRO_2025_SEP_DE…" at bounding box center [832, 102] width 1165 height 1378
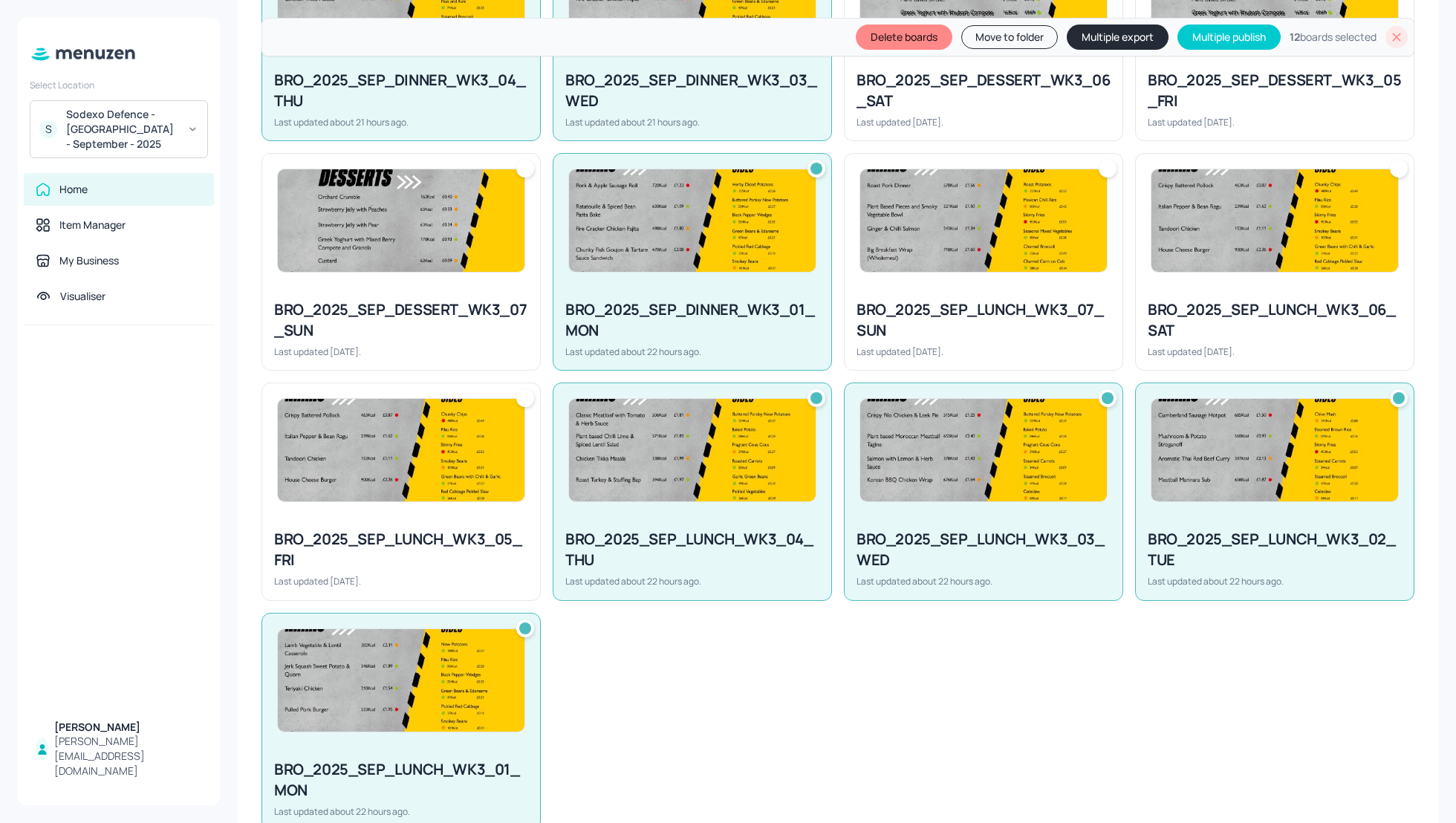
click at [1394, 36] on icon at bounding box center [1397, 37] width 15 height 15
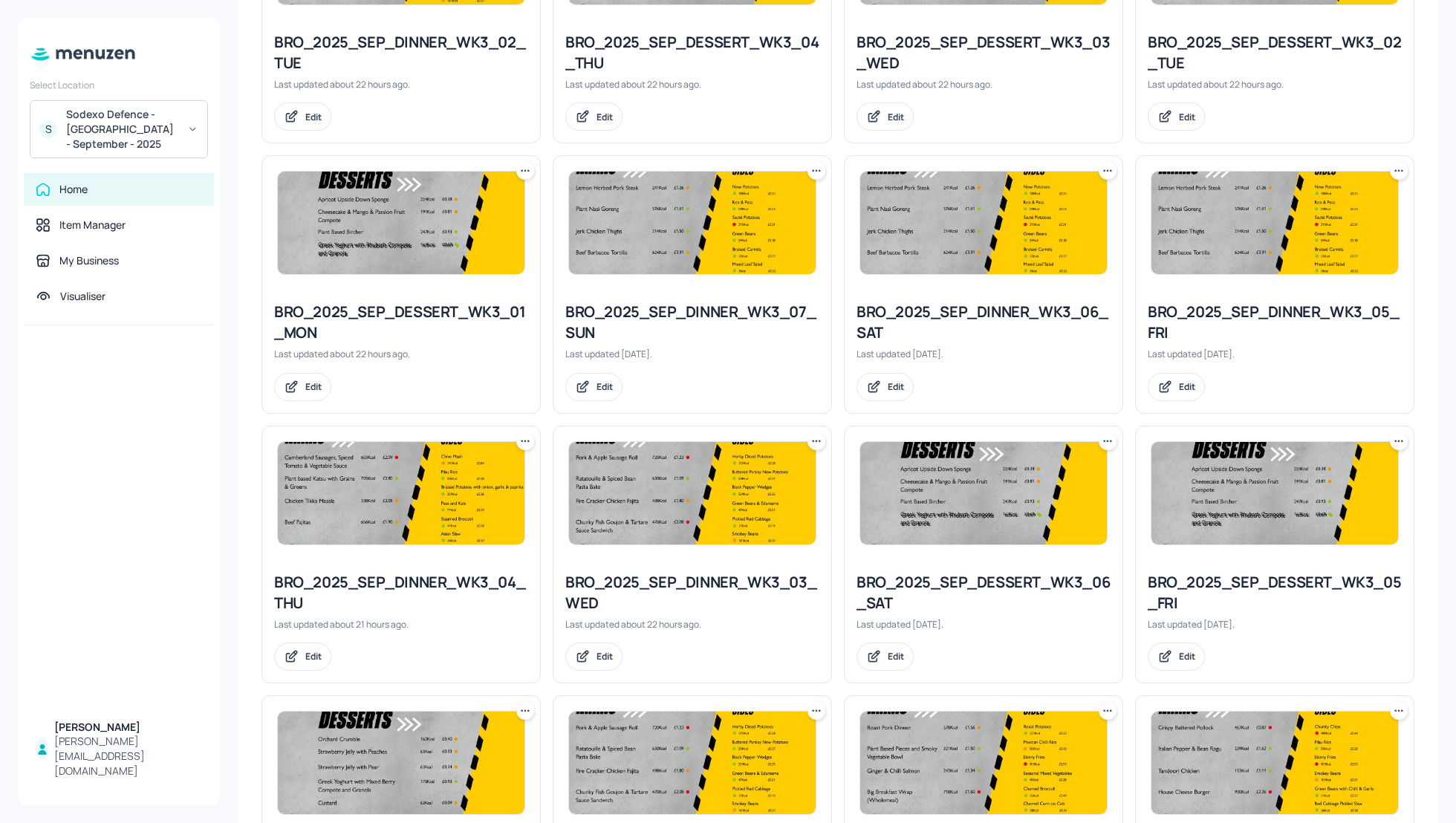
scroll to position [523, 0]
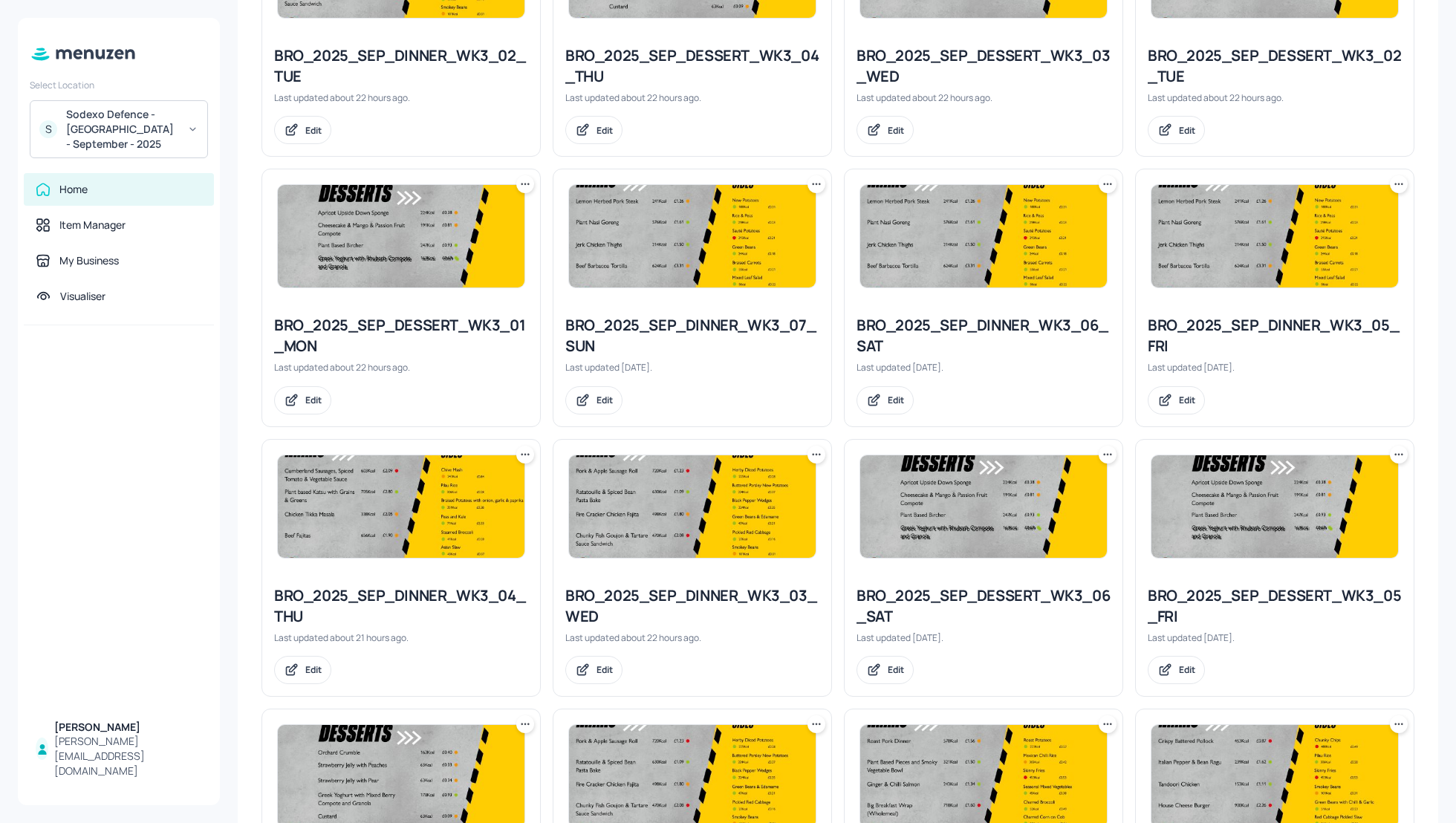
drag, startPoint x: 1451, startPoint y: 506, endPoint x: 1414, endPoint y: 103, distance: 404.7
click at [1414, 103] on div "My Dashboard BROWN WEEK 3 Select board New Folders Sort by created id ​ No fold…" at bounding box center [837, 411] width 1236 height 823
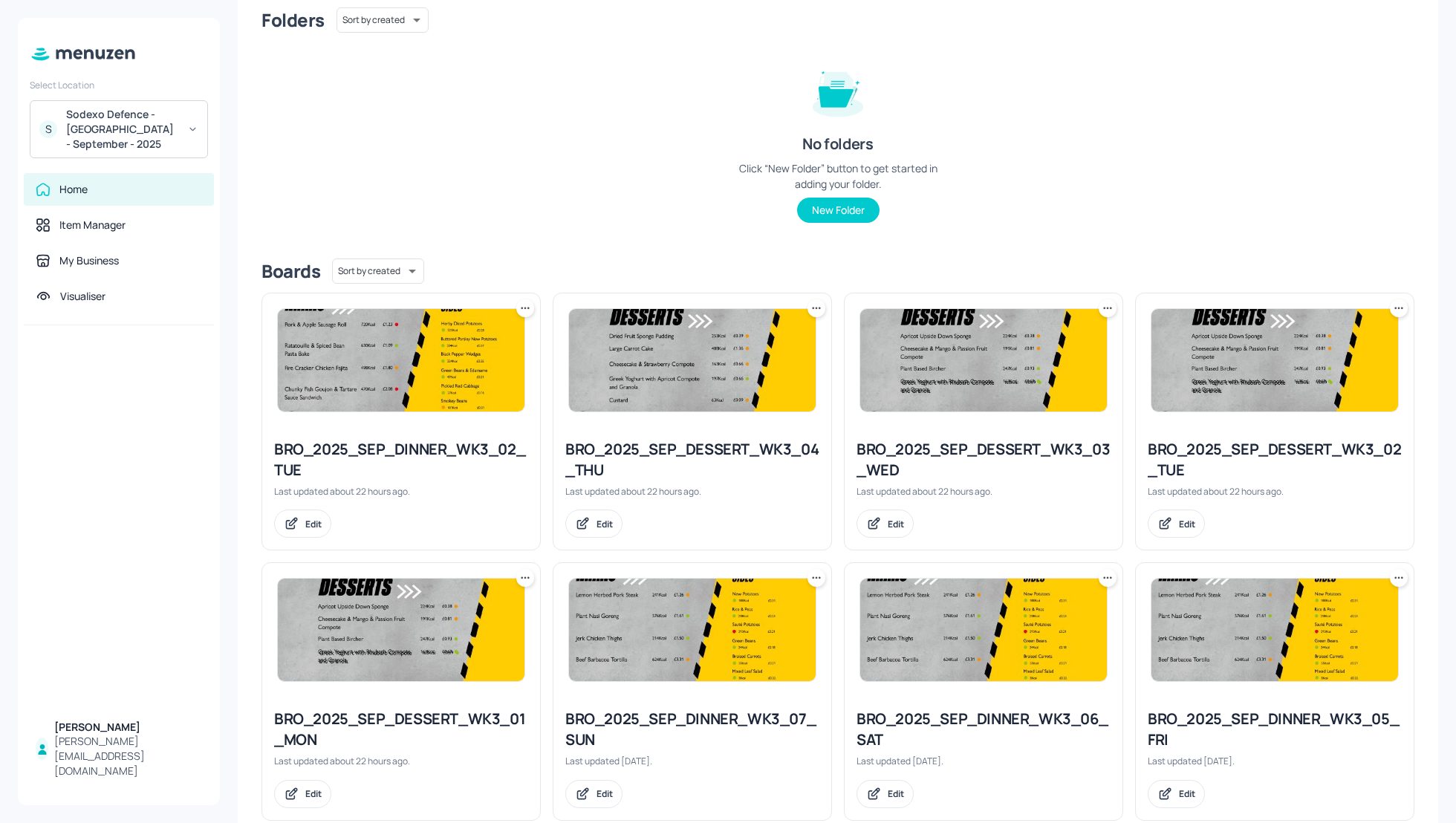
scroll to position [0, 0]
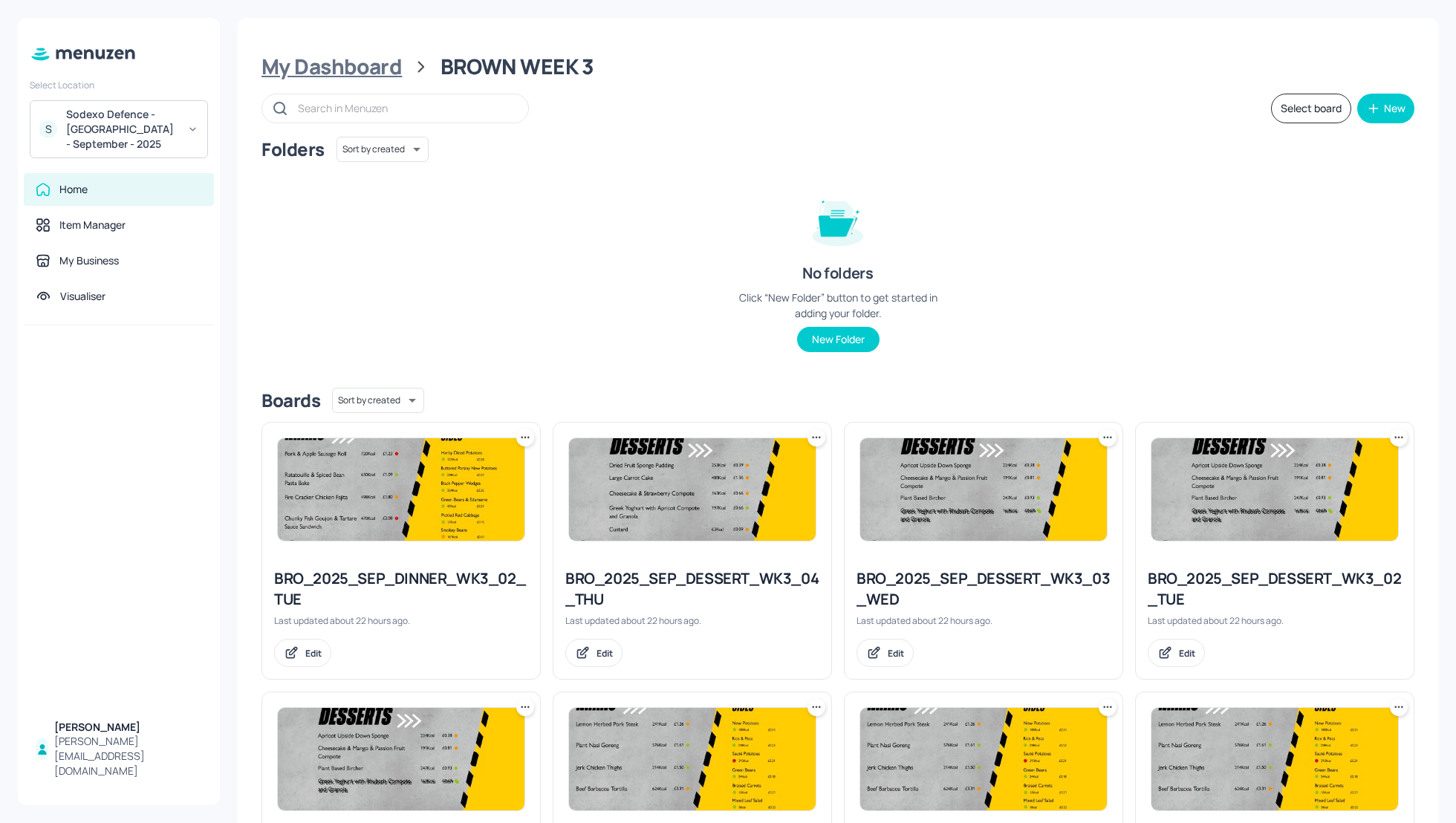
click at [326, 59] on div "My Dashboard" at bounding box center [332, 67] width 141 height 27
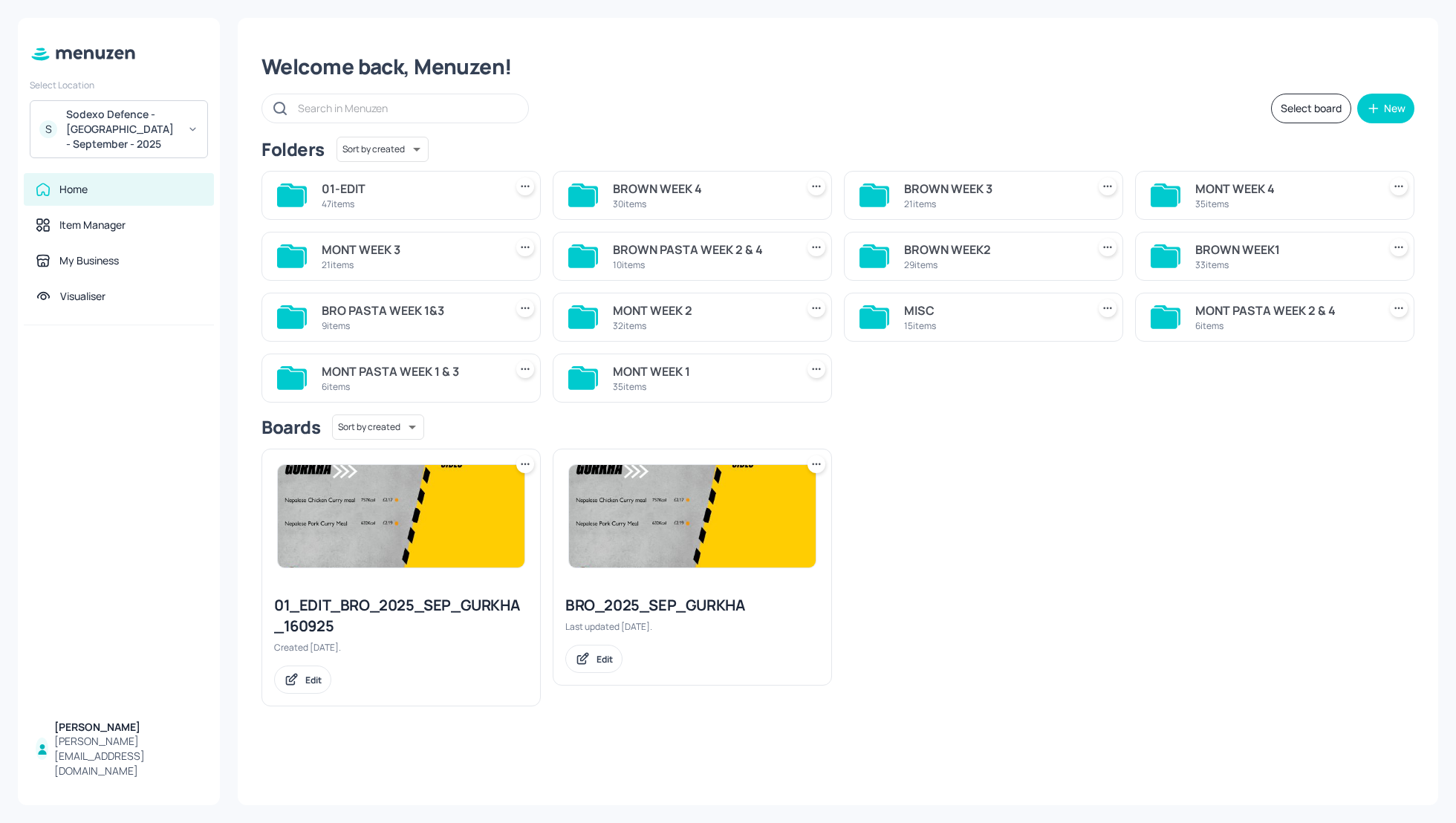
click at [998, 115] on div "Select board New" at bounding box center [838, 109] width 1153 height 30
click at [365, 250] on div "MONT WEEK 3" at bounding box center [410, 250] width 177 height 18
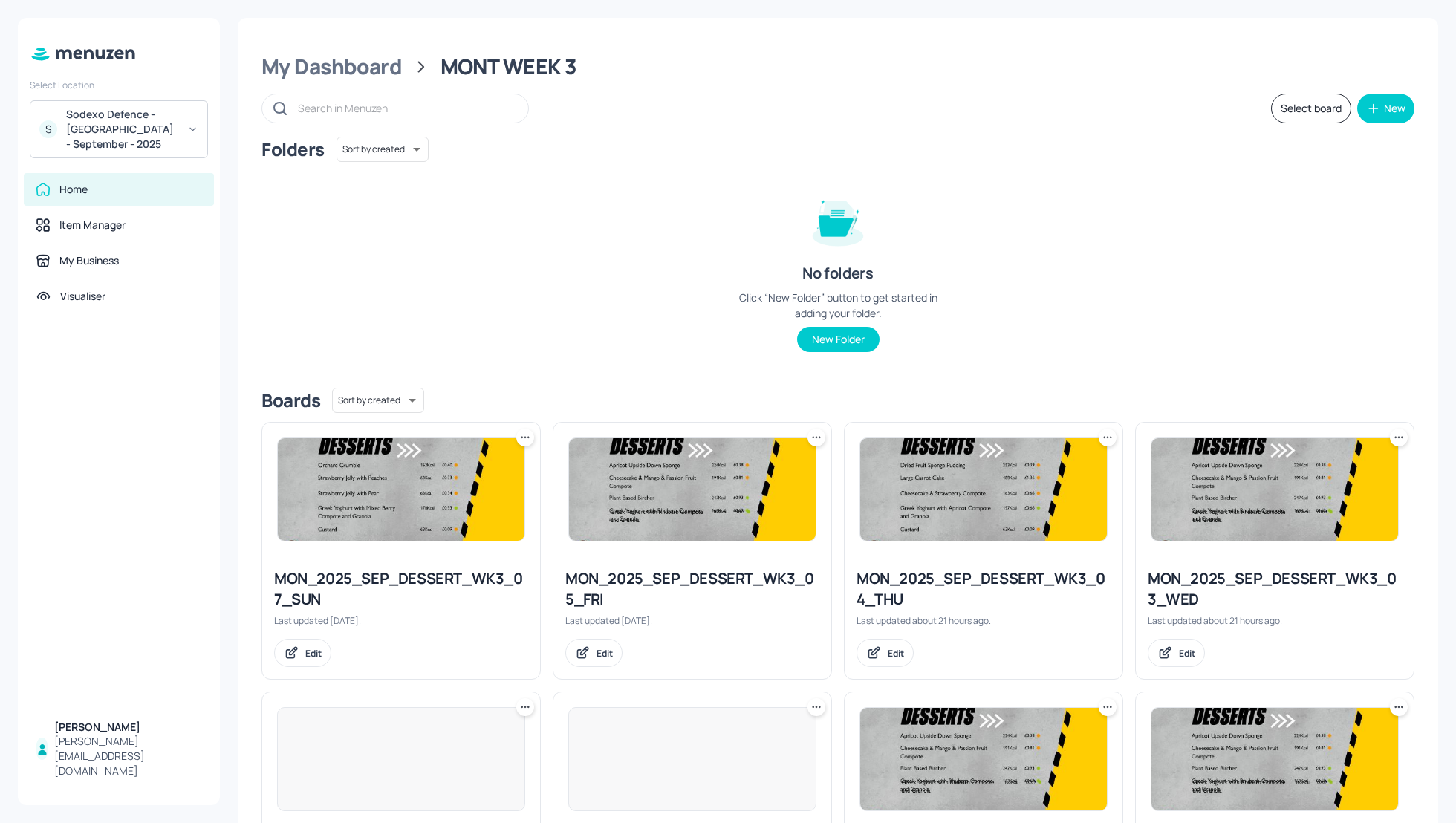
click at [1197, 280] on div "Folders Sort by created id ​ No folders Click “New Folder” button to get starte…" at bounding box center [838, 256] width 1153 height 239
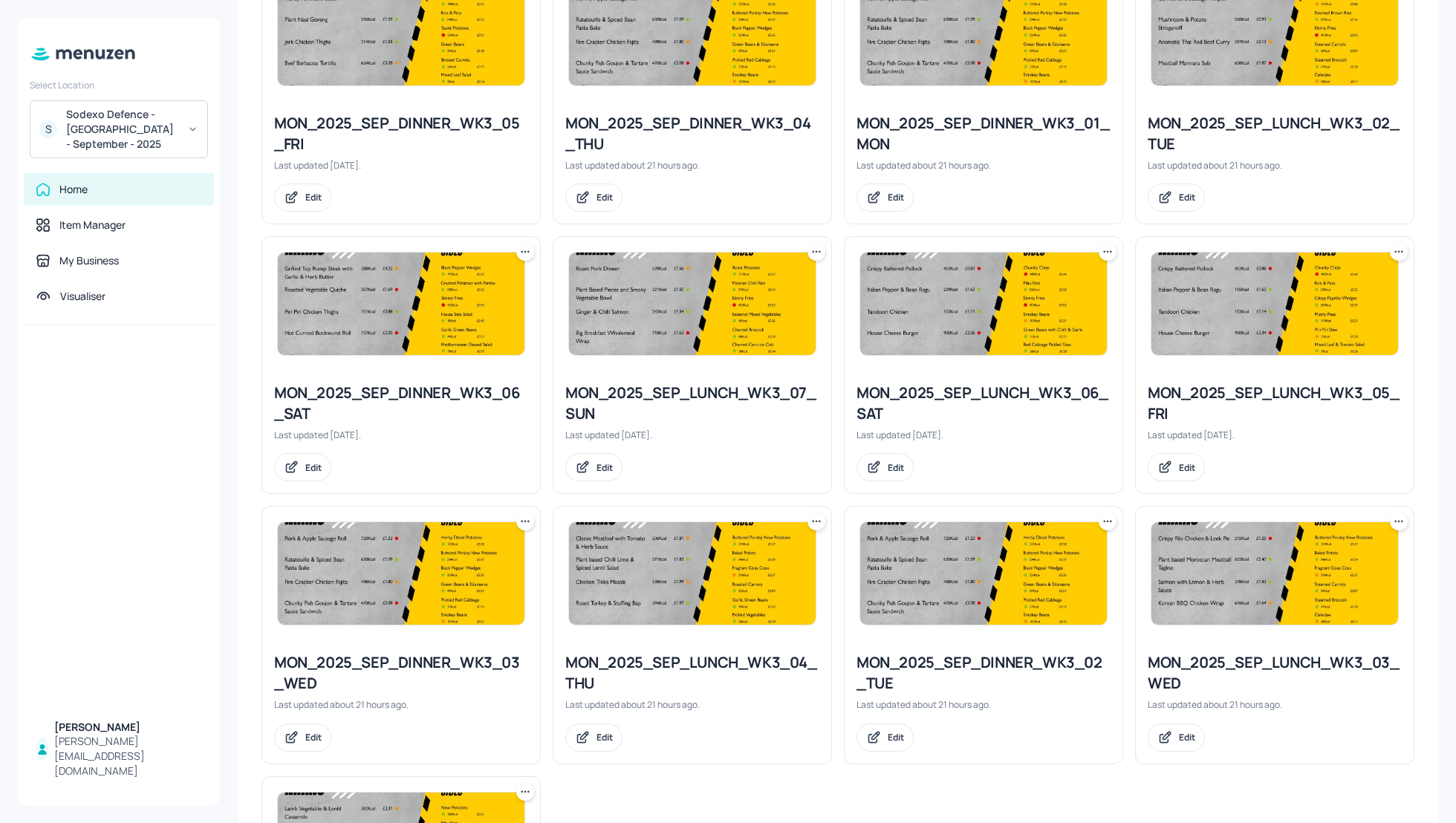
scroll to position [992, 0]
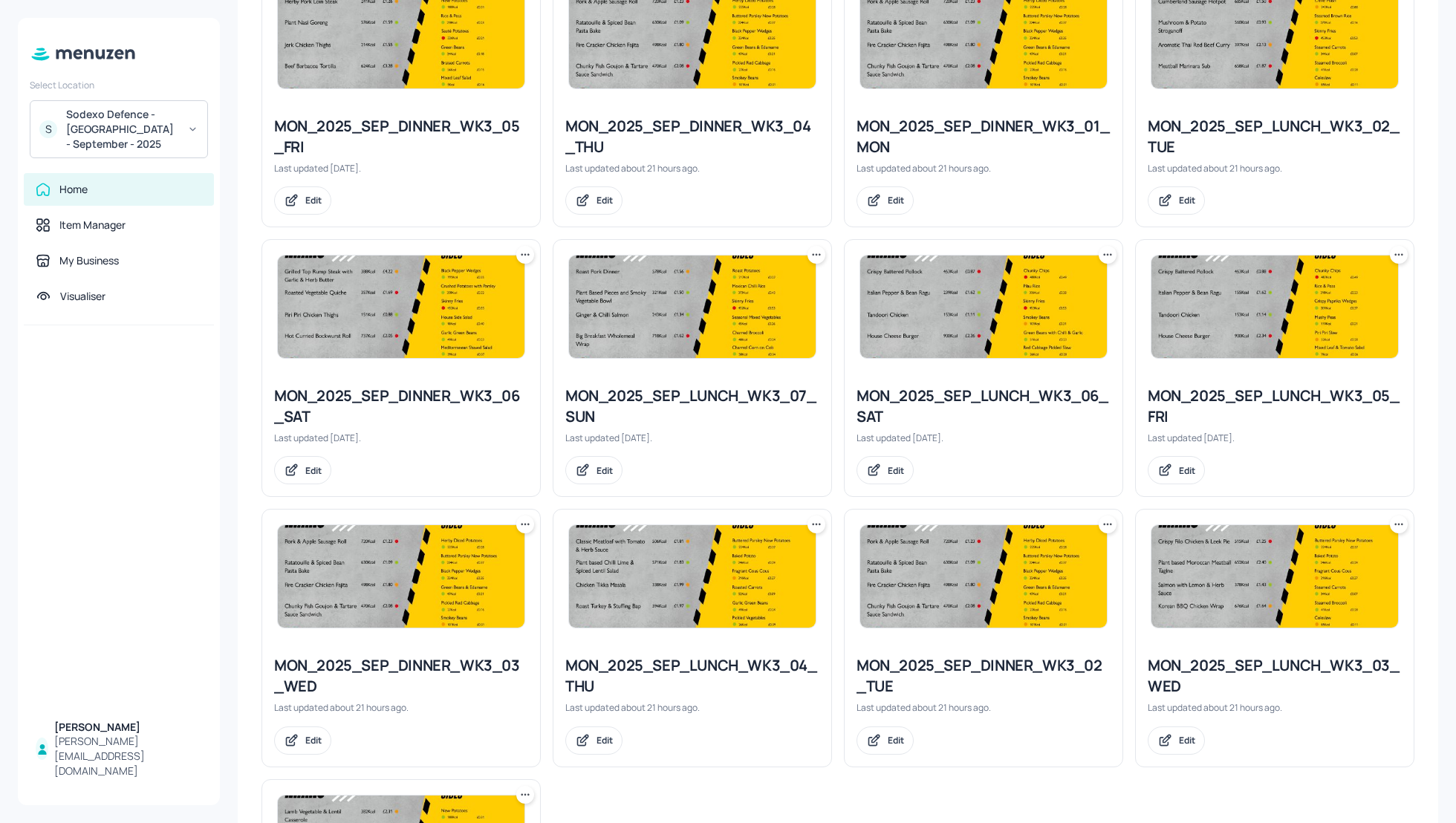
click at [1438, 180] on div "My Dashboard MONT WEEK 3 Select board New Folders Sort by created id ​ No folde…" at bounding box center [837, 411] width 1236 height 823
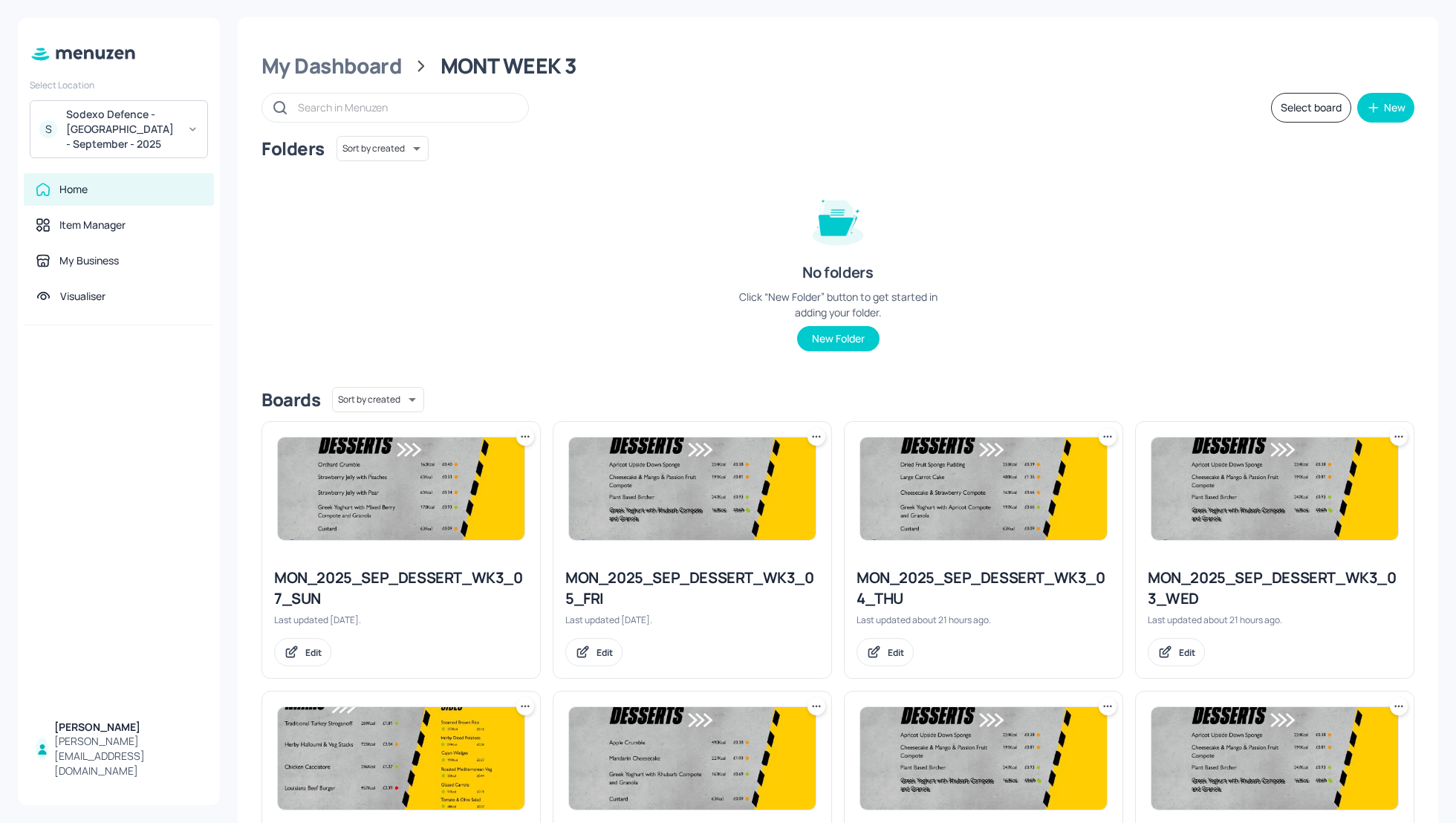
scroll to position [0, 0]
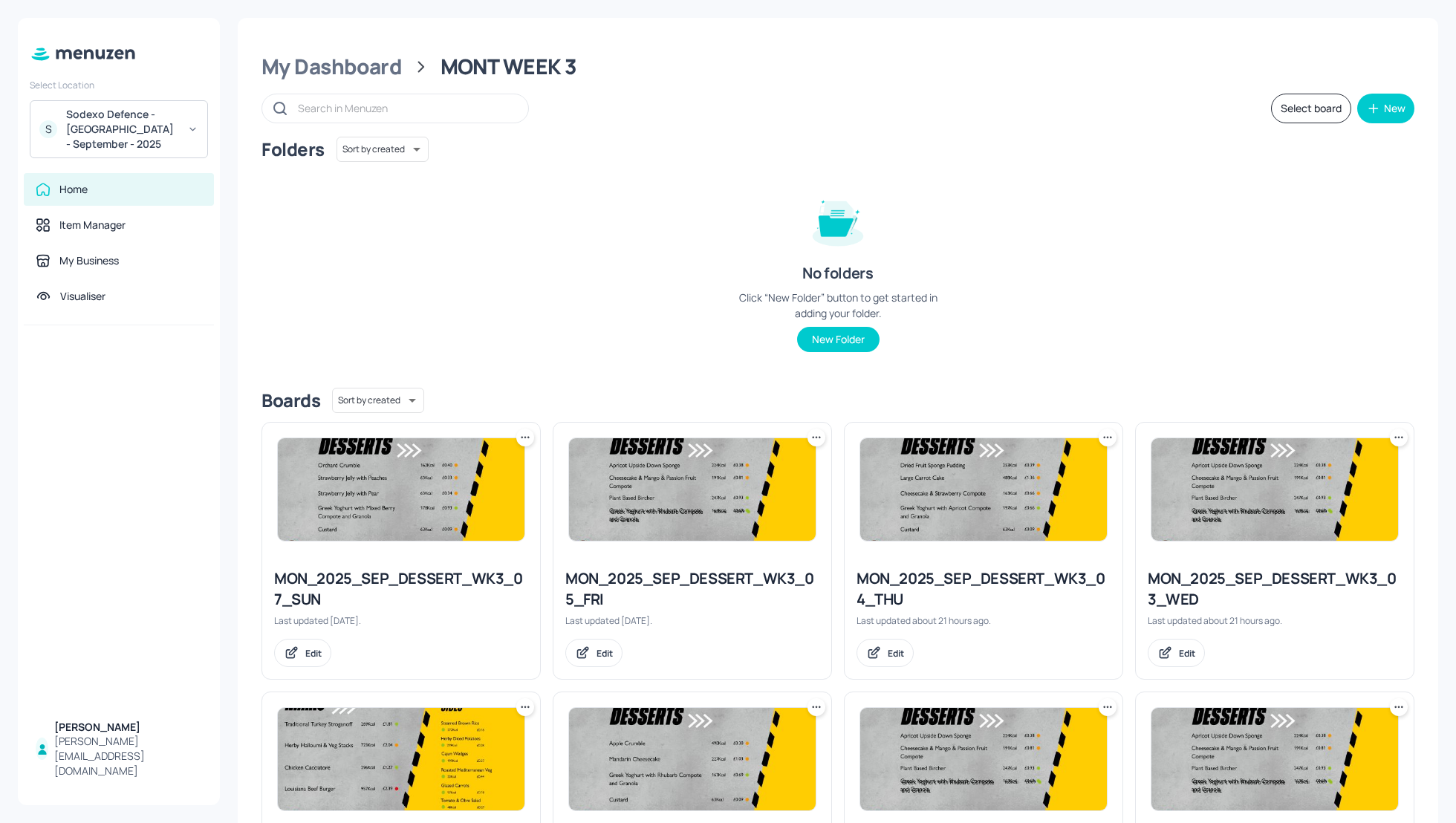
click at [1318, 109] on button "Select board" at bounding box center [1311, 109] width 81 height 30
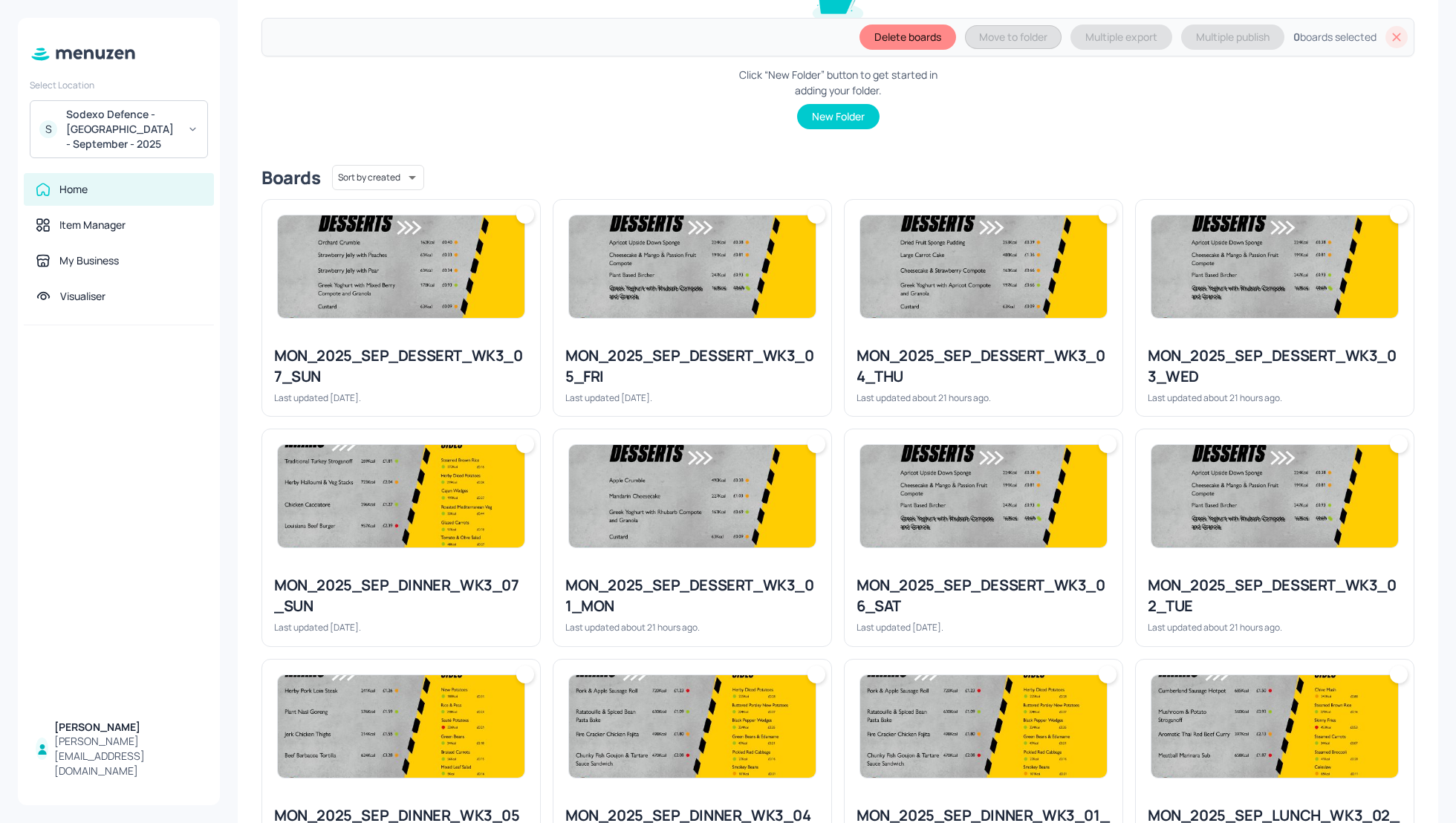
scroll to position [277, 0]
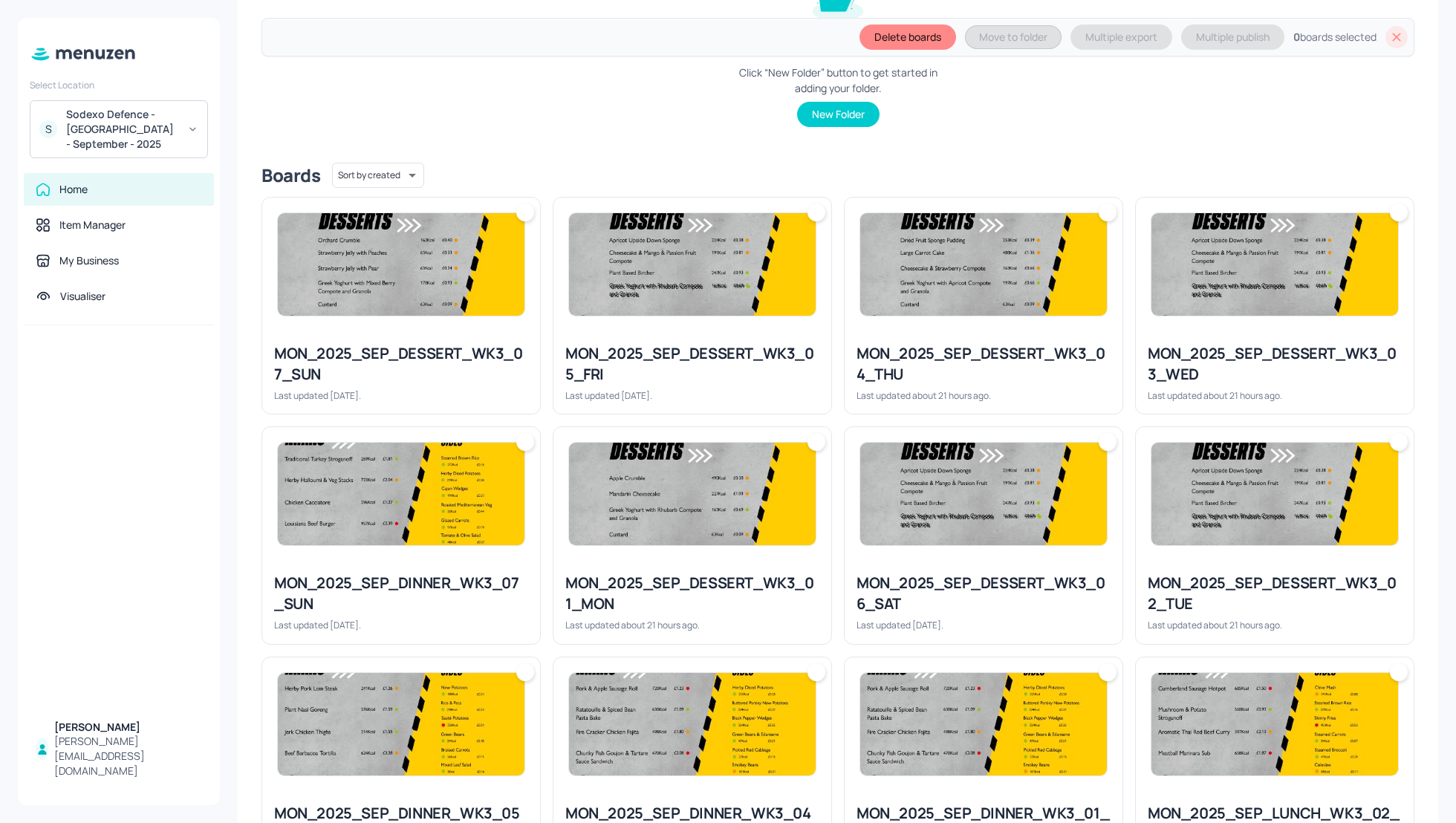
click at [985, 349] on div "MON_2025_SEP_DESSERT_WK3_04_THU" at bounding box center [983, 363] width 254 height 42
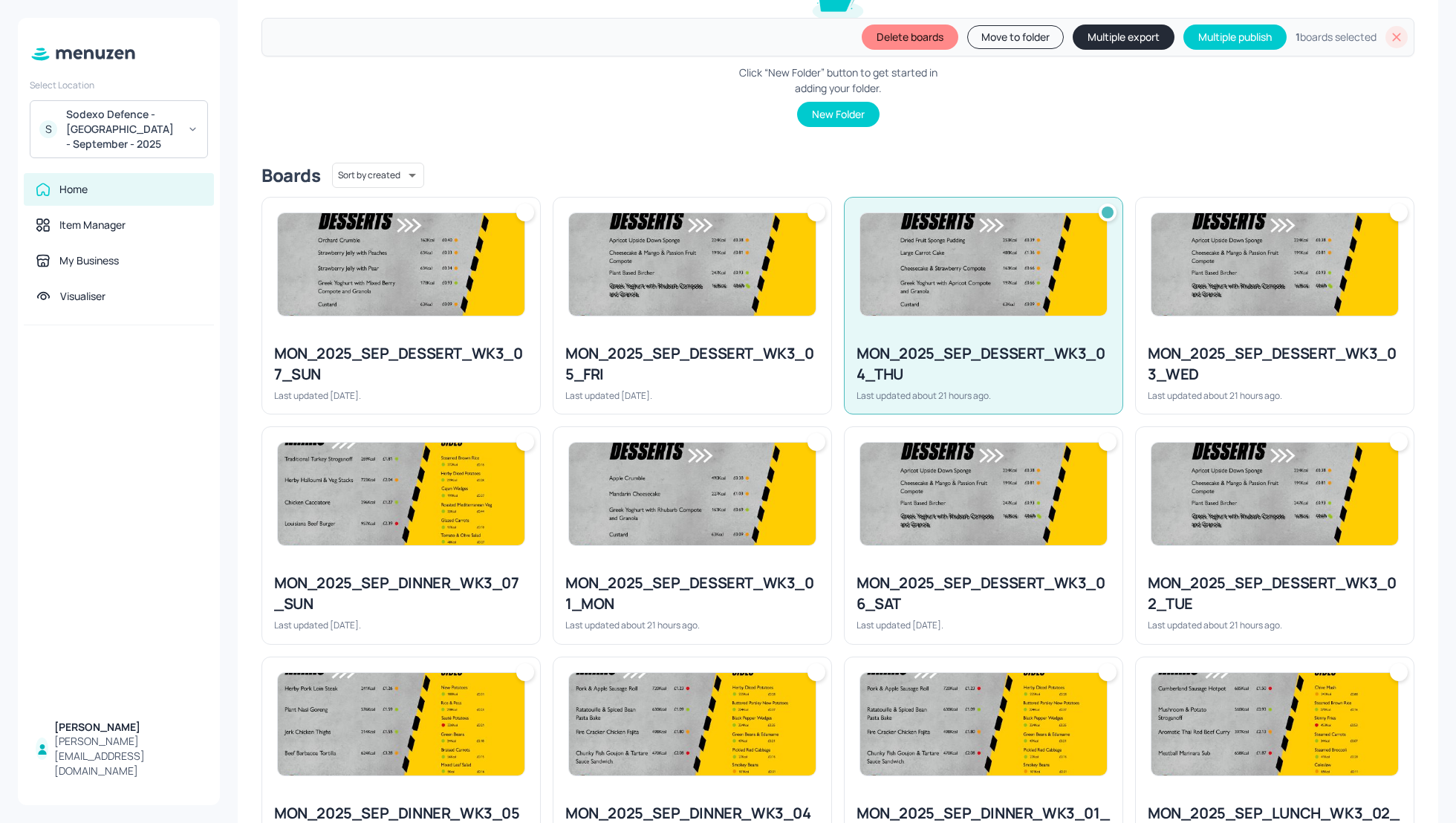
scroll to position [317, 0]
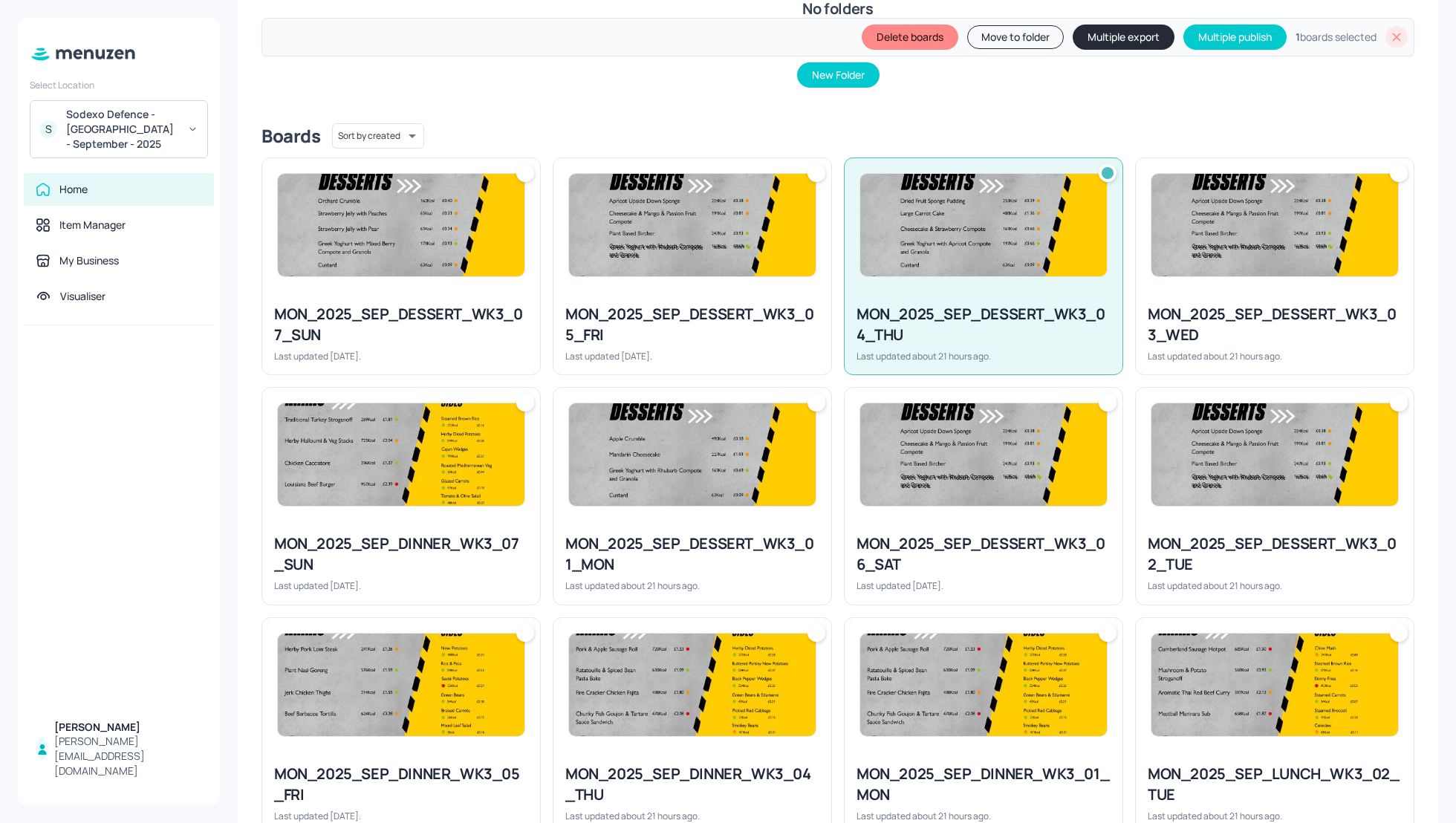
click at [1231, 341] on div "MON_2025_SEP_DESSERT_WK3_03_WED" at bounding box center [1274, 324] width 254 height 42
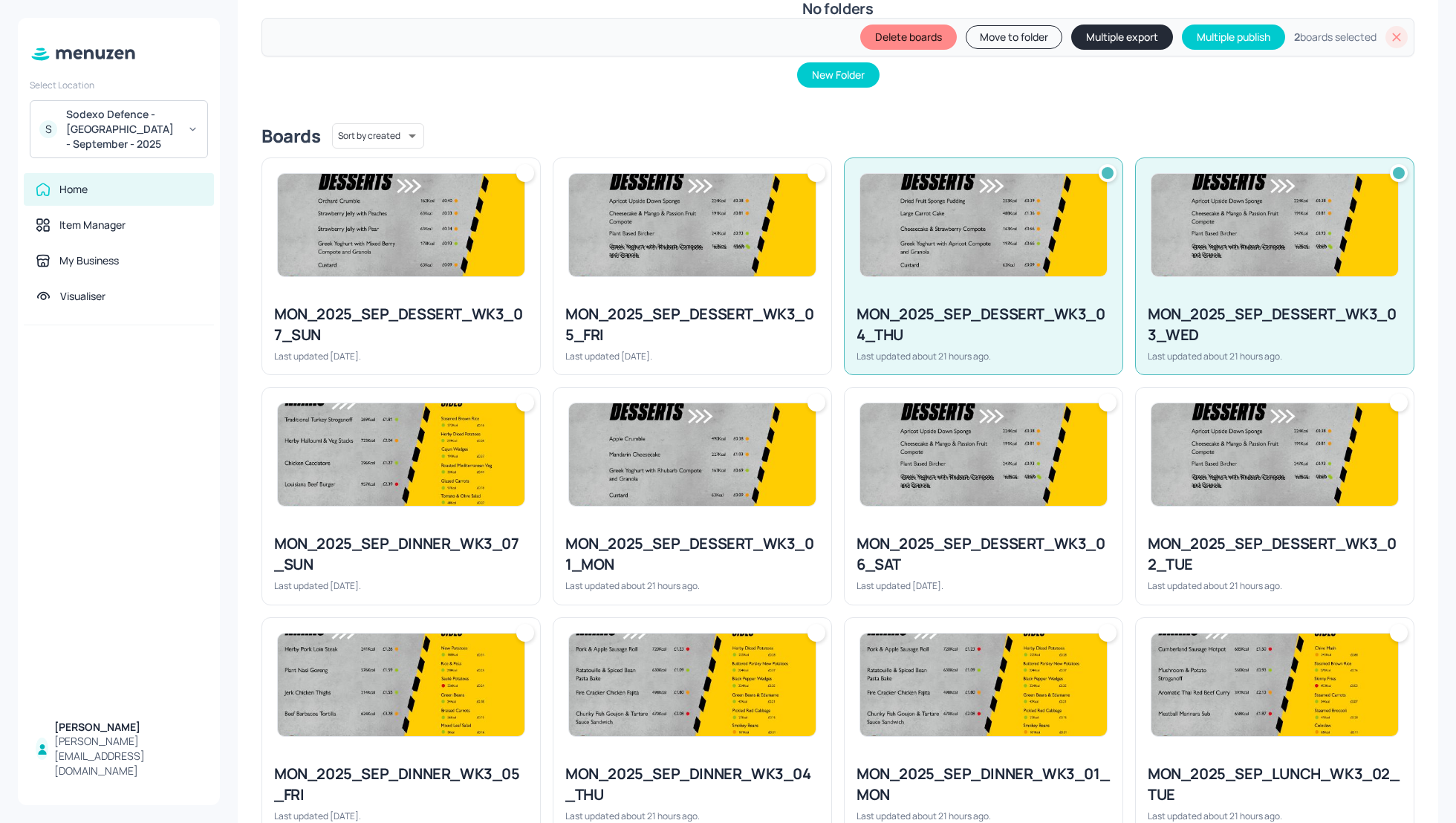
click at [702, 533] on div "MON_2025_SEP_DESSERT_WK3_01_MON" at bounding box center [692, 553] width 254 height 42
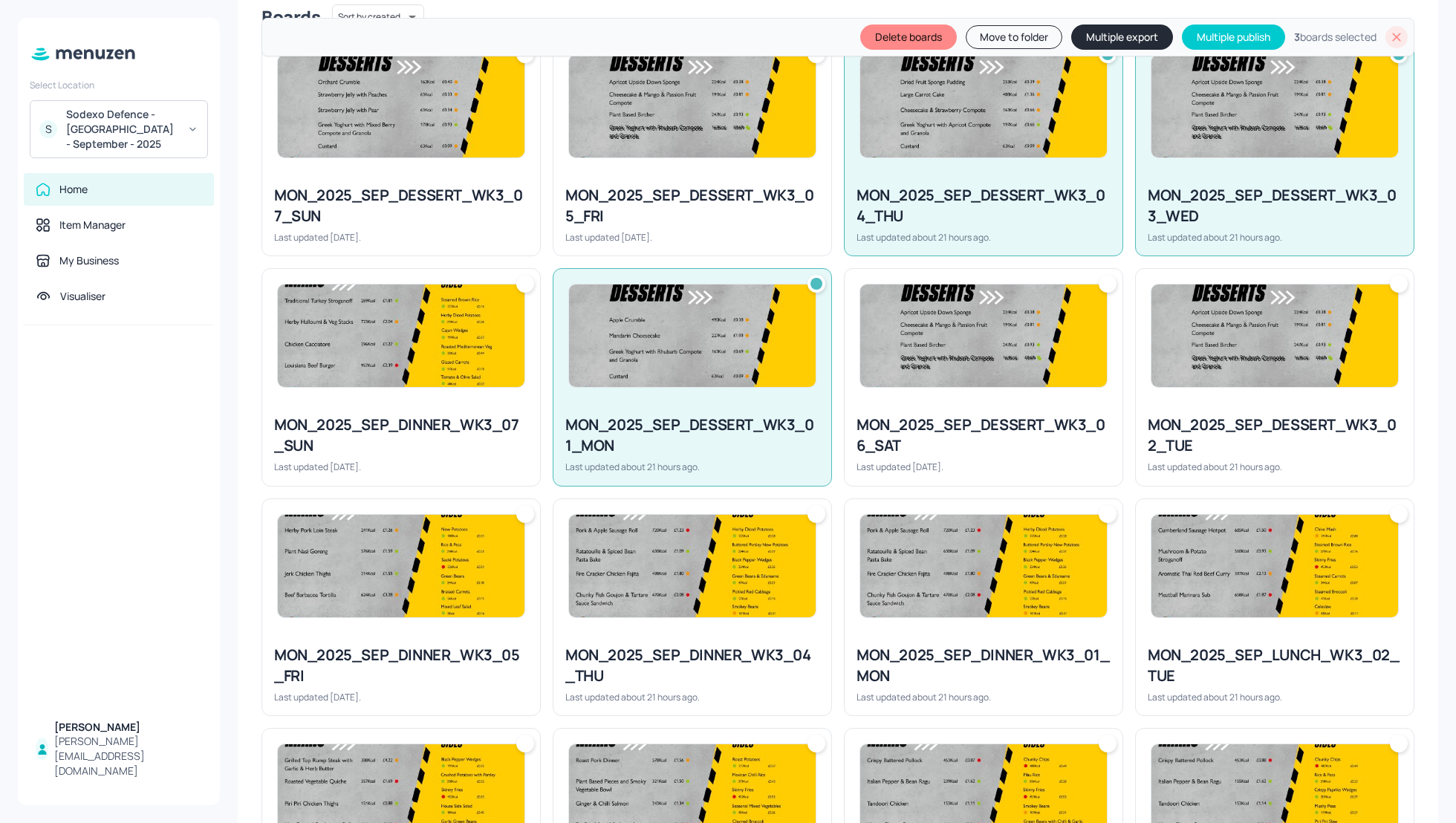
click at [1219, 453] on div "MON_2025_SEP_DESSERT_WK3_02_TUE" at bounding box center [1274, 435] width 254 height 42
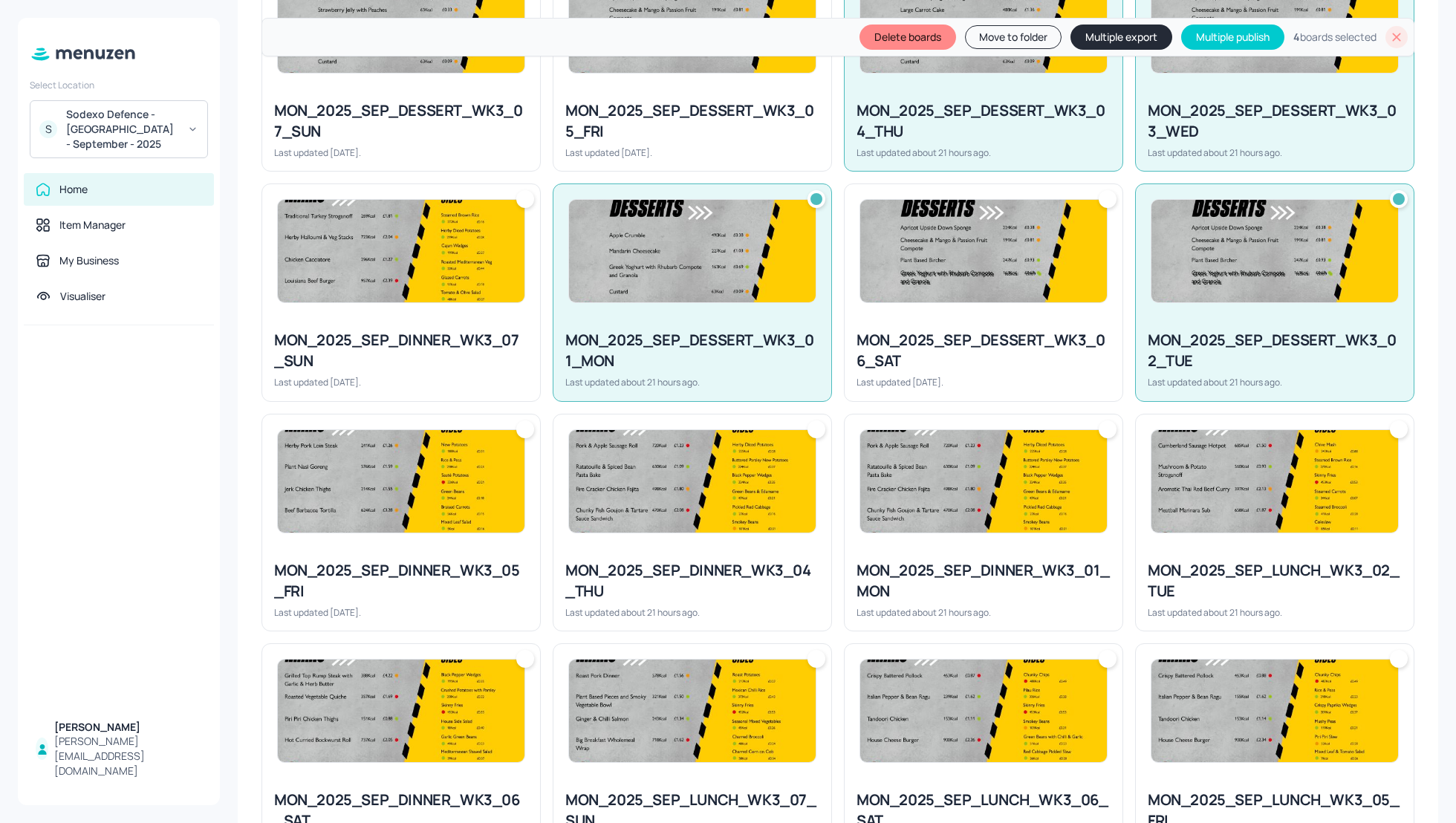
scroll to position [554, 0]
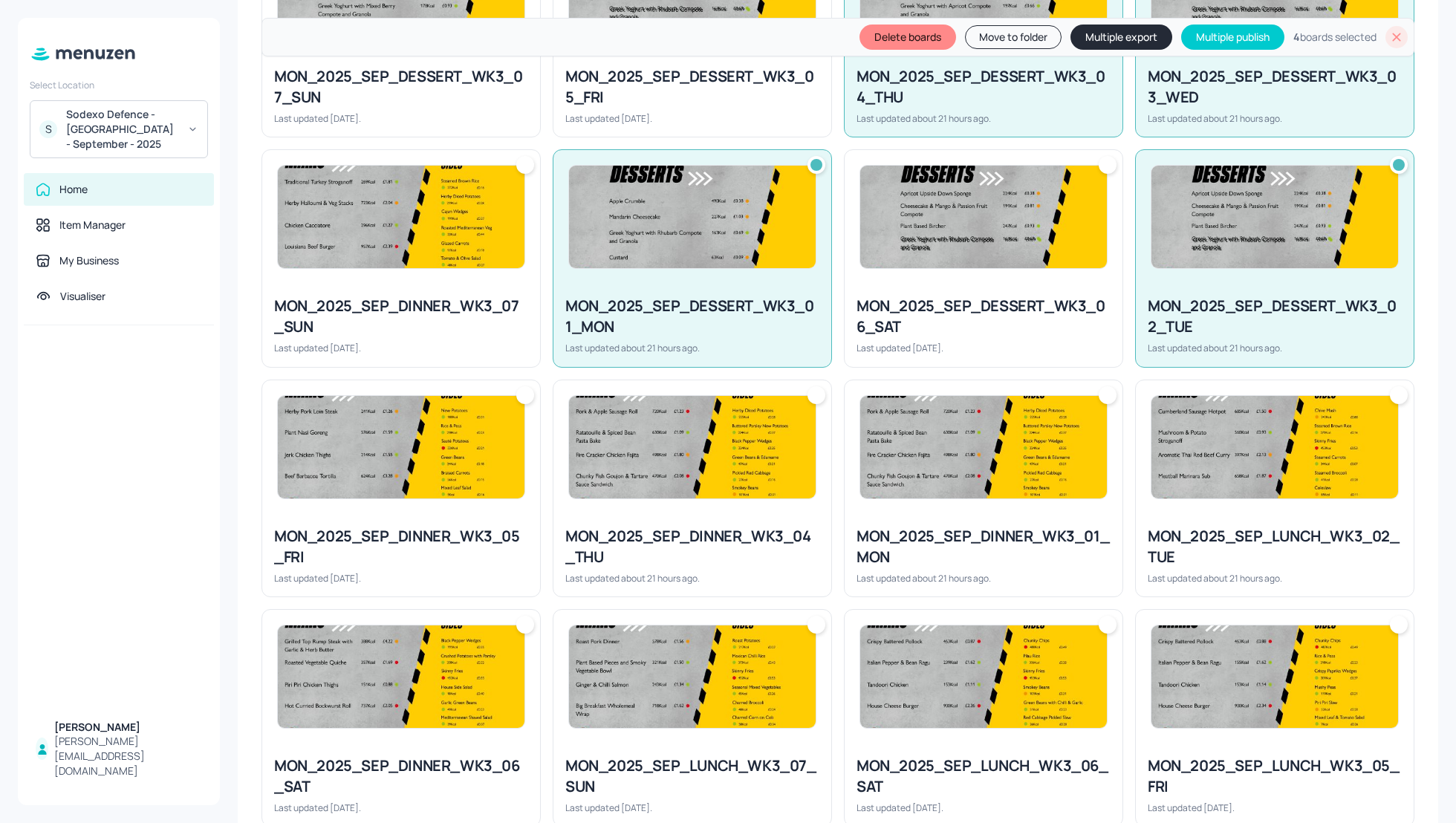
click at [734, 529] on div "MON_2025_SEP_DINNER_WK3_04_THU" at bounding box center [692, 546] width 254 height 42
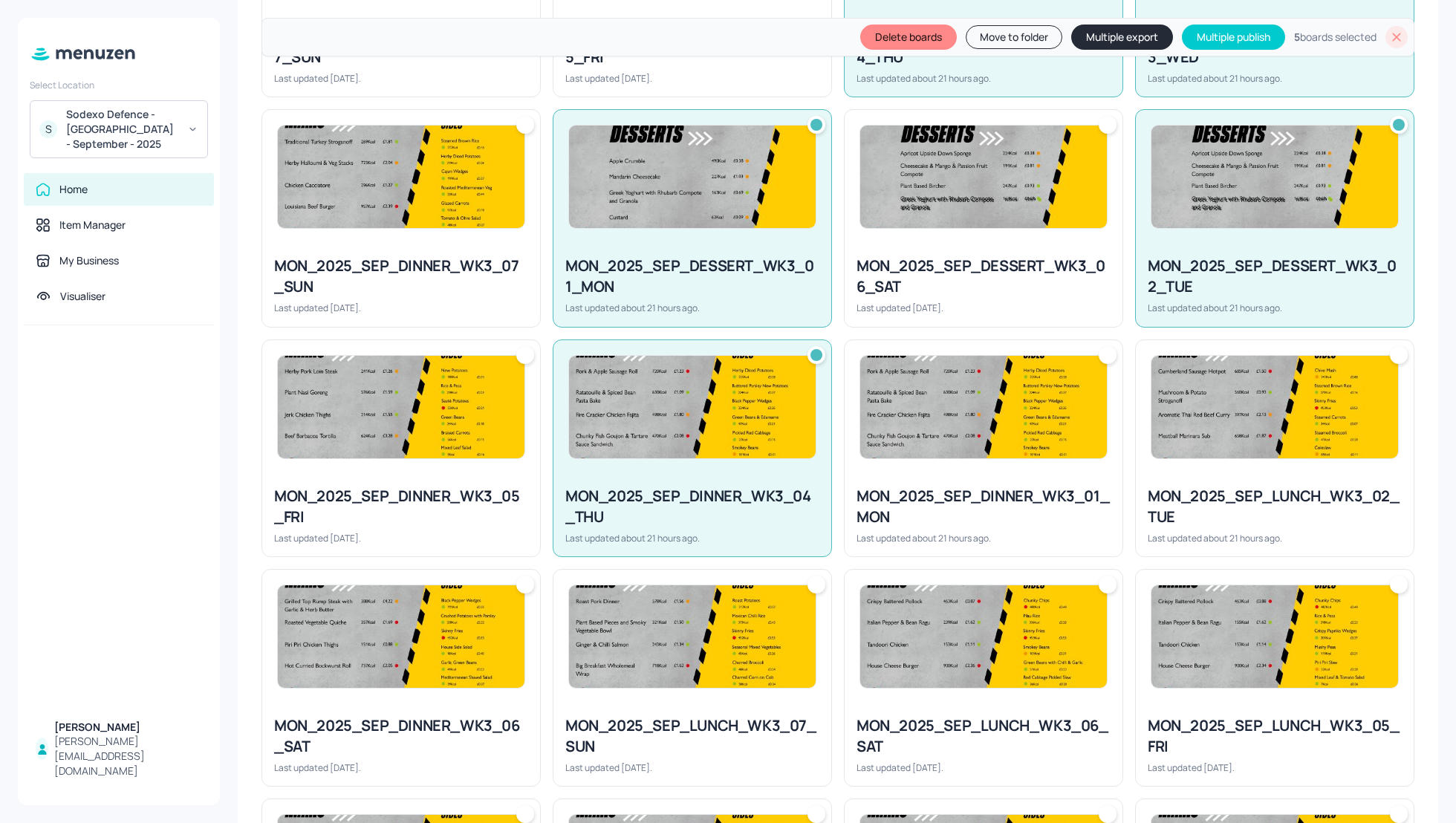
click at [986, 498] on div "MON_2025_SEP_DINNER_WK3_01_MON" at bounding box center [983, 506] width 254 height 42
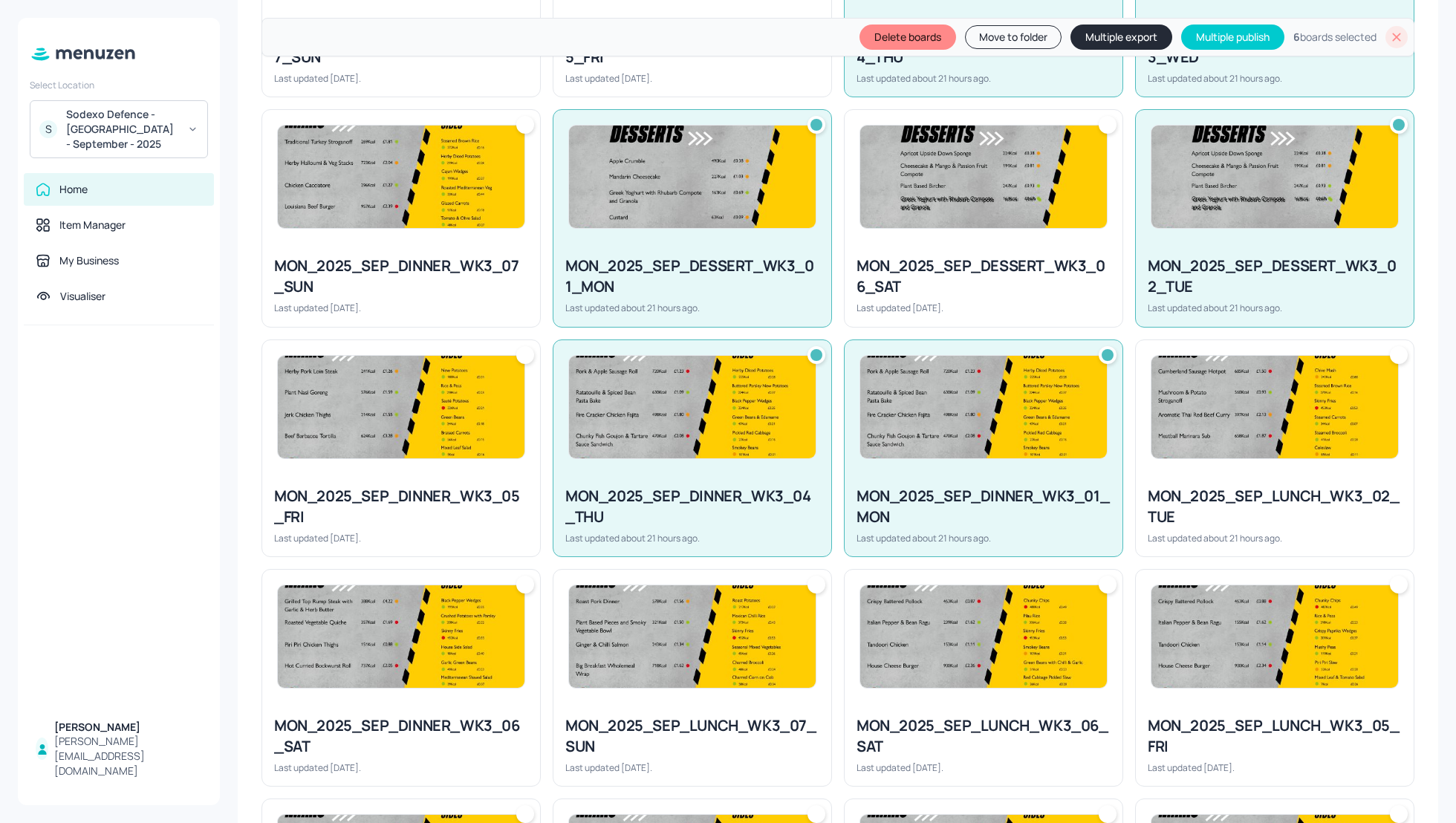
click at [1241, 469] on div at bounding box center [1275, 407] width 278 height 134
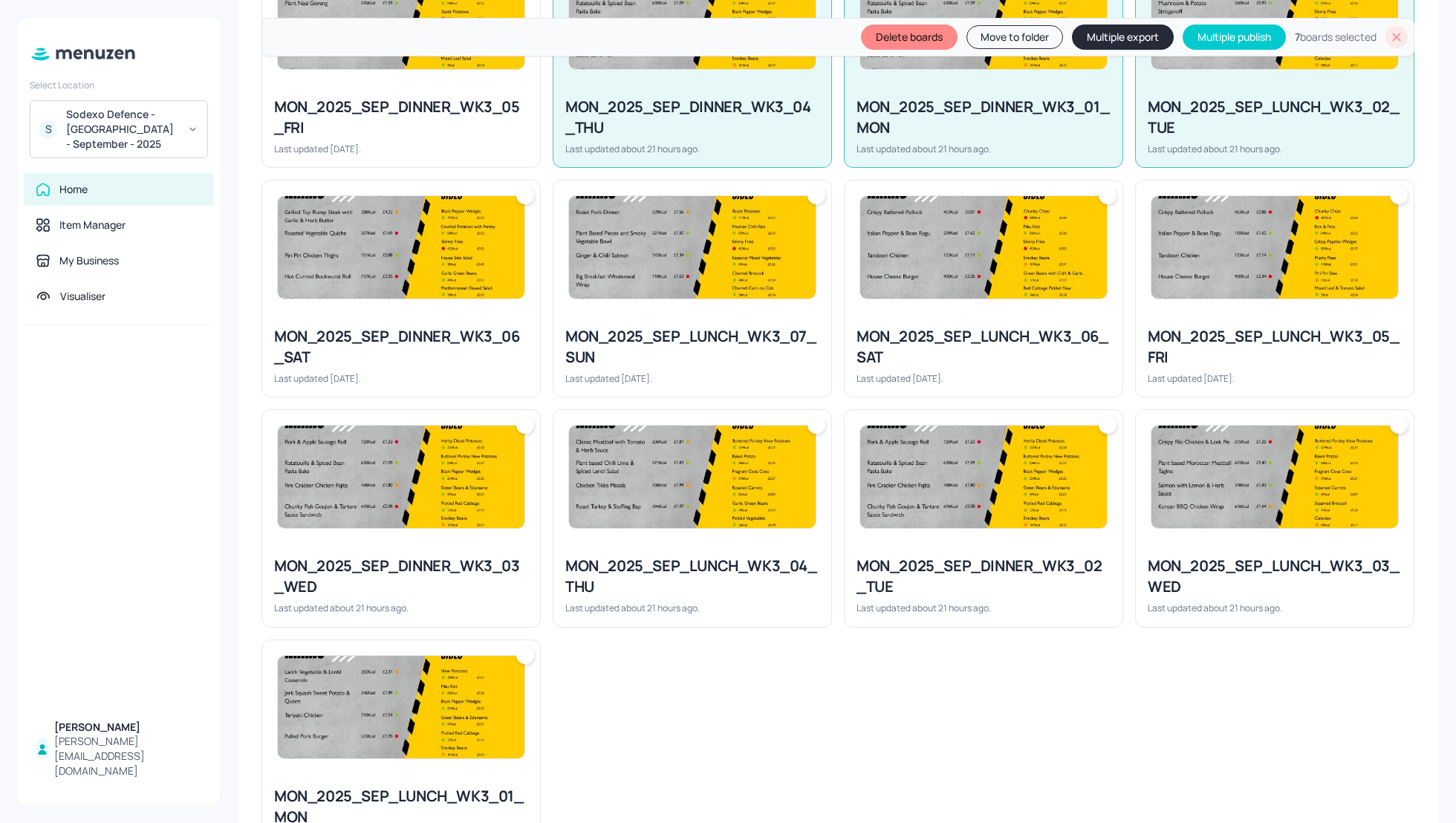
scroll to position [990, 0]
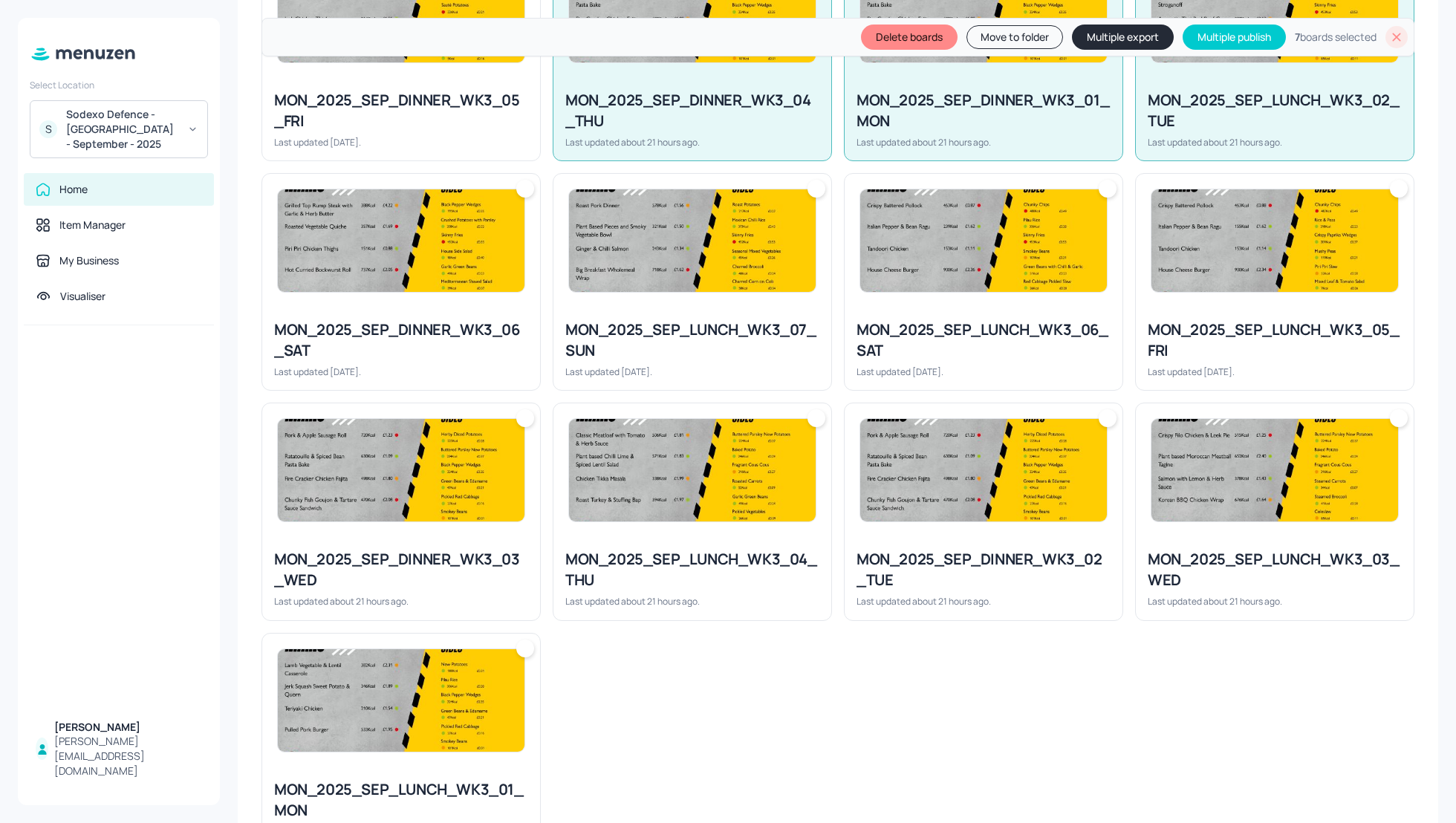
click at [410, 548] on div "MON_2025_SEP_DINNER_WK3_03_WED" at bounding box center [401, 569] width 254 height 42
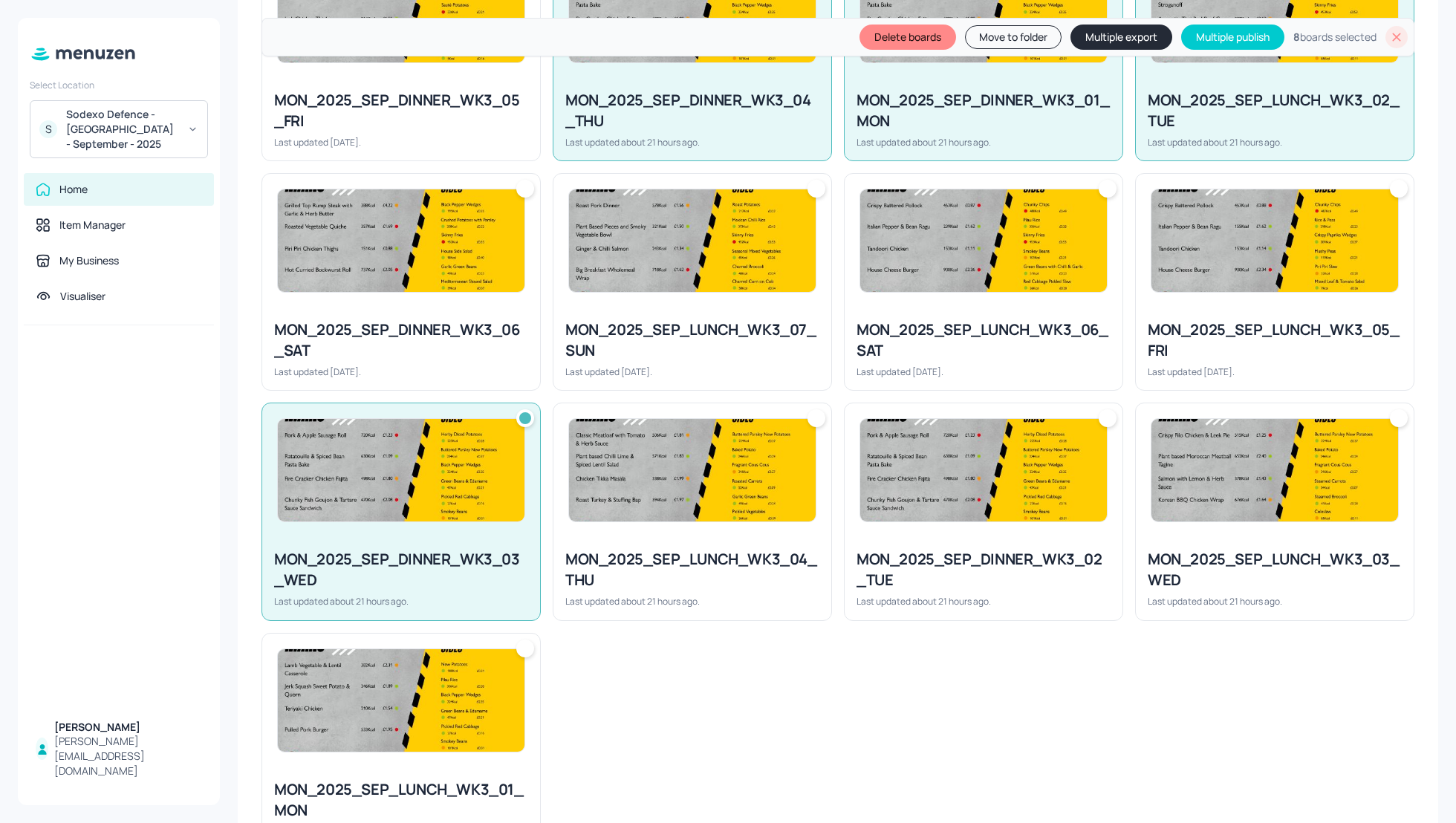
click at [681, 548] on div "MON_2025_SEP_LUNCH_WK3_04_THU" at bounding box center [692, 569] width 254 height 42
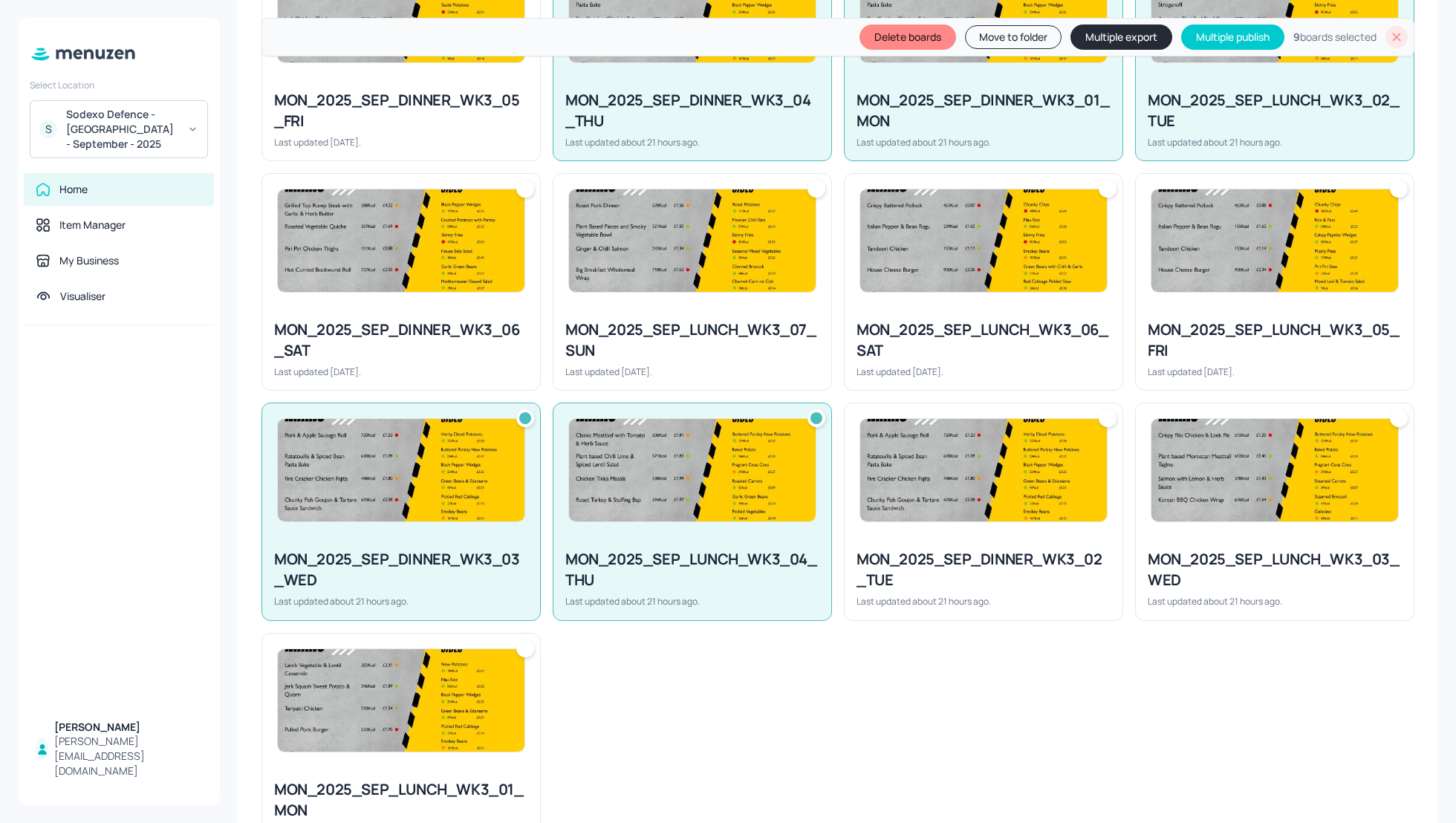
click at [982, 549] on div "MON_2025_SEP_DINNER_WK3_02_TUE" at bounding box center [983, 569] width 254 height 42
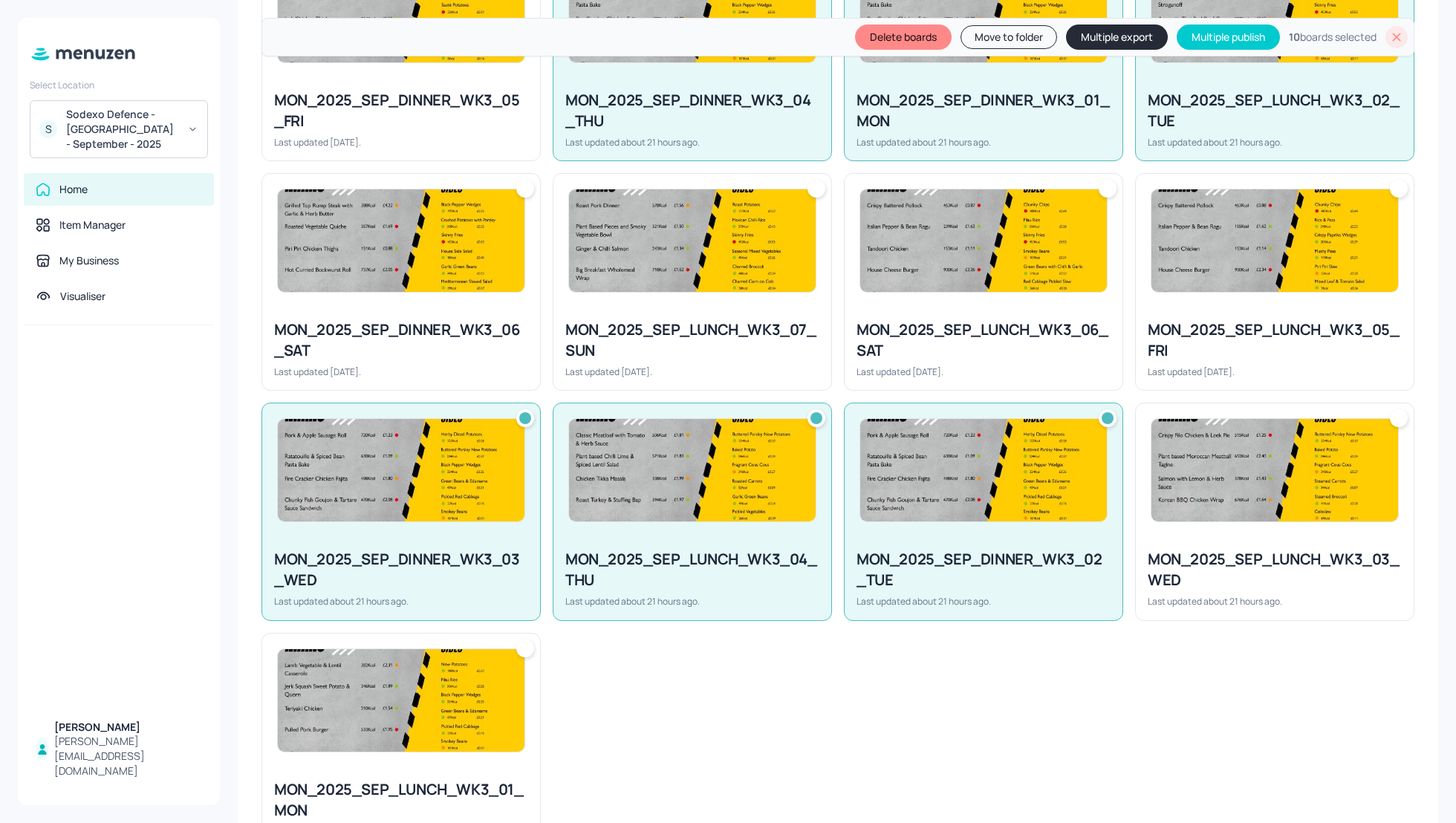
scroll to position [1029, 0]
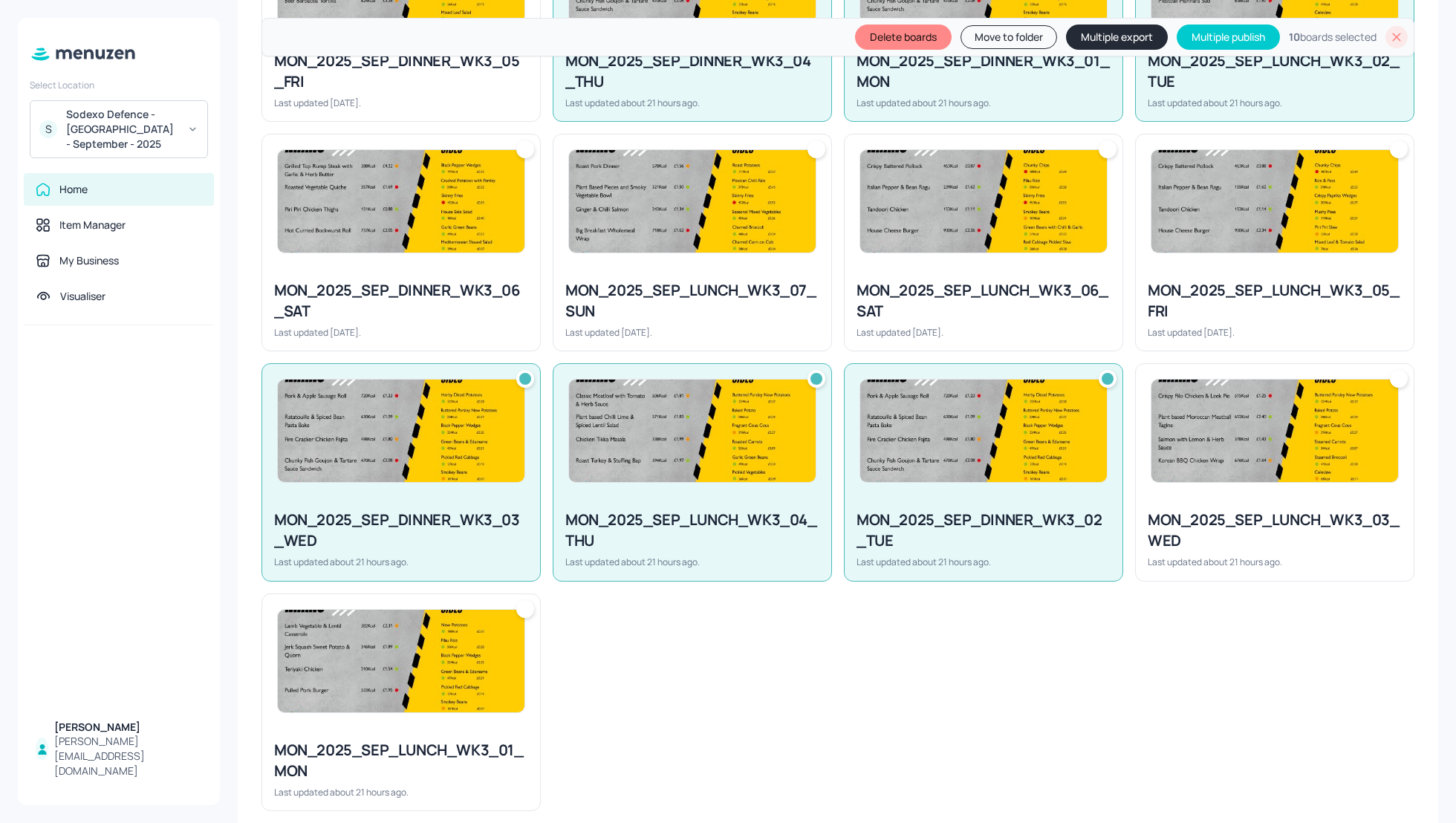
click at [1184, 521] on div "MON_2025_SEP_LUNCH_WK3_03_WED" at bounding box center [1274, 530] width 254 height 42
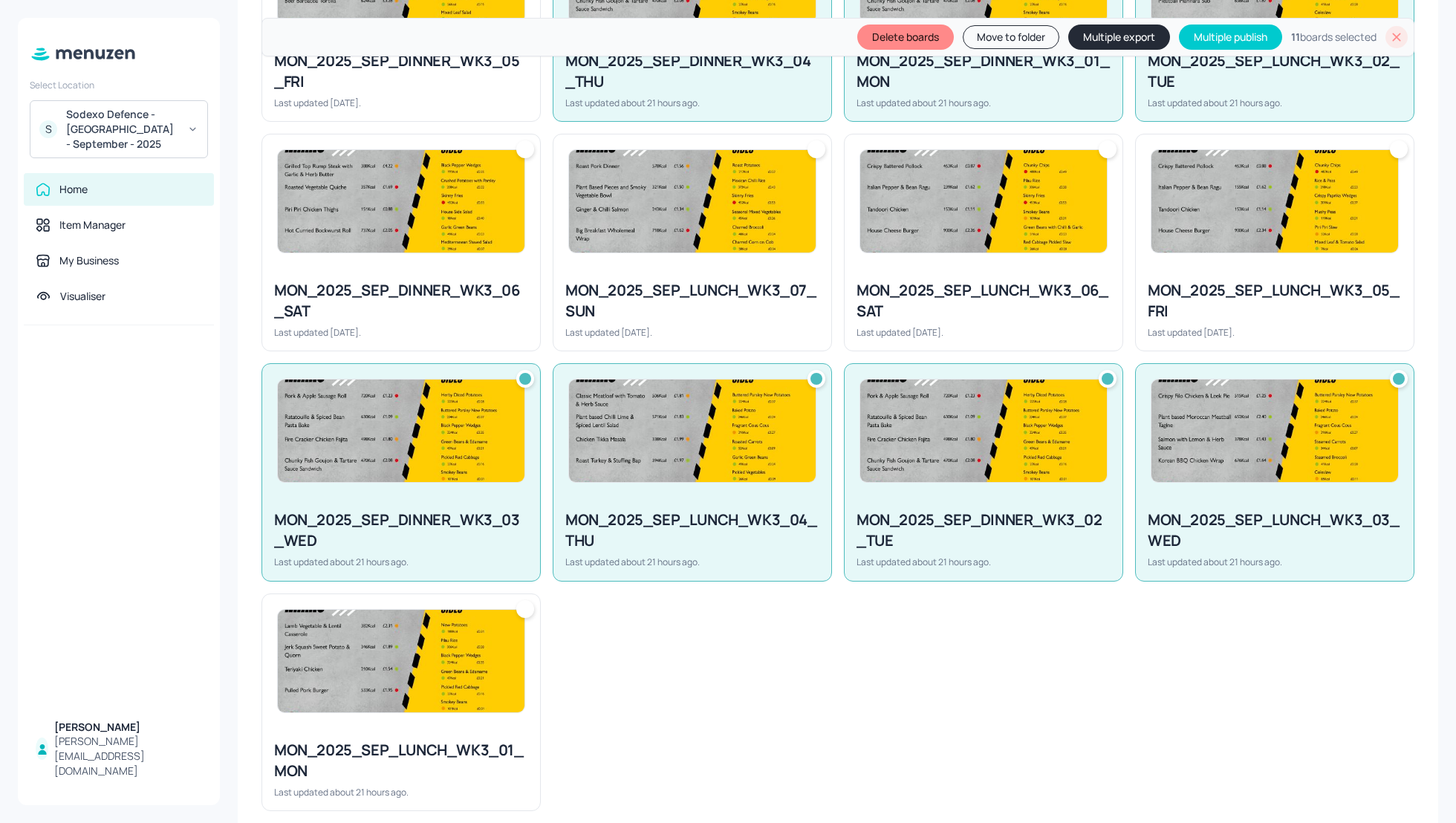
click at [502, 711] on div at bounding box center [401, 661] width 278 height 134
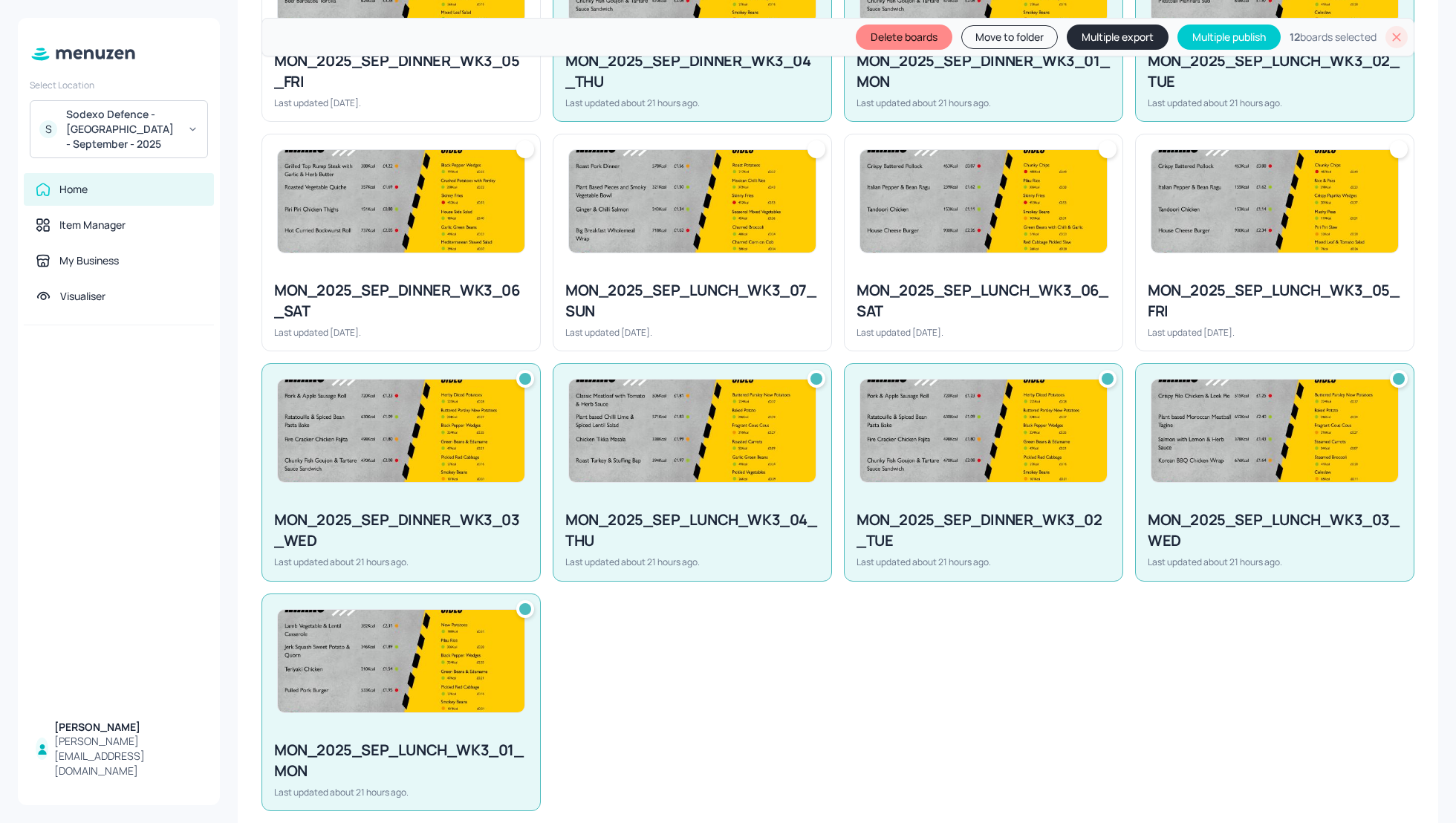
click at [1085, 35] on button "Multiple export" at bounding box center [1118, 37] width 102 height 25
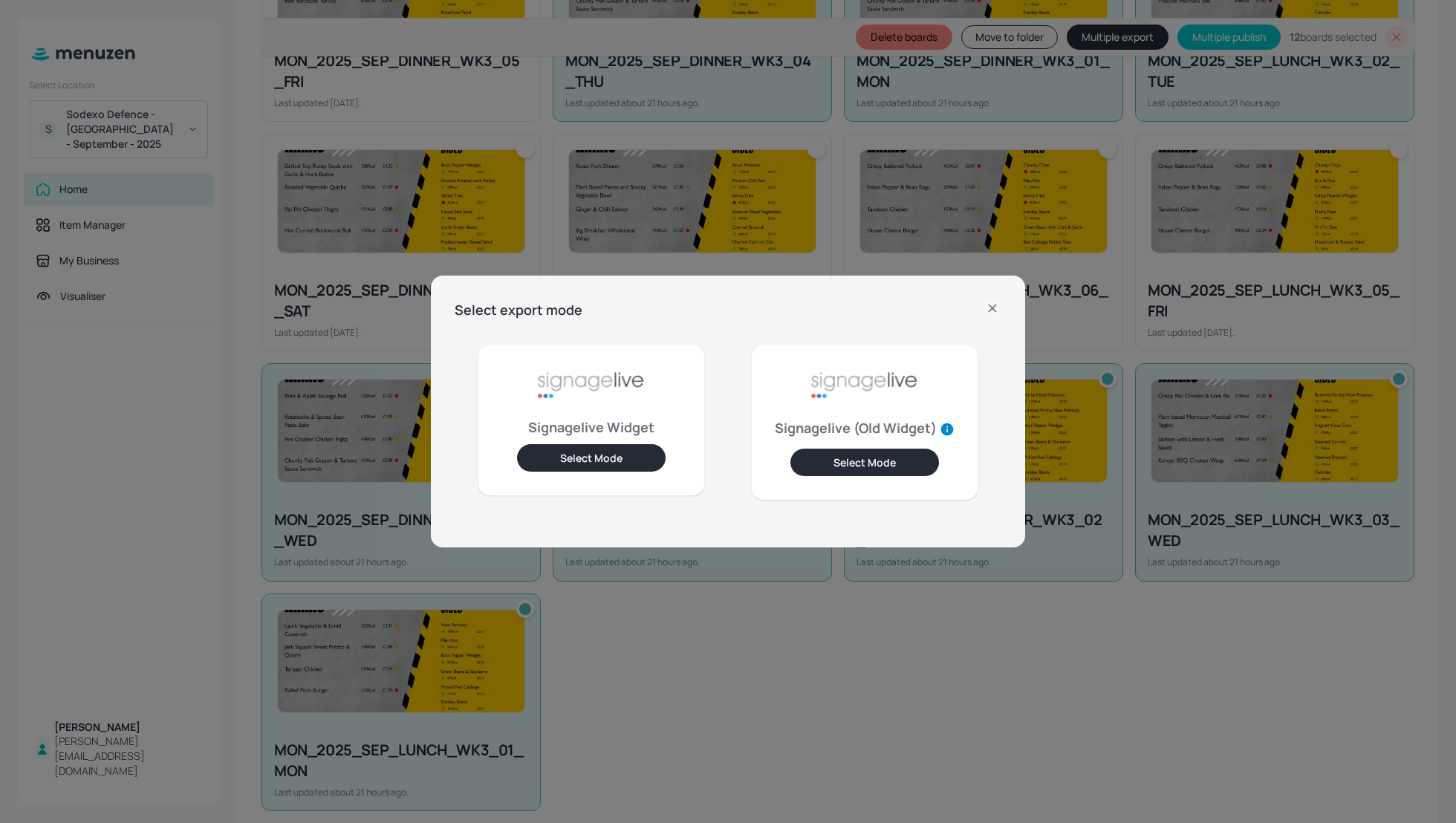
click at [575, 454] on button "Select Mode" at bounding box center [591, 457] width 149 height 27
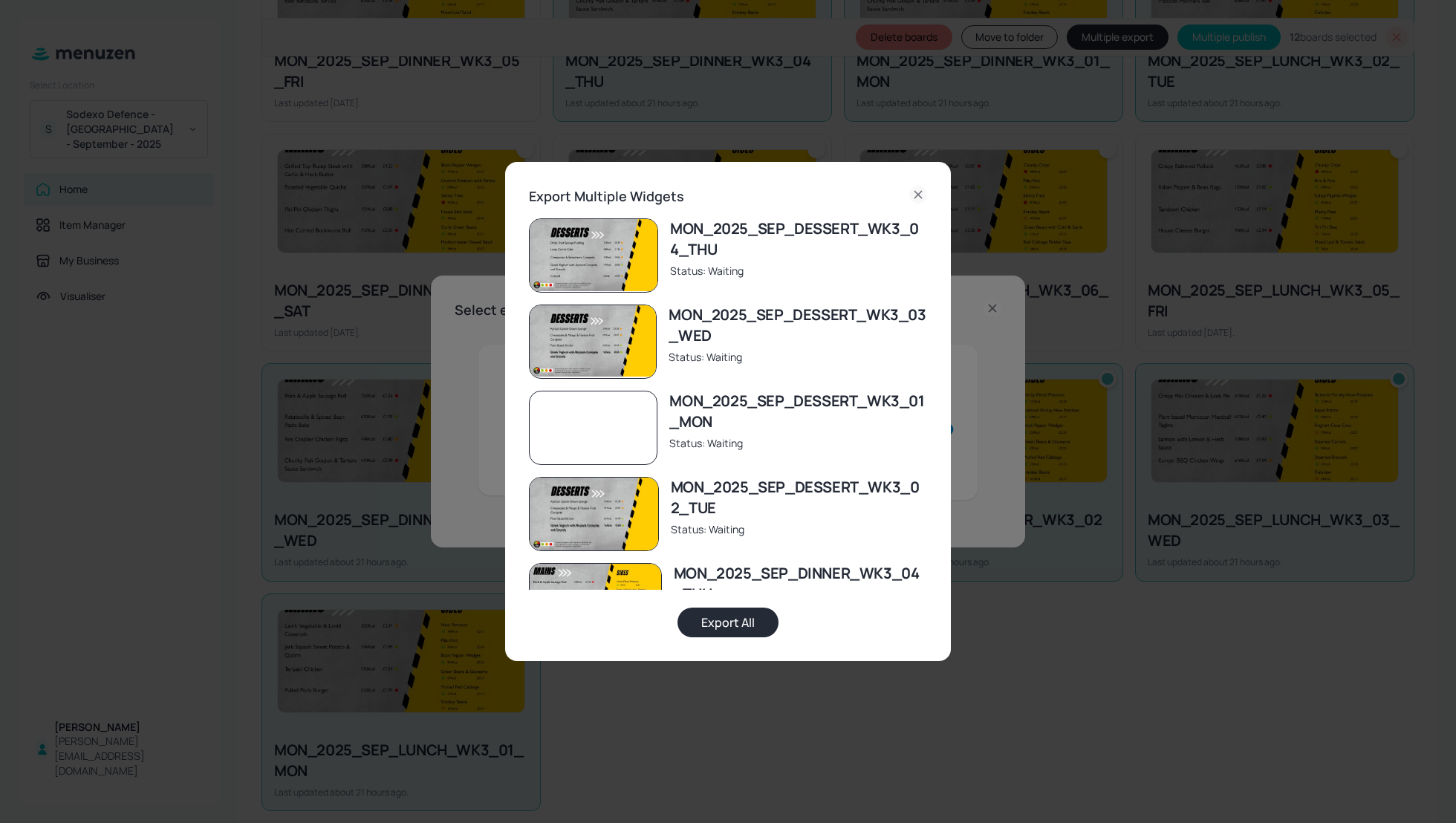
click at [751, 620] on button "Export All" at bounding box center [728, 622] width 101 height 30
click at [741, 627] on button "Export All" at bounding box center [728, 622] width 101 height 30
